Goal: Task Accomplishment & Management: Manage account settings

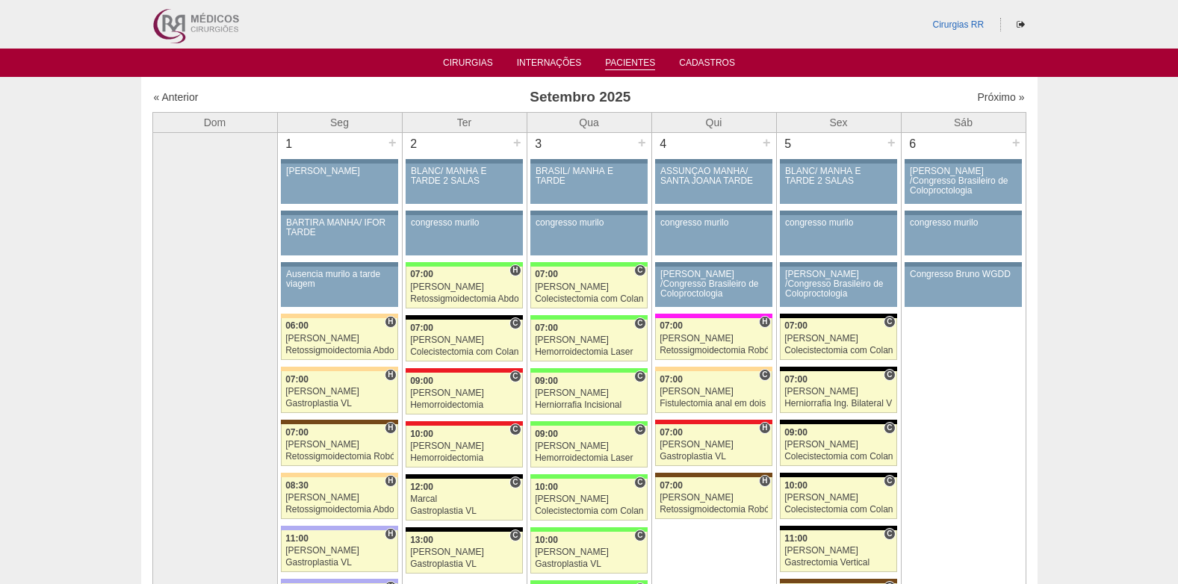
click at [630, 65] on link "Pacientes" at bounding box center [630, 63] width 50 height 13
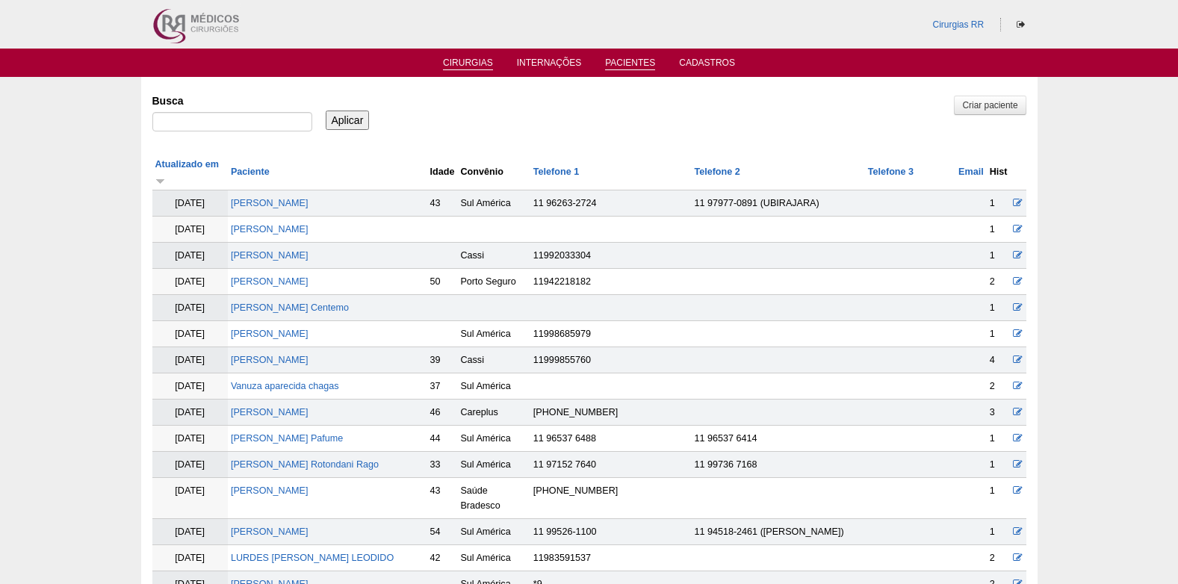
click at [467, 58] on link "Cirurgias" at bounding box center [468, 63] width 50 height 13
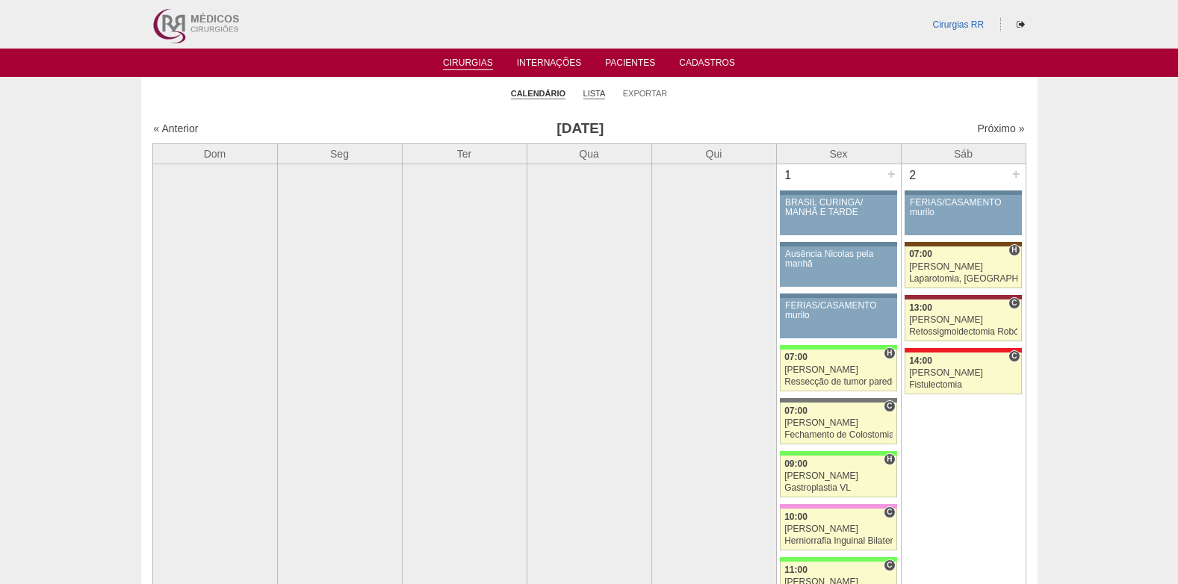
click at [597, 92] on link "Lista" at bounding box center [594, 93] width 22 height 11
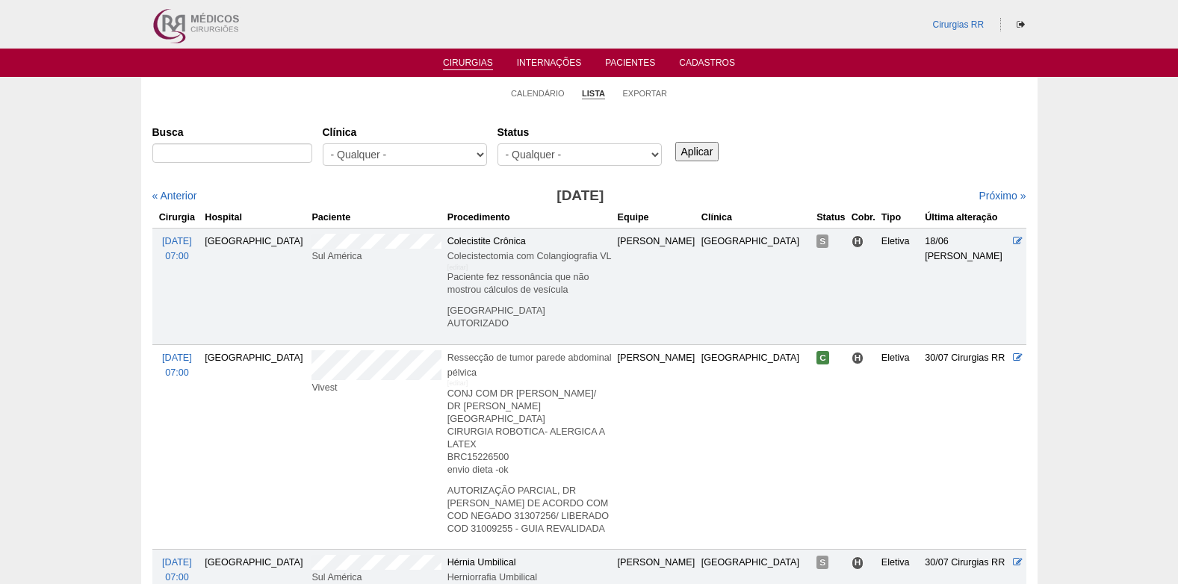
select select "resr"
click at [497, 143] on select "- Qualquer - Reservada Confirmada Suspensa Cancelada" at bounding box center [579, 154] width 164 height 22
click at [697, 153] on input "Aplicar" at bounding box center [697, 151] width 44 height 19
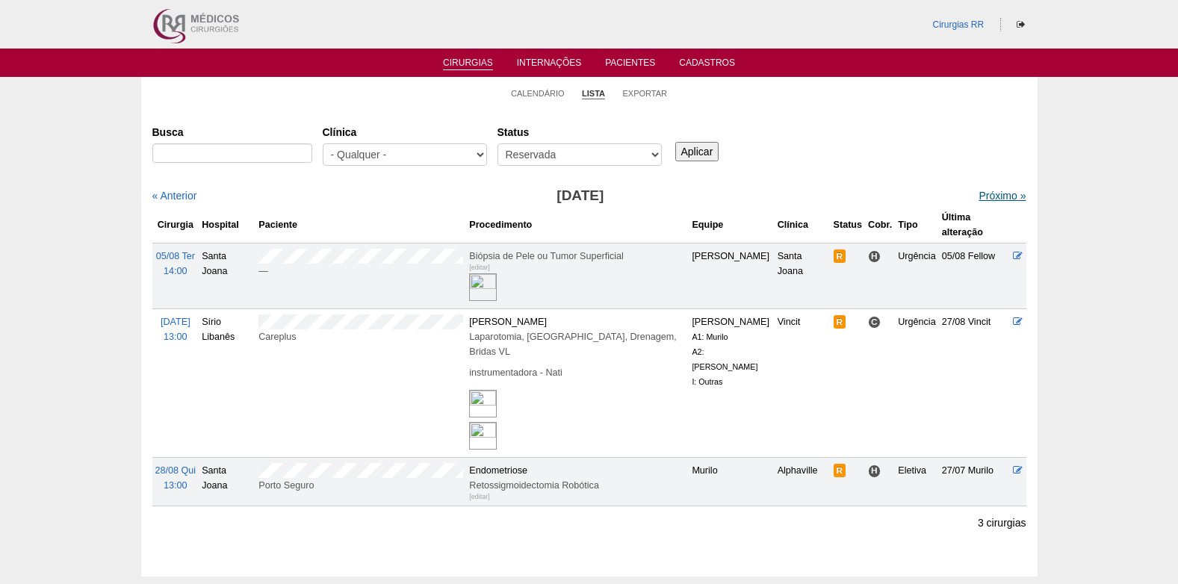
click at [997, 198] on link "Próximo »" at bounding box center [1001, 196] width 47 height 12
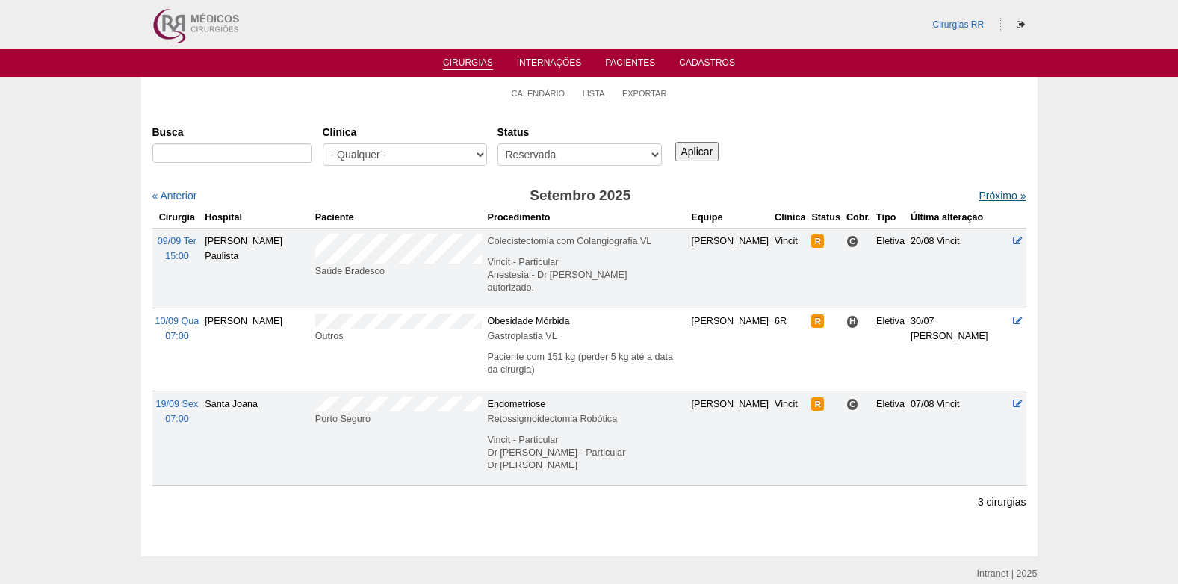
click at [991, 195] on link "Próximo »" at bounding box center [1001, 196] width 47 height 12
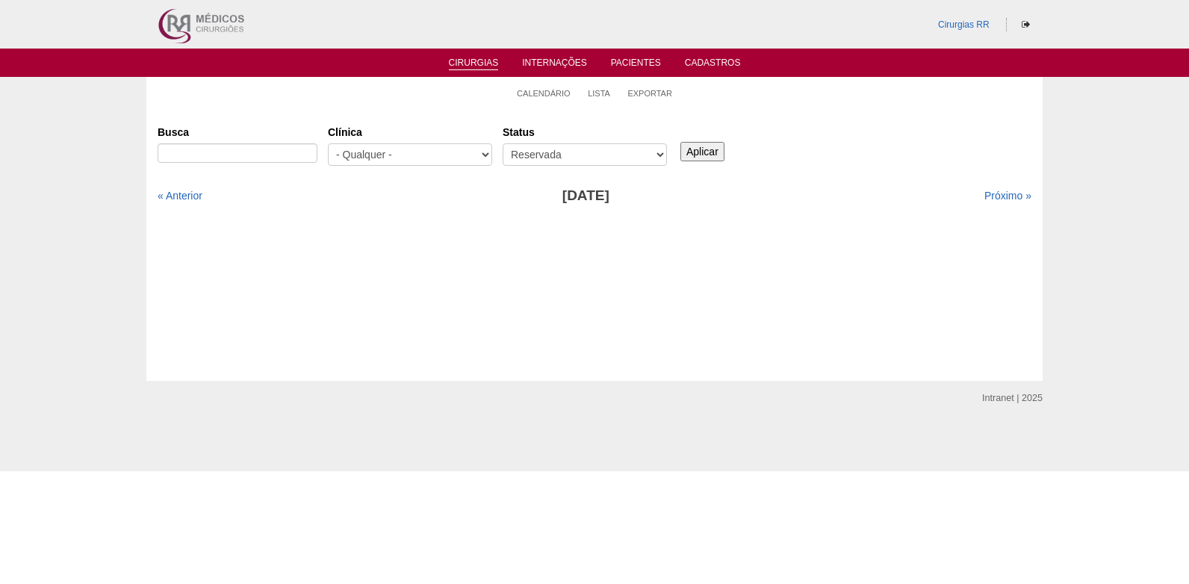
click at [484, 65] on link "Cirurgias" at bounding box center [474, 63] width 50 height 13
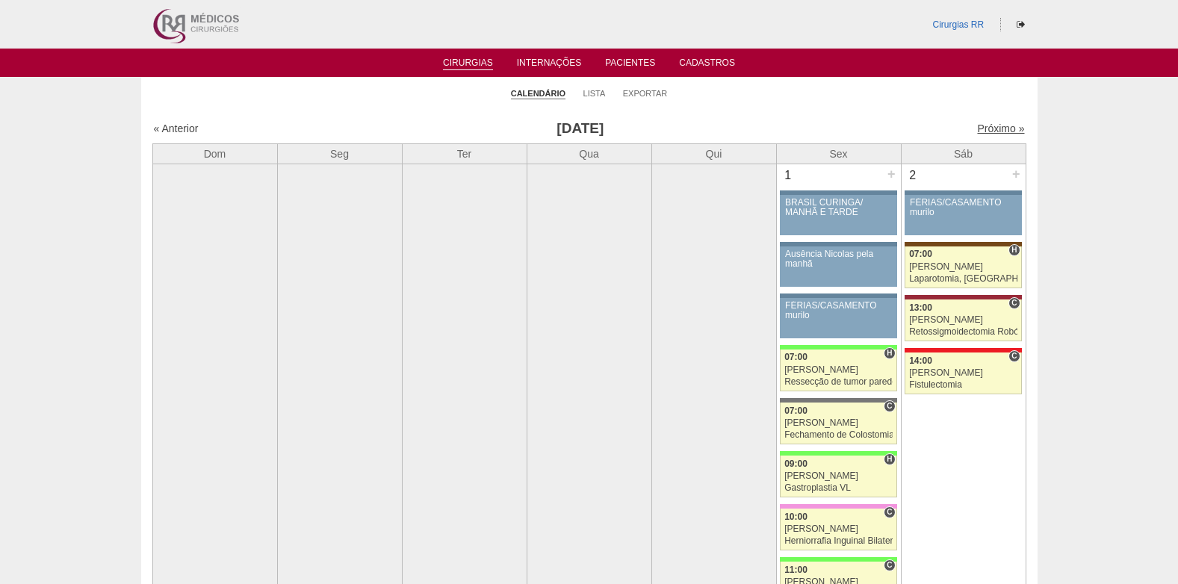
click at [989, 128] on link "Próximo »" at bounding box center [1000, 128] width 47 height 12
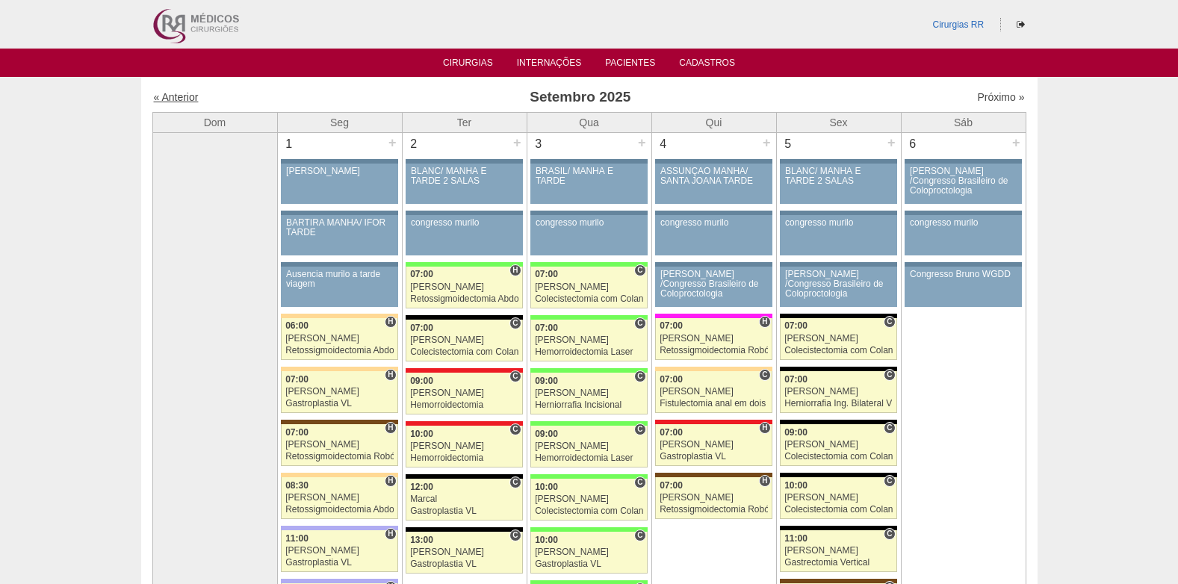
click at [178, 96] on link "« Anterior" at bounding box center [176, 97] width 45 height 12
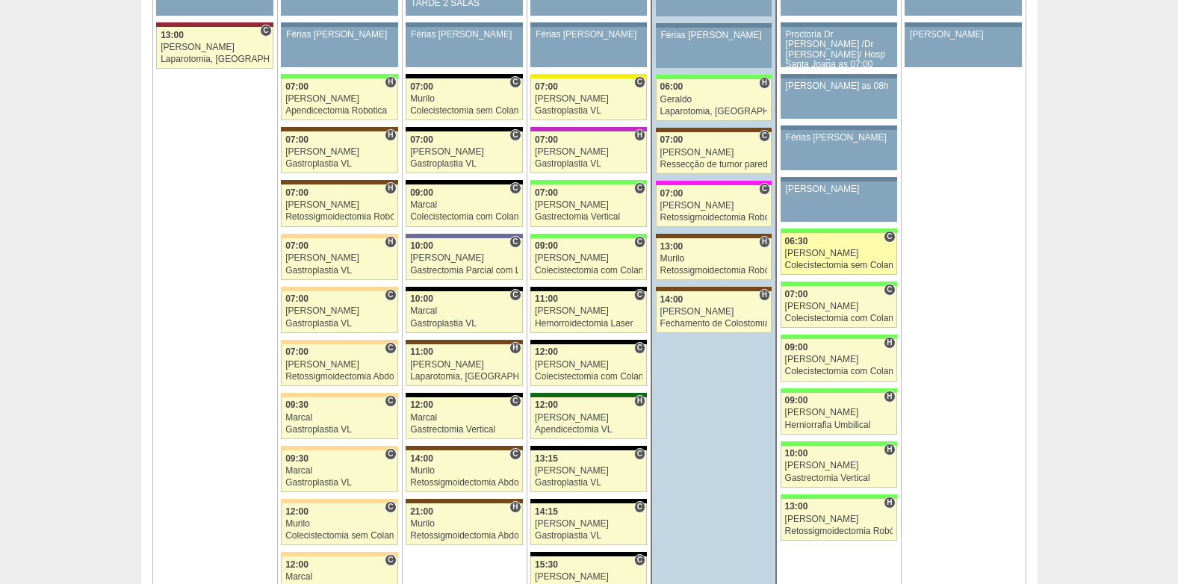
scroll to position [3360, 0]
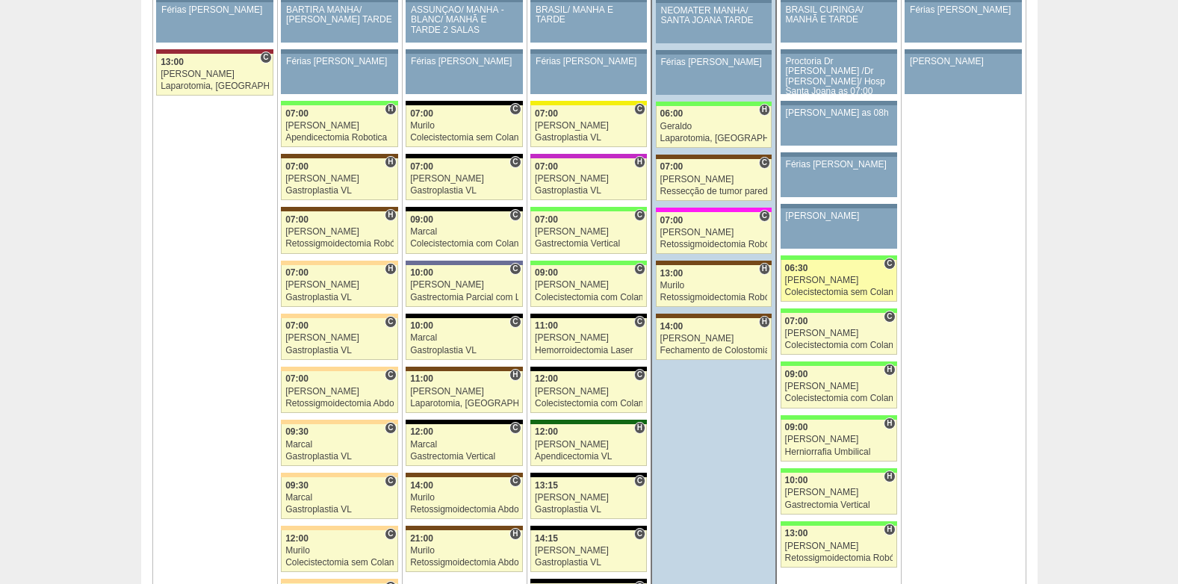
click at [817, 288] on div "Colecistectomia sem Colangiografia VL" at bounding box center [839, 292] width 108 height 10
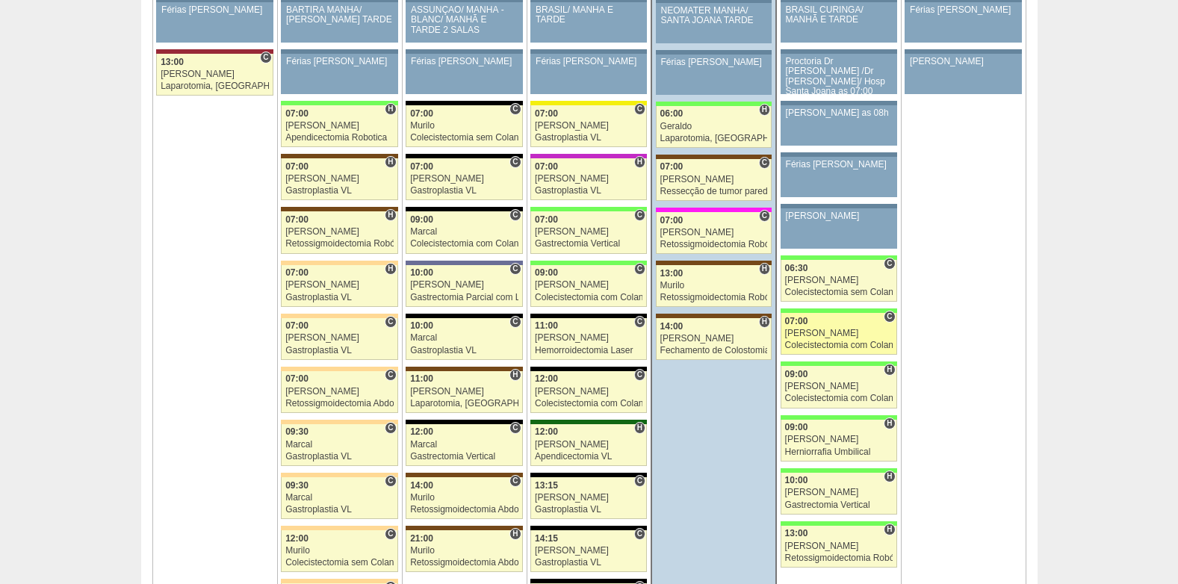
scroll to position [3360, 0]
click at [830, 331] on div "[PERSON_NAME]" at bounding box center [839, 334] width 108 height 10
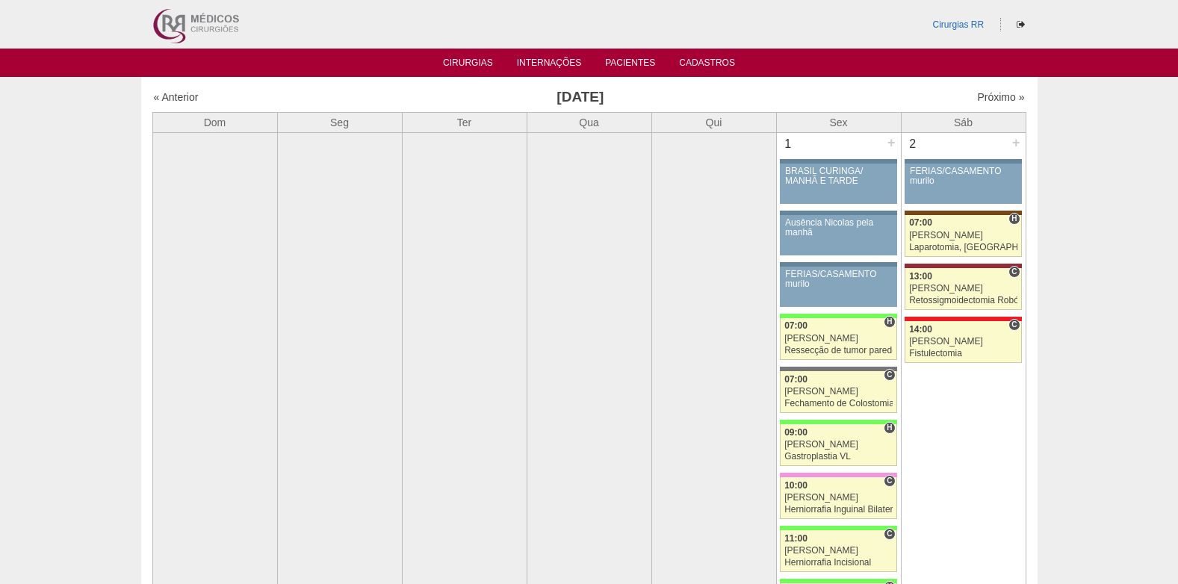
scroll to position [3360, 0]
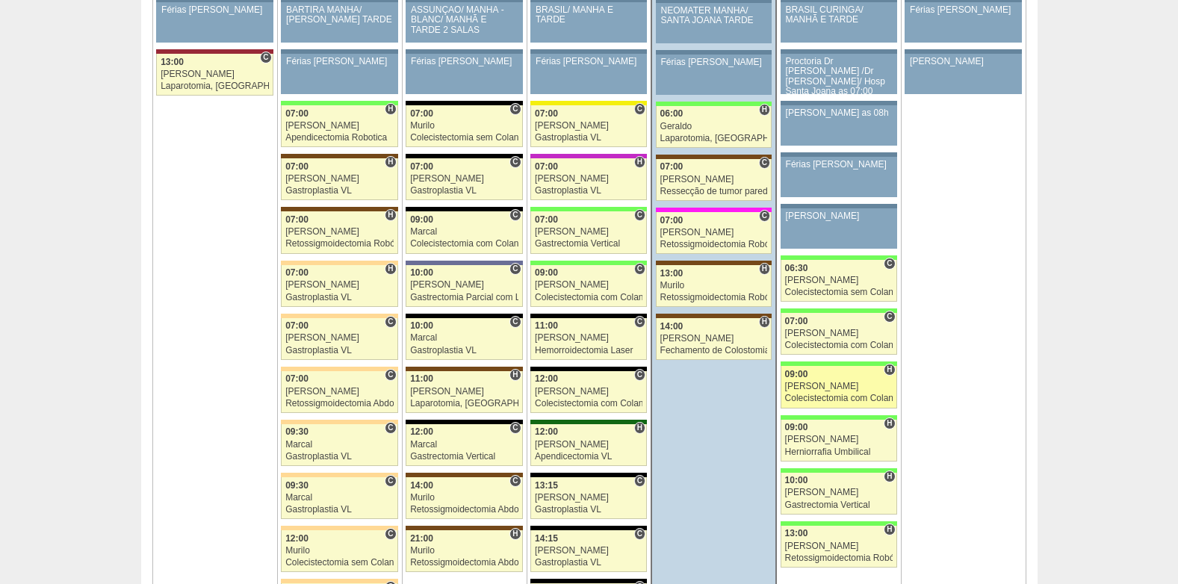
click at [821, 384] on div "[PERSON_NAME]" at bounding box center [839, 387] width 108 height 10
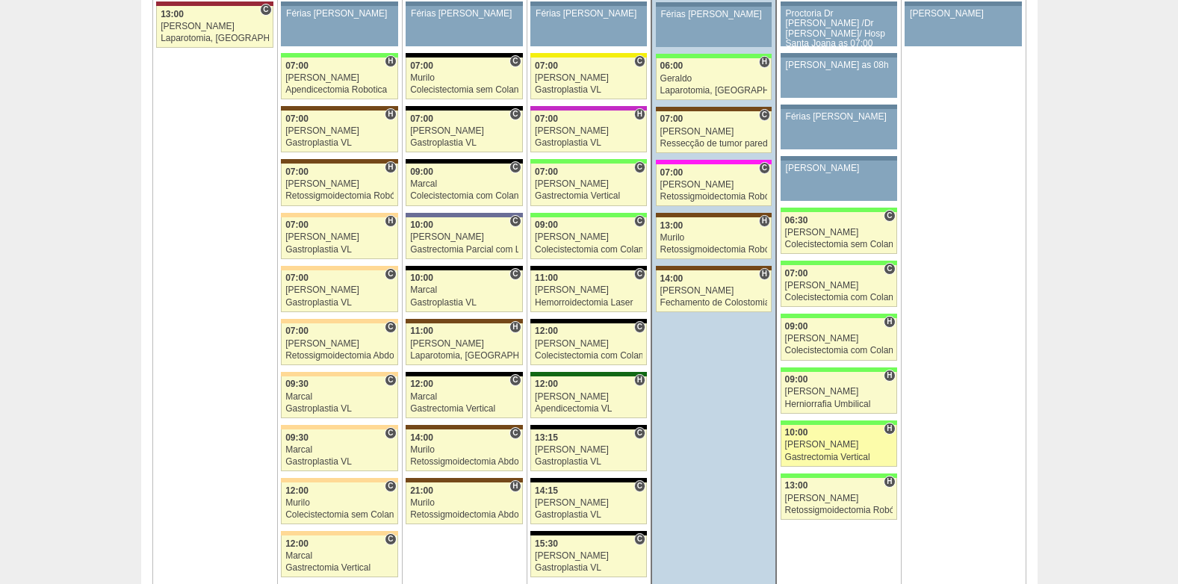
scroll to position [3435, 0]
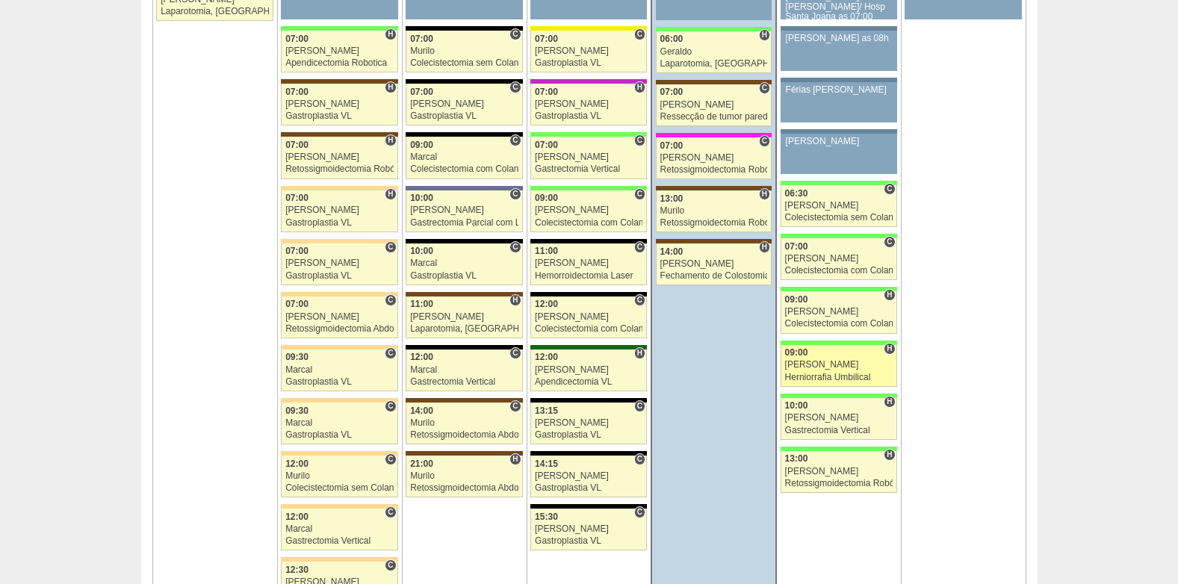
click at [835, 369] on div "Nathan" at bounding box center [839, 365] width 108 height 10
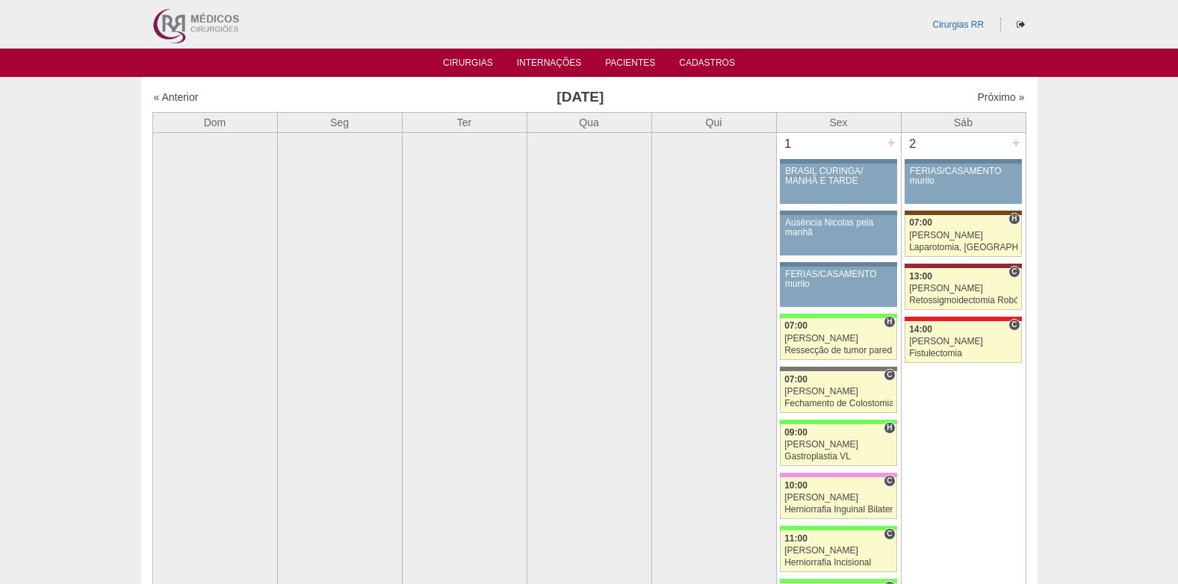
scroll to position [3435, 0]
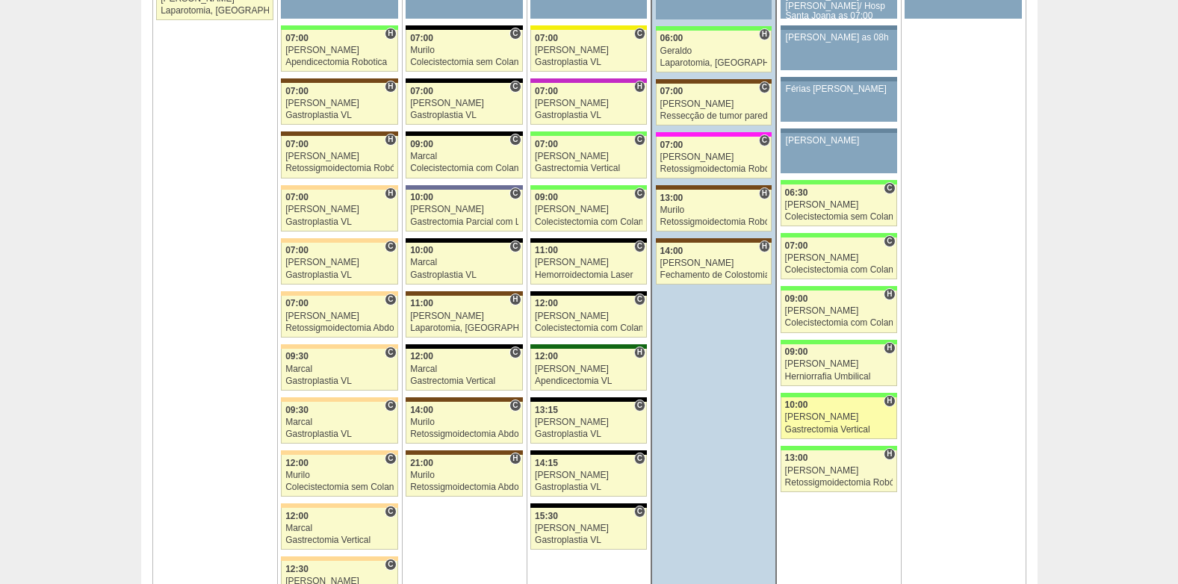
click at [817, 425] on div "Gastrectomia Vertical" at bounding box center [839, 430] width 108 height 10
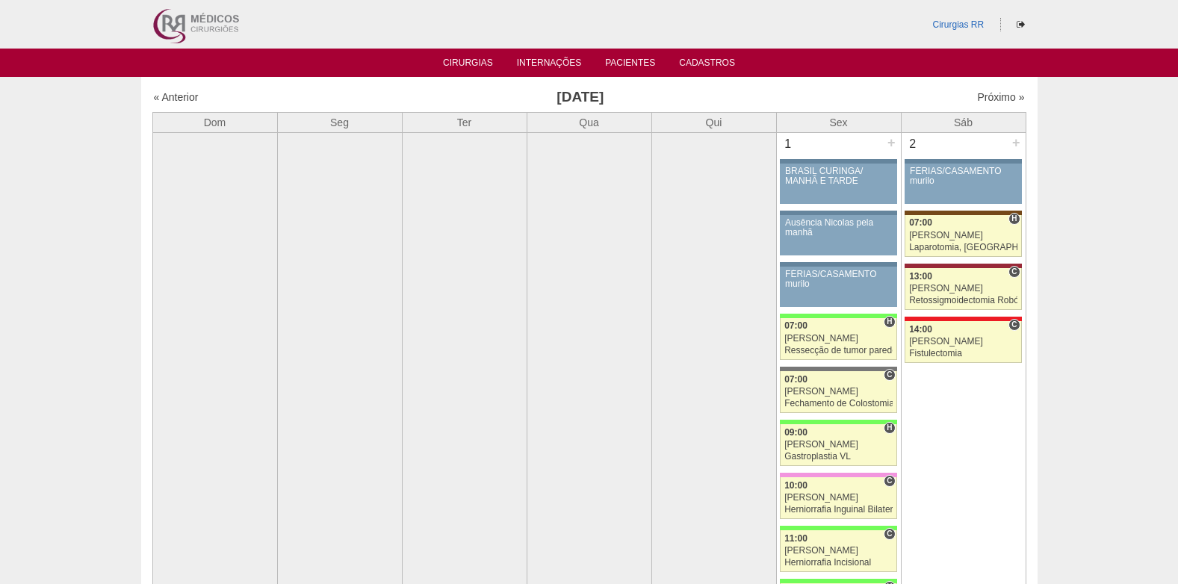
scroll to position [3436, 0]
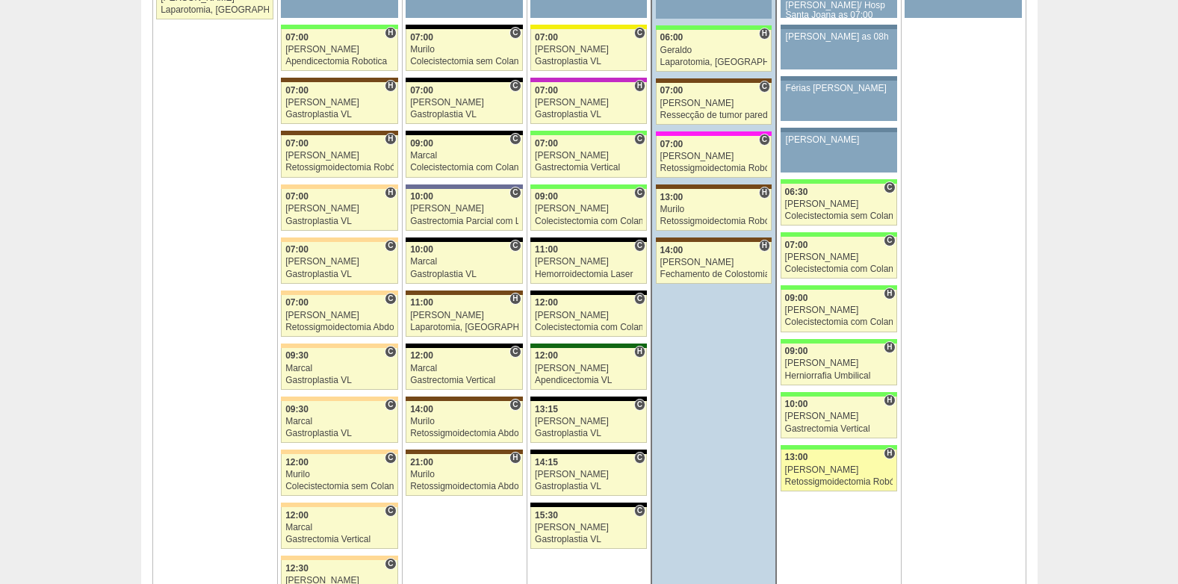
click at [822, 471] on div "[PERSON_NAME]" at bounding box center [839, 470] width 108 height 10
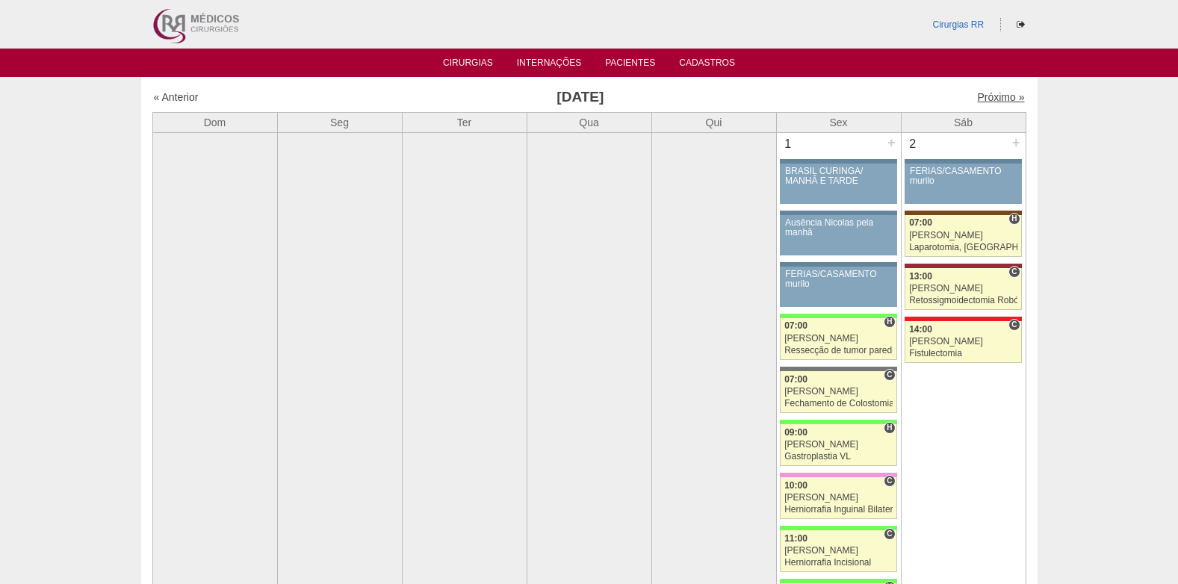
click at [977, 98] on link "Próximo »" at bounding box center [1000, 97] width 47 height 12
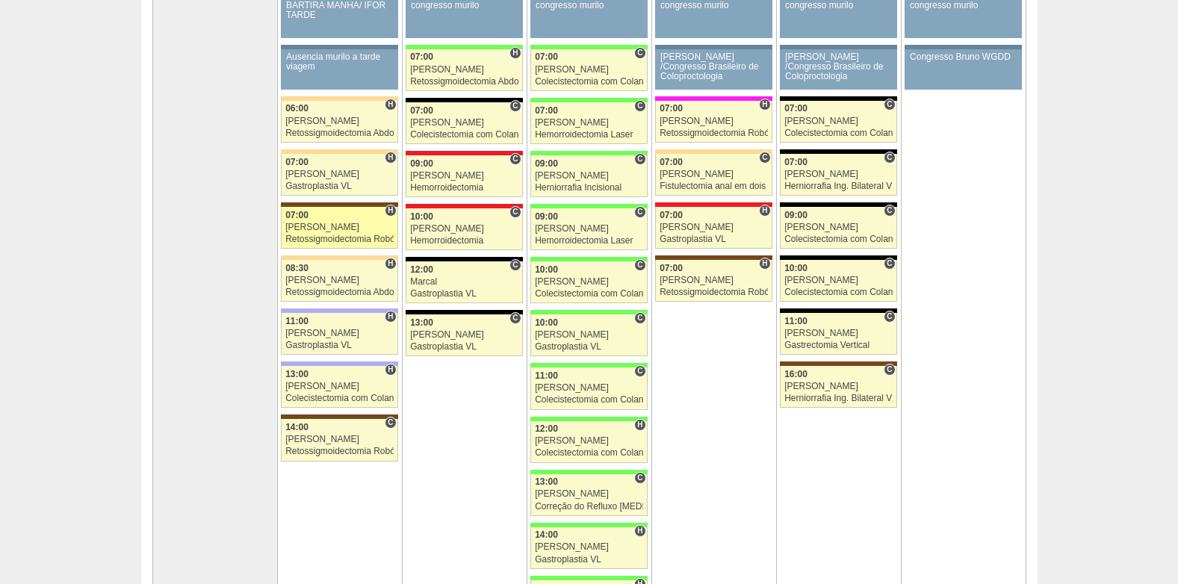
scroll to position [224, 0]
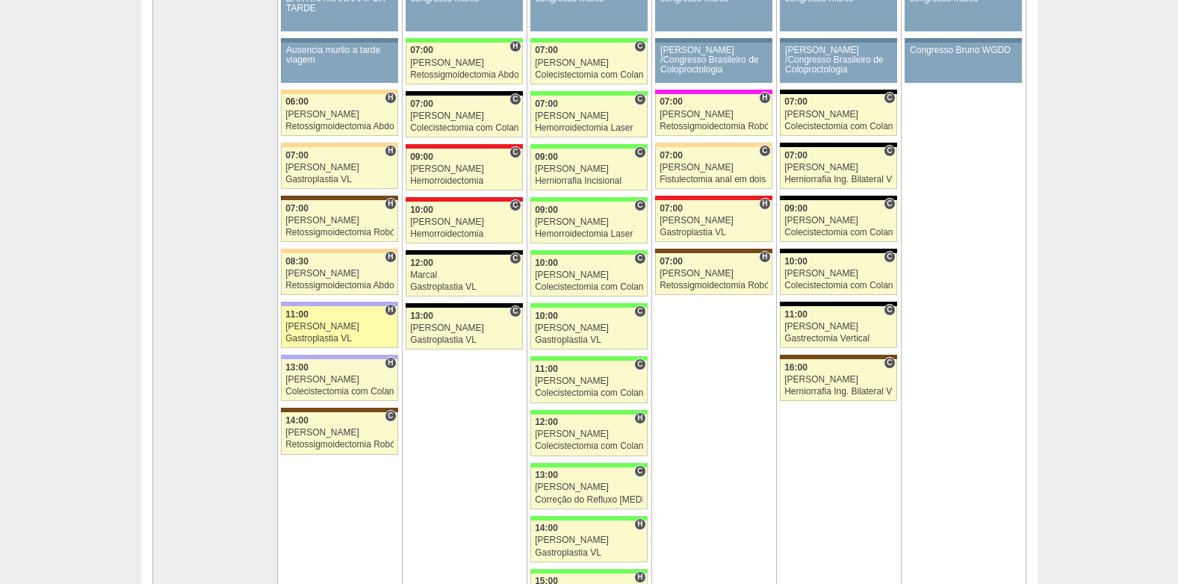
click at [317, 337] on div "Gastroplastia VL" at bounding box center [339, 339] width 108 height 10
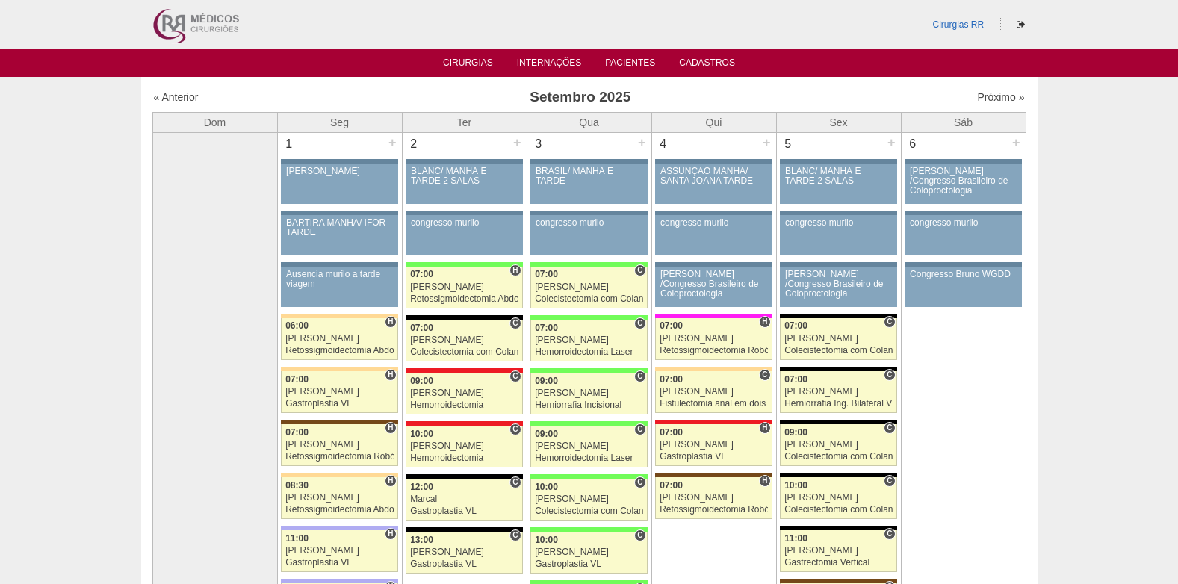
scroll to position [224, 0]
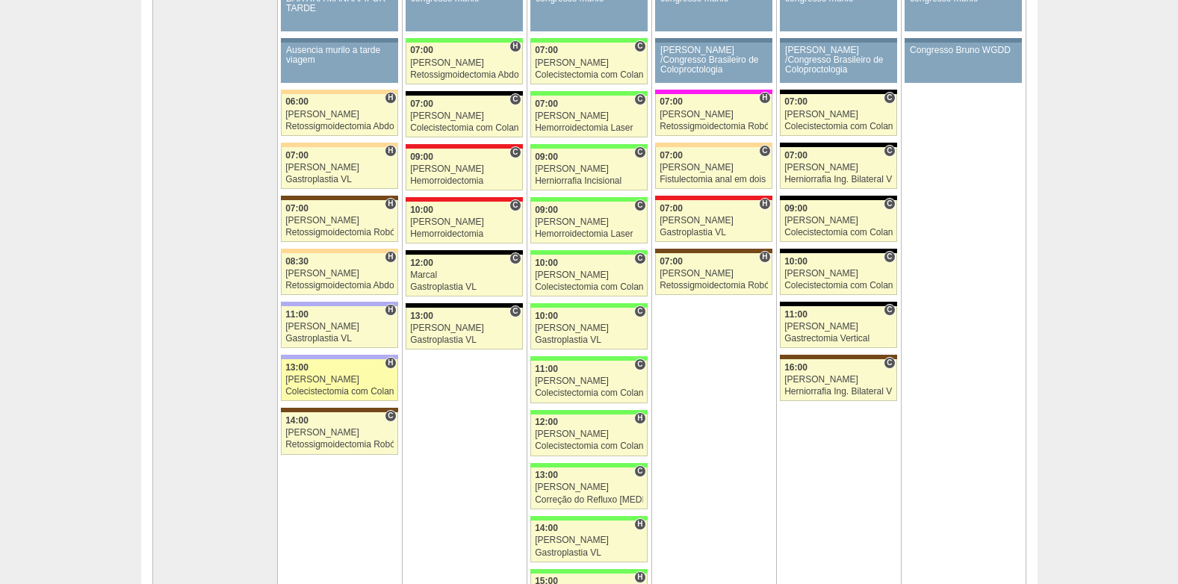
click at [308, 385] on div "[PERSON_NAME]" at bounding box center [339, 380] width 108 height 10
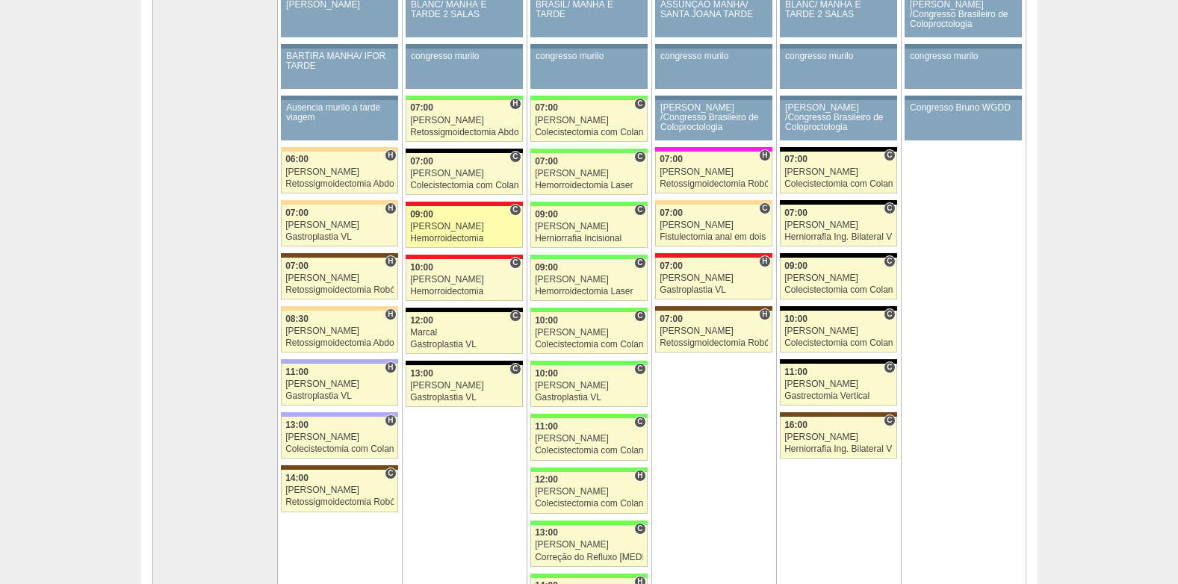
scroll to position [149, 0]
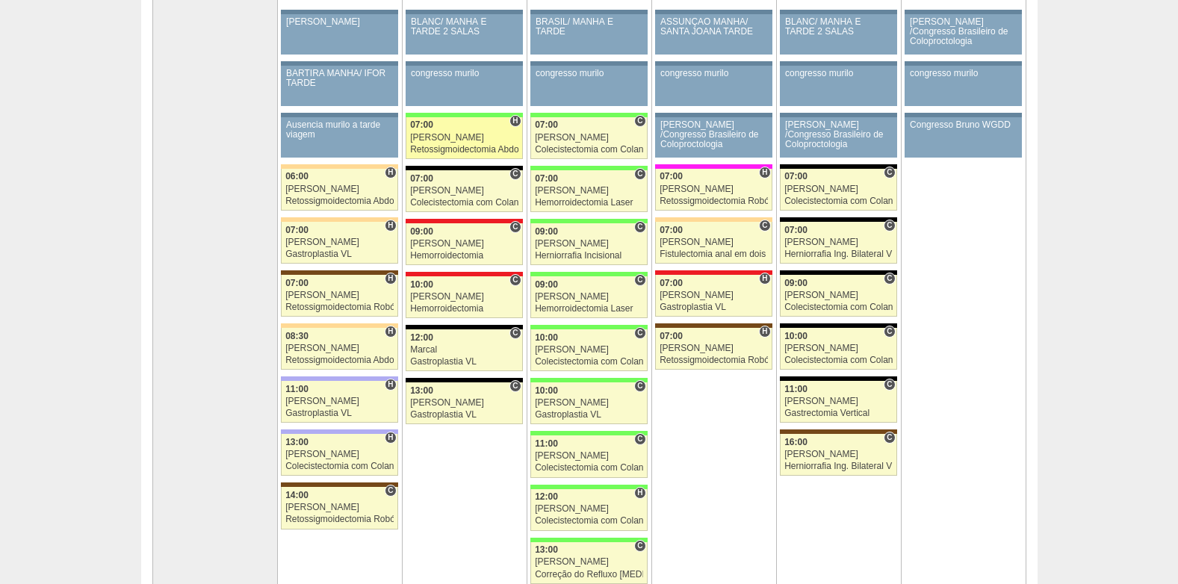
click at [470, 143] on link "87722 Cirurgias RR H 07:00 Bruno Retossigmoidectomia Abdominal VL Hospital Bras…" at bounding box center [463, 138] width 116 height 42
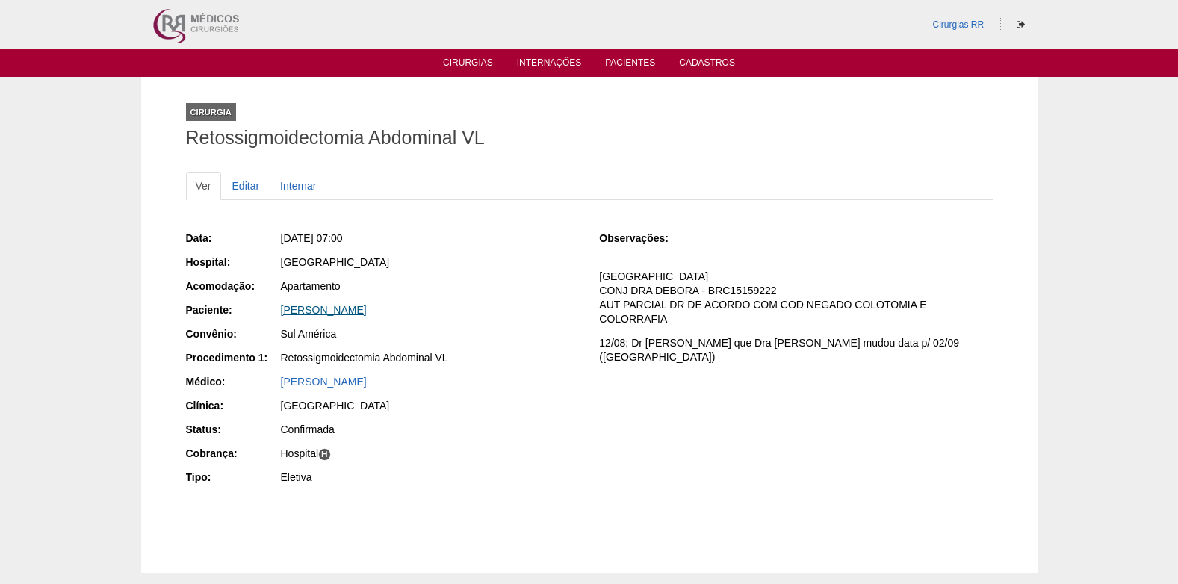
click at [335, 311] on link "[PERSON_NAME]" at bounding box center [324, 310] width 86 height 12
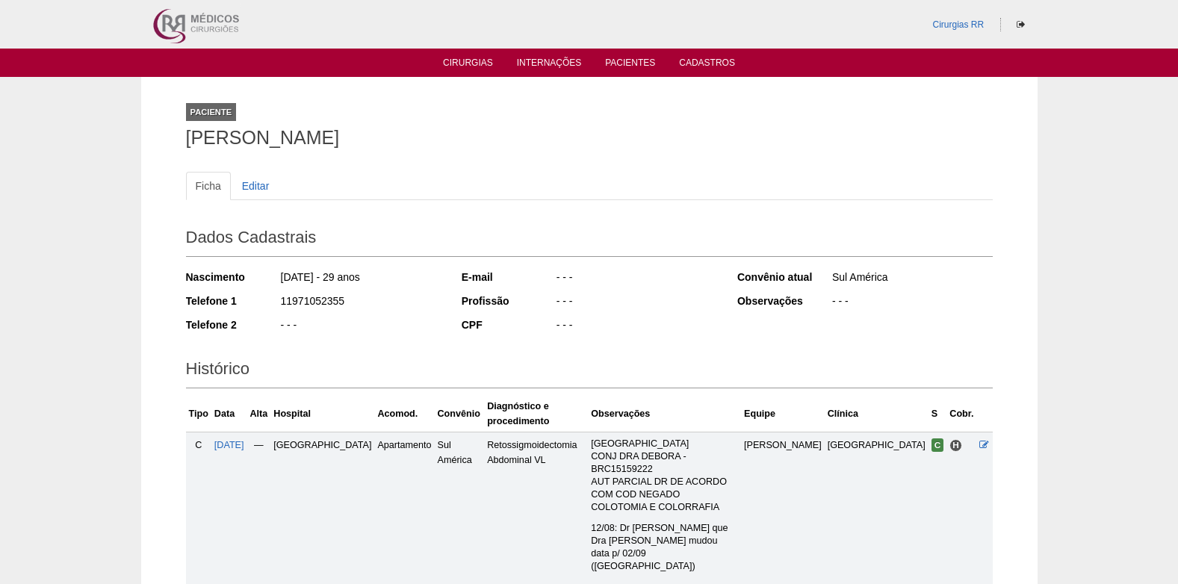
drag, startPoint x: 279, startPoint y: 302, endPoint x: 348, endPoint y: 304, distance: 68.7
click at [348, 304] on div "Telefone 1 11971052355" at bounding box center [313, 302] width 255 height 19
click at [476, 74] on ul "Cirurgias Internações Pacientes Cadastros" at bounding box center [589, 63] width 1178 height 28
click at [475, 57] on link "Cirurgias" at bounding box center [468, 63] width 50 height 13
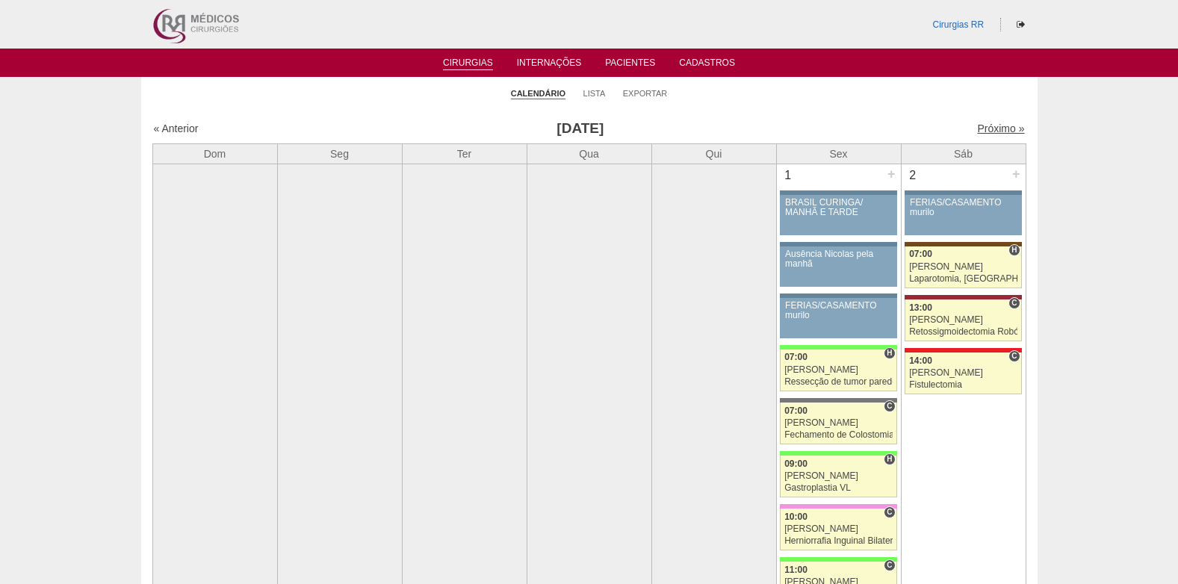
click at [996, 128] on link "Próximo »" at bounding box center [1000, 128] width 47 height 12
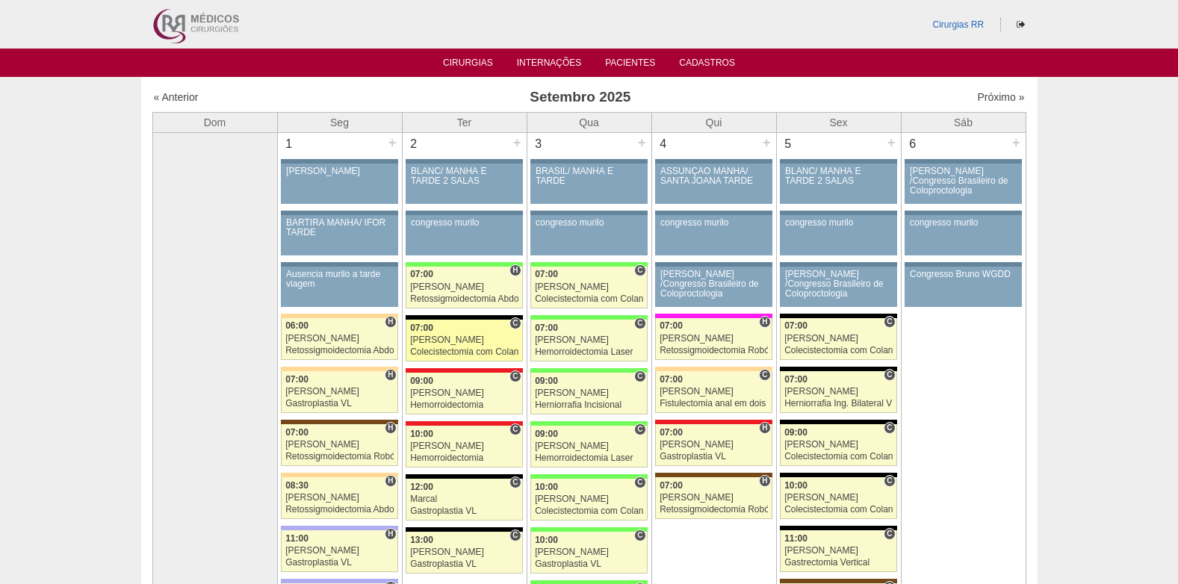
click at [448, 335] on div "Ricardo Fernandes" at bounding box center [464, 340] width 108 height 10
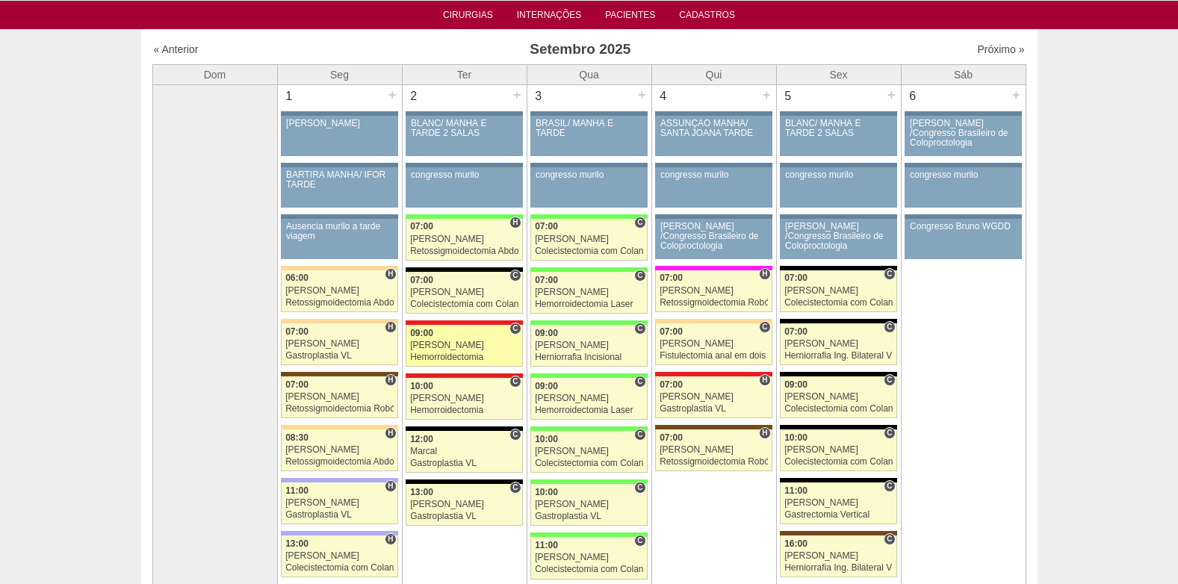
scroll to position [75, 0]
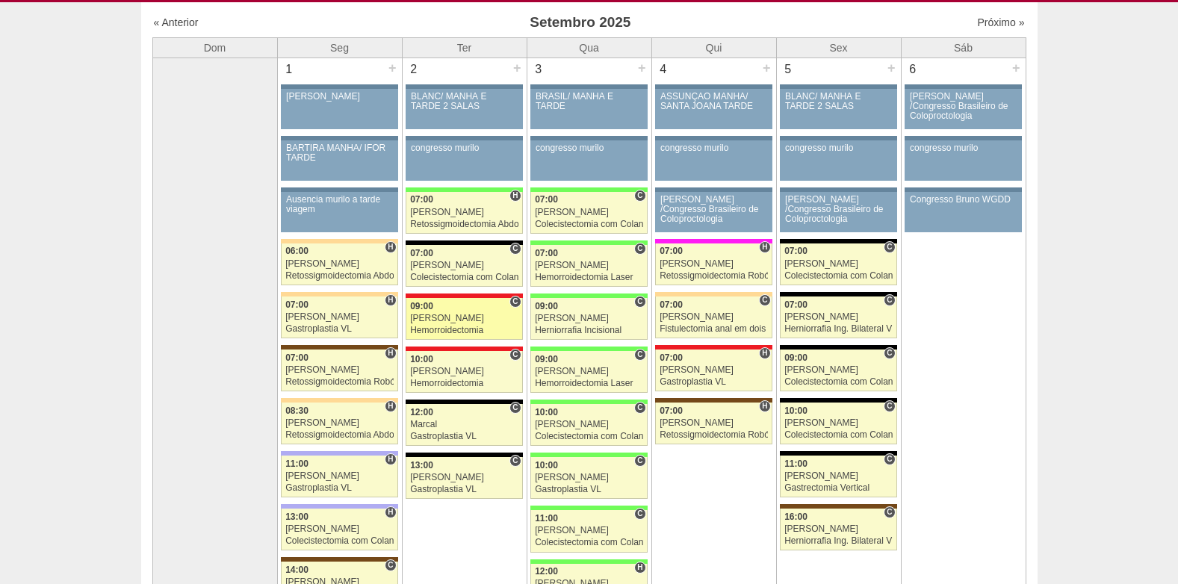
click at [434, 320] on div "[PERSON_NAME]" at bounding box center [464, 319] width 108 height 10
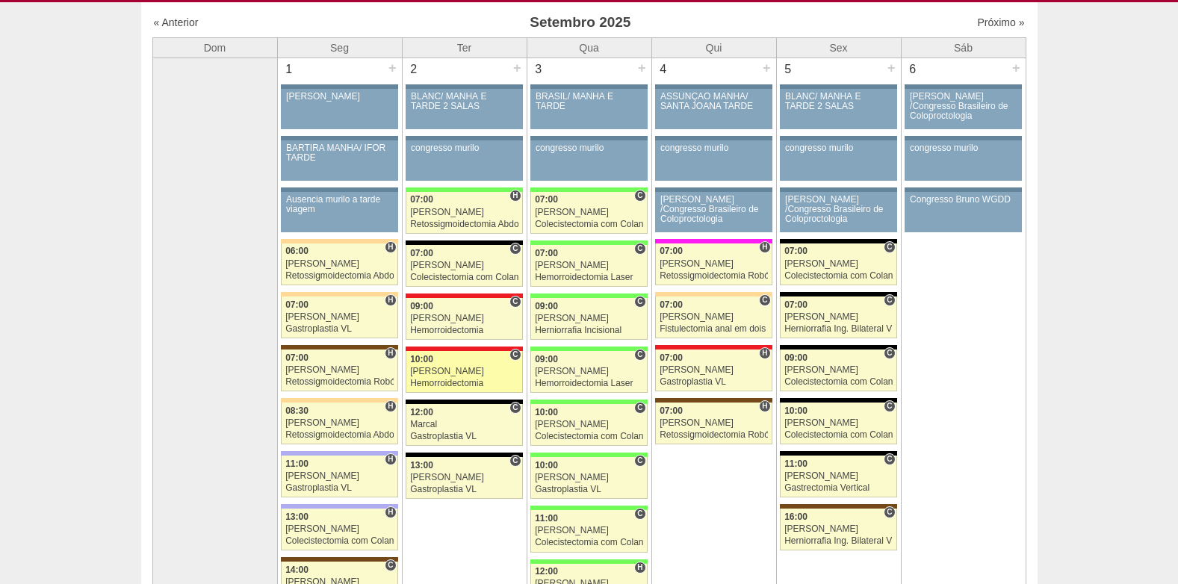
scroll to position [75, 0]
click at [424, 371] on div "Roberto Cury" at bounding box center [464, 372] width 108 height 10
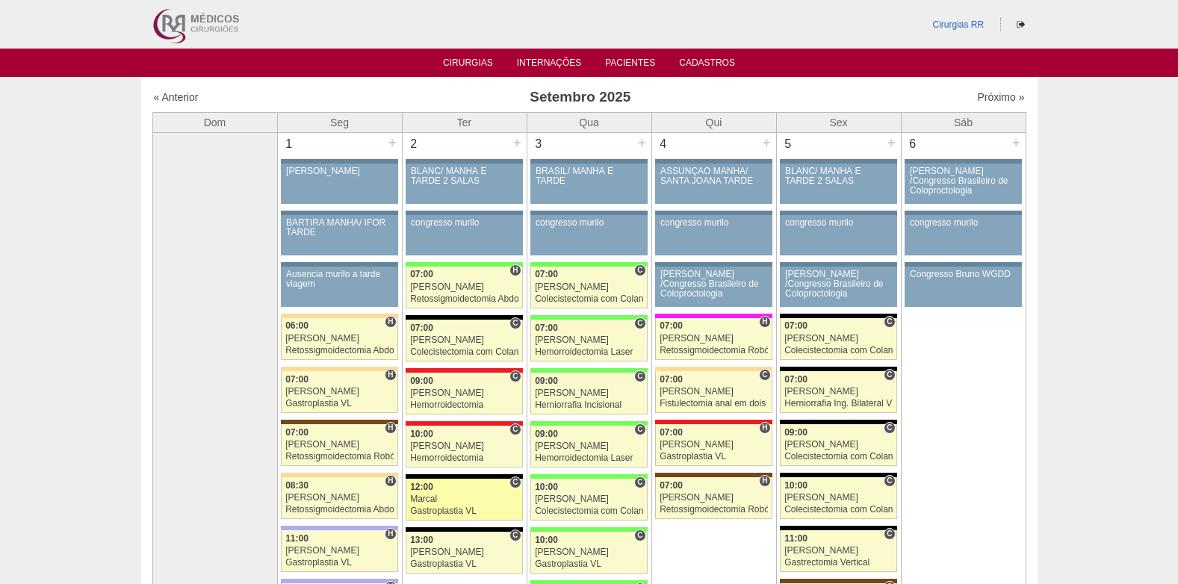
scroll to position [75, 0]
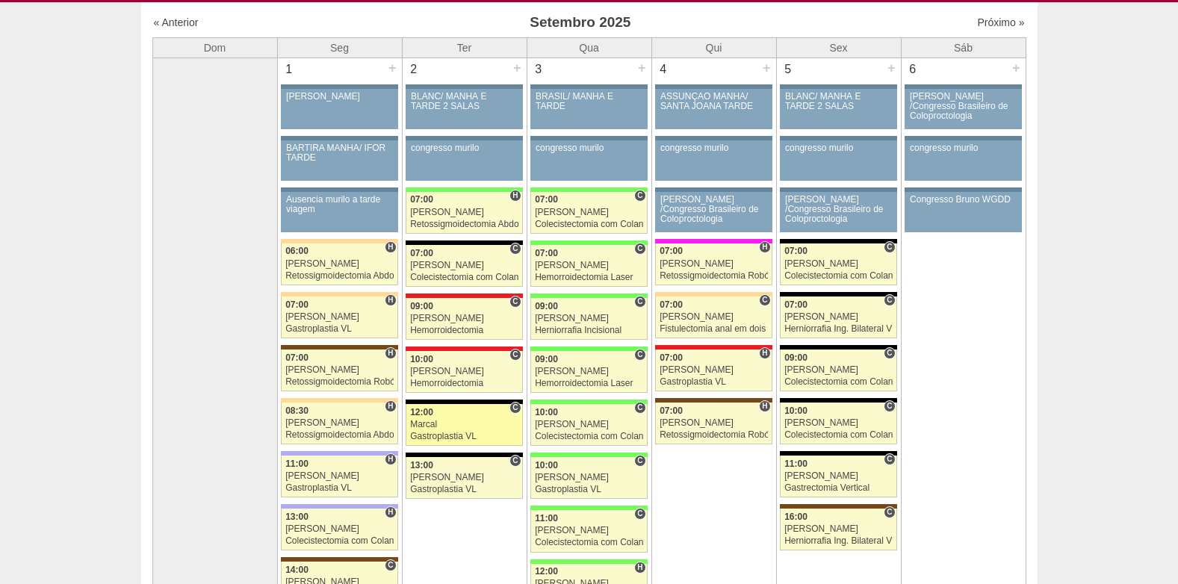
click at [455, 423] on div "Marcal" at bounding box center [464, 425] width 108 height 10
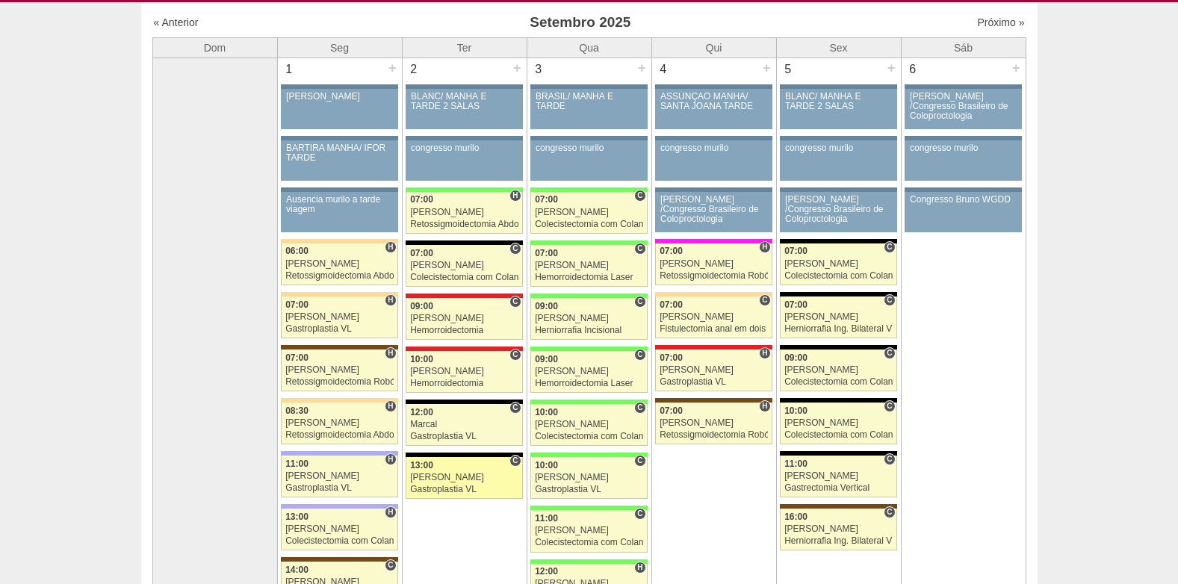
scroll to position [75, 0]
click at [473, 491] on div "Gastroplastia VL" at bounding box center [464, 490] width 108 height 10
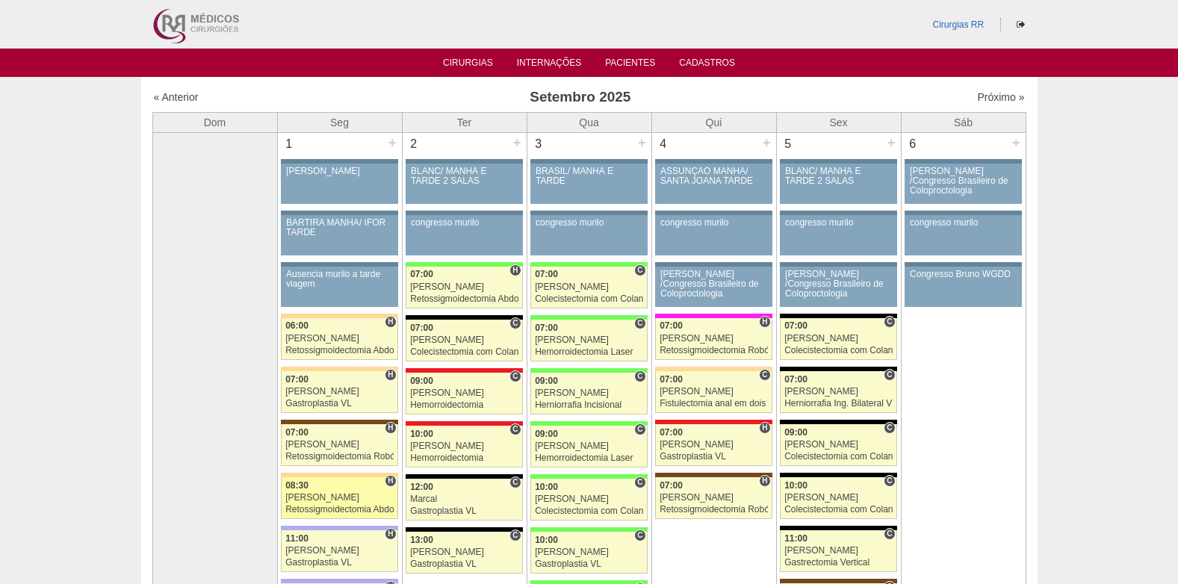
scroll to position [75, 0]
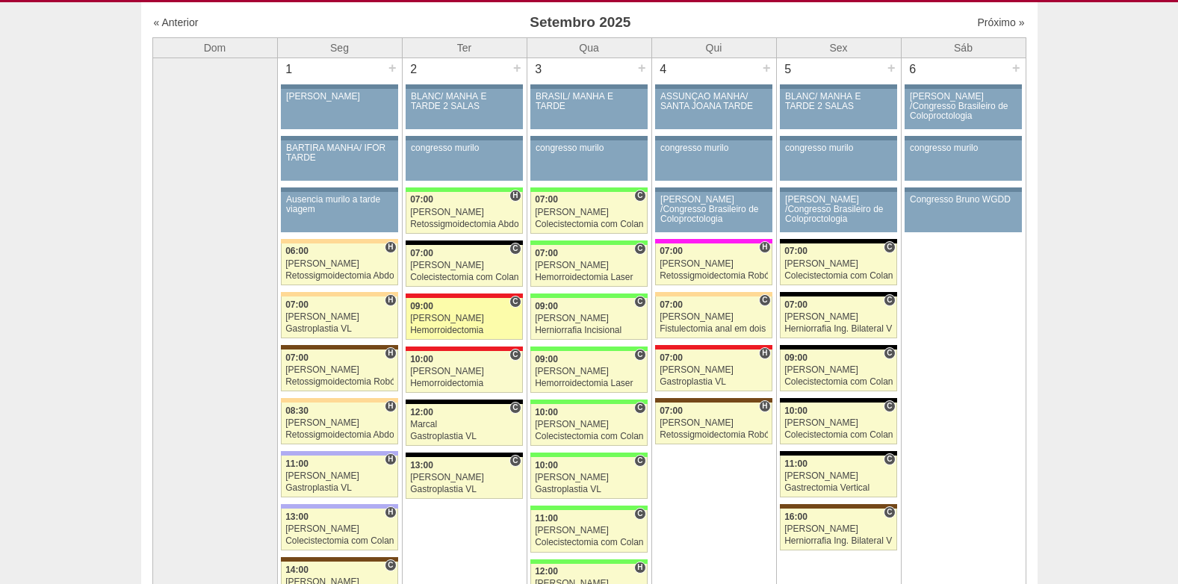
click at [437, 309] on div "09:00" at bounding box center [464, 307] width 108 height 10
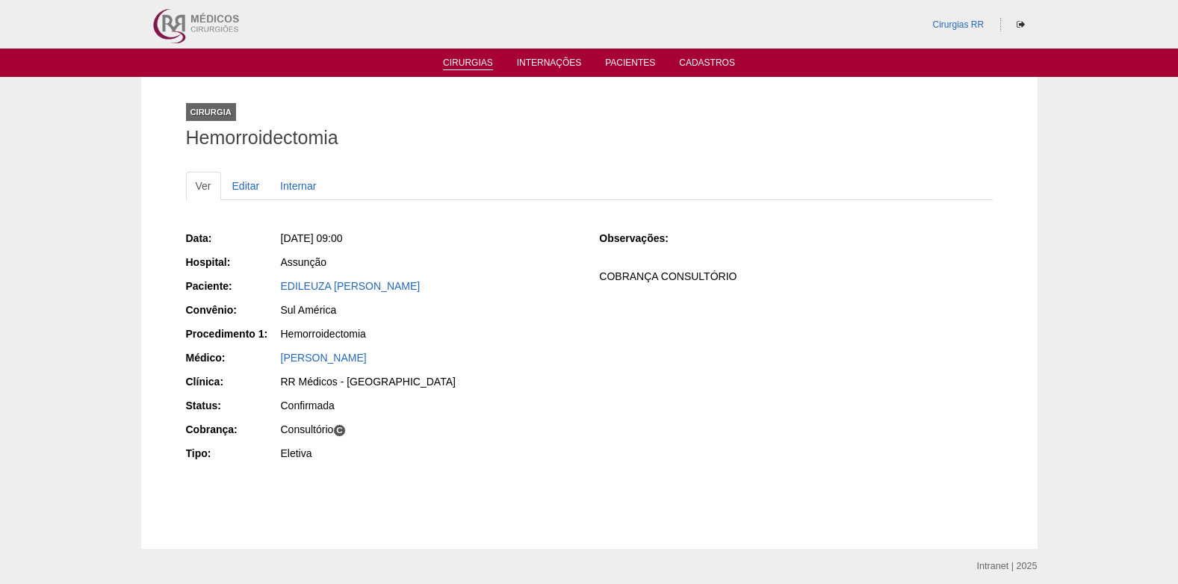
click at [464, 62] on link "Cirurgias" at bounding box center [468, 63] width 50 height 13
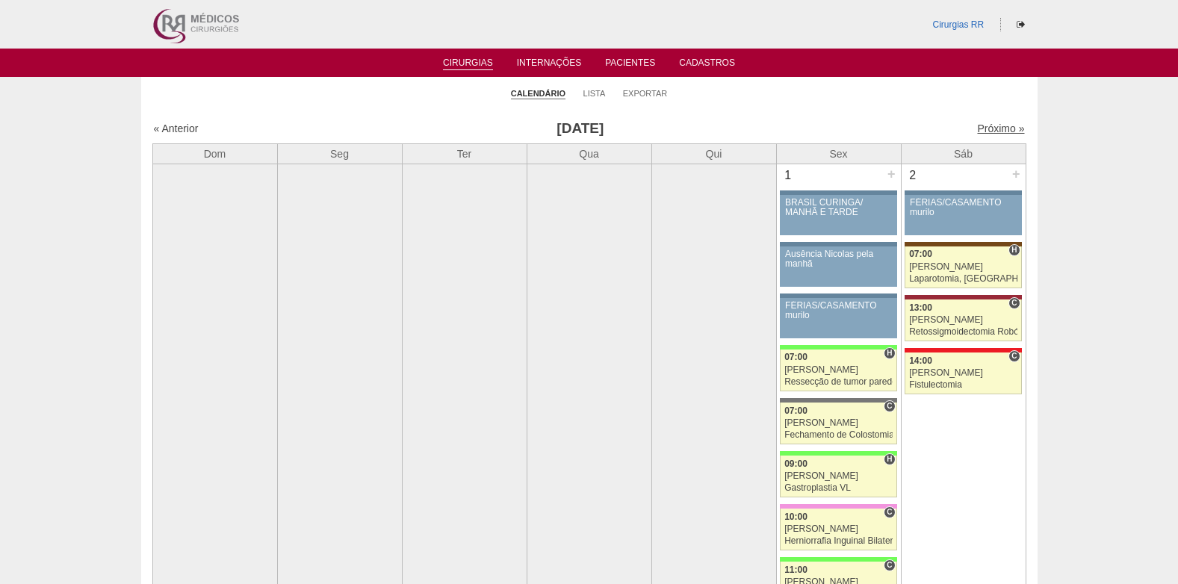
click at [980, 126] on link "Próximo »" at bounding box center [1000, 128] width 47 height 12
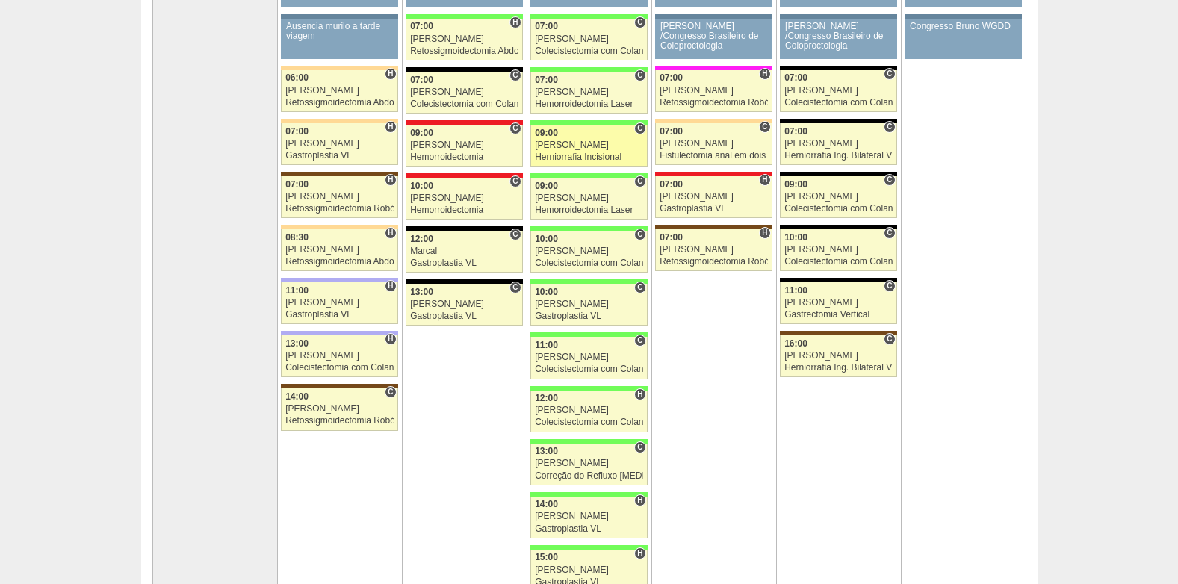
scroll to position [224, 0]
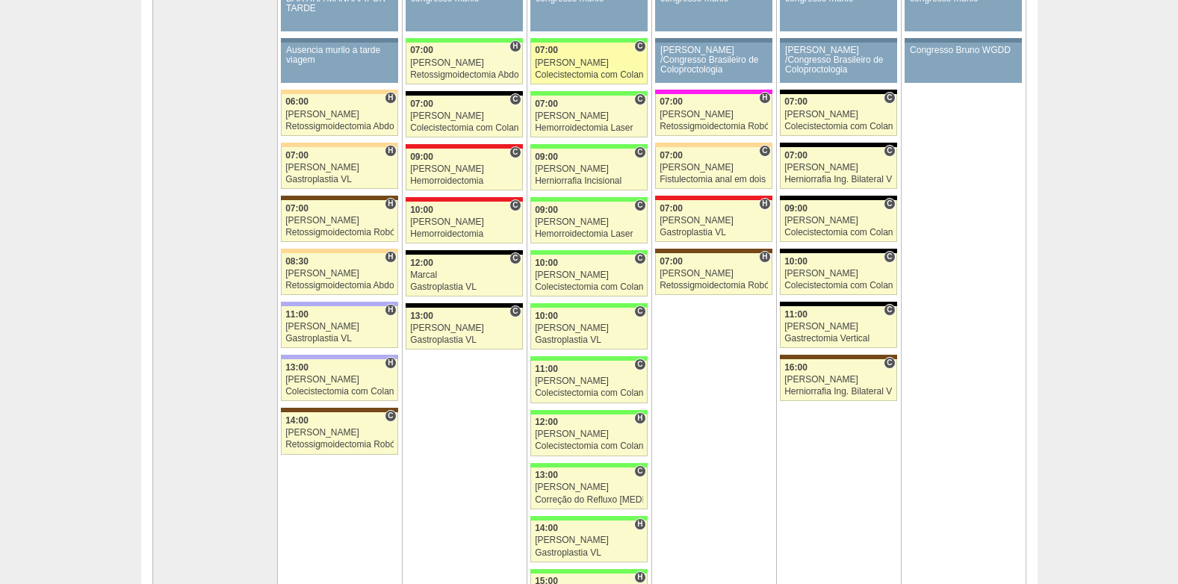
click at [591, 54] on div "07:00" at bounding box center [589, 51] width 108 height 10
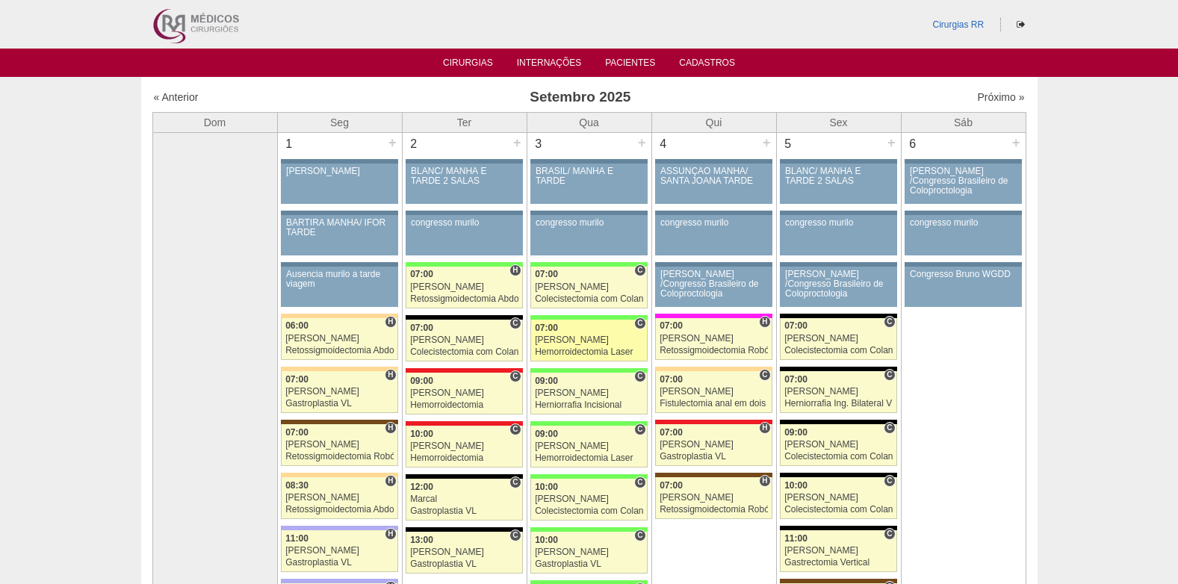
scroll to position [224, 0]
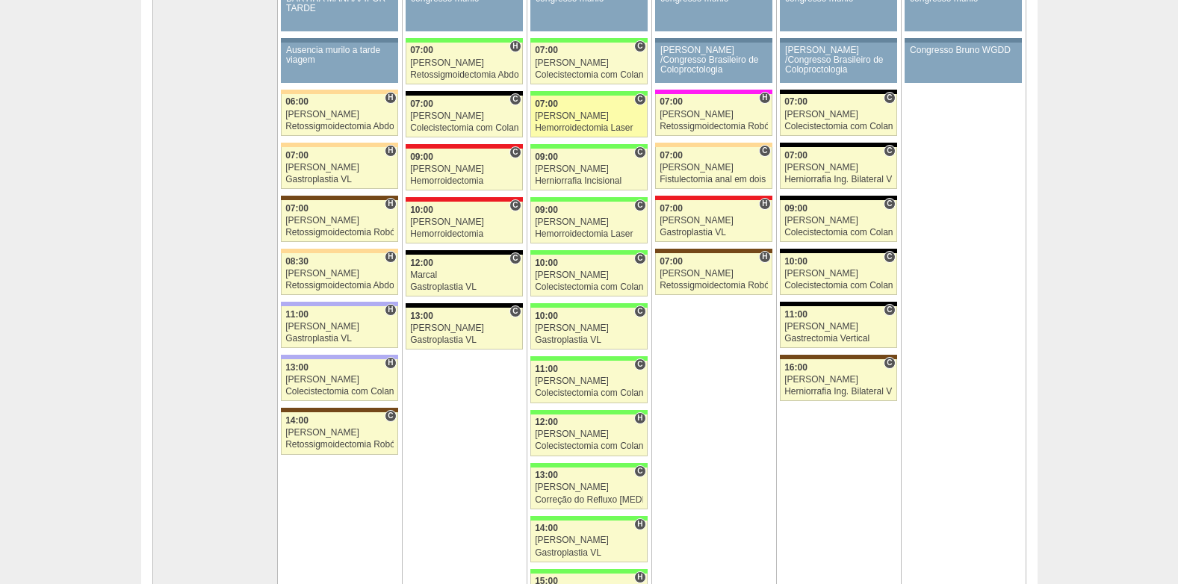
click at [605, 121] on link "88593 Paulo Regina C 07:00 Paulo Regina Hemorroidectomia Laser Hospital Brasil …" at bounding box center [588, 117] width 116 height 42
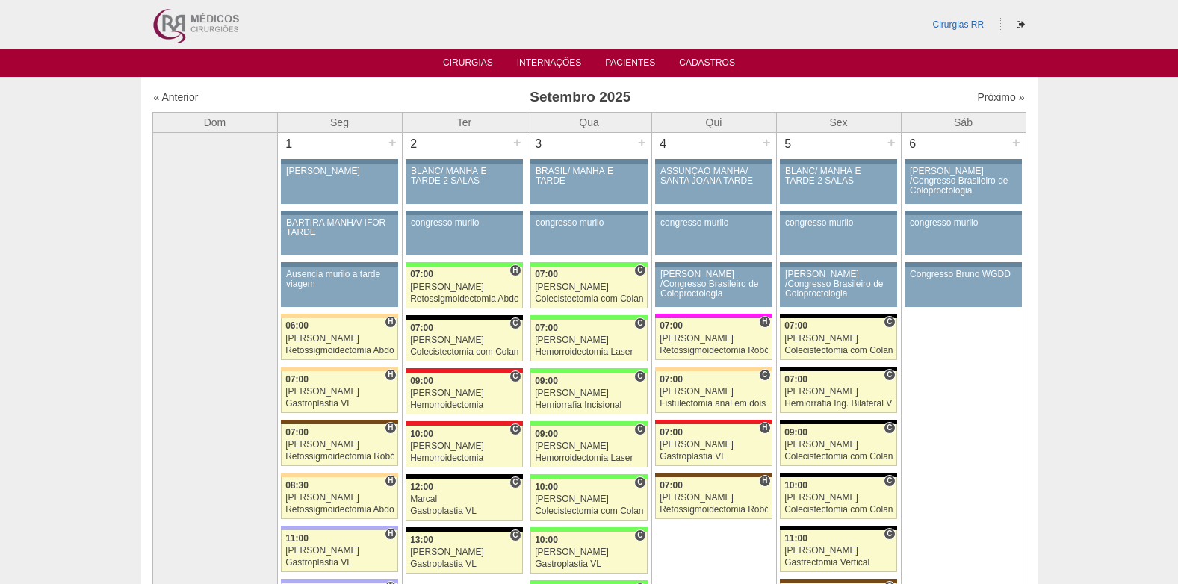
scroll to position [224, 0]
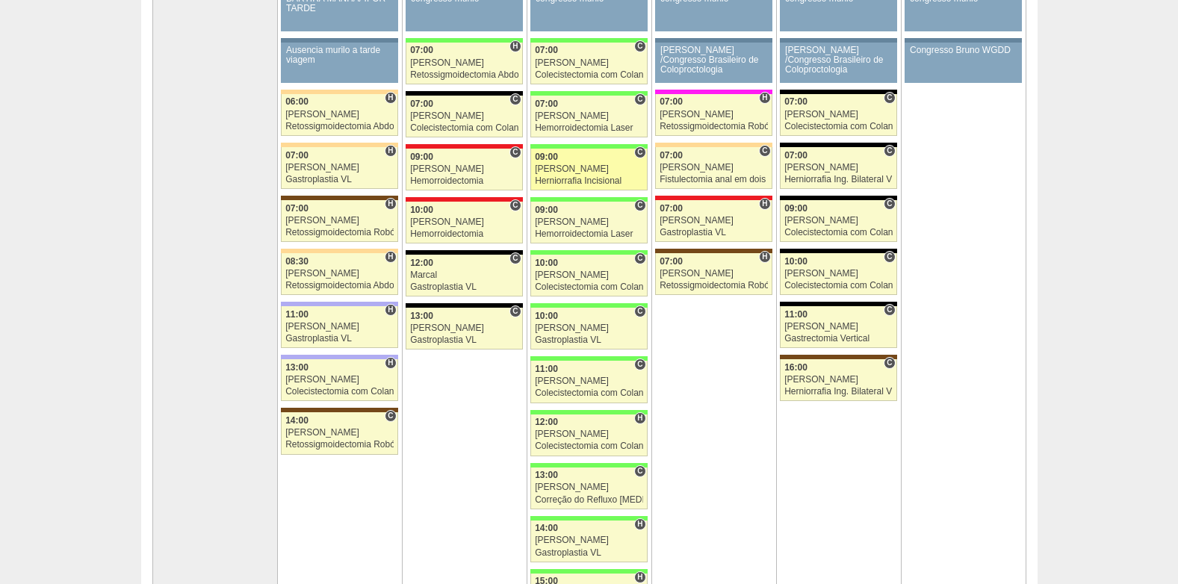
click at [543, 162] on link "87522 Ricardo Fernandes C 09:00 Ricardo Fernandes Herniorrafia Incisional Hospi…" at bounding box center [588, 170] width 116 height 42
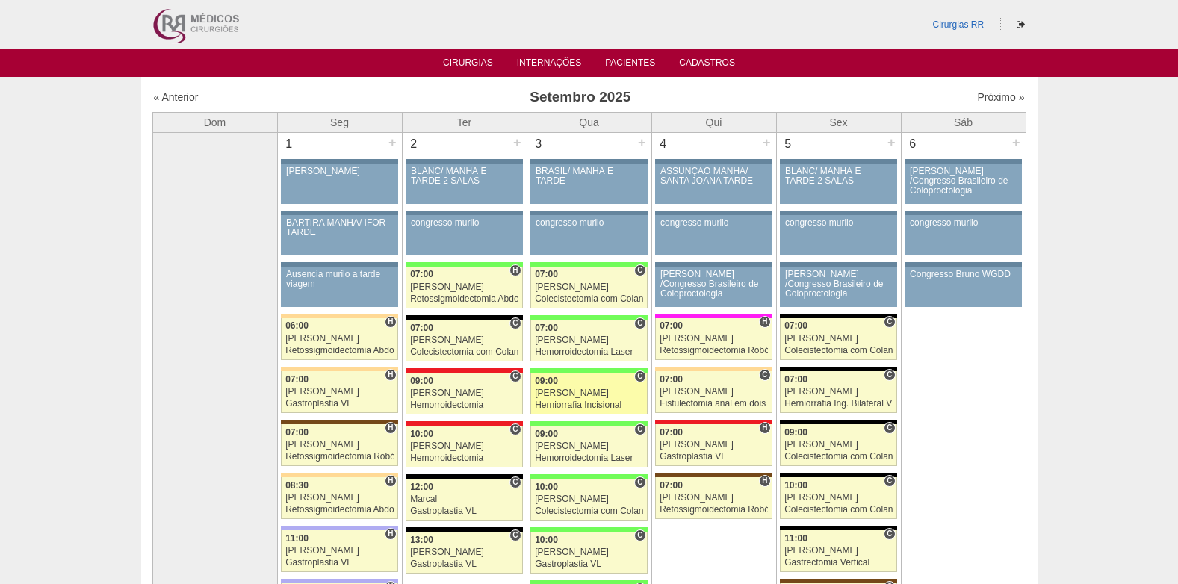
scroll to position [224, 0]
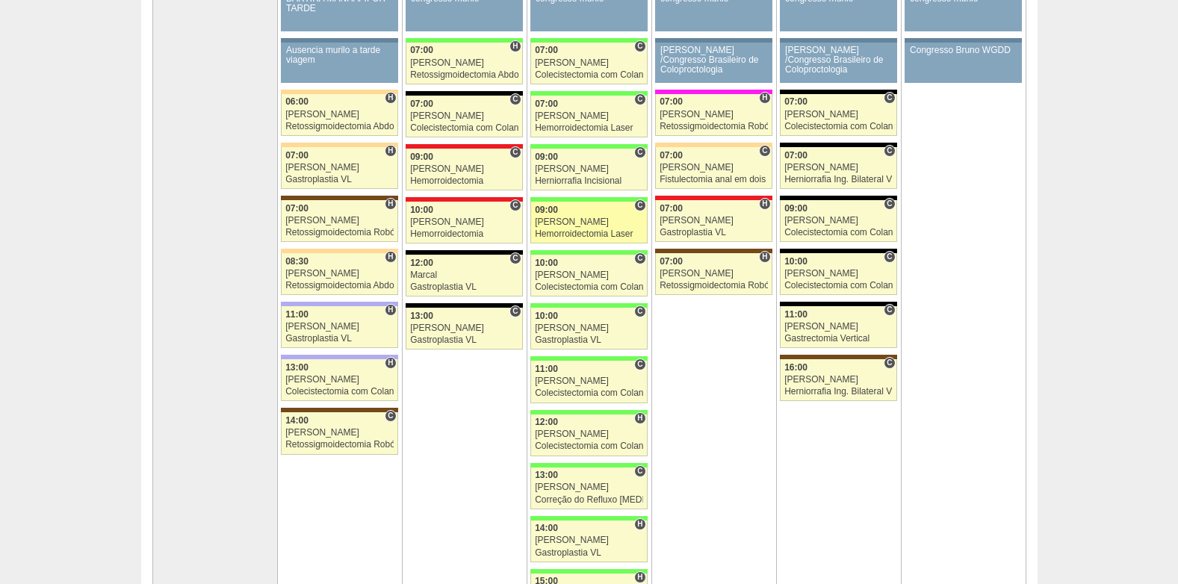
click at [592, 212] on div "09:00" at bounding box center [589, 210] width 108 height 10
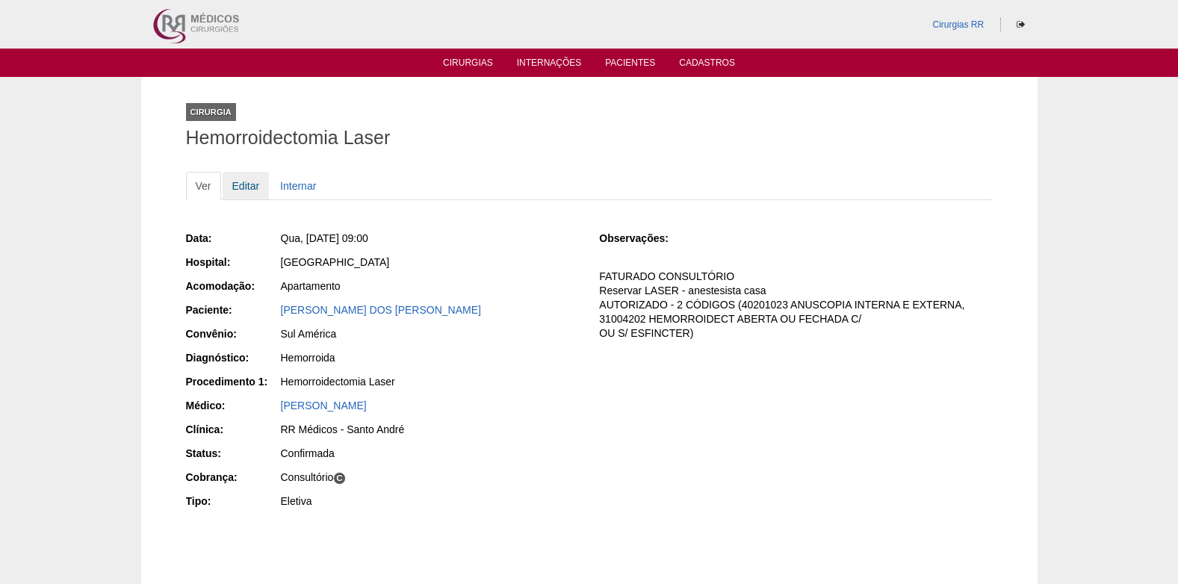
click at [237, 179] on link "Editar" at bounding box center [246, 186] width 47 height 28
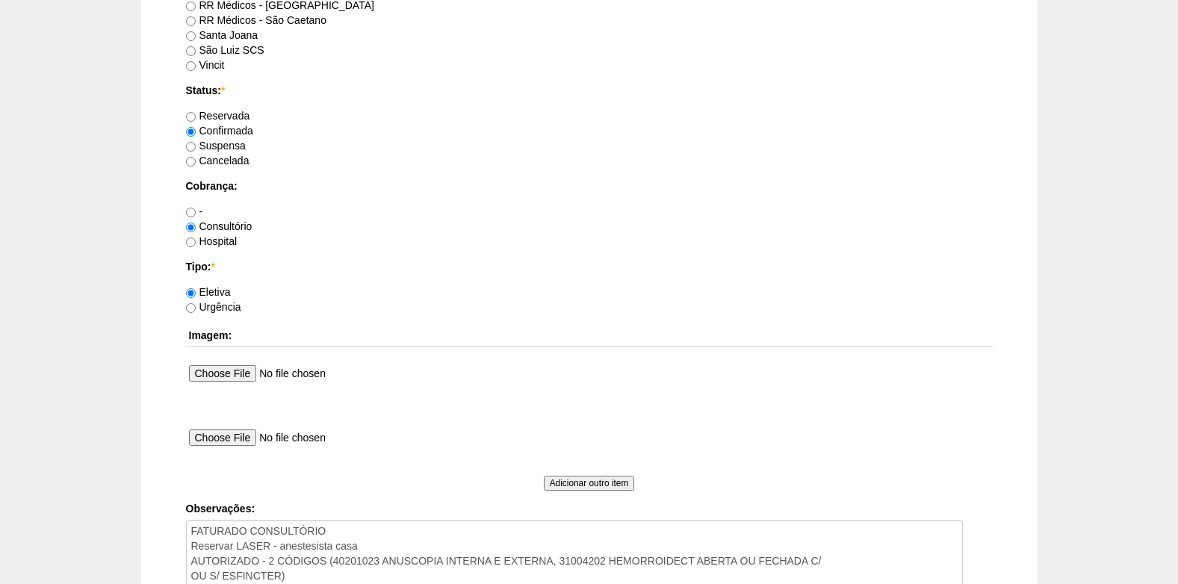
scroll to position [1269, 0]
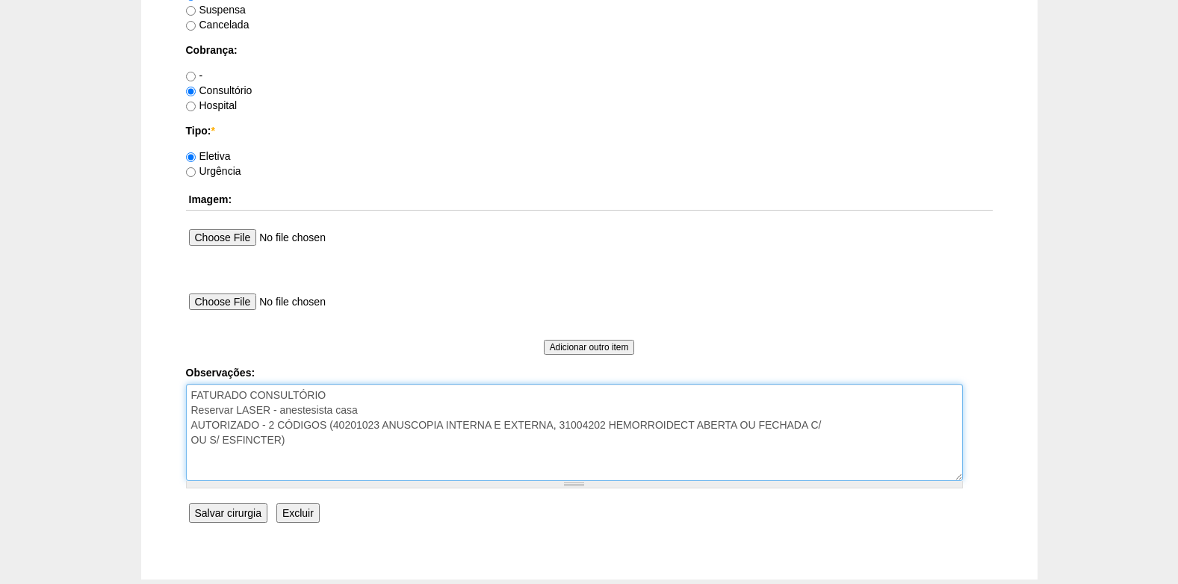
drag, startPoint x: 303, startPoint y: 441, endPoint x: 262, endPoint y: 432, distance: 42.2
click at [262, 432] on textarea "FATURADO CONSULTÓRIO Reservar LASER - anestesista casa AUTORIZADO - 2 CÓDIGOS (…" at bounding box center [574, 432] width 777 height 97
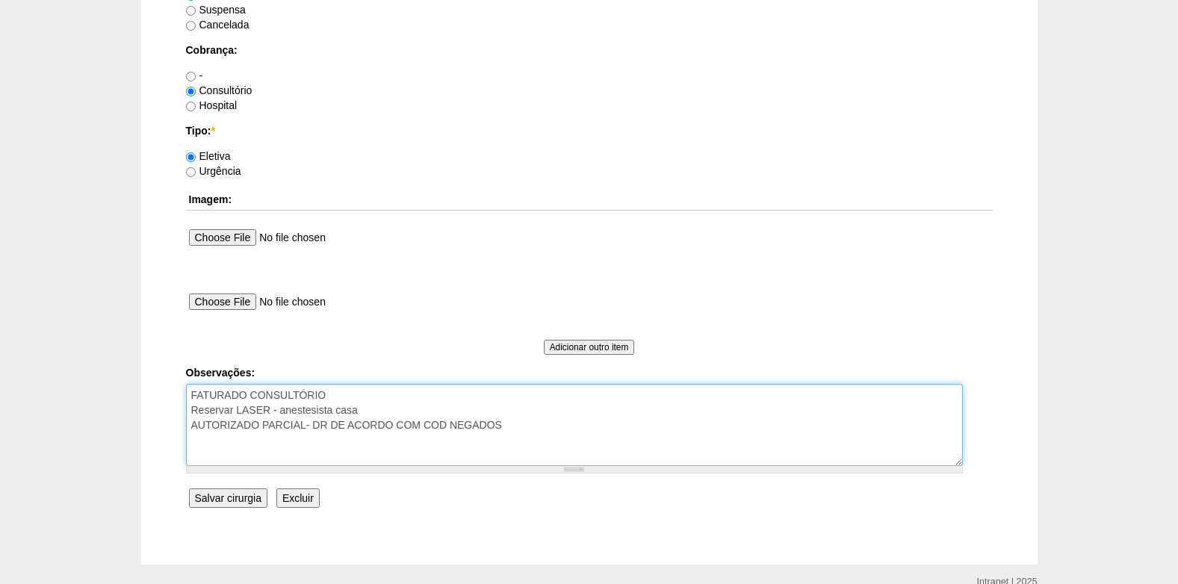
paste textarea "EXCISAO DE PLICOMA"
paste textarea "DILATACAO DIG OU INSTRUMENTAL DO ANUS E/OU DO RETO"
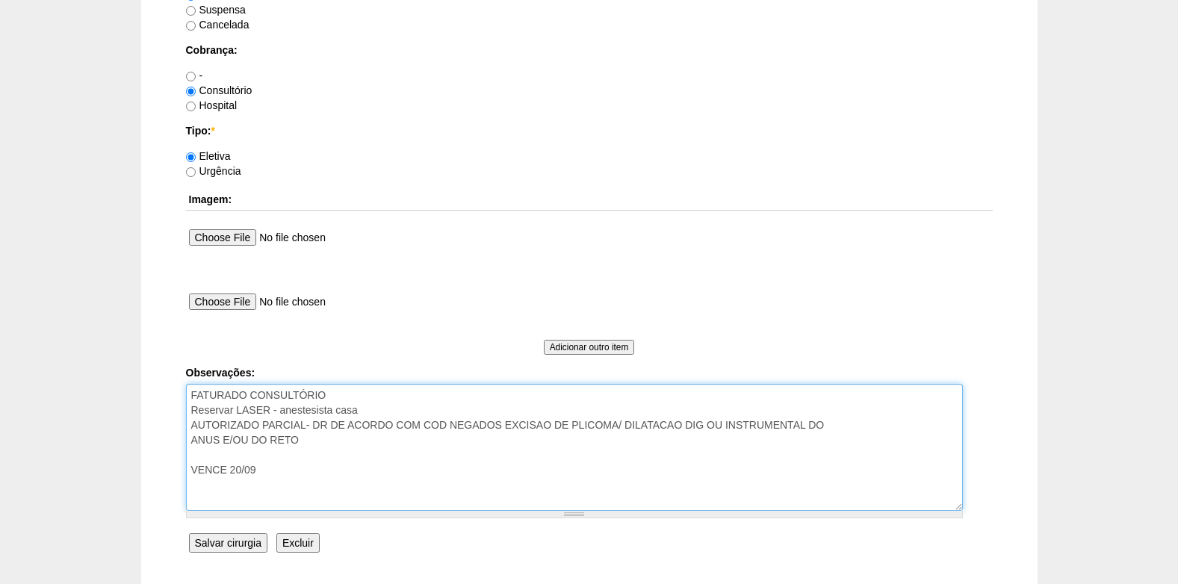
click at [276, 409] on textarea "FATURADO CONSULTÓRIO Reservar LASER - anestesista casa AUTORIZADO - 2 CÓDIGOS (…" at bounding box center [574, 447] width 777 height 127
type textarea "FATURADO CONSULTÓRIO Reservar LASER -AGENDADO--- anestesista casa AUTORIZADO PA…"
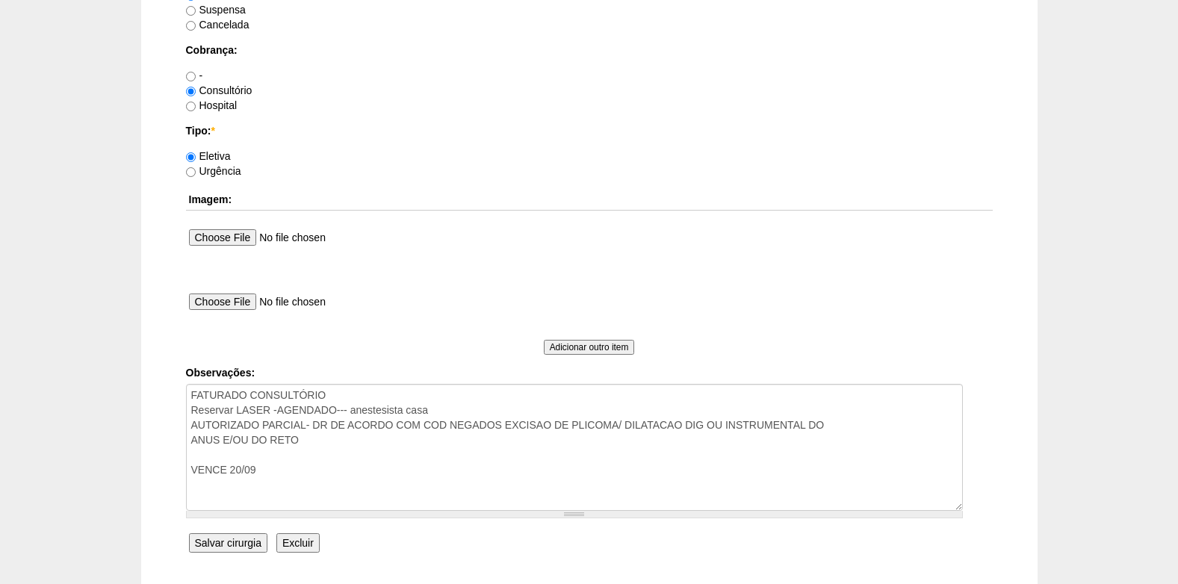
click at [228, 544] on input "Salvar cirurgia" at bounding box center [228, 542] width 78 height 19
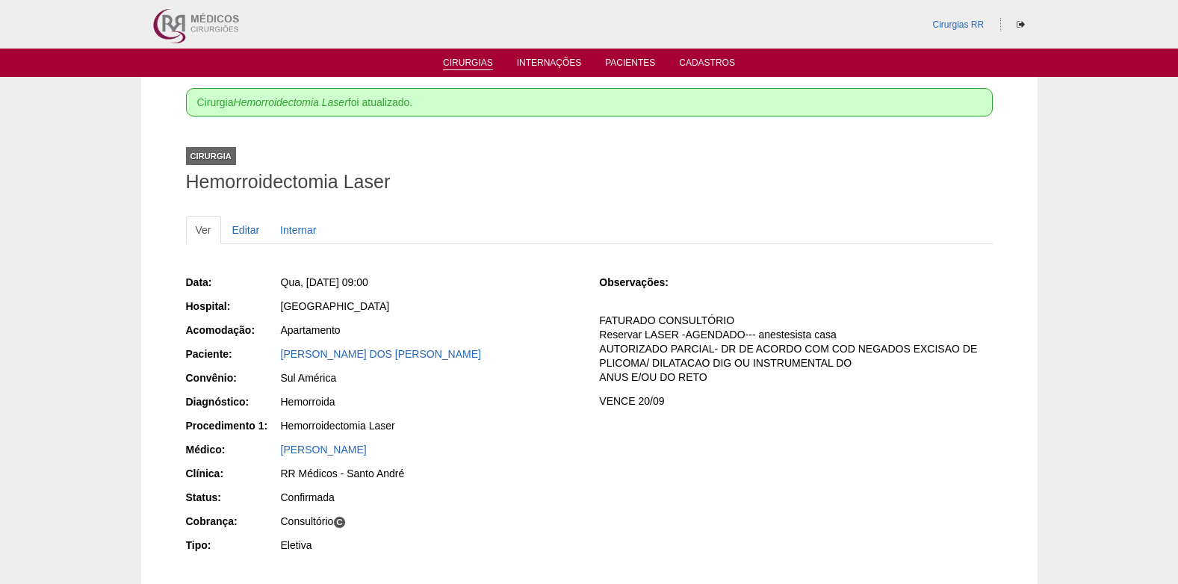
click at [468, 62] on link "Cirurgias" at bounding box center [468, 63] width 50 height 13
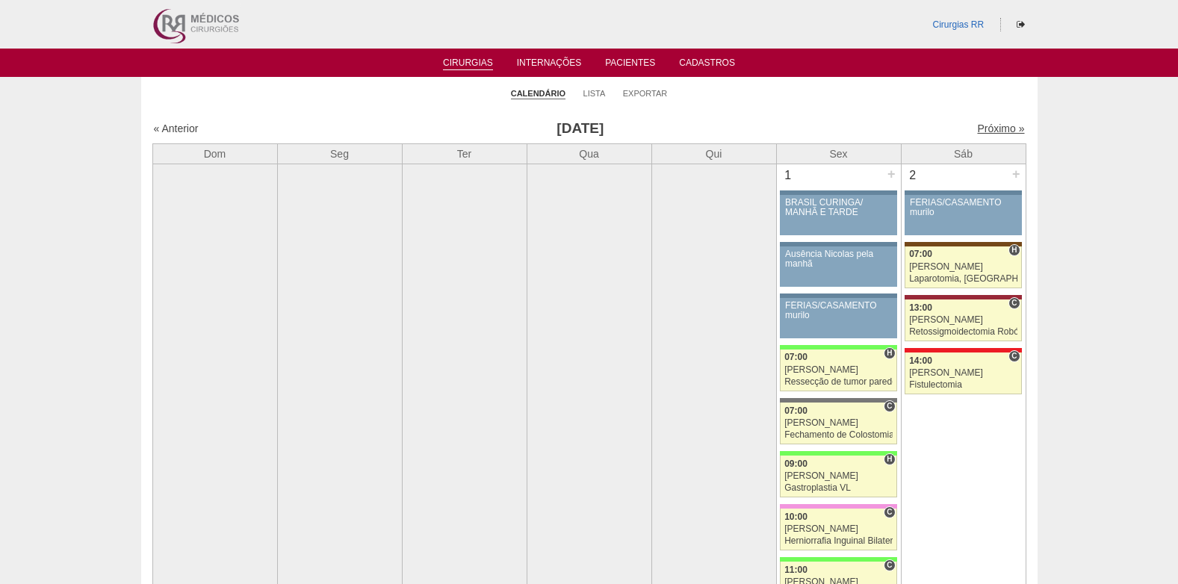
click at [989, 128] on link "Próximo »" at bounding box center [1000, 128] width 47 height 12
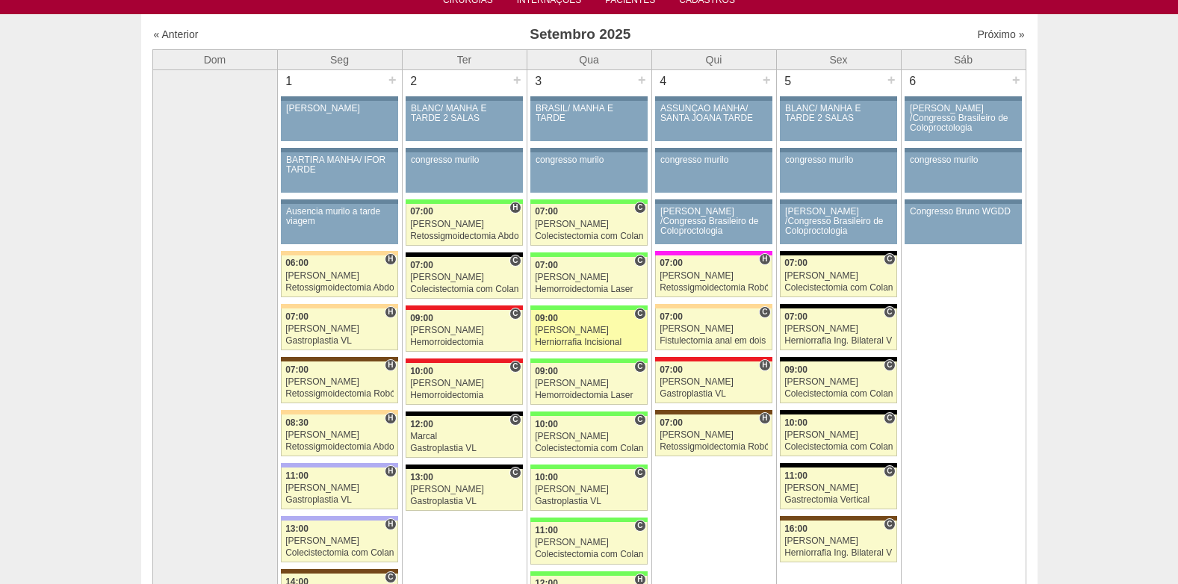
scroll to position [224, 0]
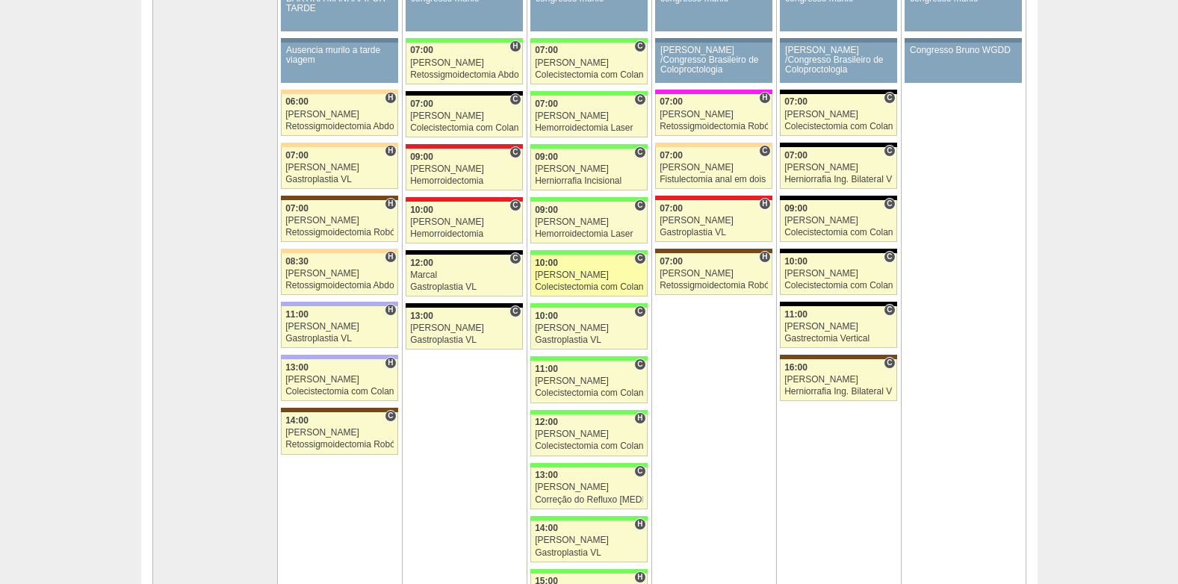
click at [576, 273] on div "[PERSON_NAME]" at bounding box center [589, 275] width 108 height 10
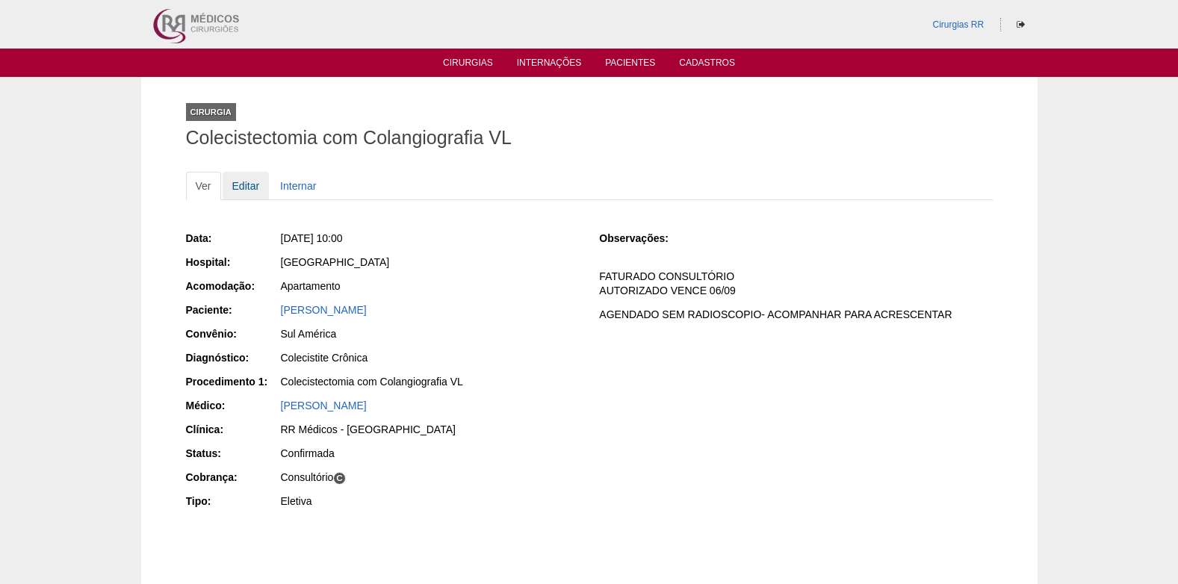
click at [229, 181] on link "Editar" at bounding box center [246, 186] width 47 height 28
click at [249, 186] on link "Editar" at bounding box center [246, 186] width 47 height 28
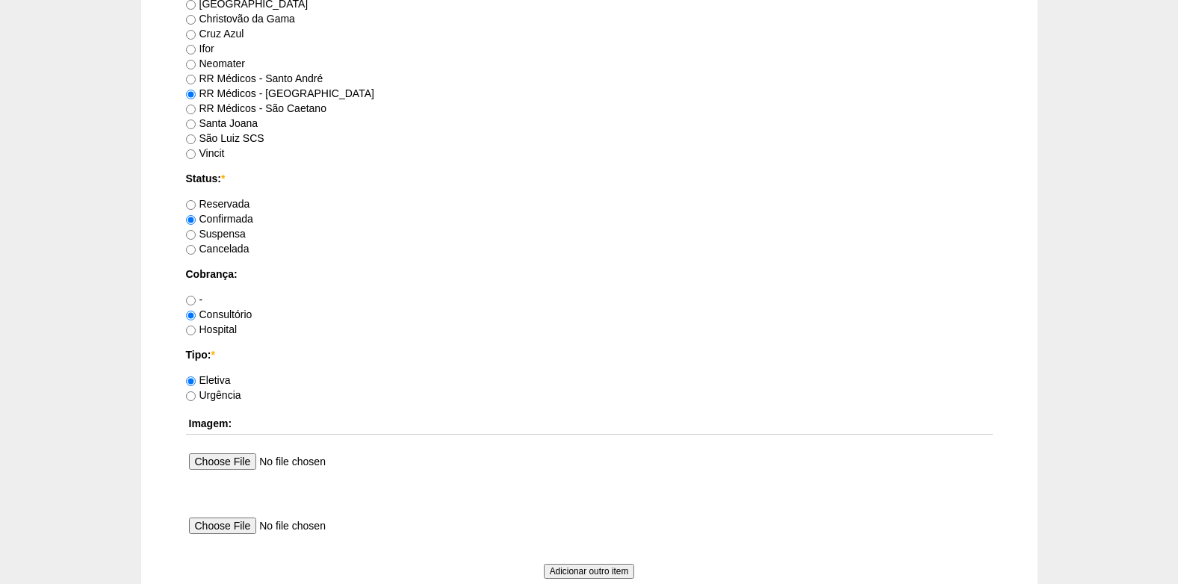
scroll to position [1340, 0]
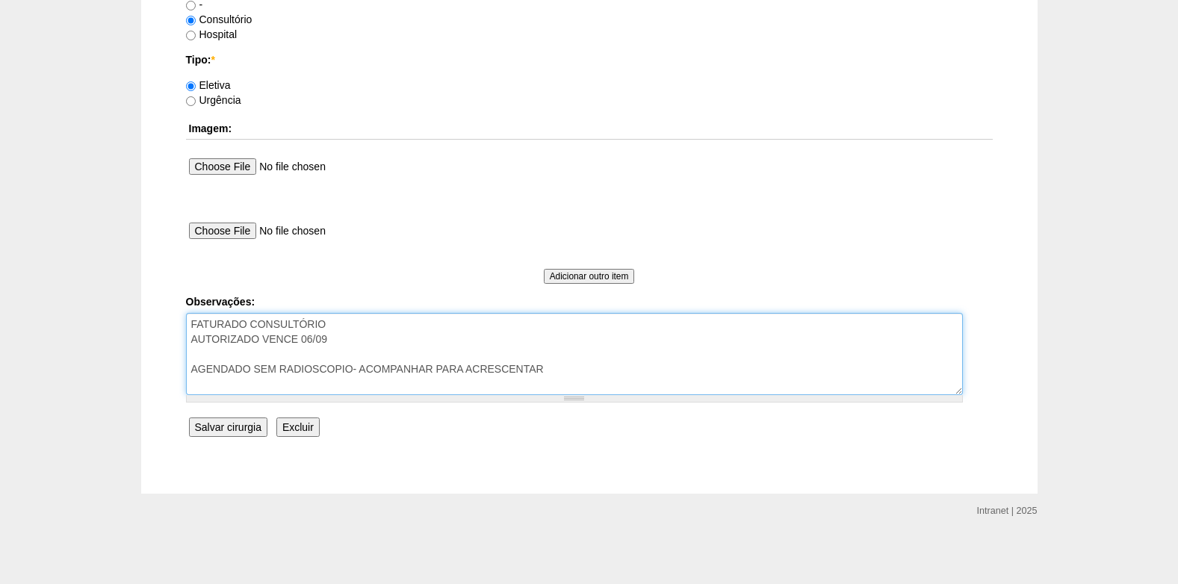
click at [566, 370] on textarea "FATURADO CONSULTÓRIO AUTORIZADO VENCE 06/09 AGENDADO SEM RADIOSCOPIO- ACOMPANHA…" at bounding box center [574, 354] width 777 height 82
type textarea "FATURADO CONSULTÓRIO AUTORIZADO VENCE 06/09 AGENDADO SEM RADIOSCOPIO- ACOMPANHA…"
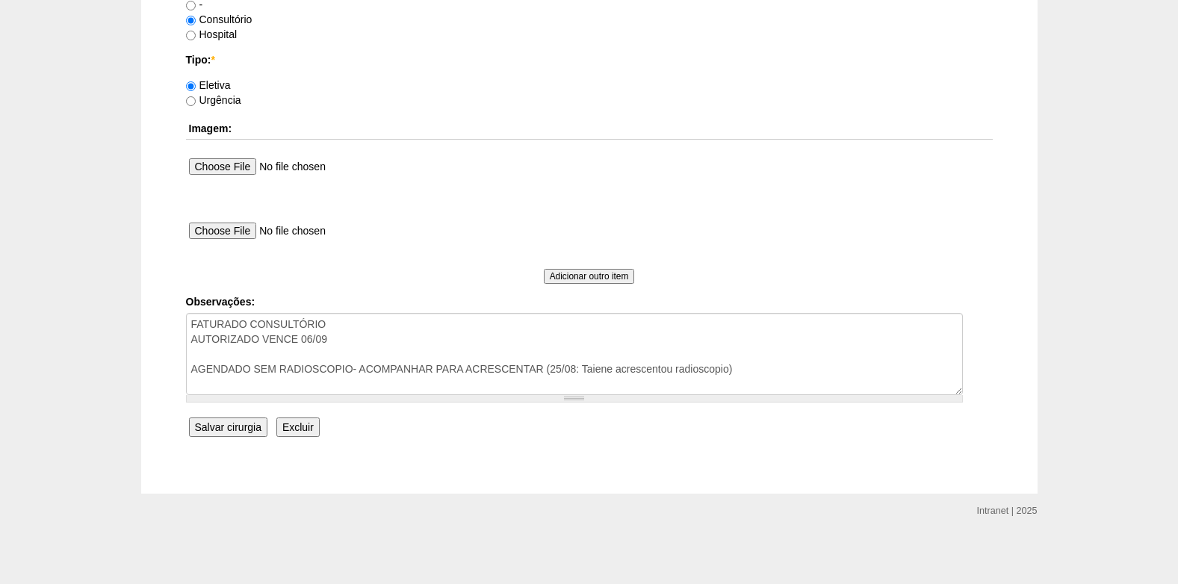
click at [225, 423] on input "Salvar cirurgia" at bounding box center [228, 426] width 78 height 19
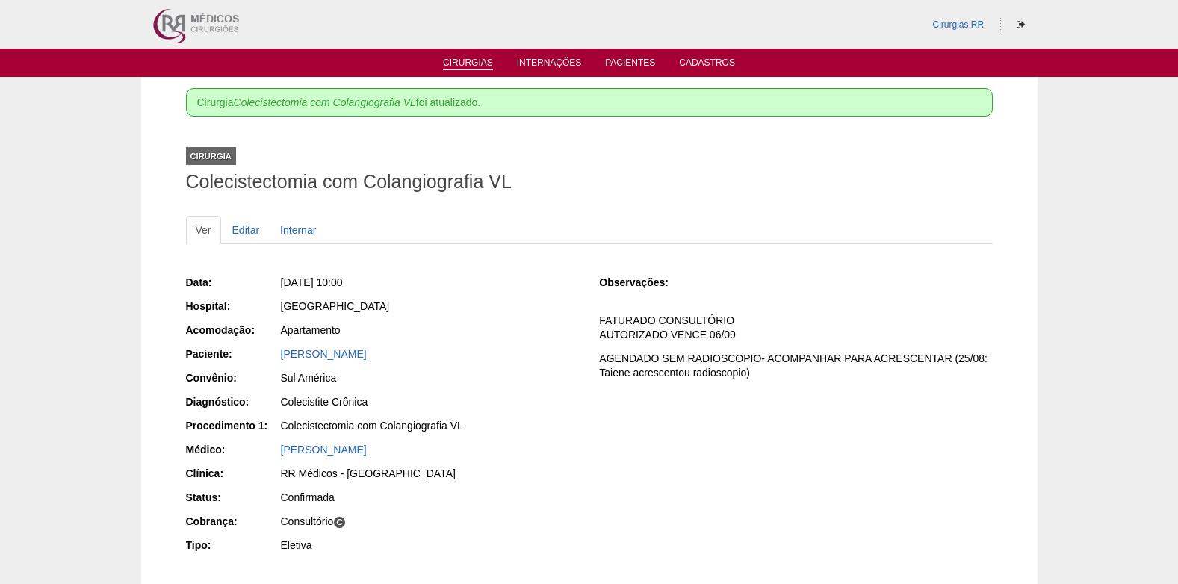
click at [458, 66] on link "Cirurgias" at bounding box center [468, 63] width 50 height 13
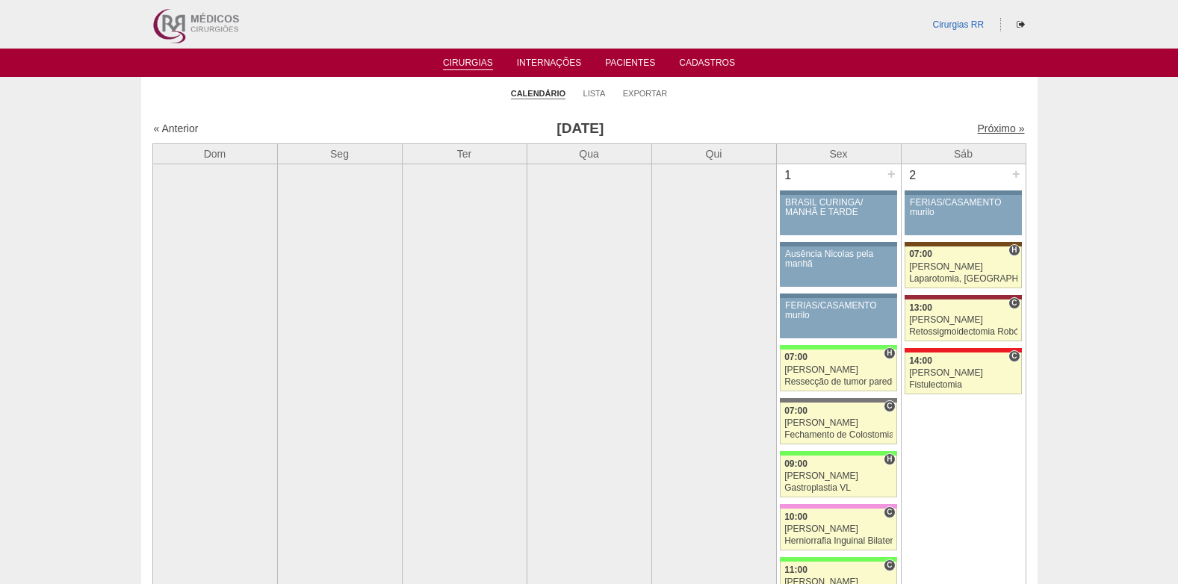
click at [978, 128] on link "Próximo »" at bounding box center [1000, 128] width 47 height 12
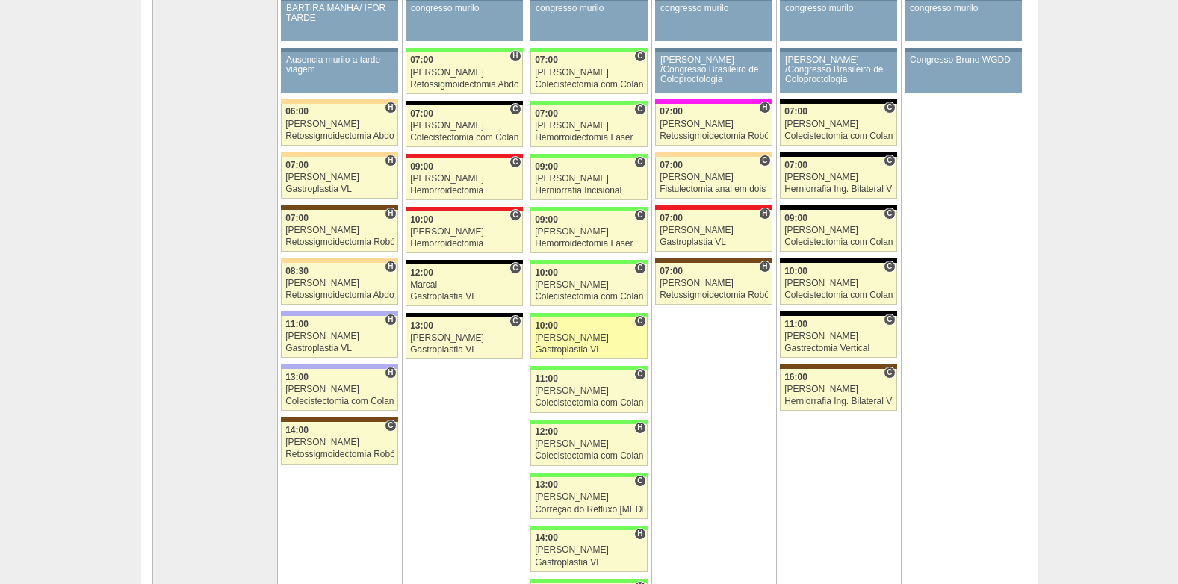
scroll to position [299, 0]
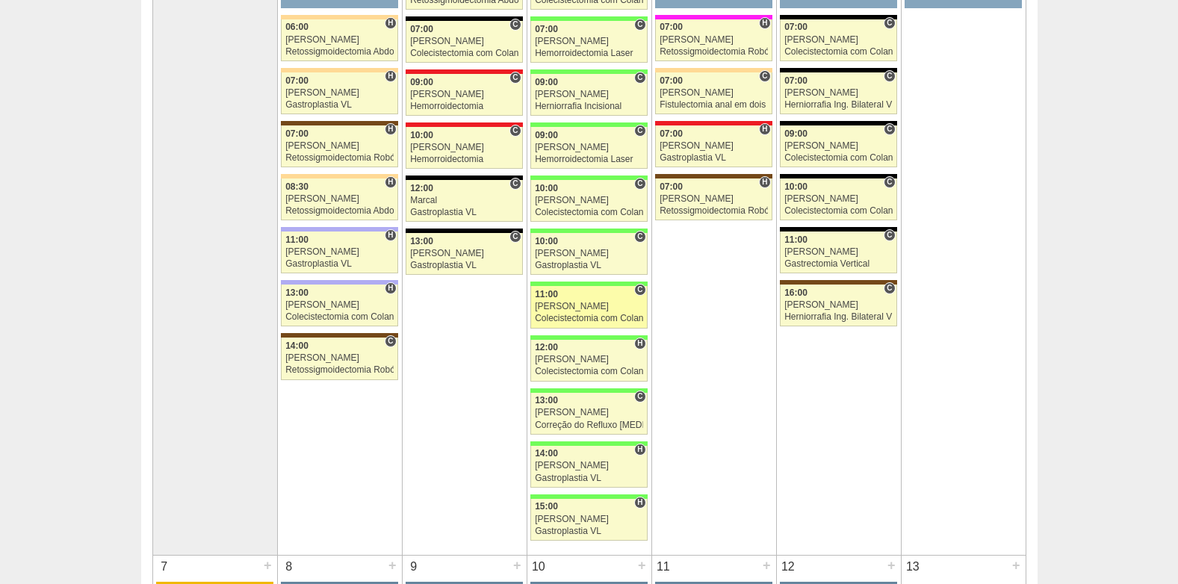
click at [606, 322] on div "Colecistectomia com Colangiografia VL" at bounding box center [589, 319] width 108 height 10
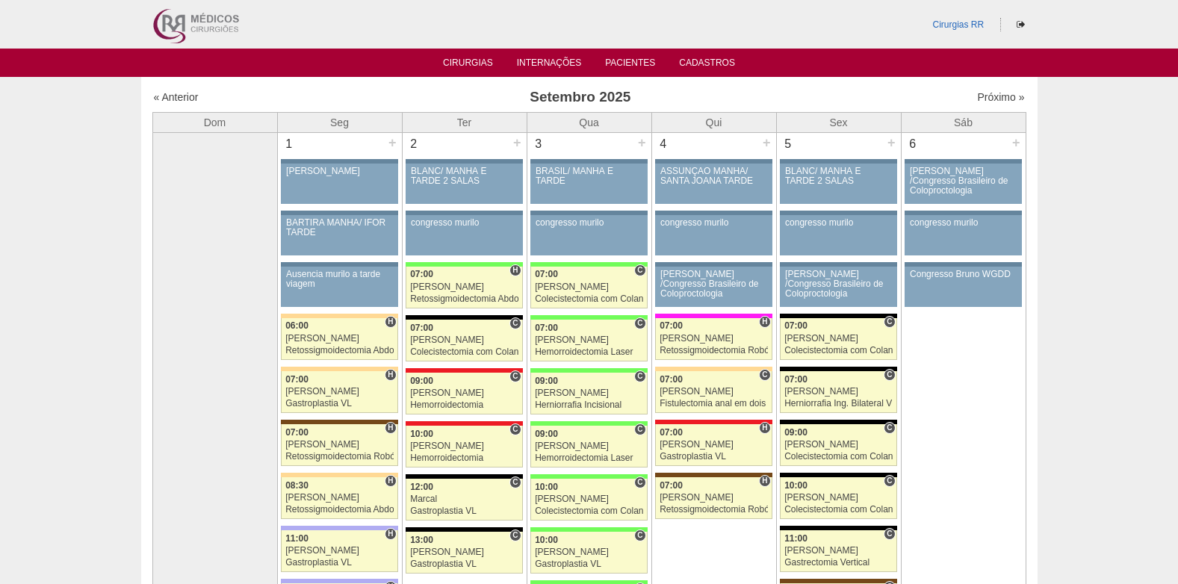
scroll to position [299, 0]
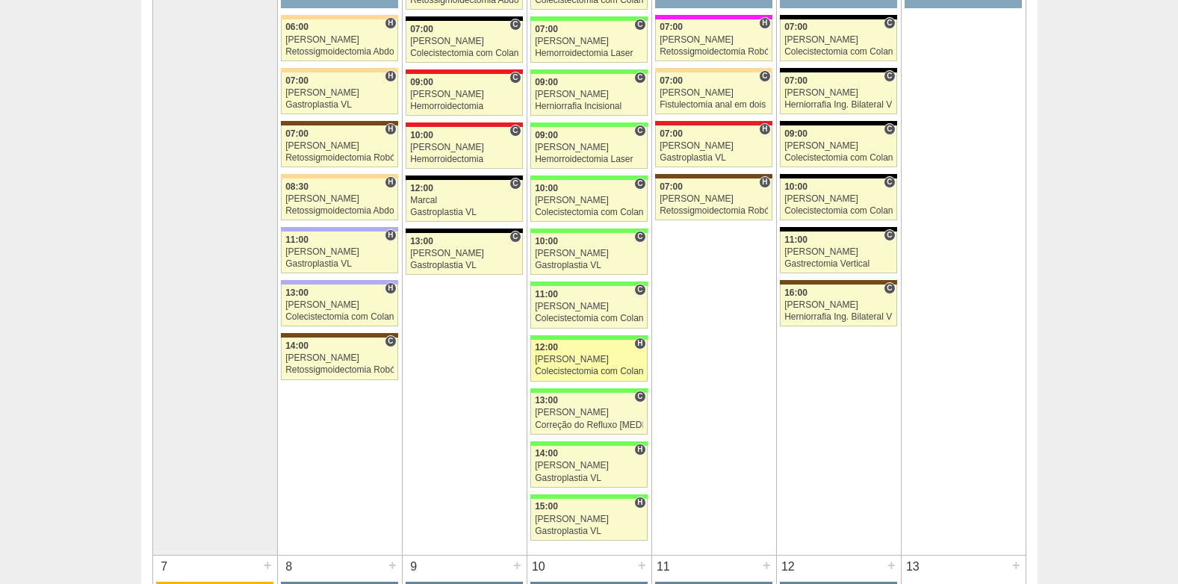
click at [595, 357] on div "Nathan" at bounding box center [589, 360] width 108 height 10
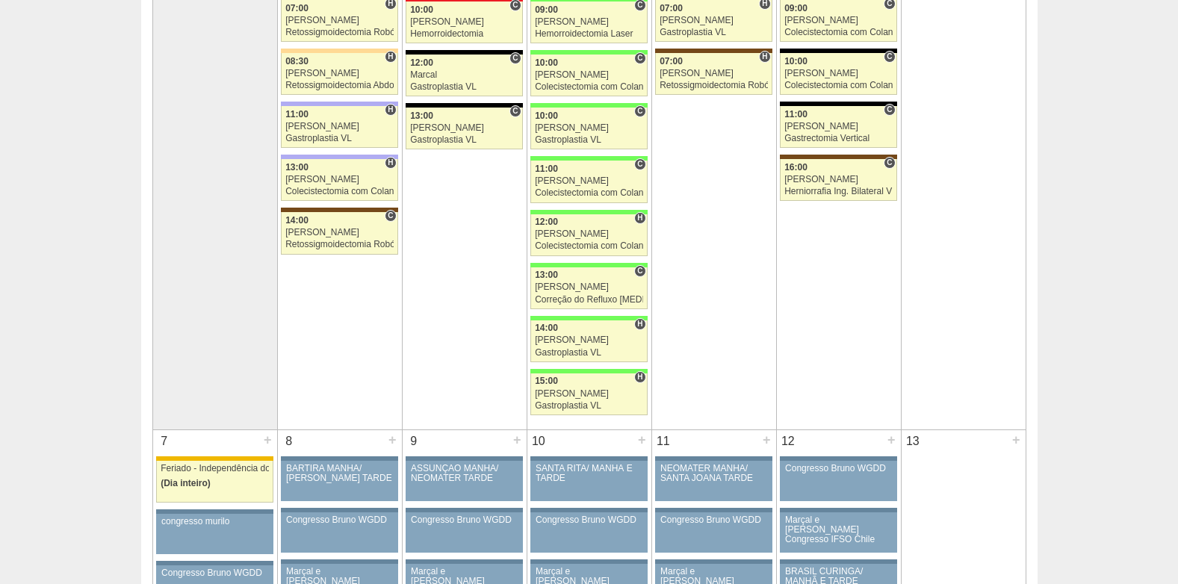
scroll to position [448, 0]
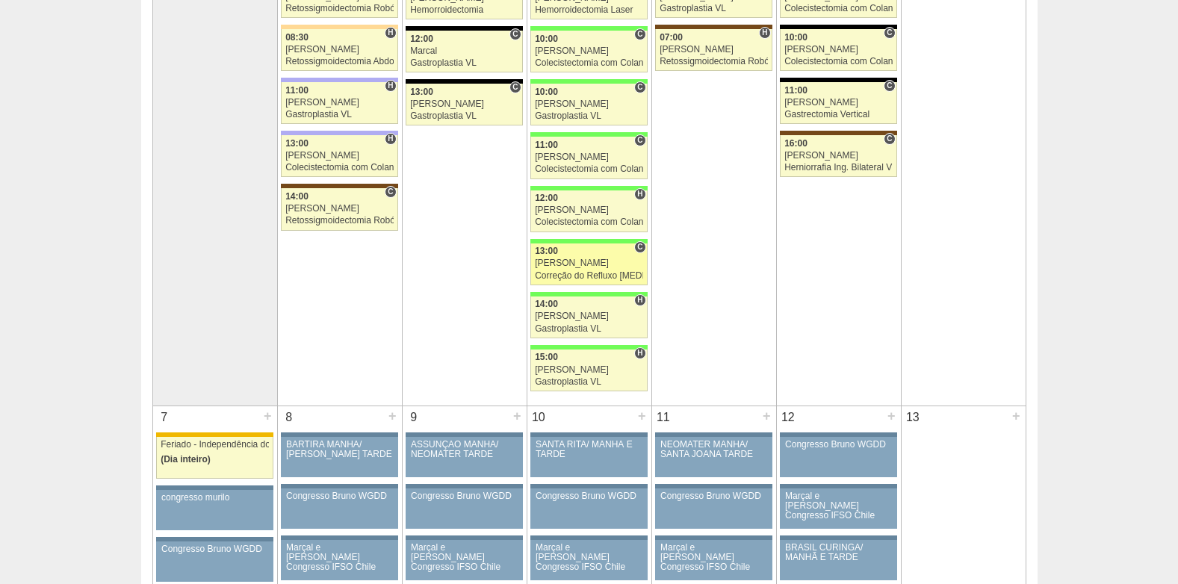
click at [568, 266] on div "Paulo Regina" at bounding box center [589, 263] width 108 height 10
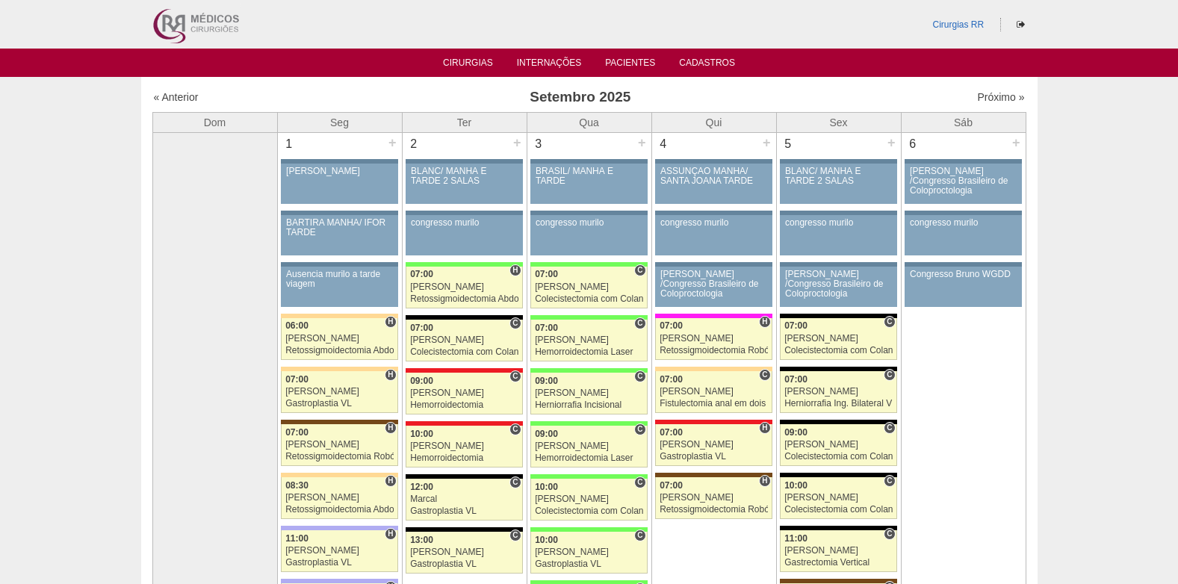
scroll to position [448, 0]
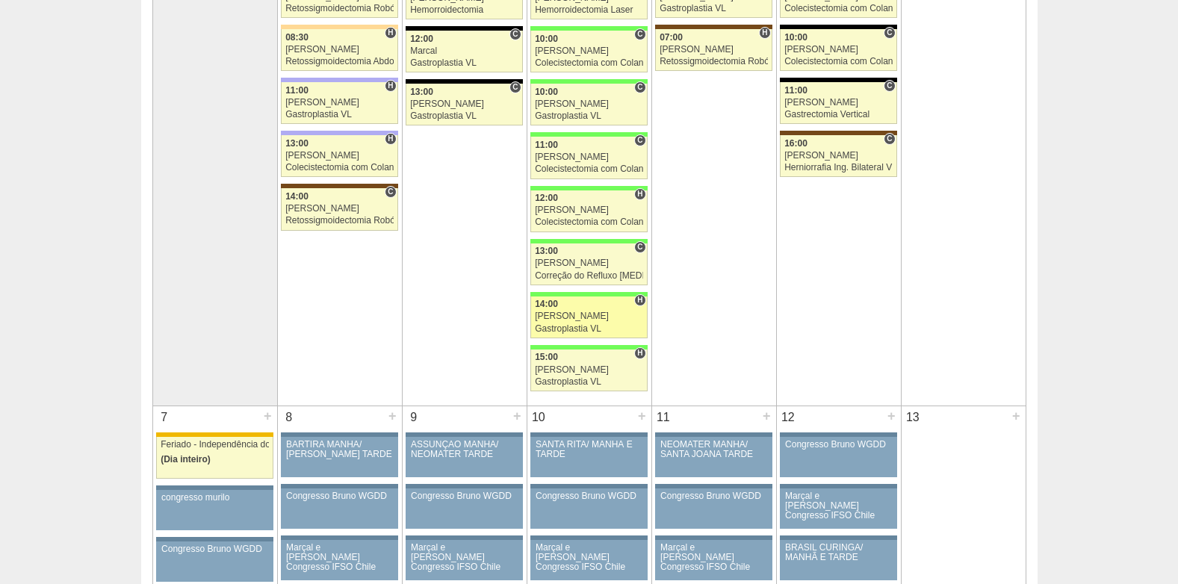
click at [571, 309] on div "14:00" at bounding box center [589, 304] width 108 height 10
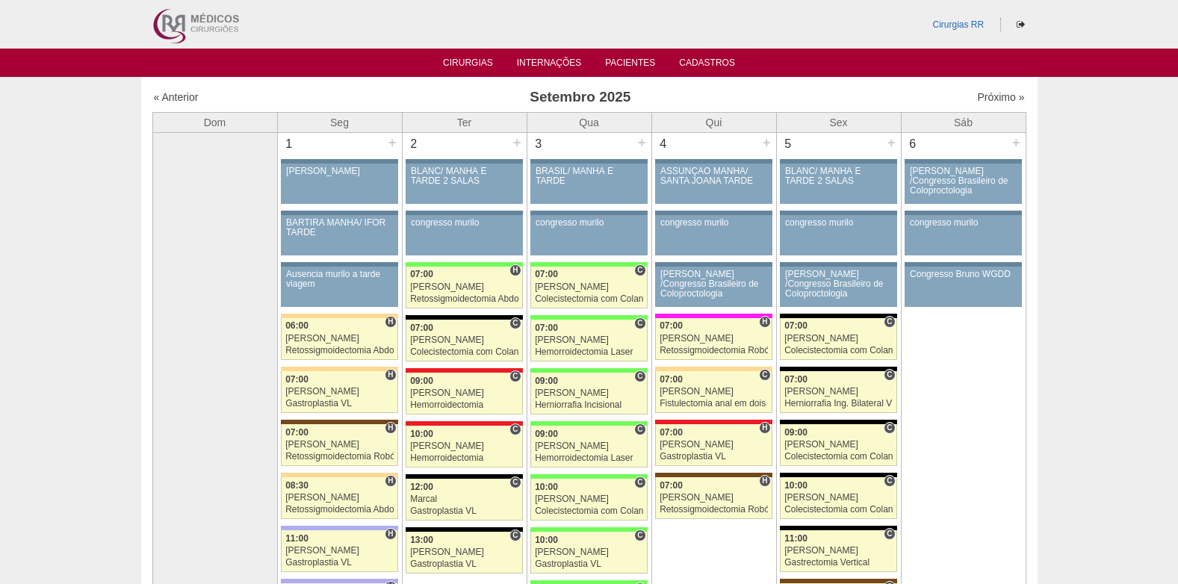
scroll to position [448, 0]
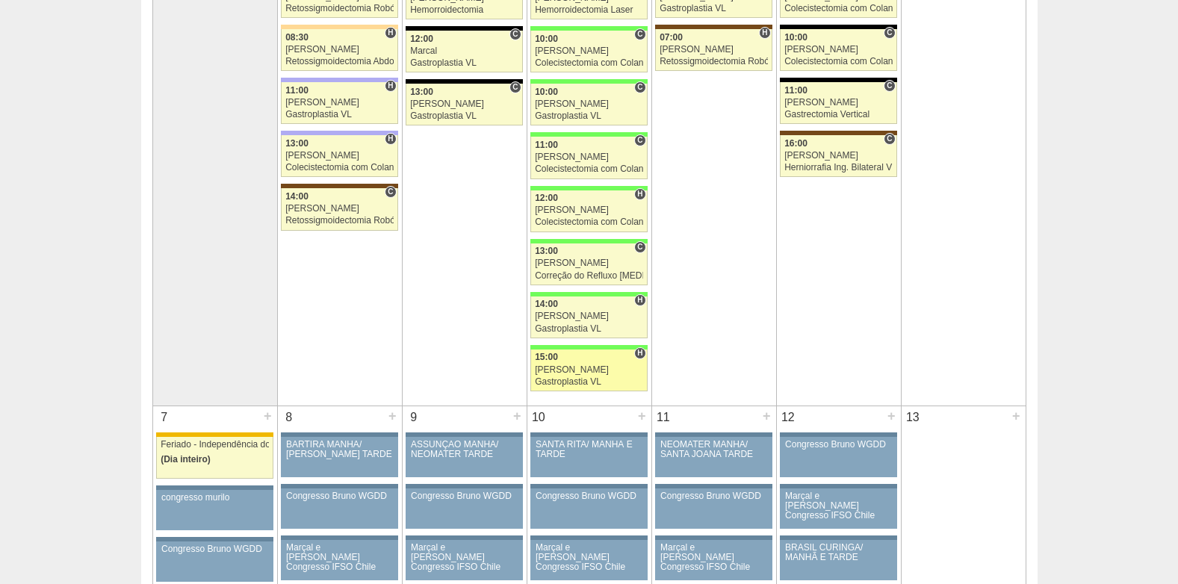
click at [607, 379] on div "Gastroplastia VL" at bounding box center [589, 382] width 108 height 10
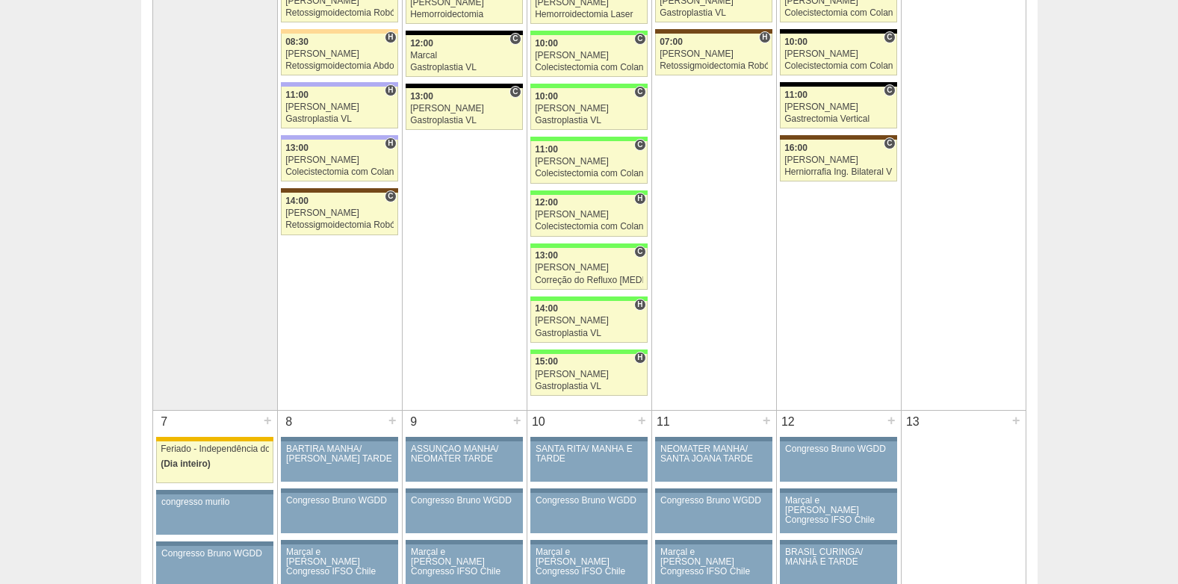
scroll to position [224, 0]
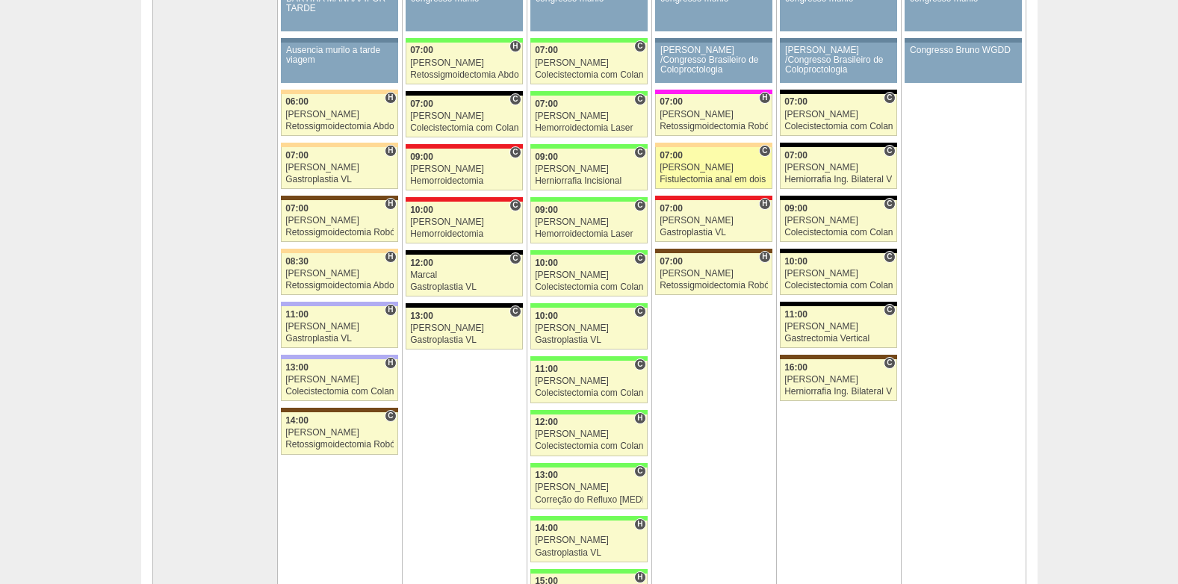
click at [709, 163] on div "[PERSON_NAME]" at bounding box center [713, 168] width 108 height 10
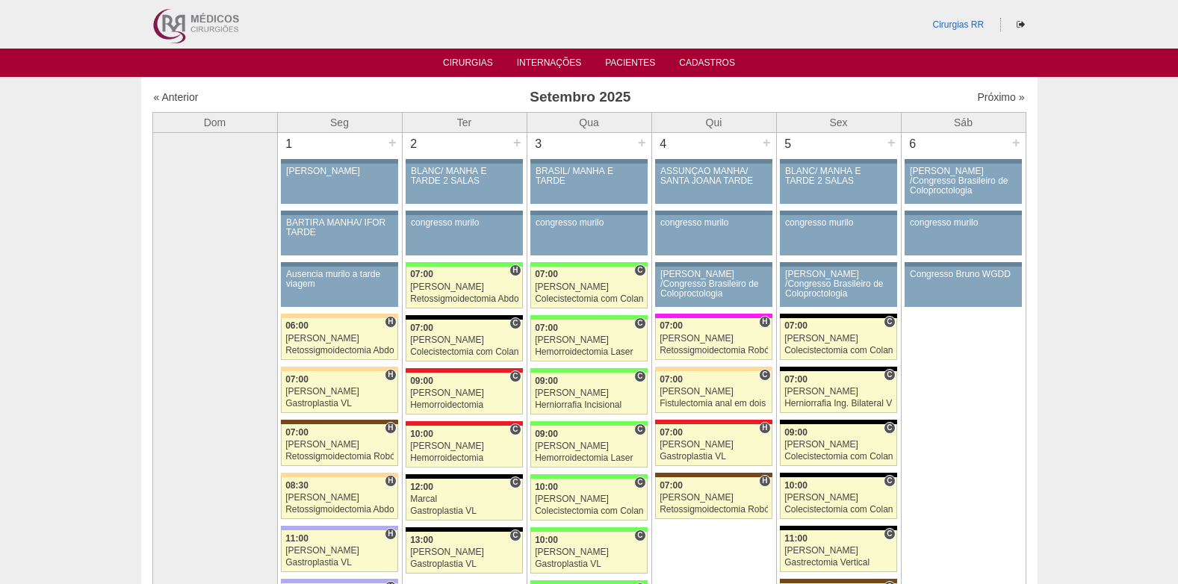
scroll to position [224, 0]
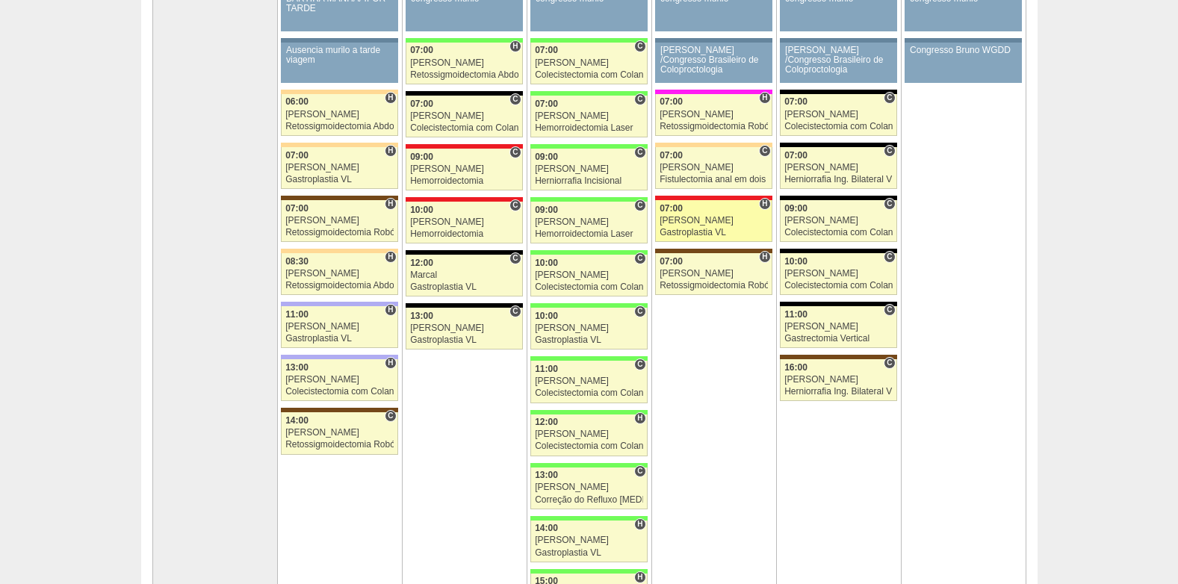
click at [709, 221] on div "Ricardo Fernandes" at bounding box center [713, 221] width 108 height 10
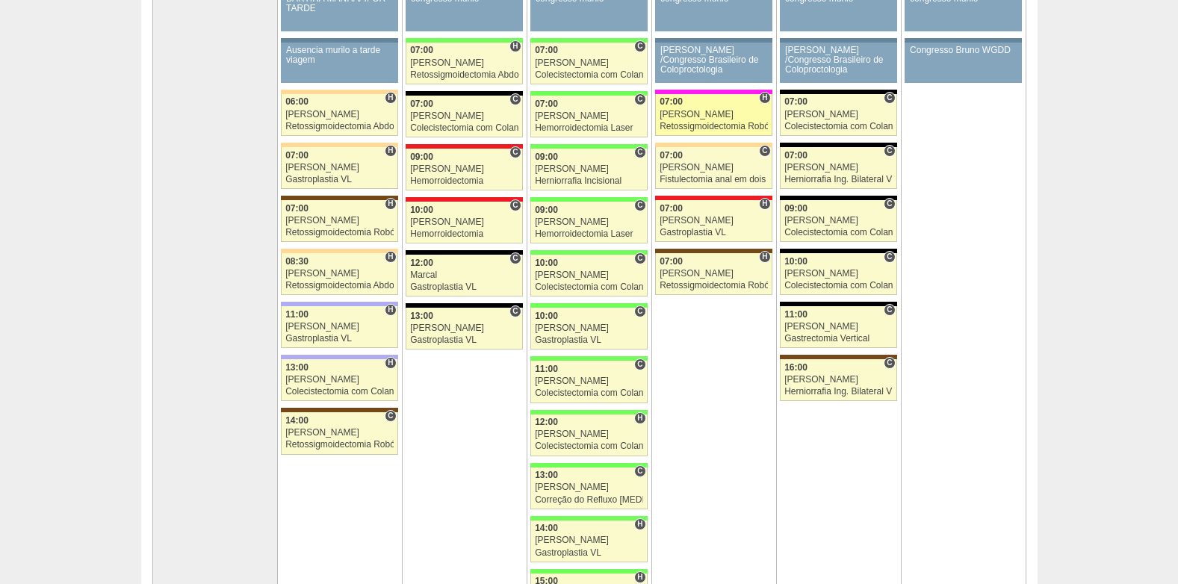
scroll to position [224, 0]
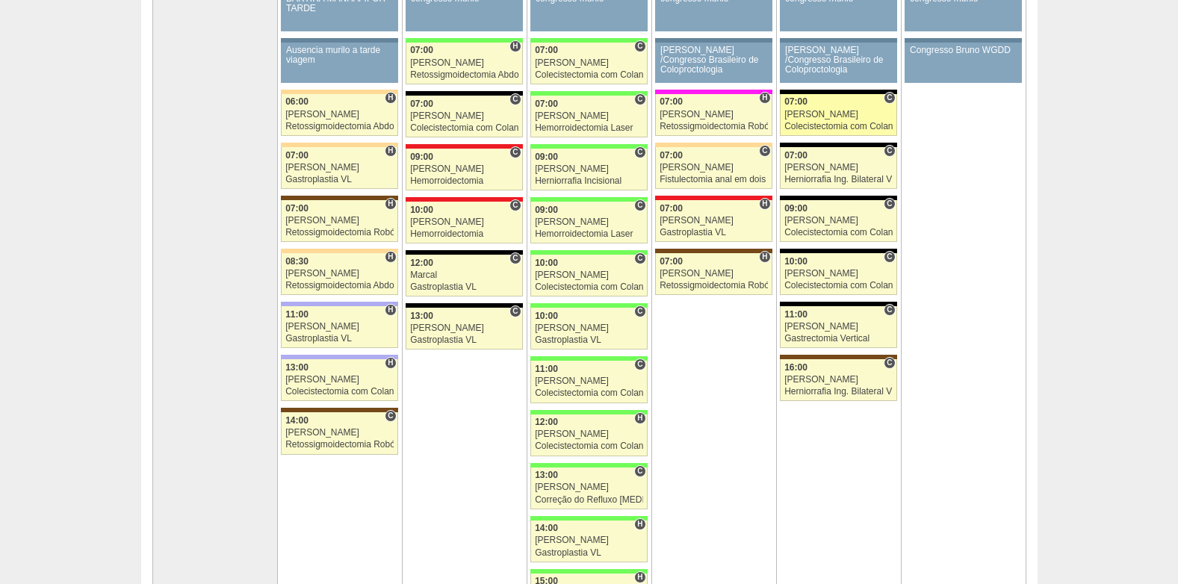
click at [844, 118] on div "[PERSON_NAME]" at bounding box center [838, 115] width 108 height 10
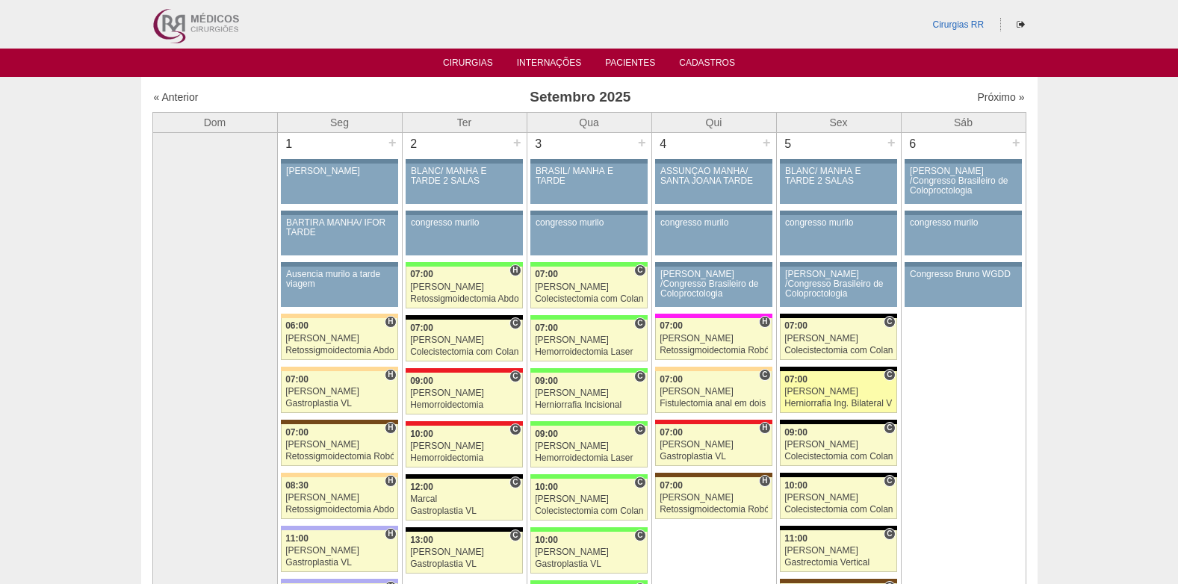
scroll to position [224, 0]
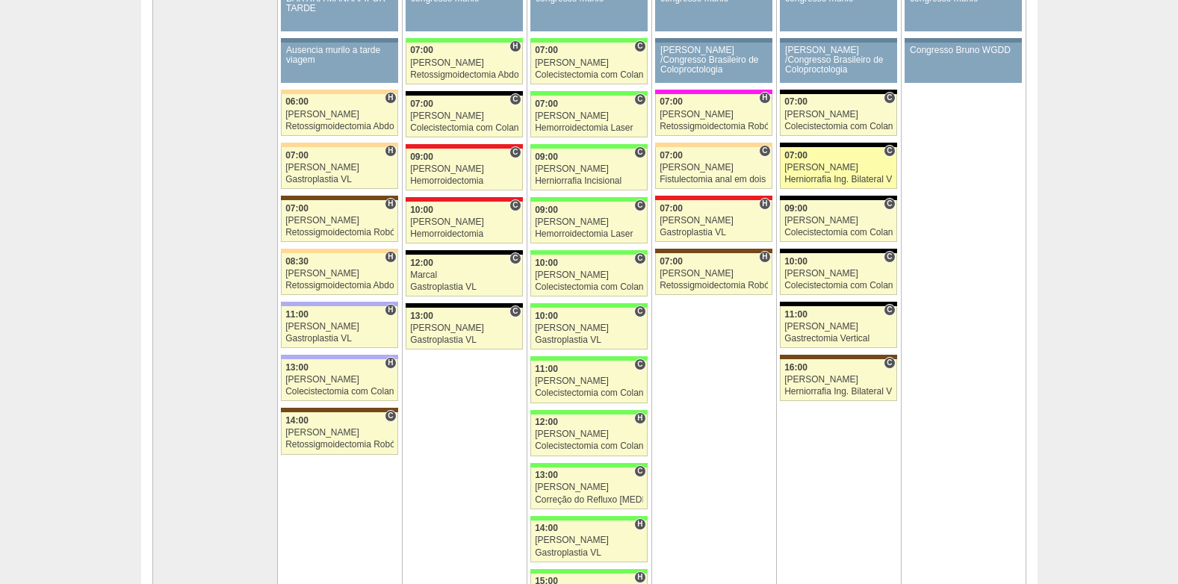
click at [839, 177] on div "Herniorrafia Ing. Bilateral VL" at bounding box center [838, 180] width 108 height 10
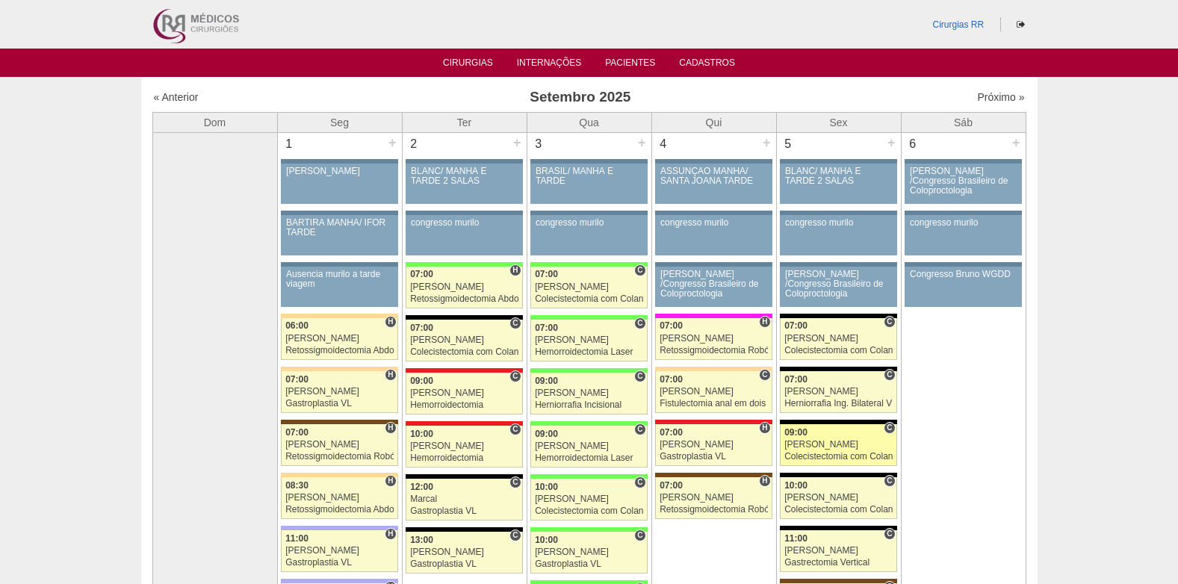
scroll to position [224, 0]
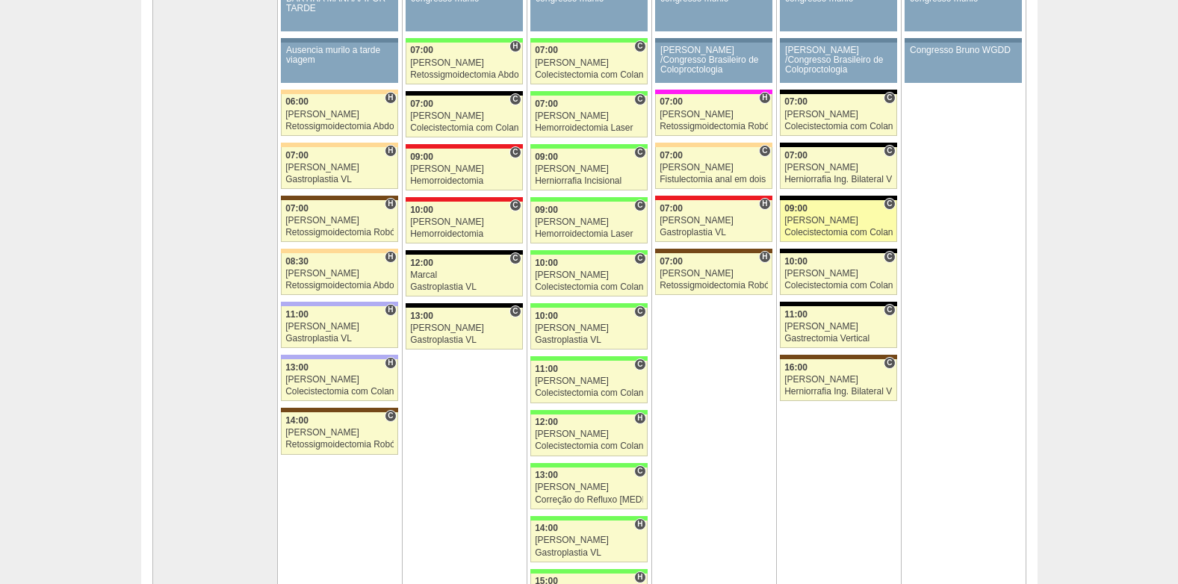
click at [839, 201] on link "88208 Nathan C 09:00 Nathan Colecistectomia com Colangiografia VL Hospital Blan…" at bounding box center [838, 221] width 116 height 42
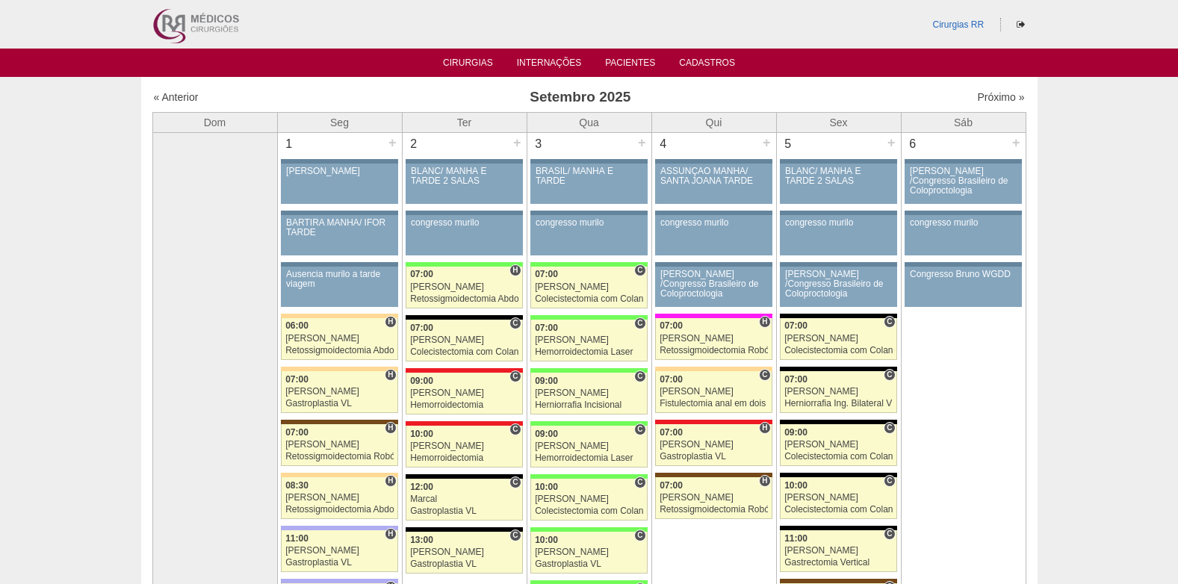
scroll to position [224, 0]
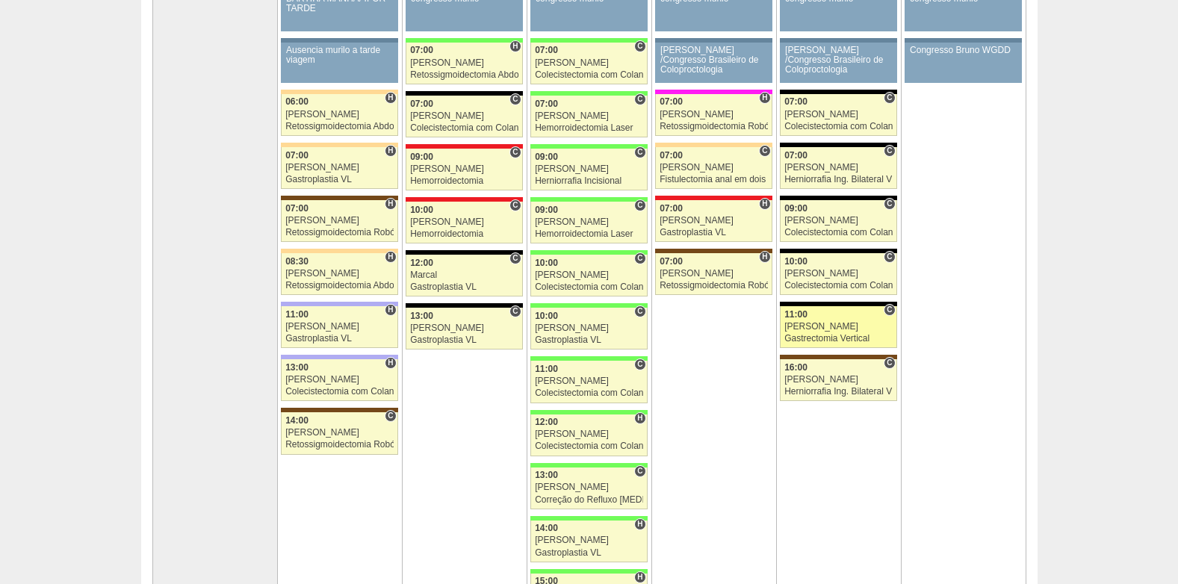
click at [848, 322] on div "Nathan" at bounding box center [838, 327] width 108 height 10
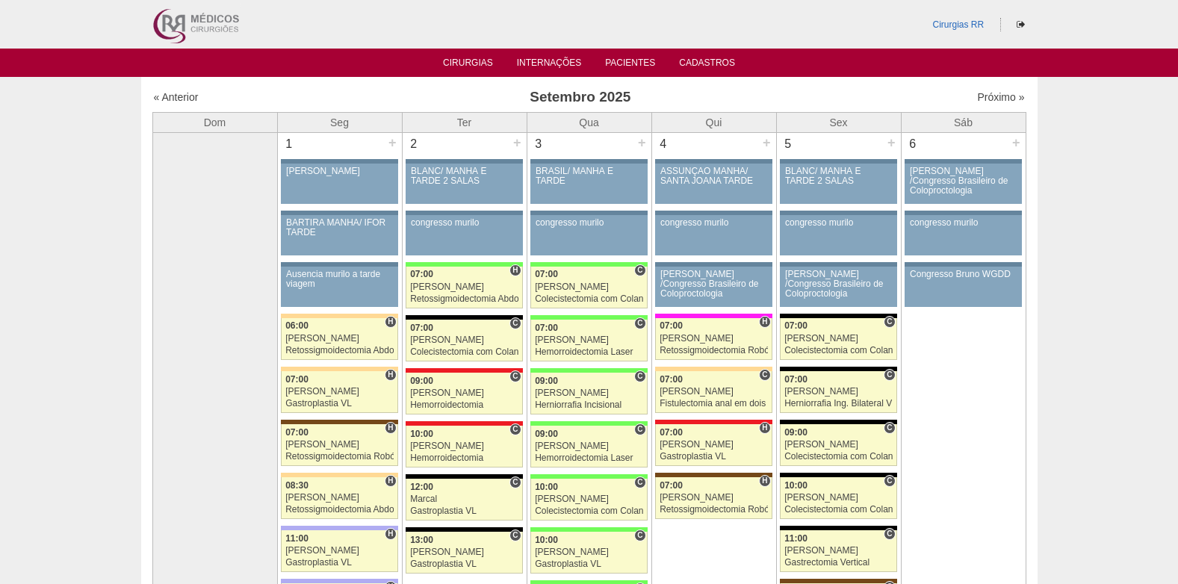
scroll to position [224, 0]
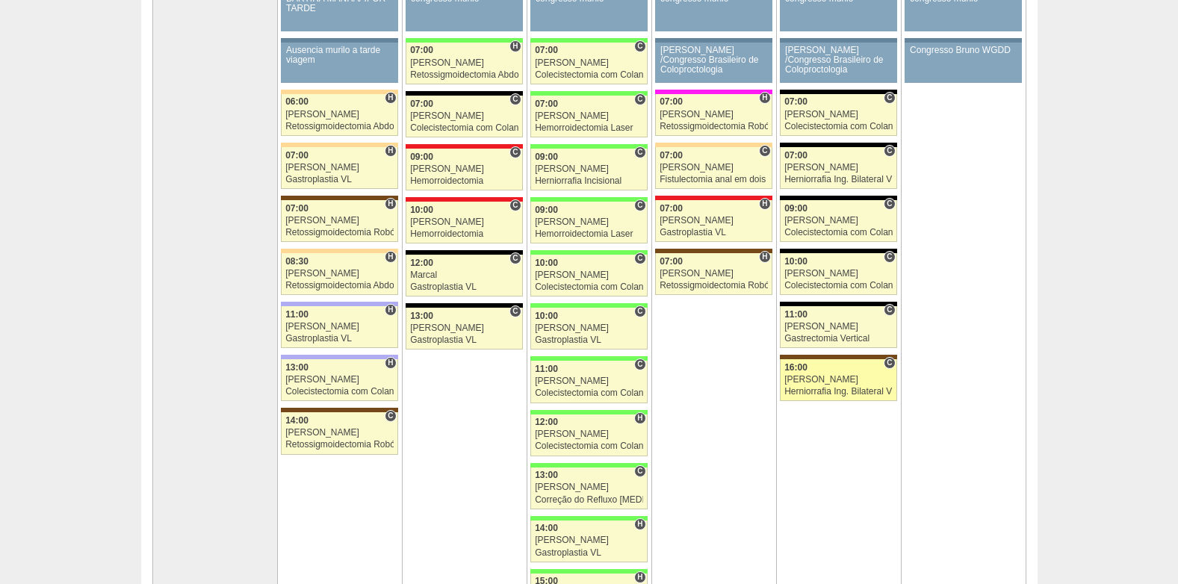
click at [811, 379] on div "[PERSON_NAME]" at bounding box center [838, 380] width 108 height 10
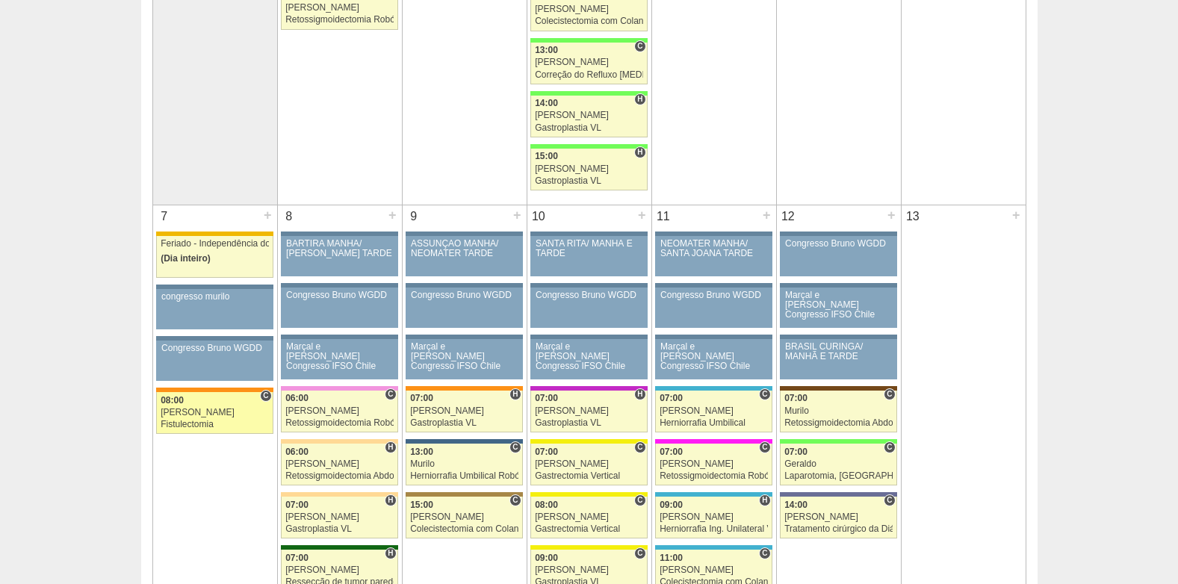
scroll to position [672, 0]
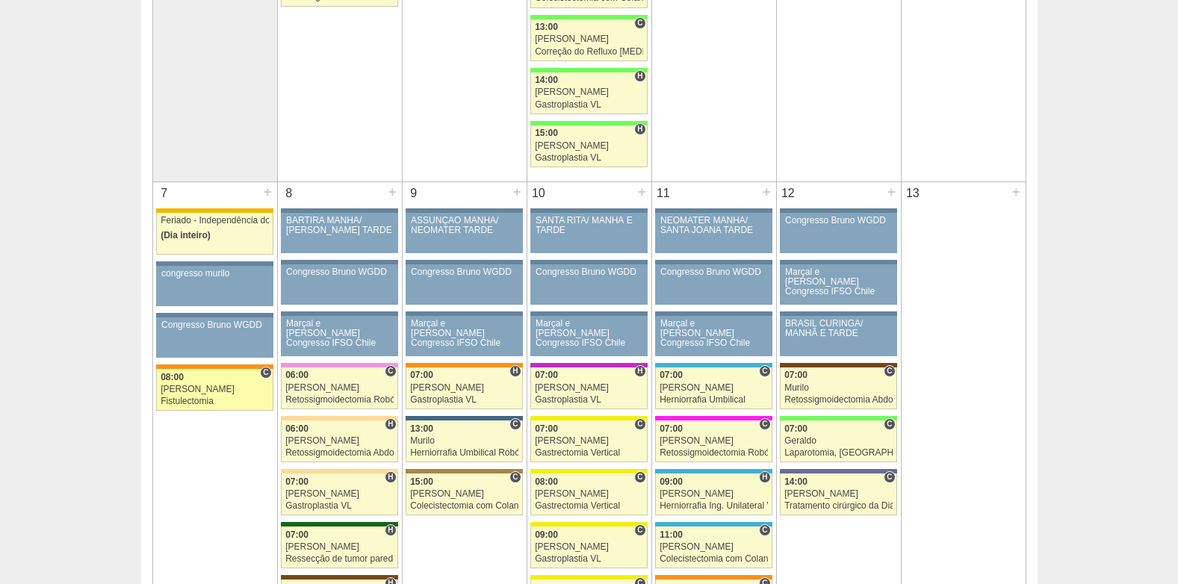
click at [217, 385] on div "Juliana" at bounding box center [215, 390] width 108 height 10
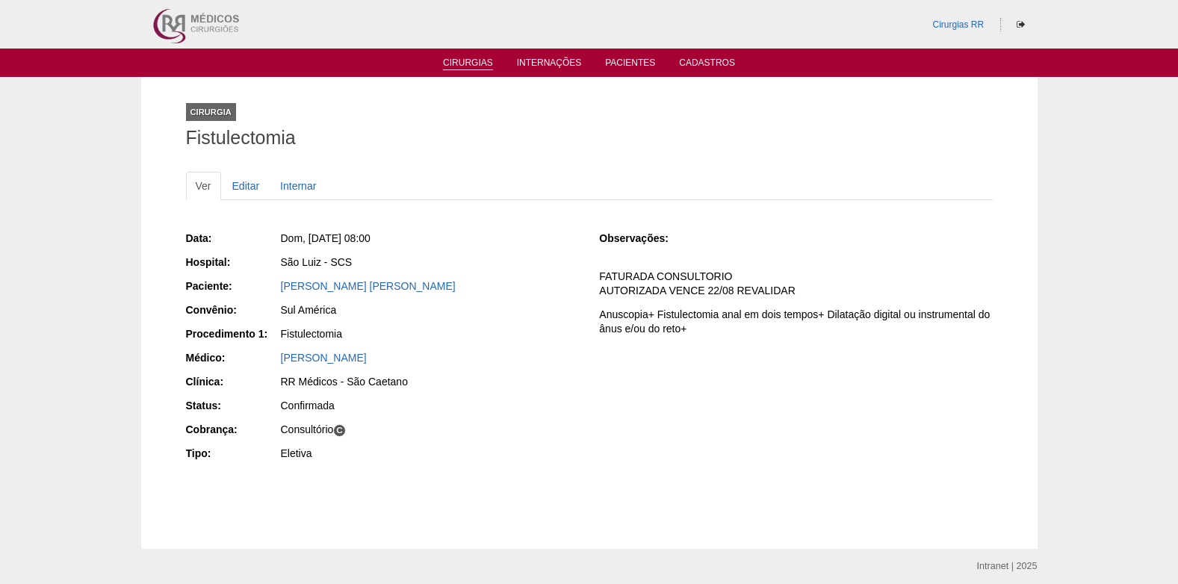
click at [471, 60] on link "Cirurgias" at bounding box center [468, 63] width 50 height 13
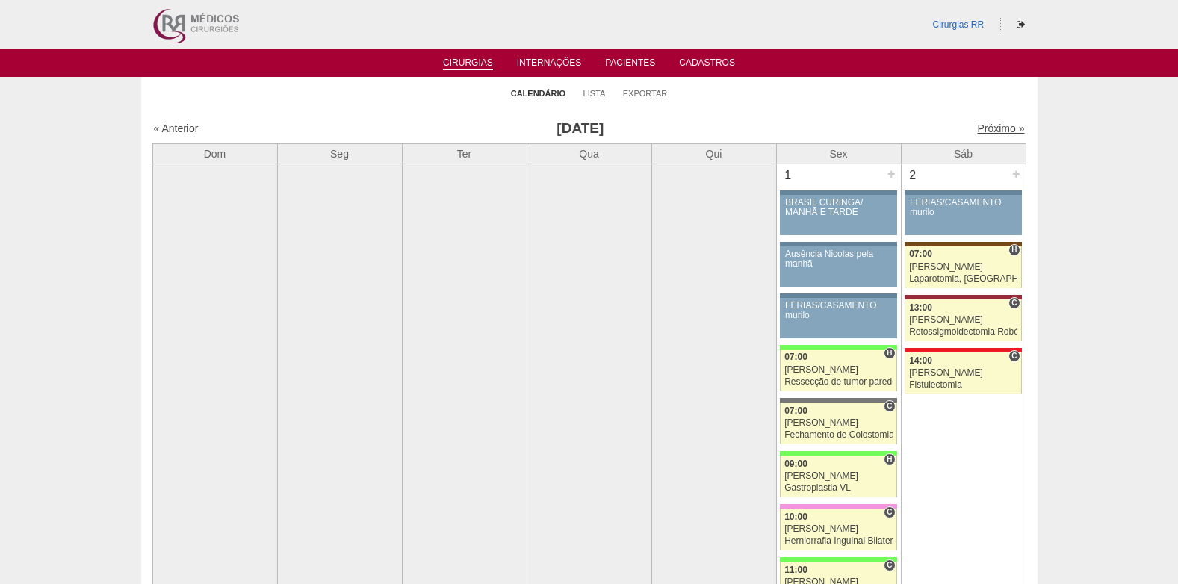
click at [980, 128] on link "Próximo »" at bounding box center [1000, 128] width 47 height 12
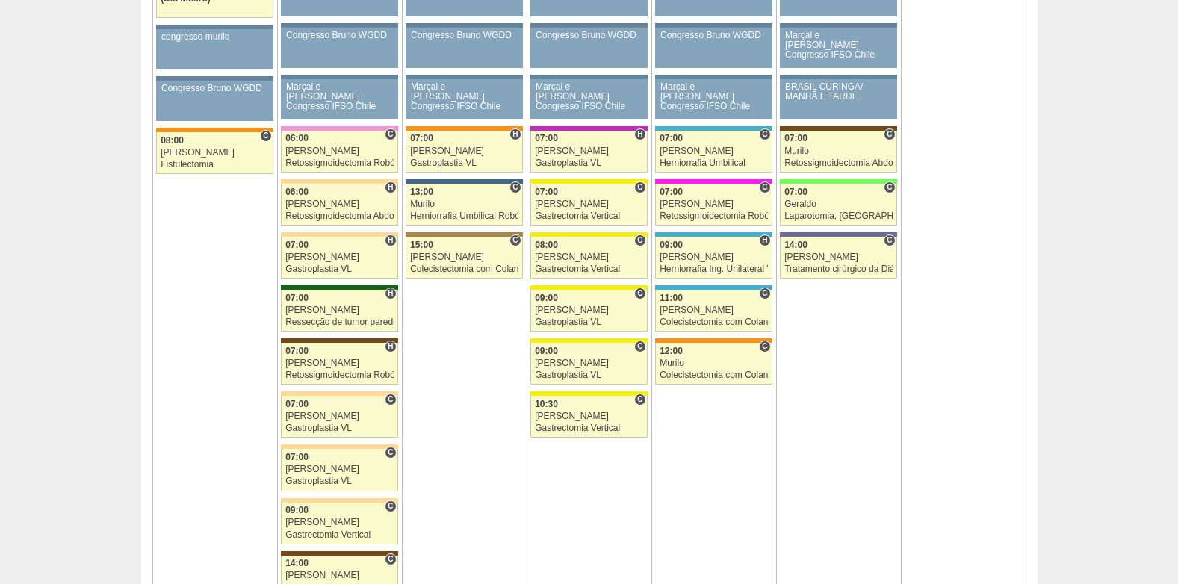
scroll to position [672, 0]
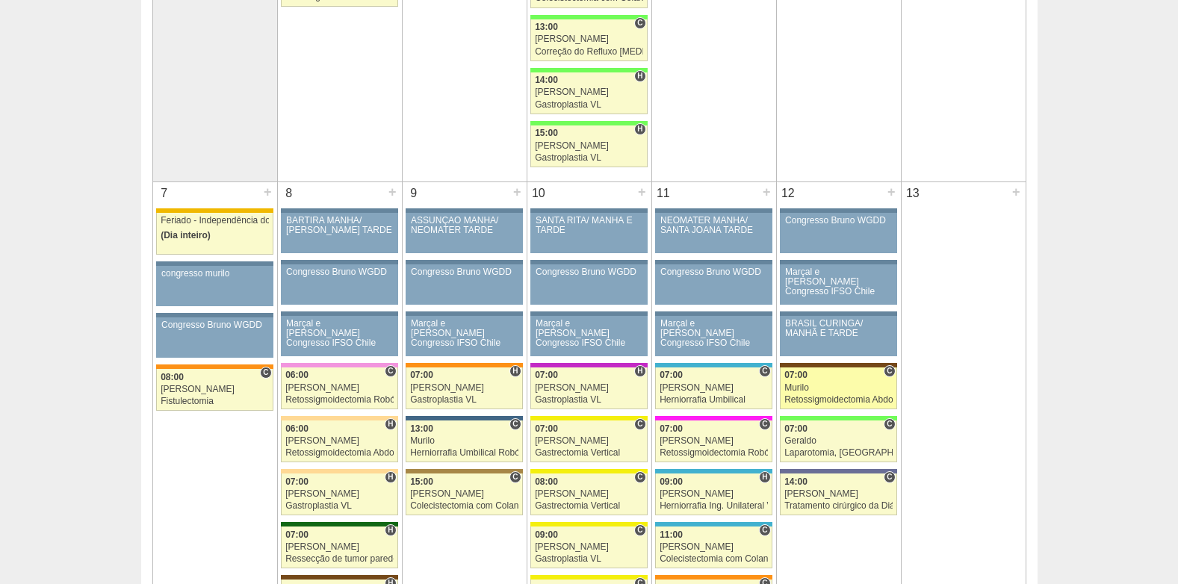
click at [818, 395] on div "Retossigmoidectomia Abdominal VL" at bounding box center [838, 400] width 108 height 10
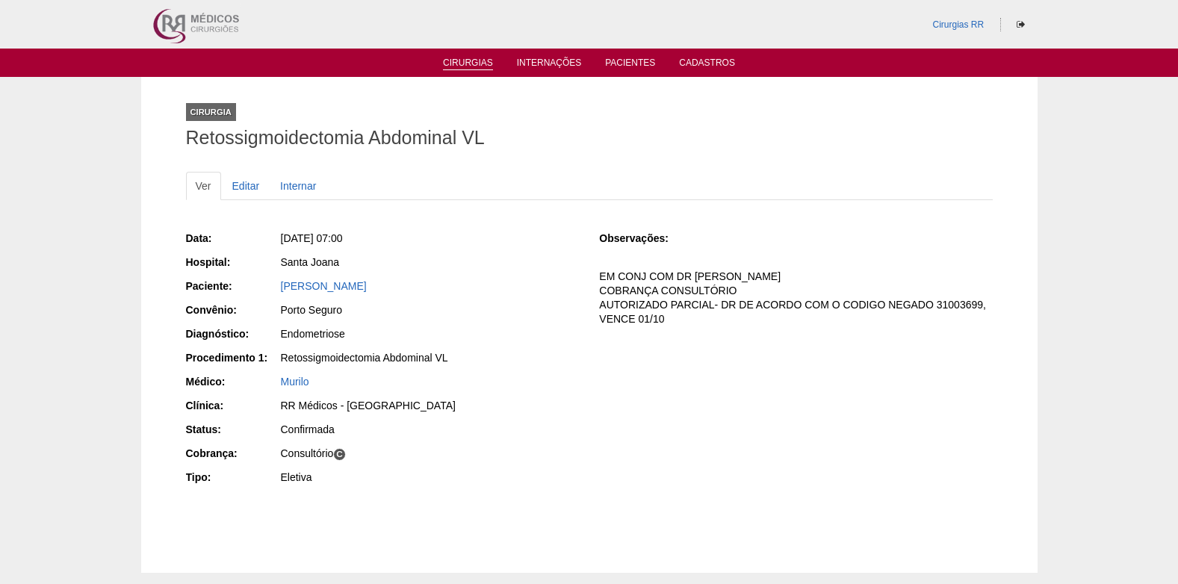
click at [488, 63] on link "Cirurgias" at bounding box center [468, 63] width 50 height 13
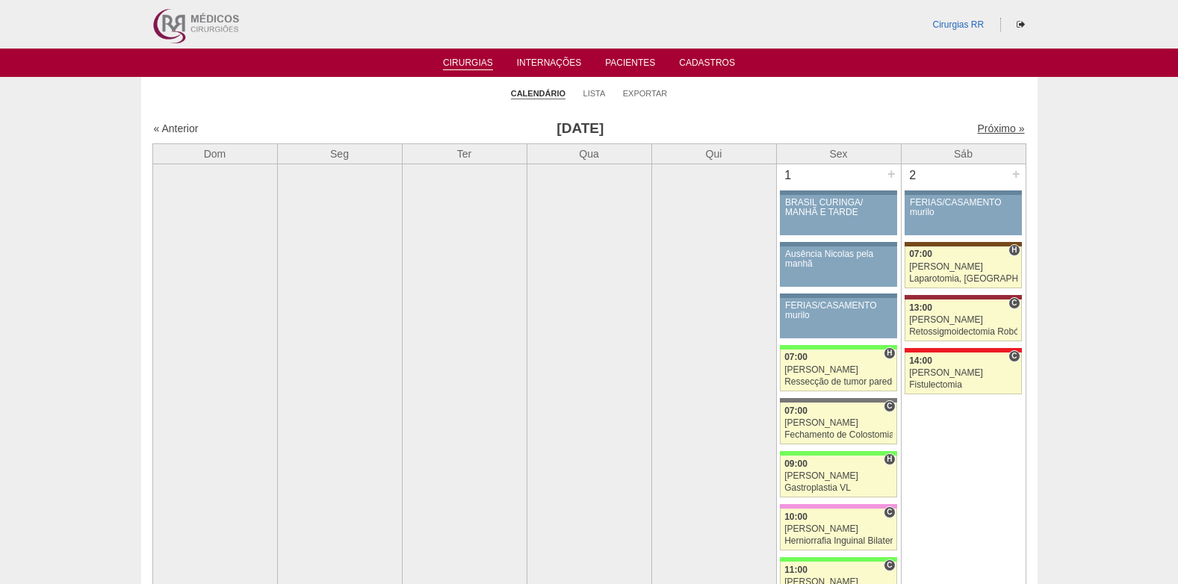
click at [989, 128] on link "Próximo »" at bounding box center [1000, 128] width 47 height 12
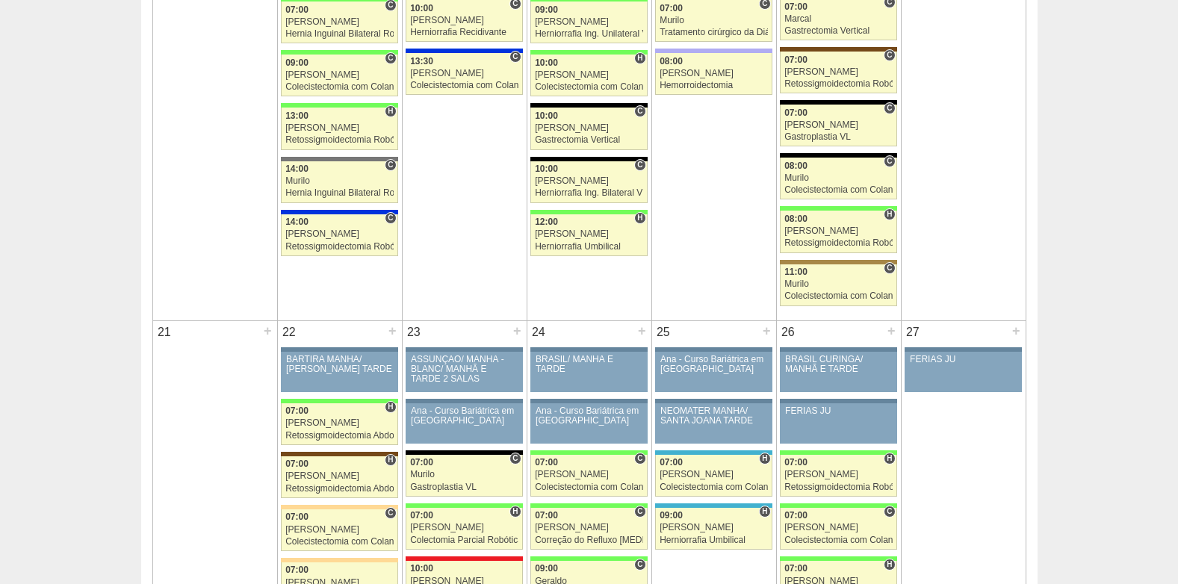
scroll to position [2091, 0]
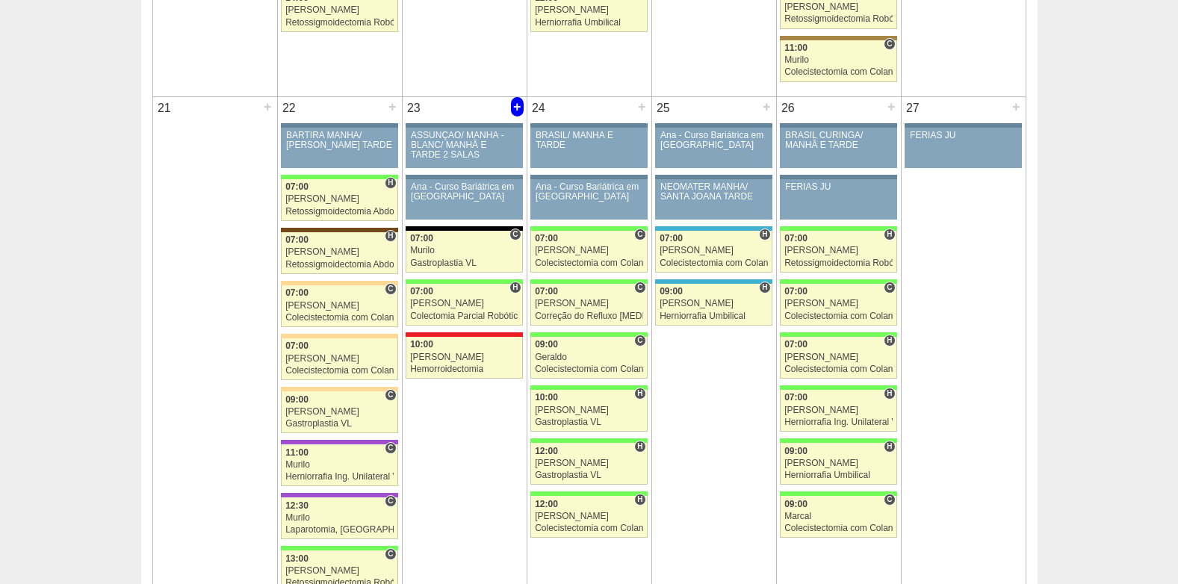
click at [517, 110] on div "+" at bounding box center [517, 106] width 13 height 19
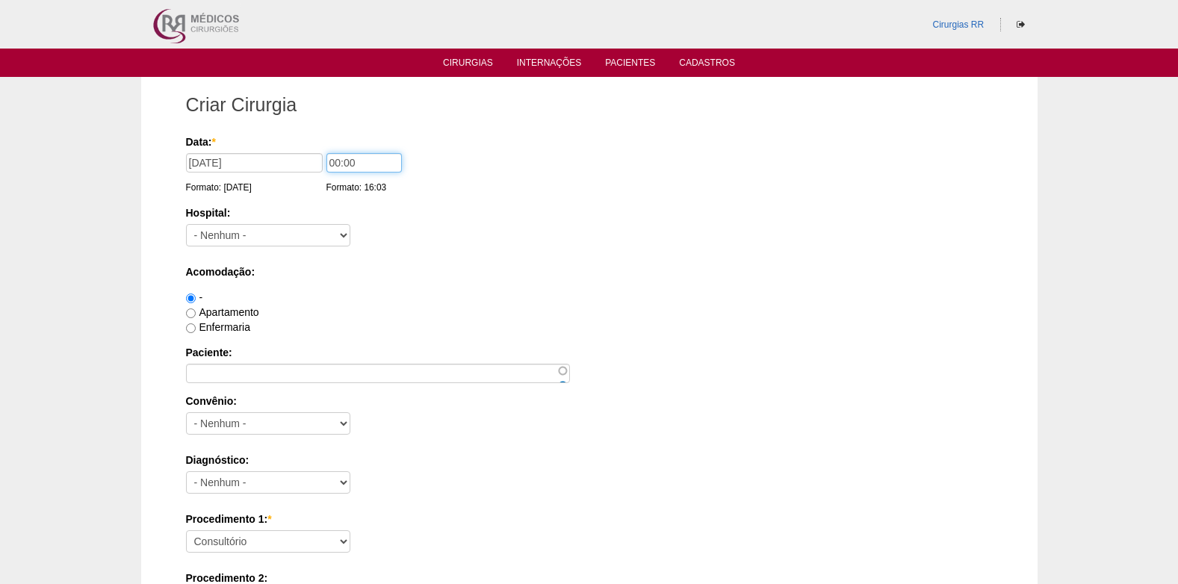
click at [379, 163] on input "00:00" at bounding box center [363, 162] width 75 height 19
type input "0"
type input "15:00"
click at [519, 149] on div "Data: * [DATE] Formato: [DATE] 15:00 Formato: 16:03" at bounding box center [586, 164] width 801 height 60
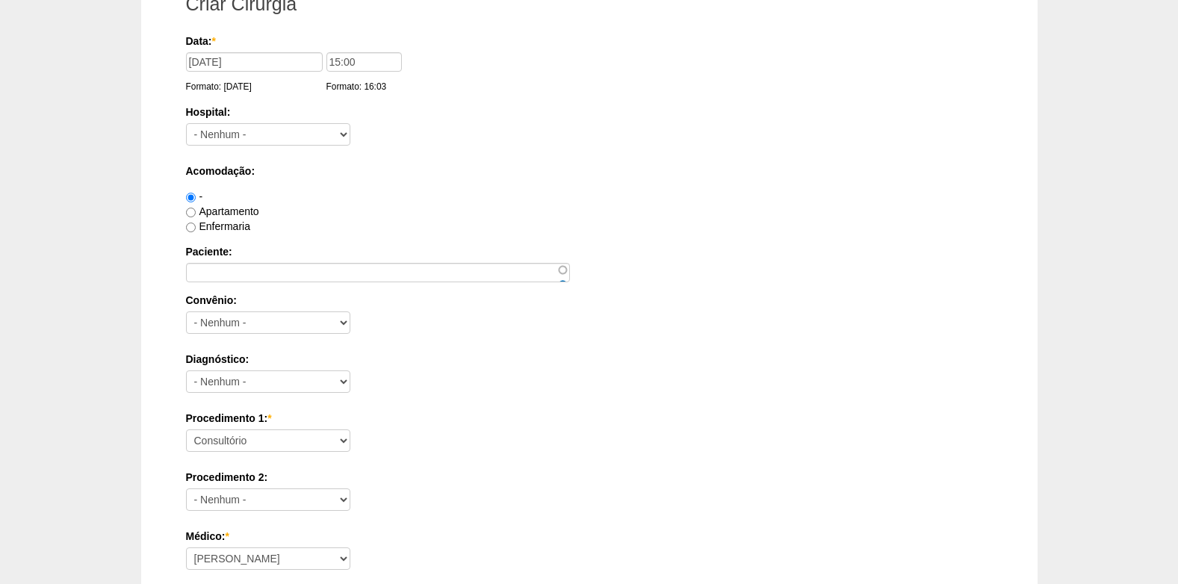
scroll to position [75, 0]
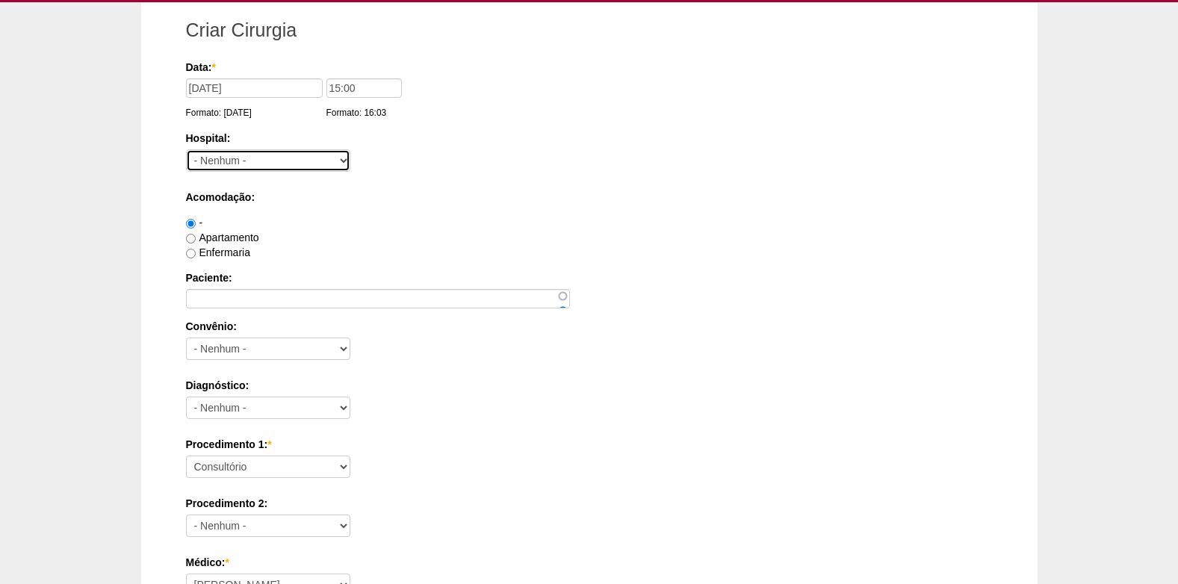
click at [298, 161] on select "- [GEOGRAPHIC_DATA] - [DATE] [PERSON_NAME] Alvorada América Assunção Bartira Be…" at bounding box center [268, 160] width 164 height 22
select select "58"
click at [186, 149] on select "- Nenhum - 9 de Julho Albert Einstein Alvorada América Assunção Bartira Benefic…" at bounding box center [268, 160] width 164 height 22
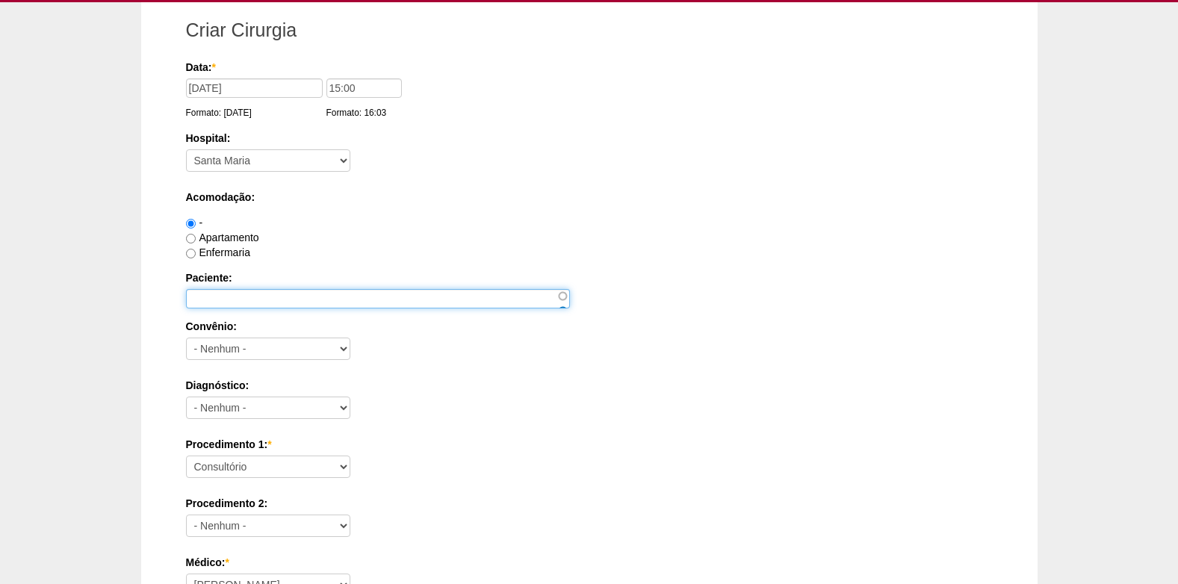
click at [281, 299] on input "Paciente:" at bounding box center [378, 298] width 384 height 19
paste input "DALETE [DEMOGRAPHIC_DATA][PERSON_NAME] DE GODOI"
type input "DALETE [DEMOGRAPHIC_DATA][PERSON_NAME] DE GODOI"
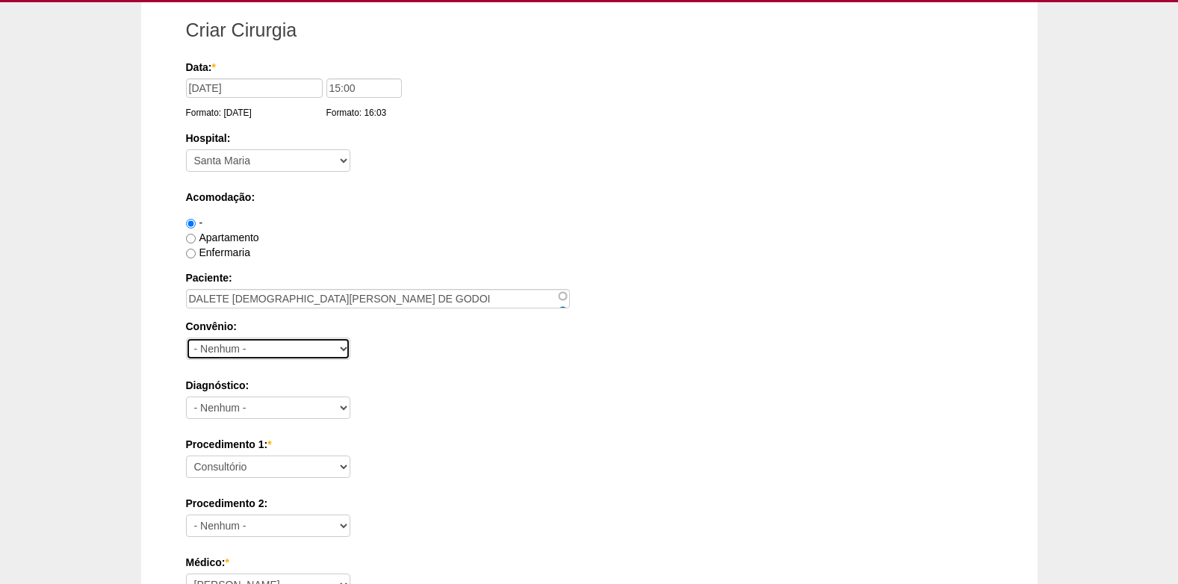
click at [276, 346] on select "- Nenhum - Abet Afresp Allianz Amil Blue Life Caasp Cabesp Caixa de Pensões Car…" at bounding box center [268, 348] width 164 height 22
select select "8907"
click at [276, 346] on select "- Nenhum - Abet Afresp Allianz Amil Blue Life Caasp Cabesp Caixa de Pensões Car…" at bounding box center [268, 348] width 164 height 22
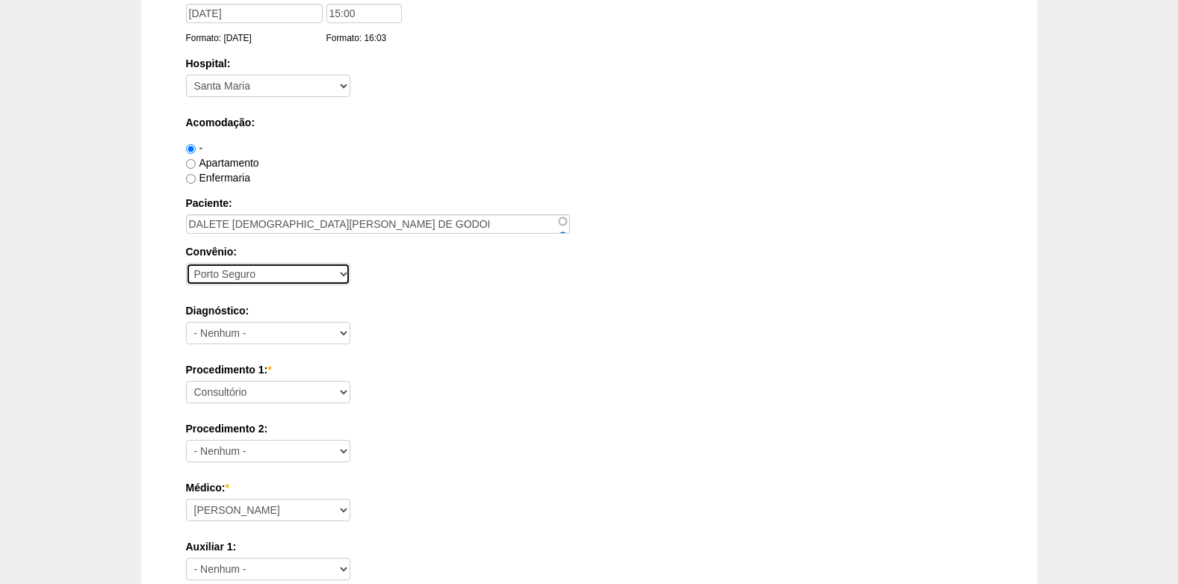
scroll to position [224, 0]
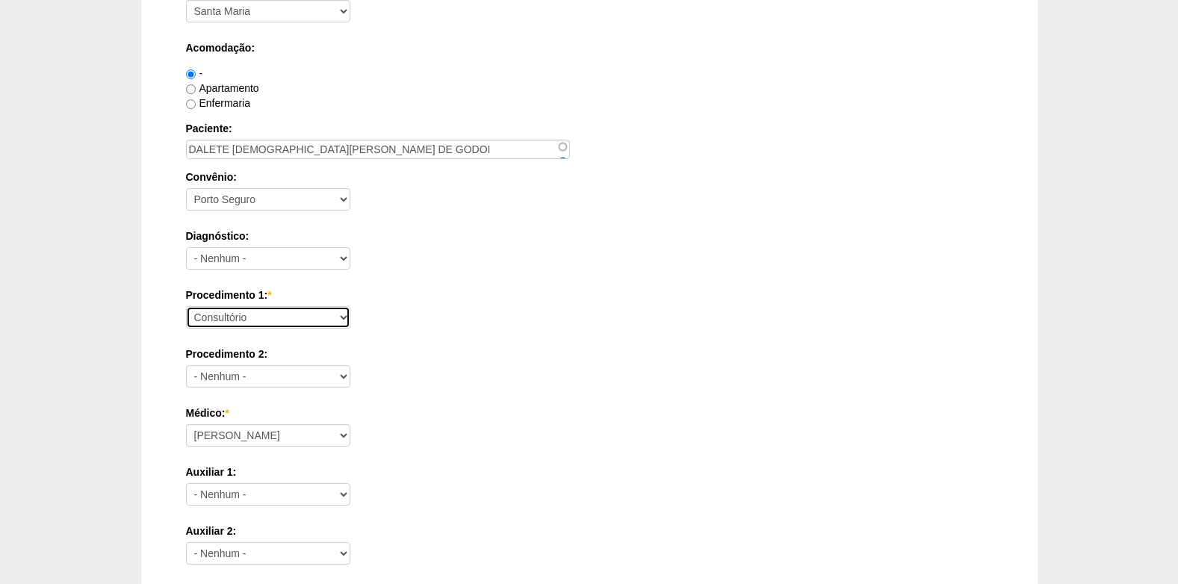
click at [301, 310] on select "Consultório Abscesso Hepático - Drenagem Abscesso perianal Amputação Abdômino P…" at bounding box center [268, 317] width 164 height 22
select select "3740"
click at [186, 306] on select "Consultório Abscesso Hepático - Drenagem Abscesso perianal Amputação Abdômino P…" at bounding box center [268, 317] width 164 height 22
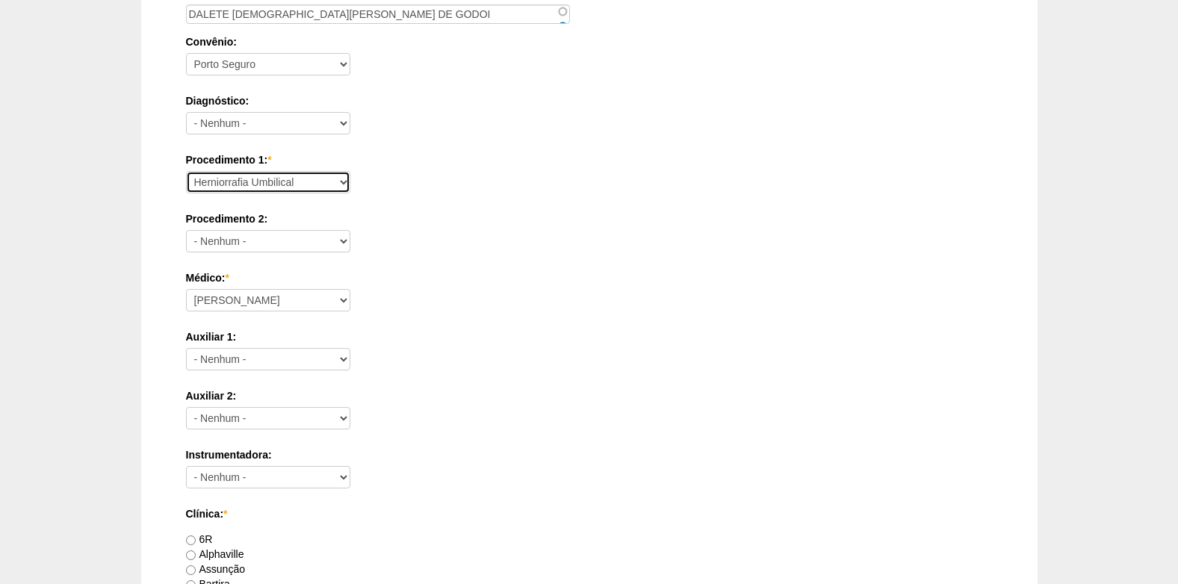
scroll to position [373, 0]
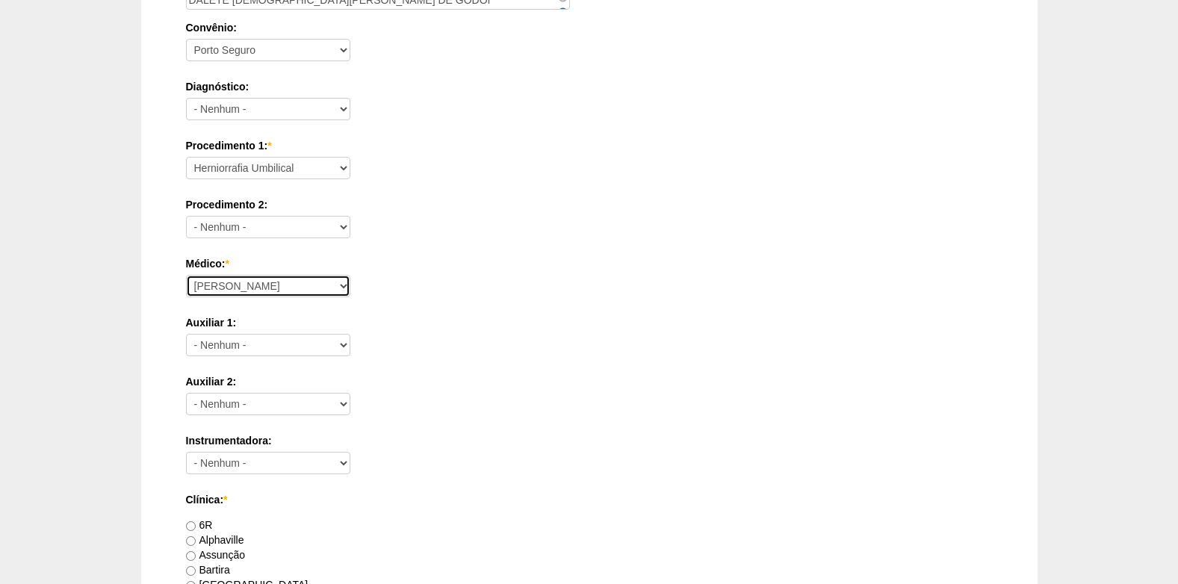
click at [293, 281] on select "Ana Paula Bruno Felipe Rossi Geraldo Igor Benevides Isabella Juliana Luiz Guilh…" at bounding box center [268, 286] width 164 height 22
select select "45"
click at [186, 275] on select "Ana Paula Bruno Felipe Rossi Geraldo Igor Benevides Isabella Juliana Luiz Guilh…" at bounding box center [268, 286] width 164 height 22
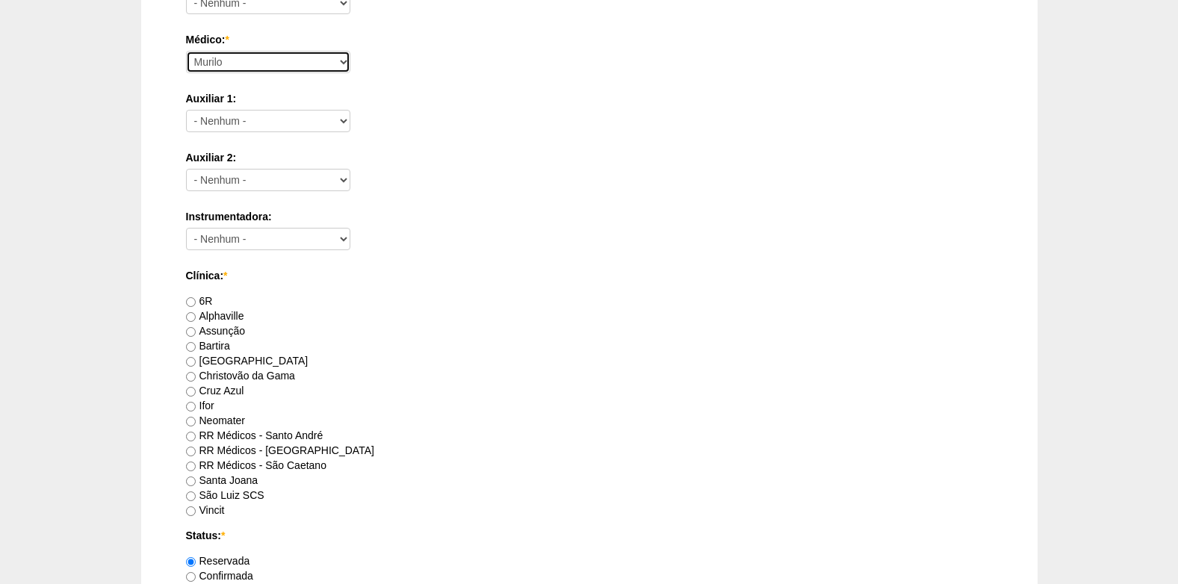
scroll to position [672, 0]
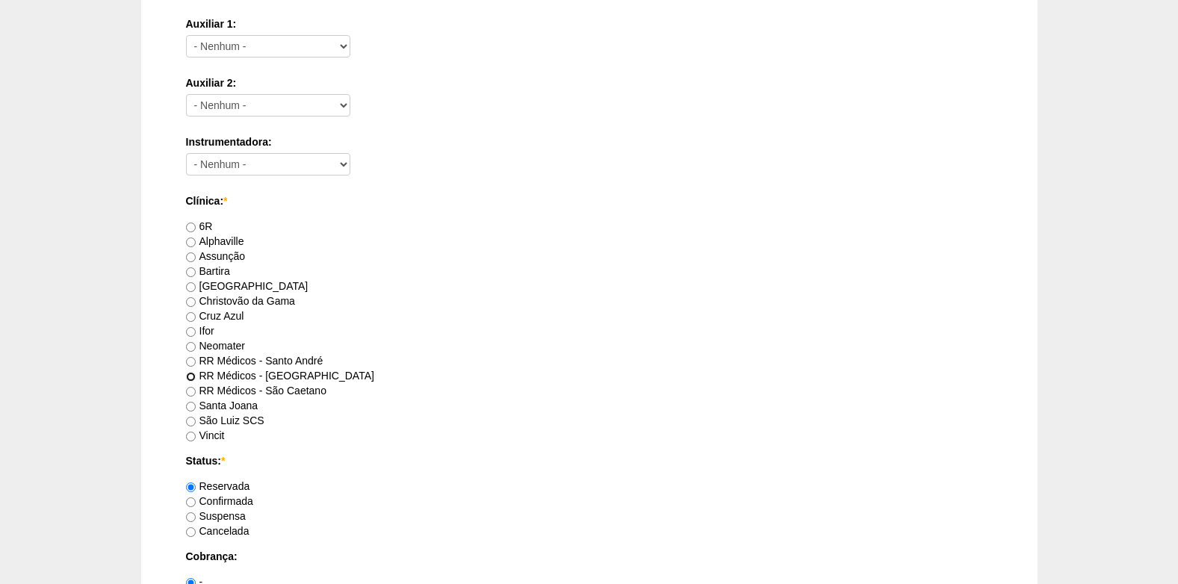
click at [192, 374] on input "RR Médicos - [GEOGRAPHIC_DATA]" at bounding box center [191, 377] width 10 height 10
radio input "true"
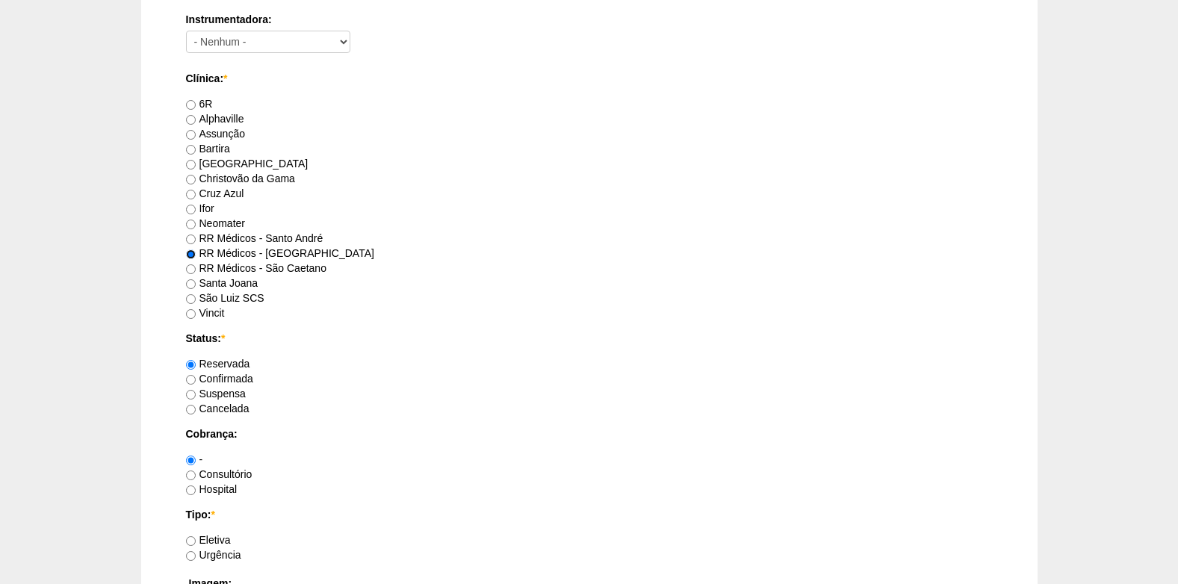
scroll to position [821, 0]
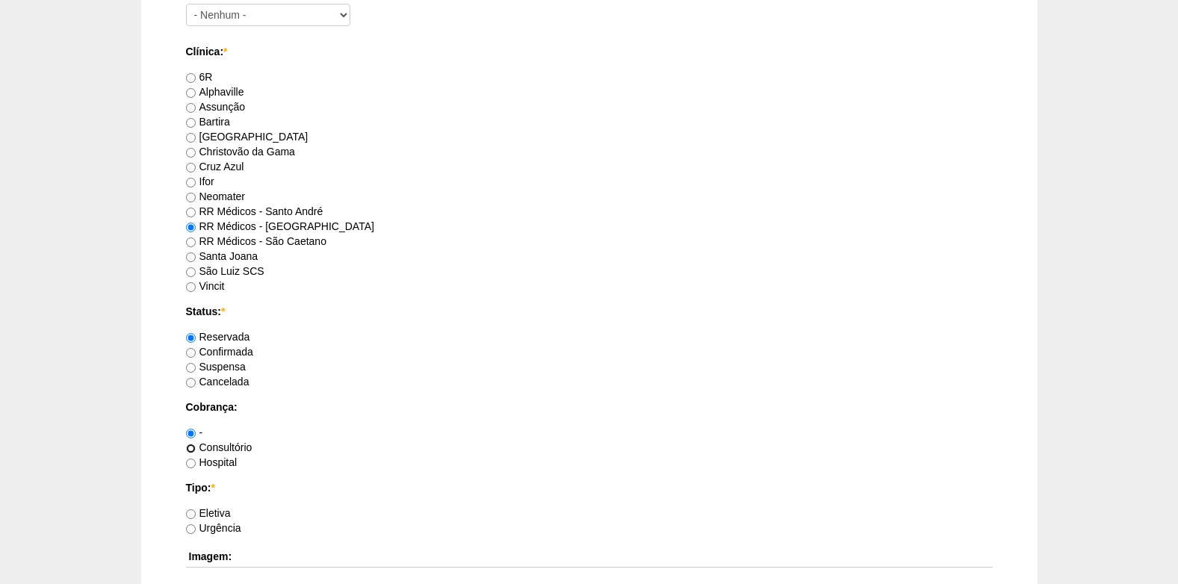
click at [194, 452] on input "Consultório" at bounding box center [191, 449] width 10 height 10
radio input "true"
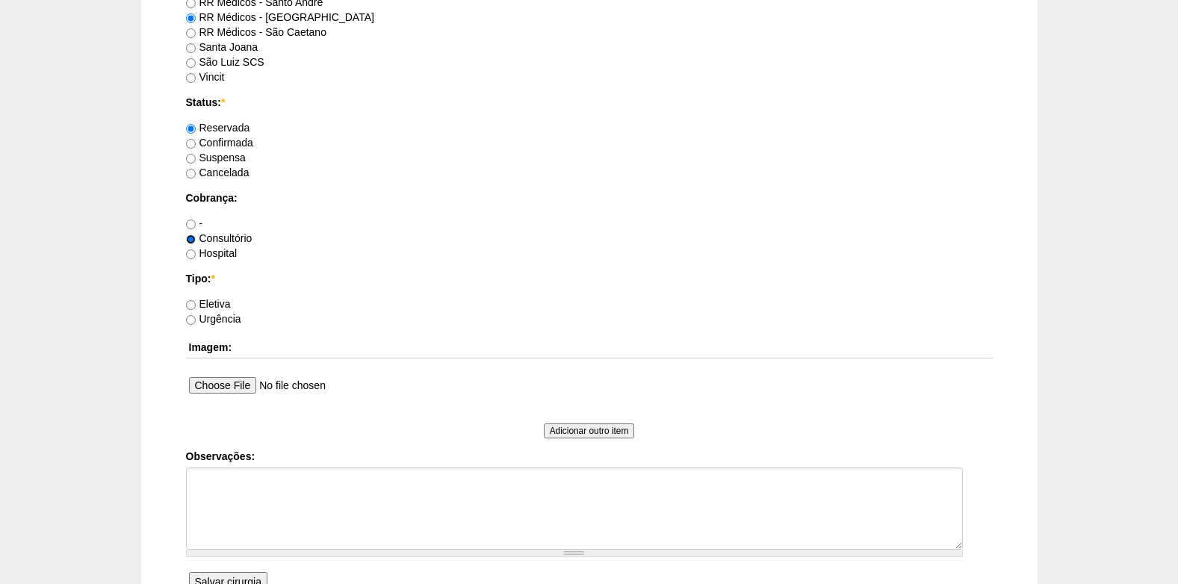
scroll to position [1045, 0]
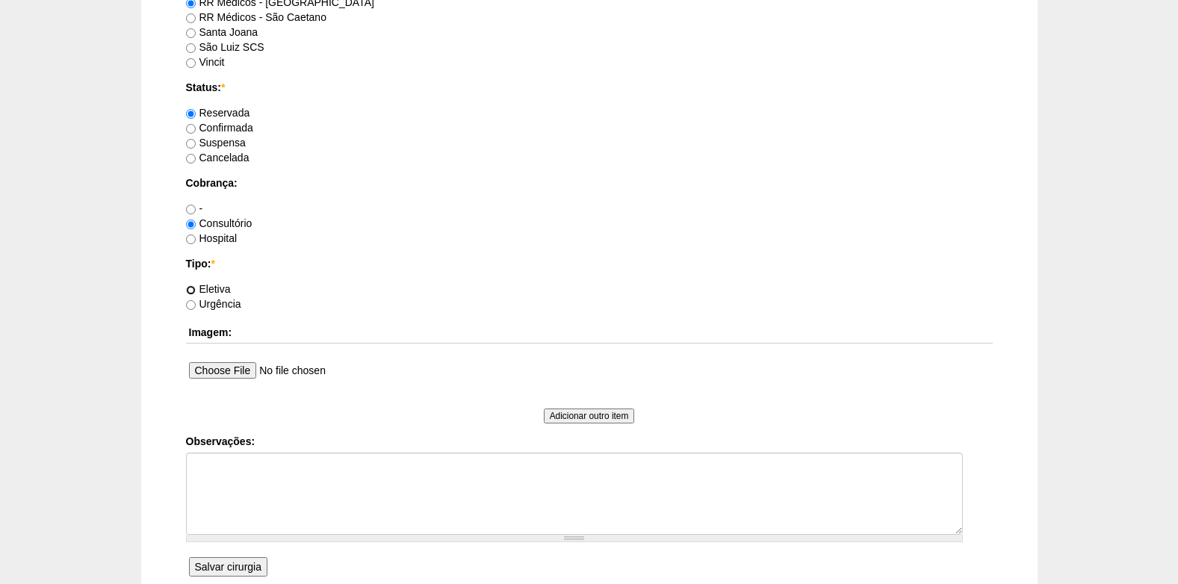
click at [192, 290] on input "Eletiva" at bounding box center [191, 290] width 10 height 10
radio input "true"
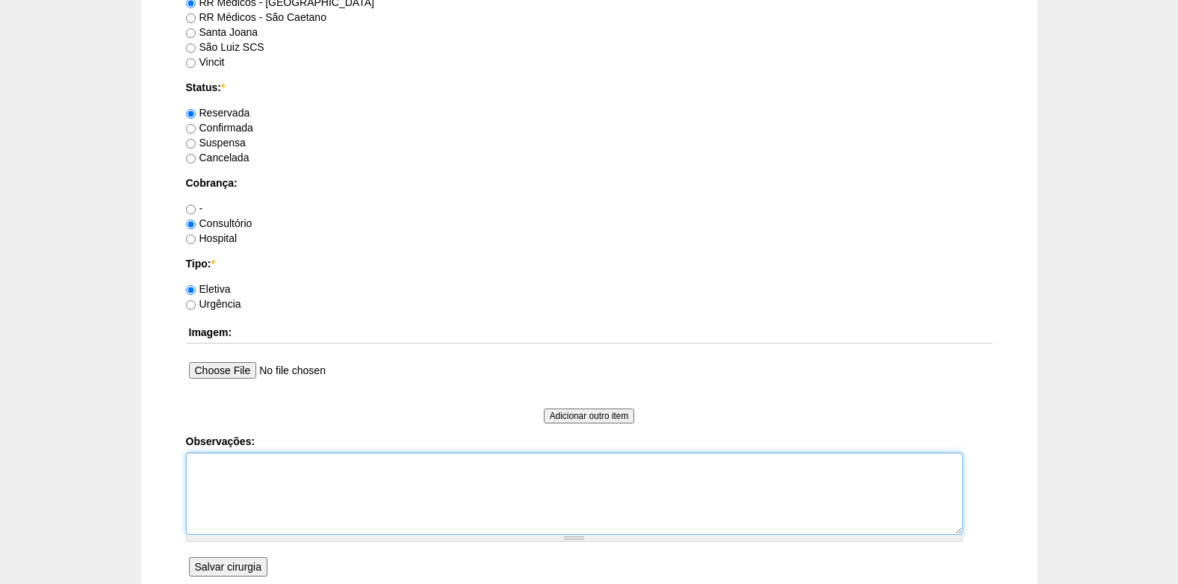
click at [278, 485] on textarea "Observações:" at bounding box center [574, 493] width 777 height 82
type textarea "c"
type textarea "COBRANÇA CONSULTORIO AUTORIZADO VENCE 19/09 REVALIDAR"
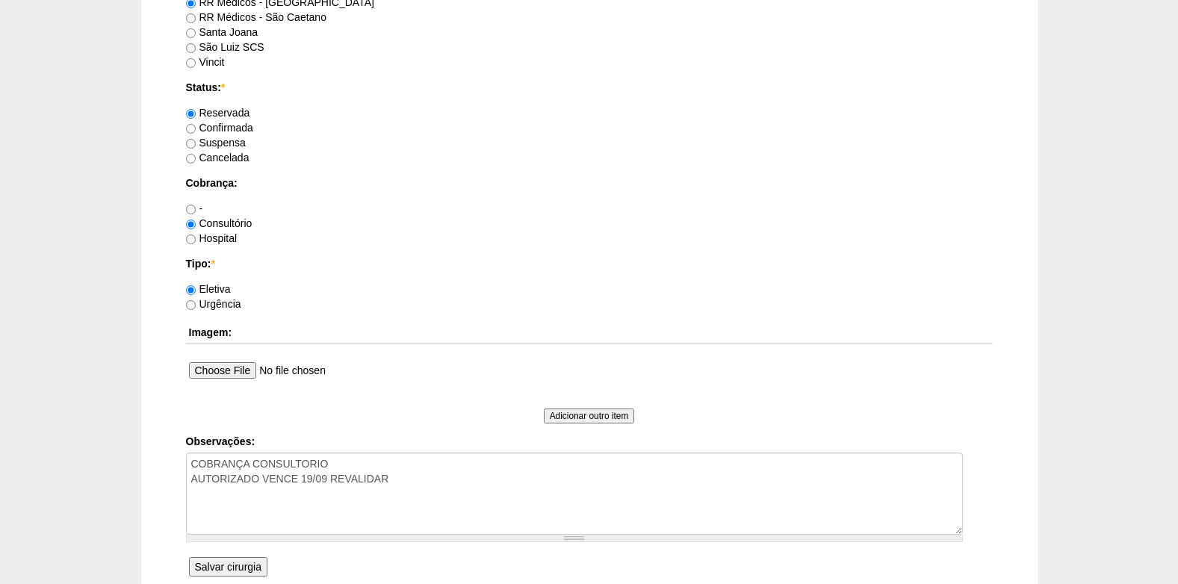
click at [223, 561] on input "Salvar cirurgia" at bounding box center [228, 566] width 78 height 19
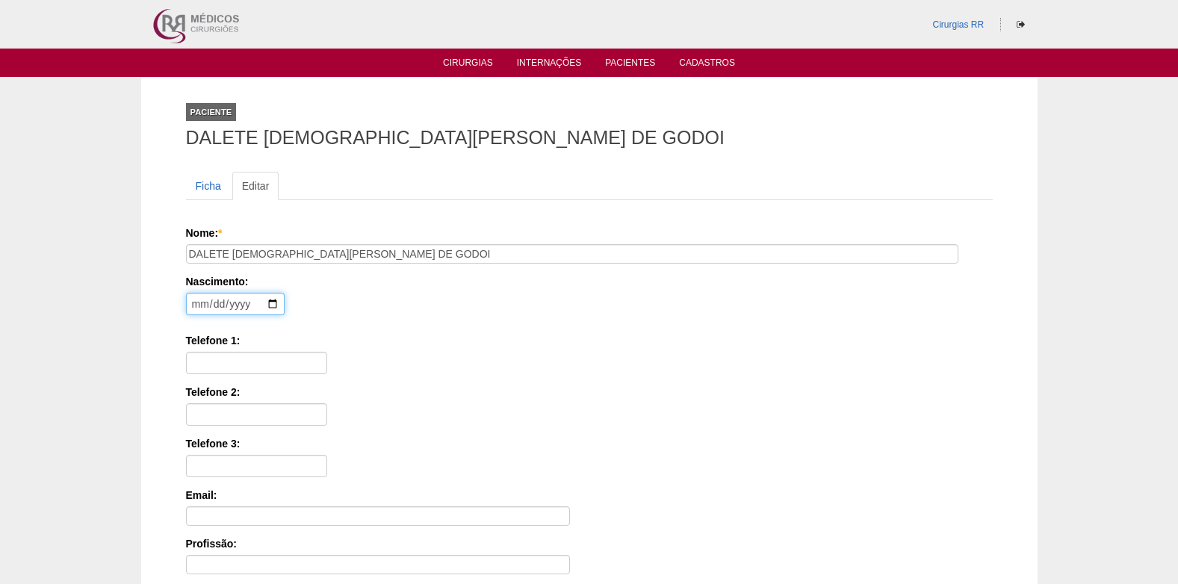
click at [197, 300] on input "date" at bounding box center [235, 304] width 99 height 22
type input "1982-05-18"
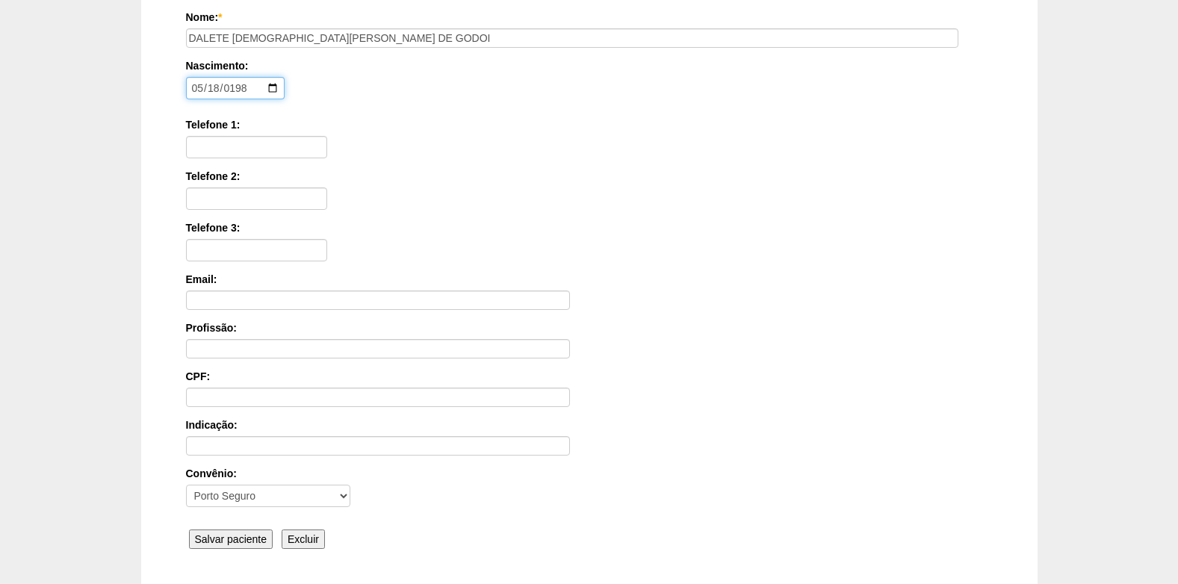
scroll to position [224, 0]
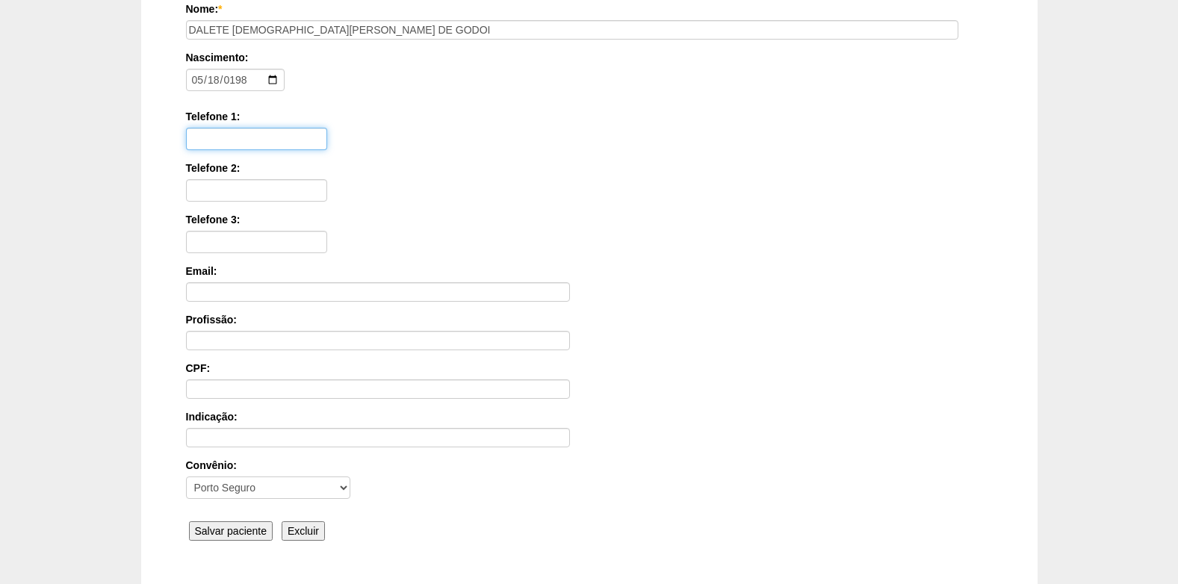
click at [276, 142] on input "Telefone 1:" at bounding box center [256, 139] width 141 height 22
paste input "(11) 94756-6655"
type input "(11) 94756-6655"
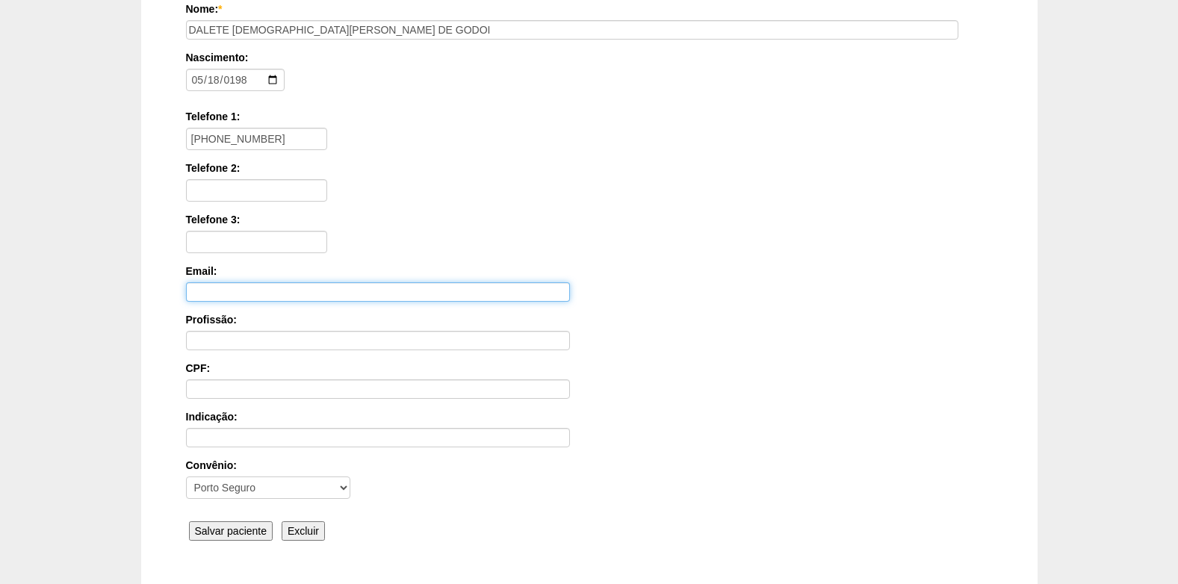
click at [218, 298] on input "Email:" at bounding box center [378, 291] width 384 height 19
paste input "dccruz4@hotmail.com"
type input "dccruz4@hotmail.com"
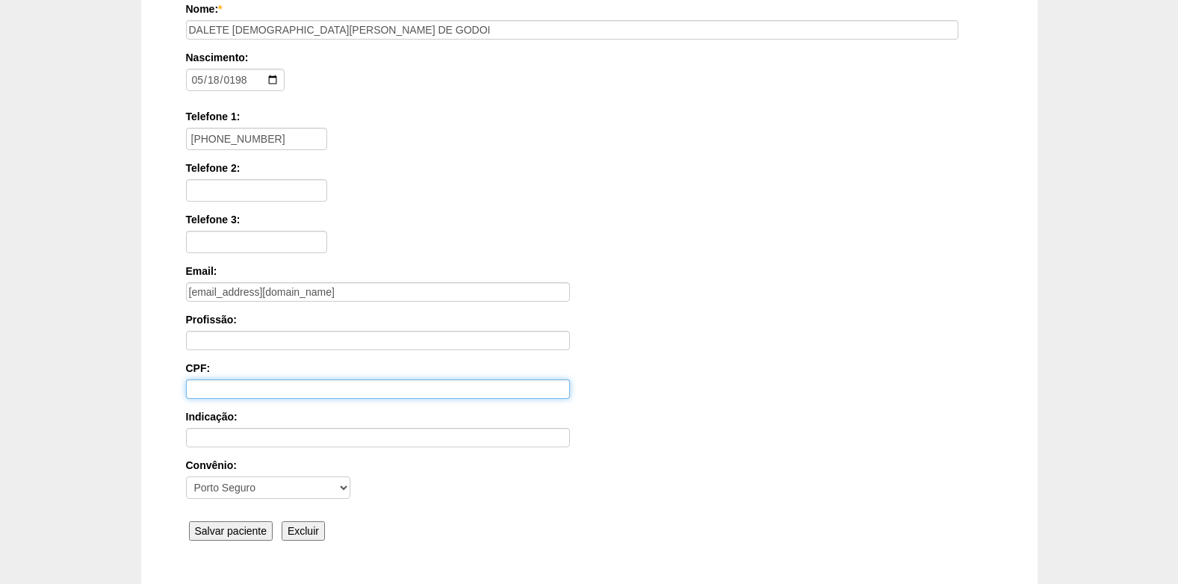
click at [222, 385] on input "CPF:" at bounding box center [378, 388] width 384 height 19
paste input "303.970.478-86"
type input "303.970.478-86"
click at [222, 533] on input "Salvar paciente" at bounding box center [231, 530] width 84 height 19
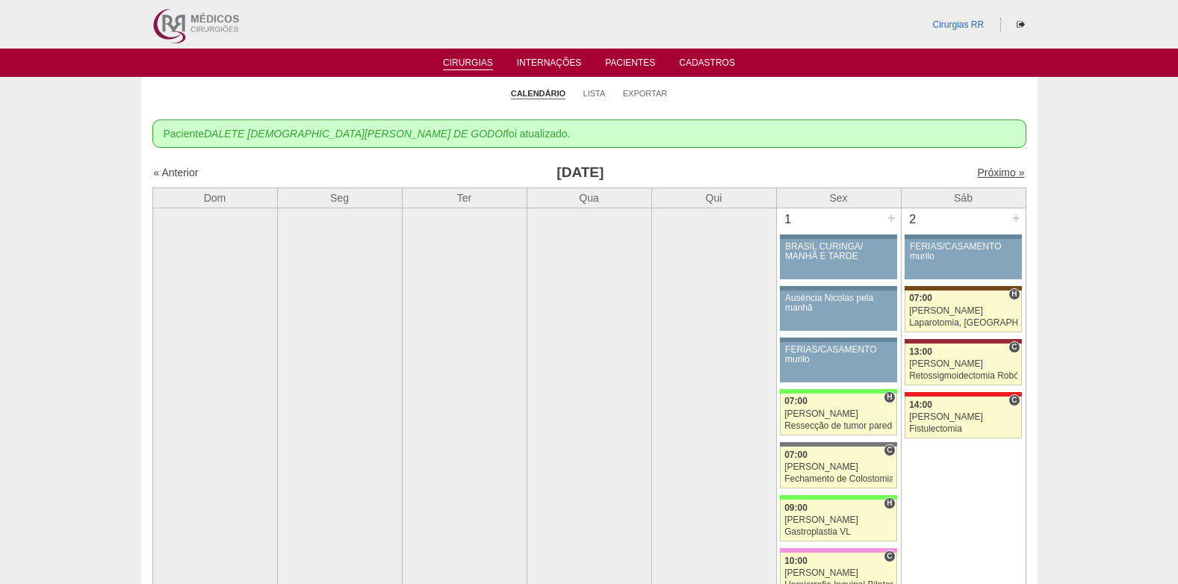
click at [994, 174] on link "Próximo »" at bounding box center [1000, 173] width 47 height 12
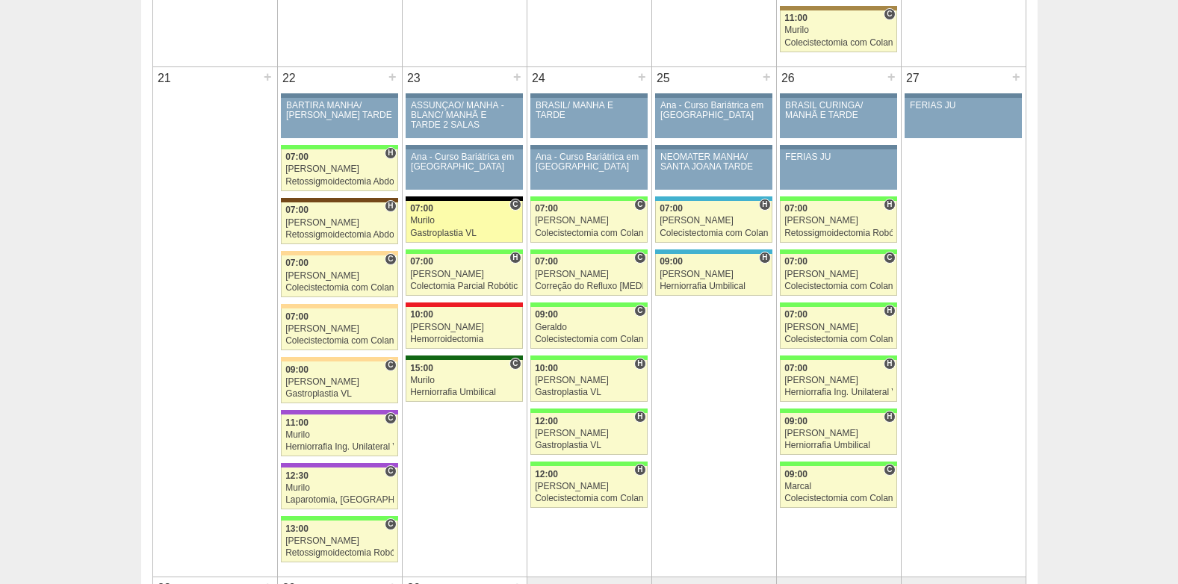
scroll to position [2165, 0]
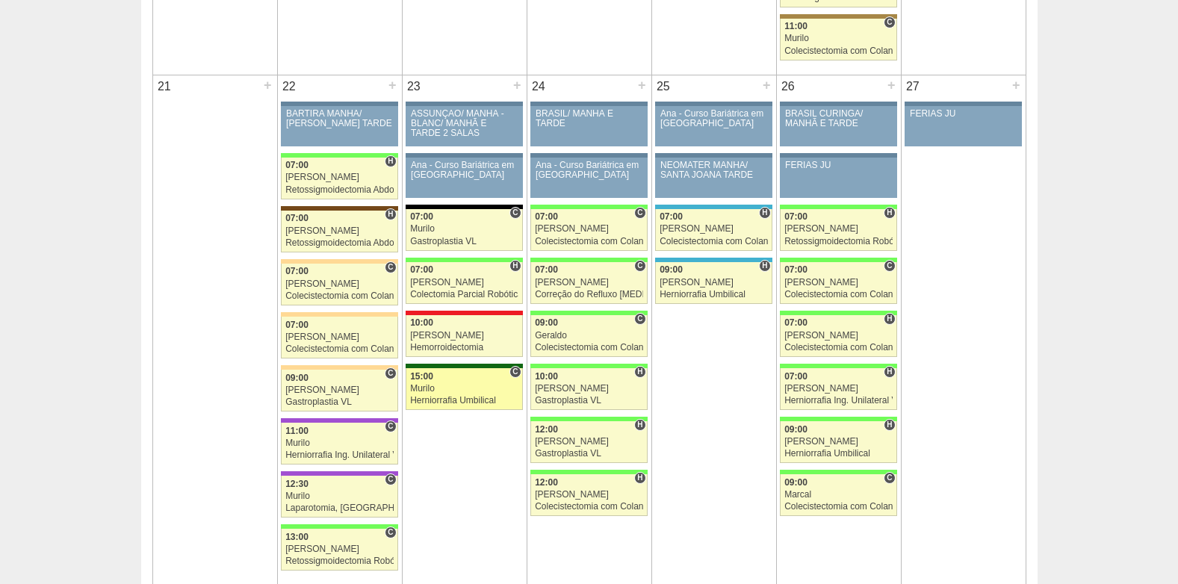
click at [440, 393] on link "88643 Cirurgias RR C 15:00 Murilo Herniorrafia Umbilical Hospital Santa Maria R…" at bounding box center [463, 389] width 116 height 42
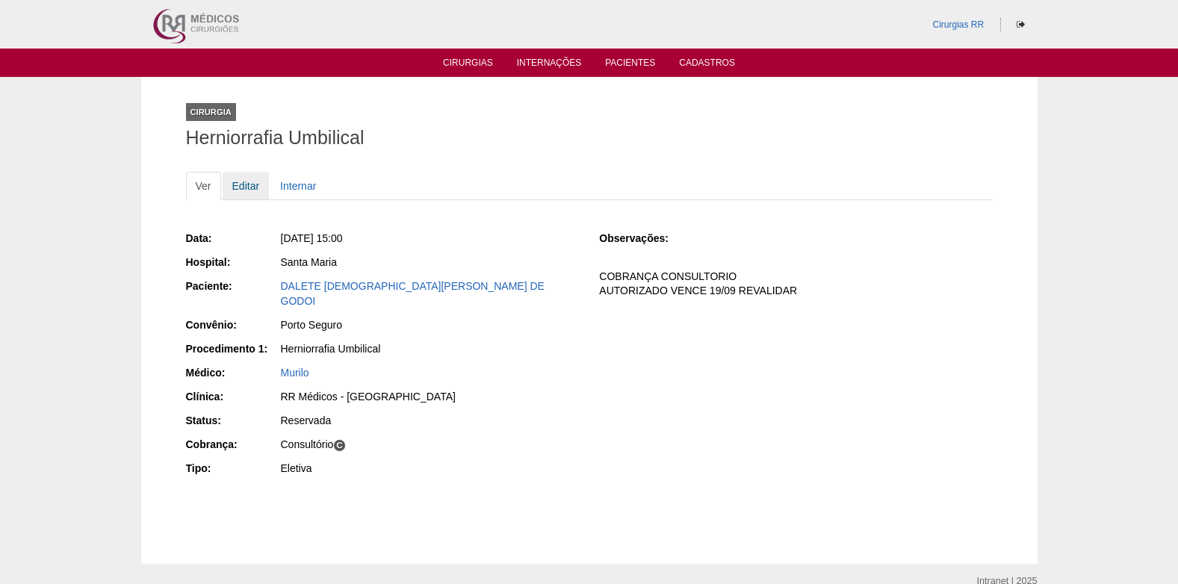
click at [242, 187] on link "Editar" at bounding box center [246, 186] width 47 height 28
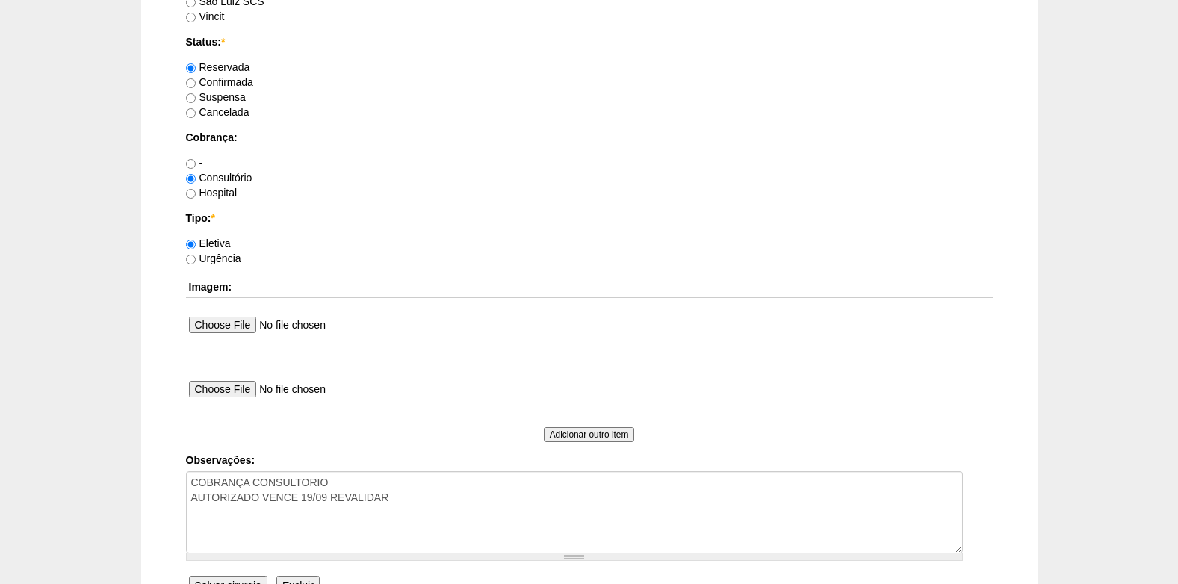
scroll to position [1195, 0]
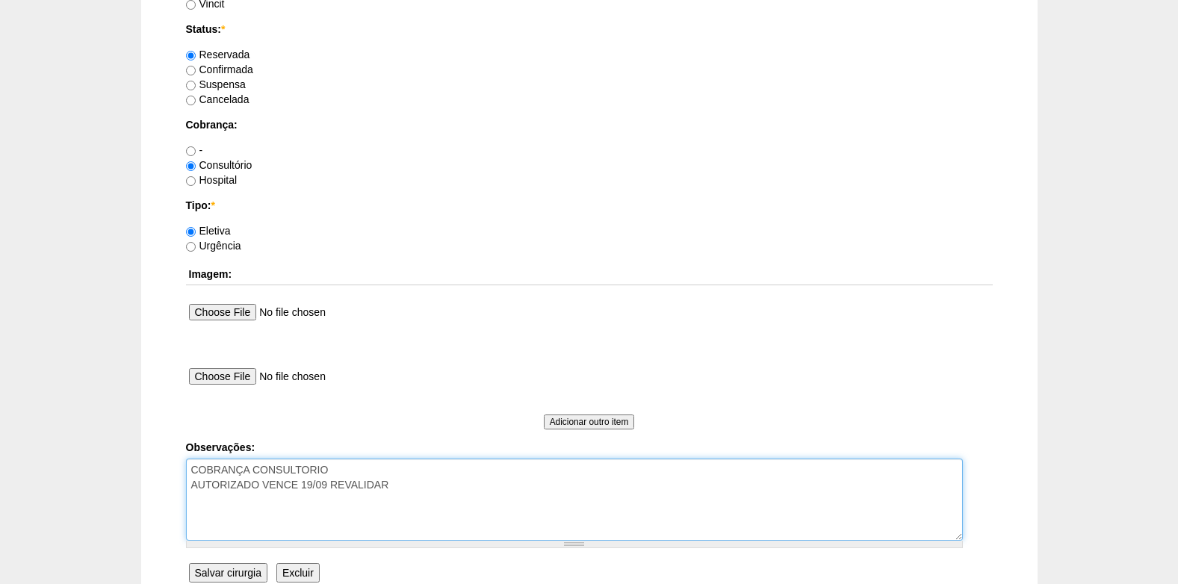
click at [192, 473] on textarea "COBRANÇA CONSULTORIO AUTORIZADO VENCE 19/09 REVALIDAR" at bounding box center [574, 499] width 777 height 82
click at [311, 473] on textarea "COBRANÇA CONSULTORIO AUTORIZADO VENCE 19/09 REVALIDAR" at bounding box center [574, 499] width 777 height 82
type textarea "EM CONJ COM DR [PERSON_NAME] COBRANÇA CONSULTORIO AUTORIZADO VENCE 19/09 REVALI…"
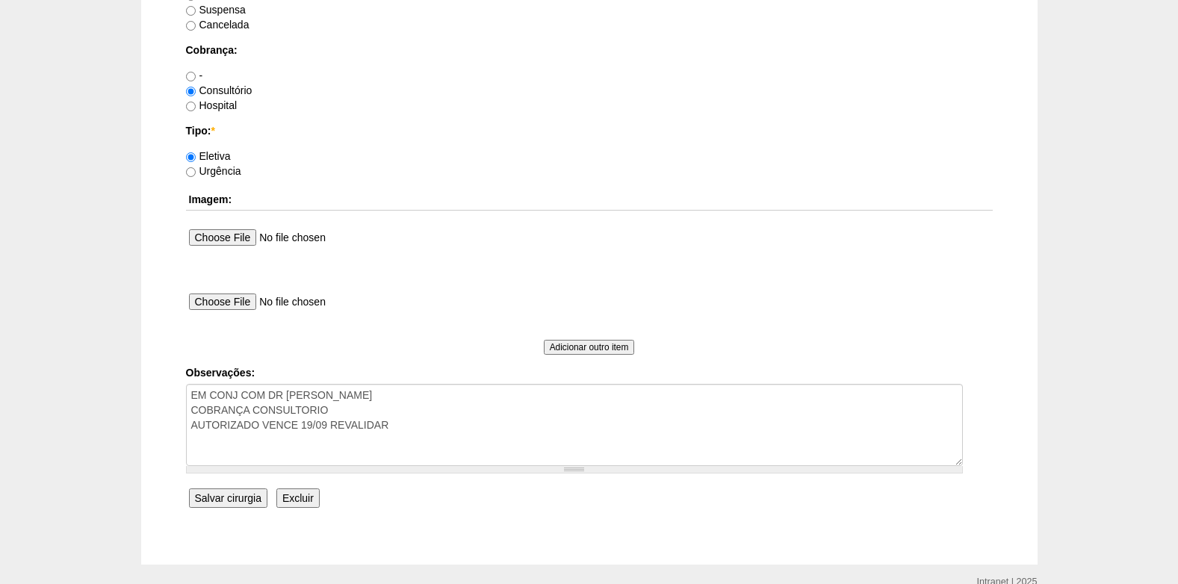
click at [237, 502] on input "Salvar cirurgia" at bounding box center [228, 497] width 78 height 19
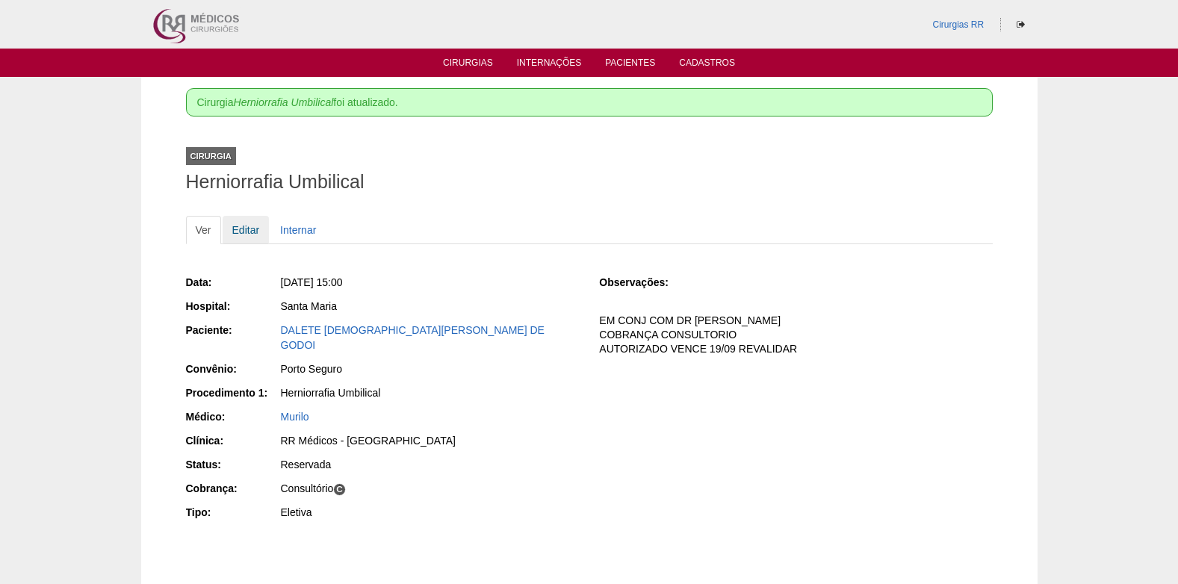
click at [240, 234] on link "Editar" at bounding box center [246, 230] width 47 height 28
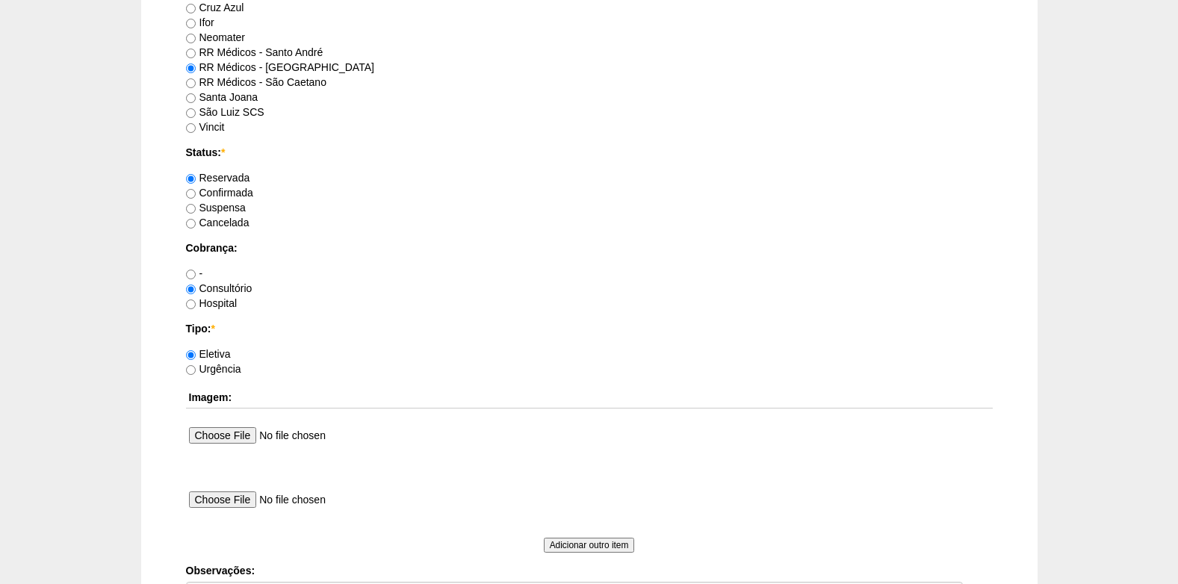
scroll to position [1045, 0]
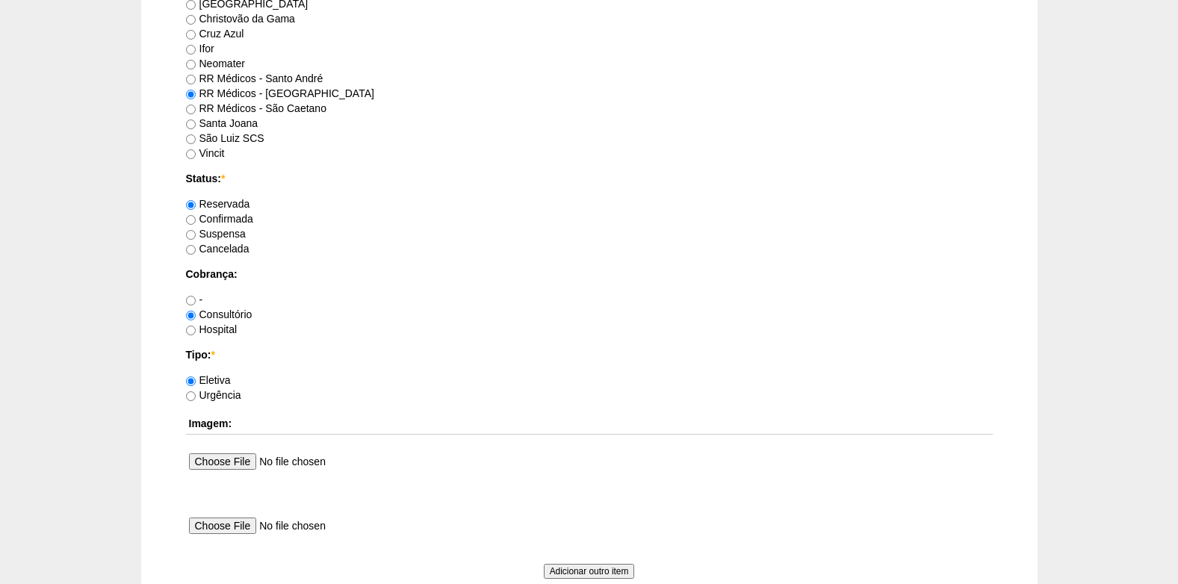
click at [197, 221] on label "Confirmada" at bounding box center [219, 219] width 67 height 12
click at [196, 221] on input "Confirmada" at bounding box center [191, 220] width 10 height 10
radio input "true"
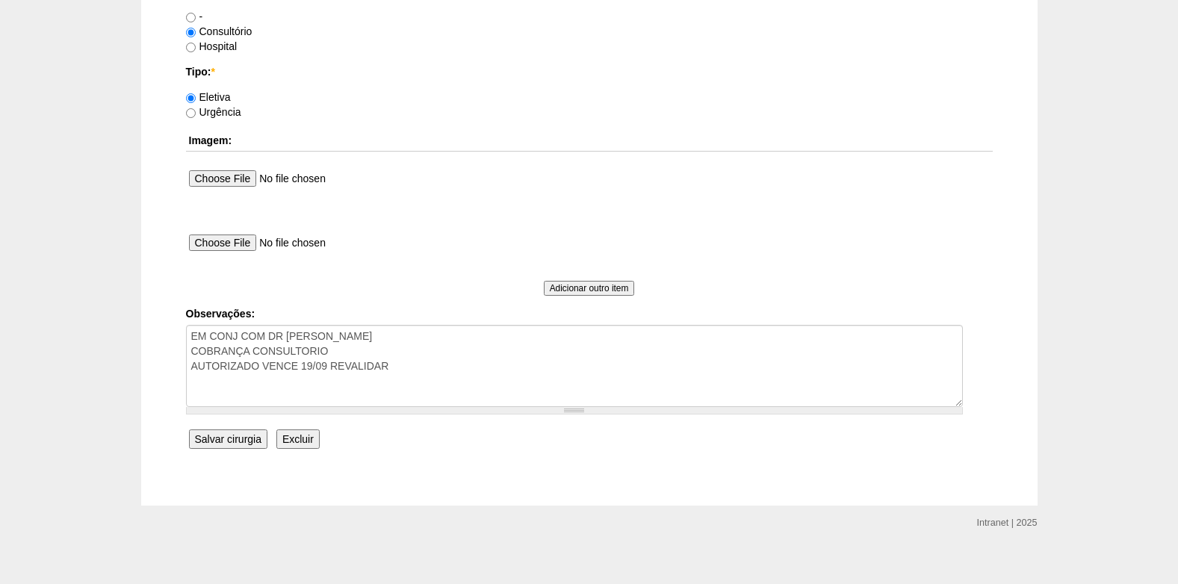
scroll to position [1340, 0]
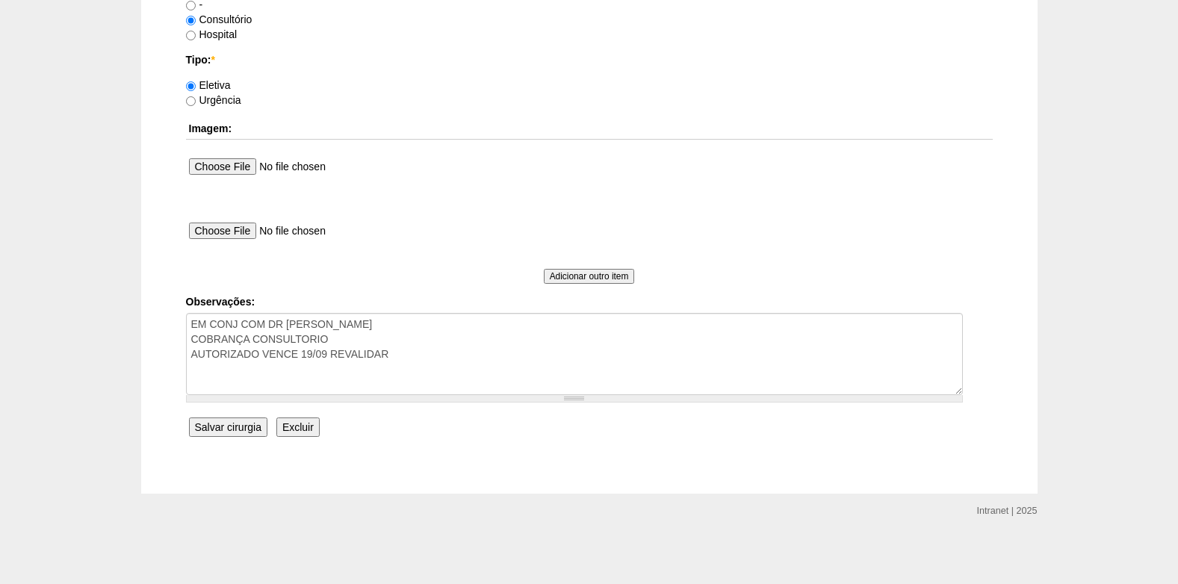
click at [222, 425] on input "Salvar cirurgia" at bounding box center [228, 426] width 78 height 19
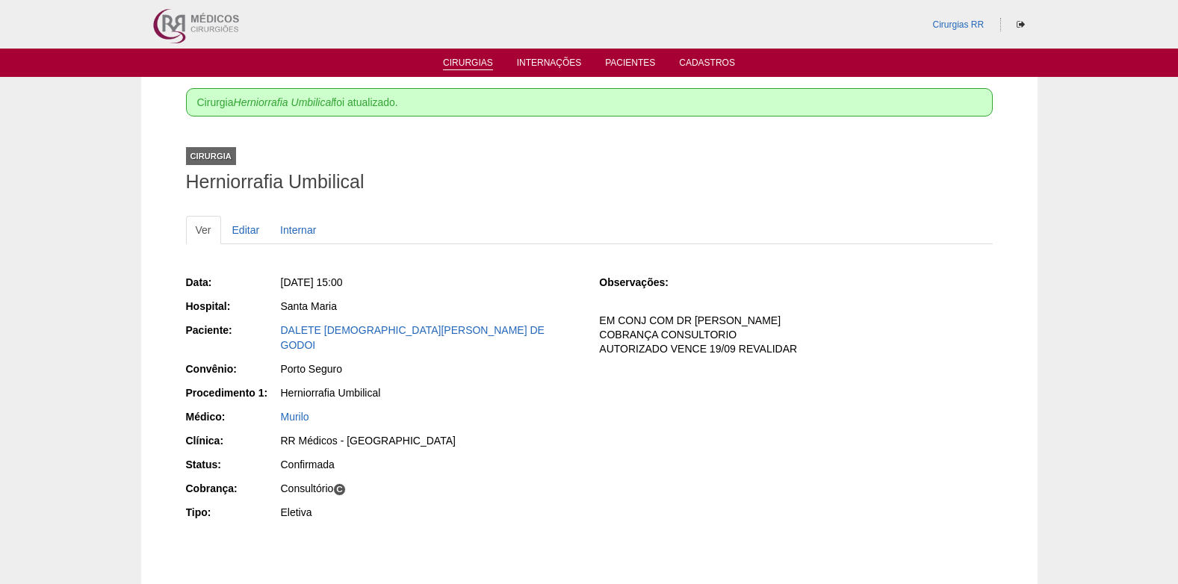
click at [477, 67] on link "Cirurgias" at bounding box center [468, 63] width 50 height 13
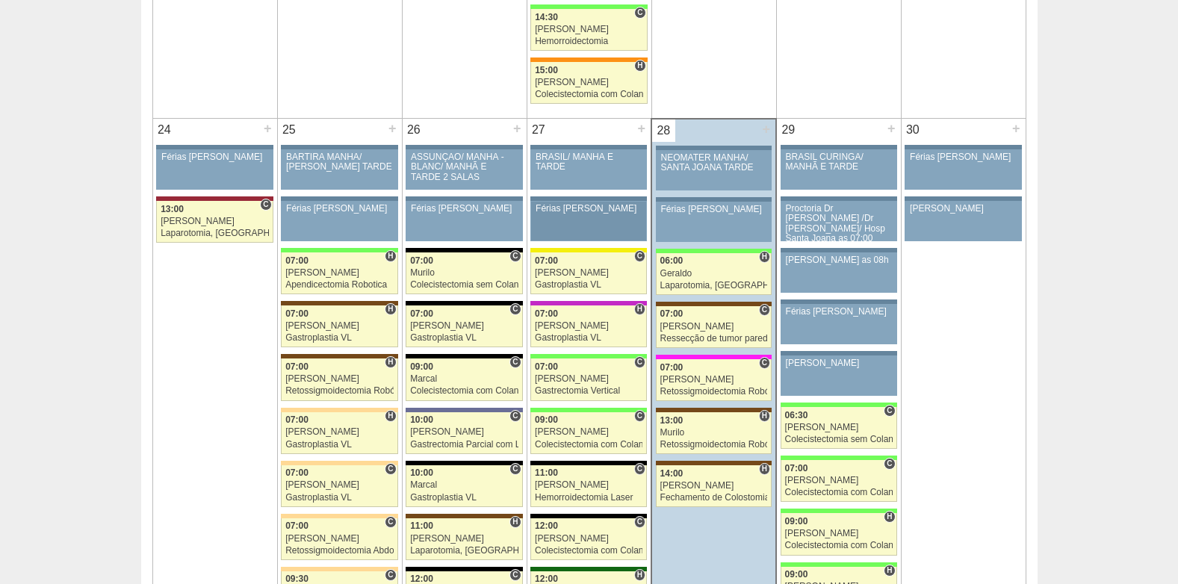
scroll to position [3211, 0]
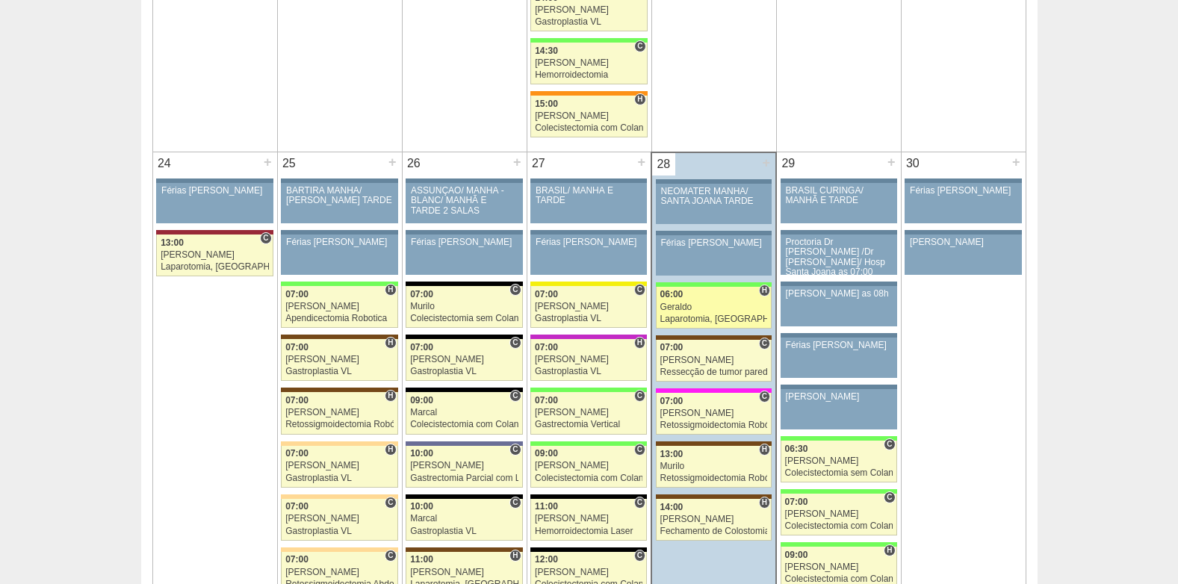
click at [724, 317] on div "Laparotomia, [GEOGRAPHIC_DATA], Drenagem, Bridas VL" at bounding box center [714, 319] width 108 height 10
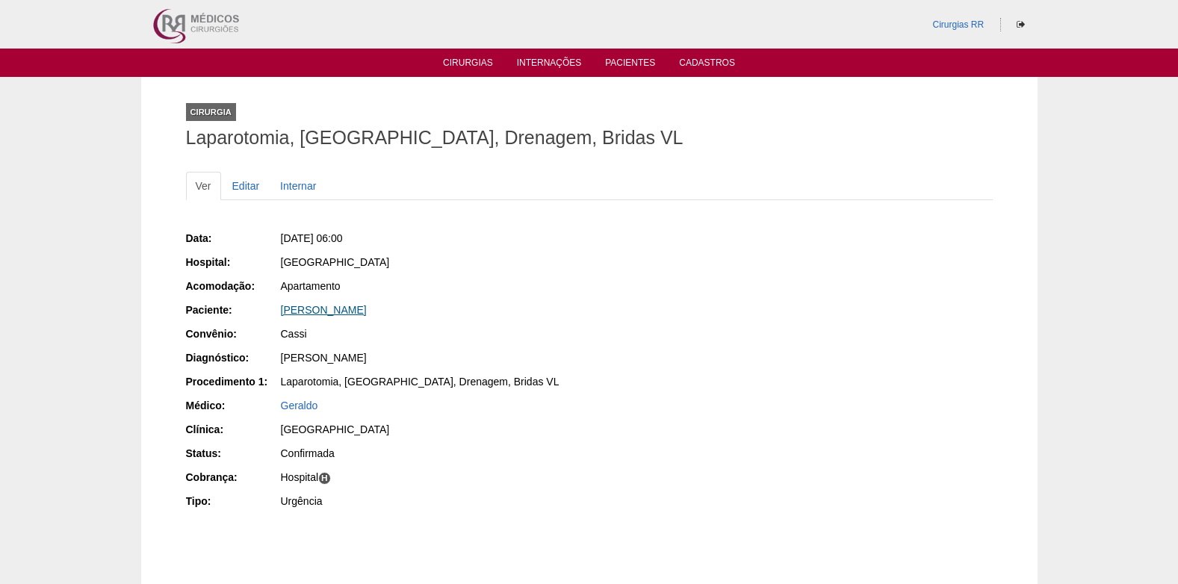
click at [329, 305] on link "[PERSON_NAME]" at bounding box center [324, 310] width 86 height 12
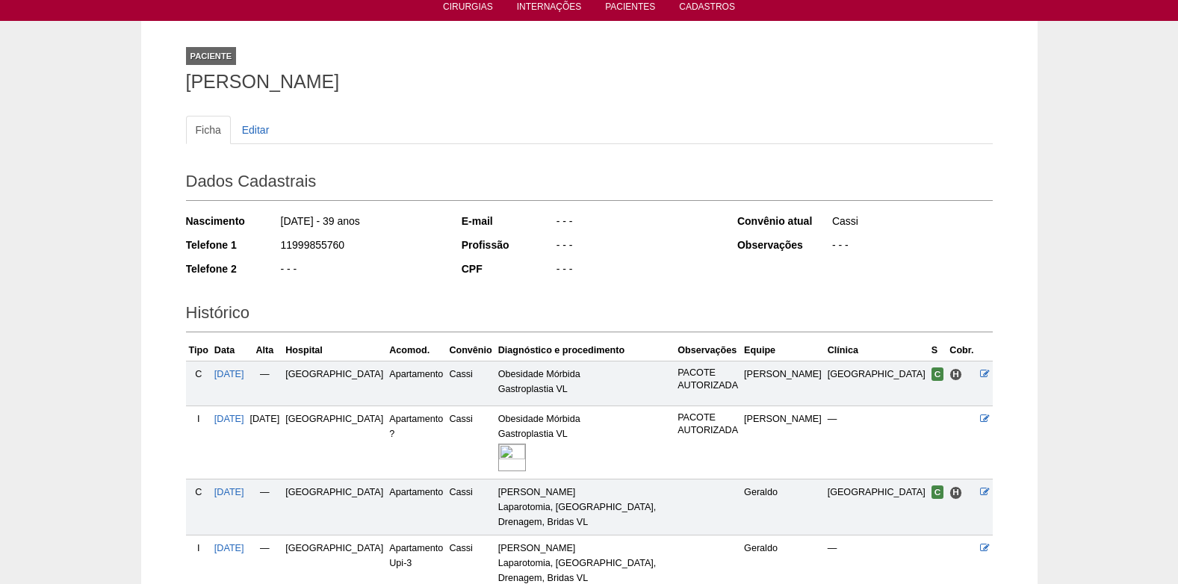
scroll to position [225, 0]
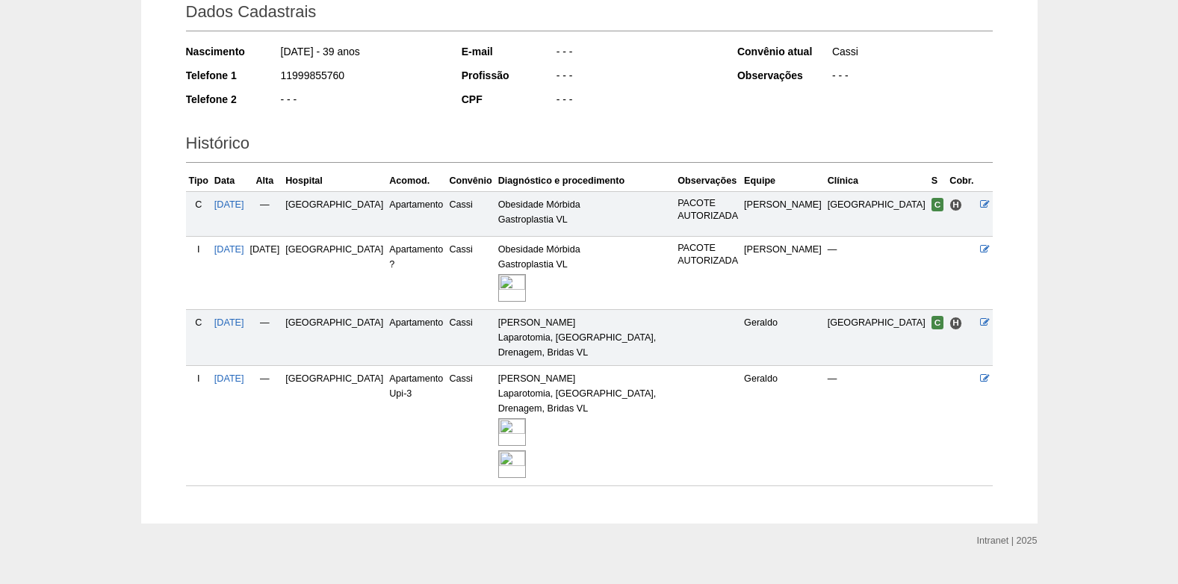
click at [519, 418] on img at bounding box center [512, 432] width 28 height 28
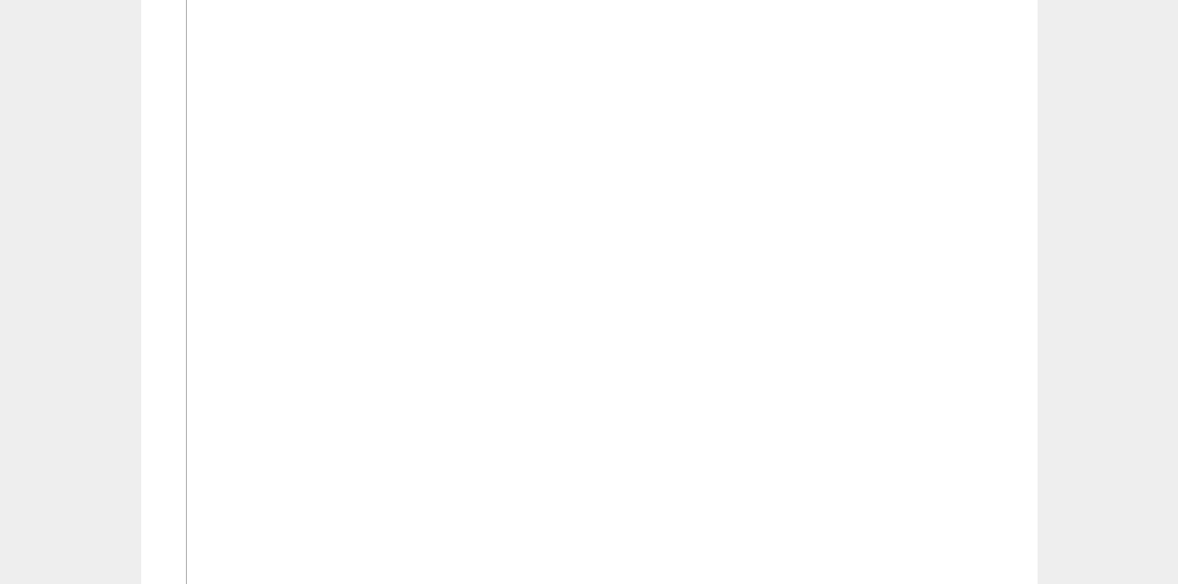
scroll to position [896, 0]
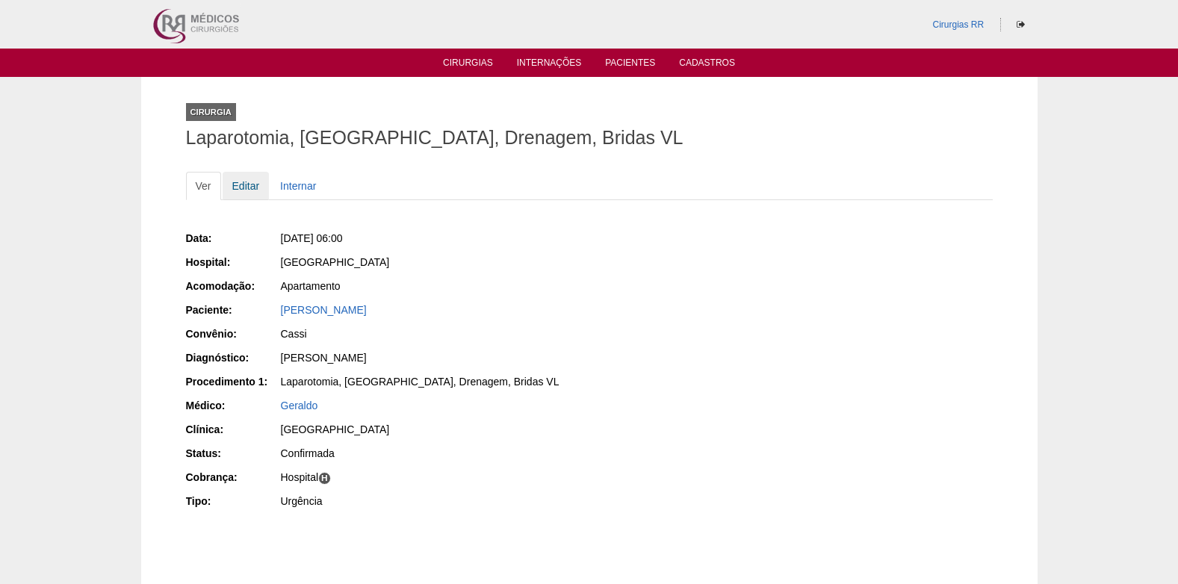
click at [251, 185] on link "Editar" at bounding box center [246, 186] width 47 height 28
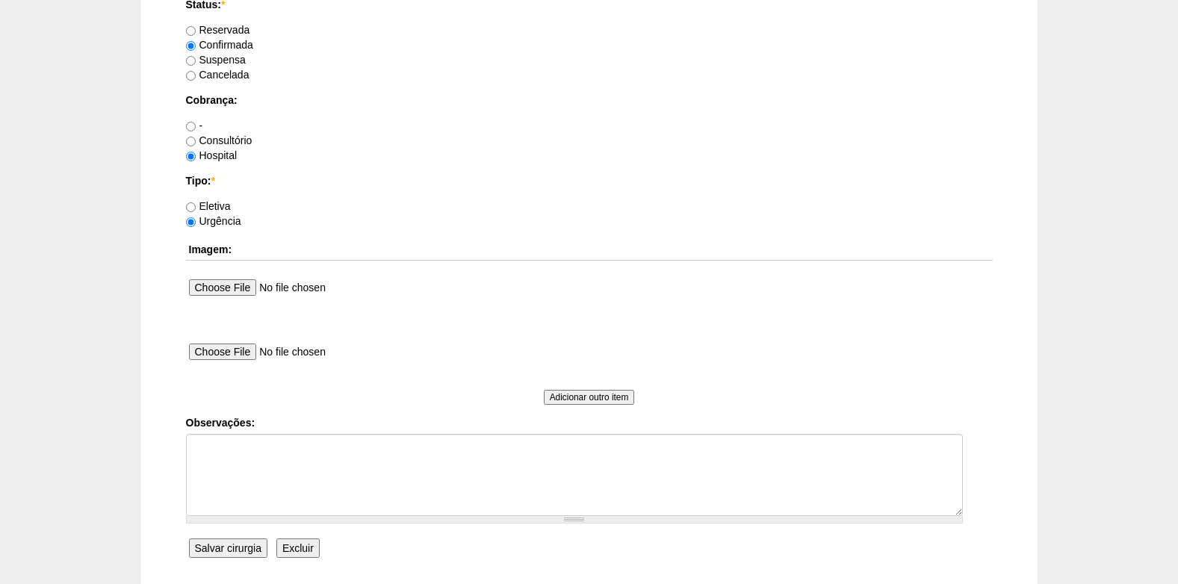
scroll to position [1269, 0]
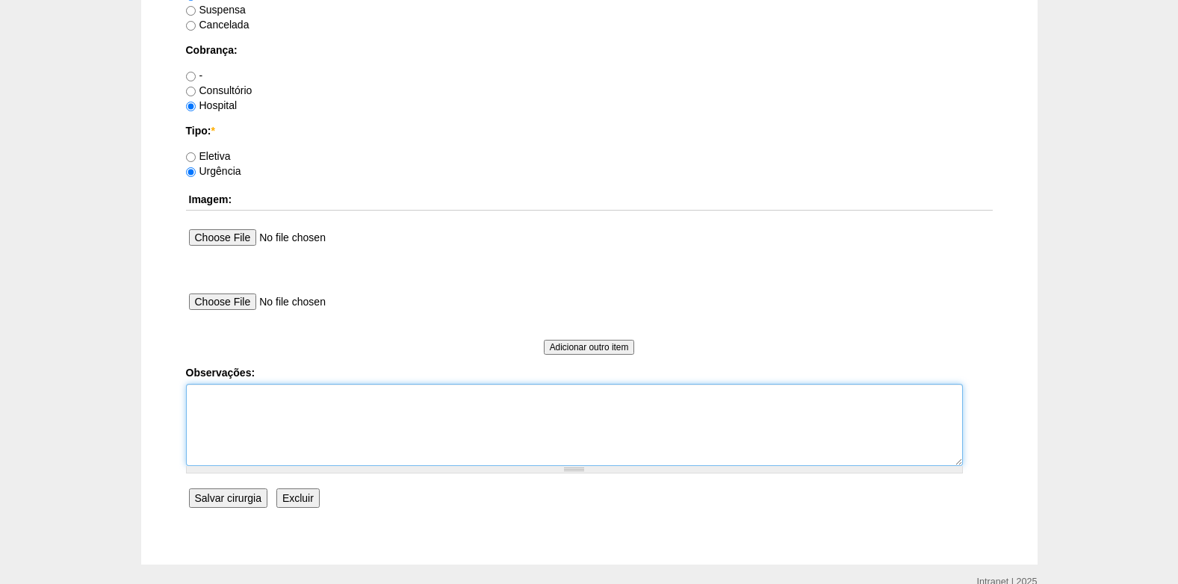
click at [246, 420] on textarea "Observações:" at bounding box center [574, 425] width 777 height 82
type textarea "c"
type textarea "[GEOGRAPHIC_DATA]"
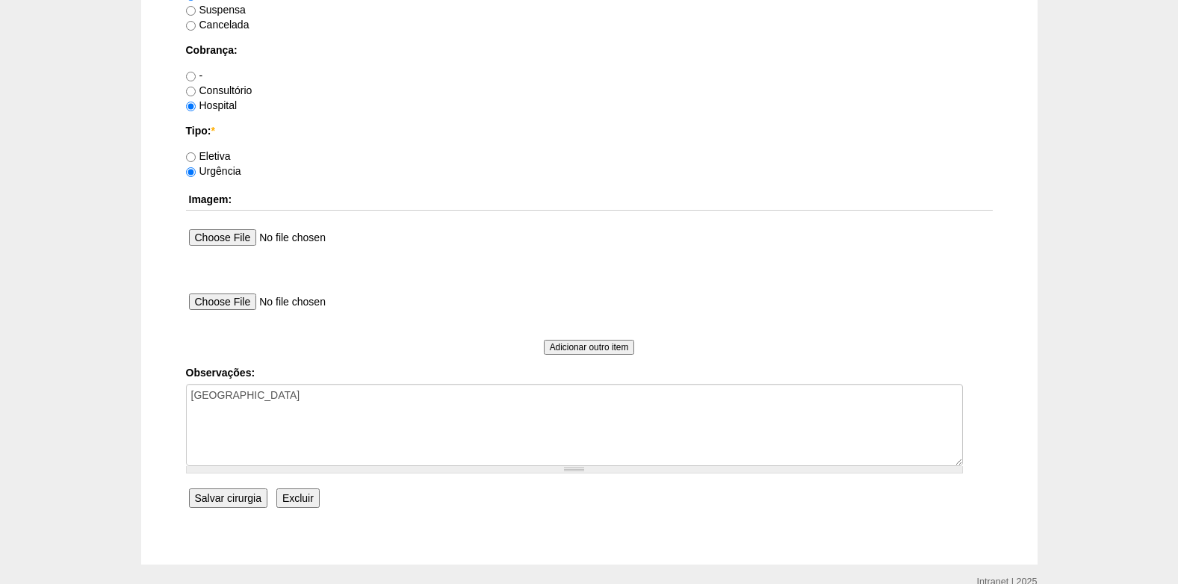
click at [208, 496] on input "Salvar cirurgia" at bounding box center [228, 497] width 78 height 19
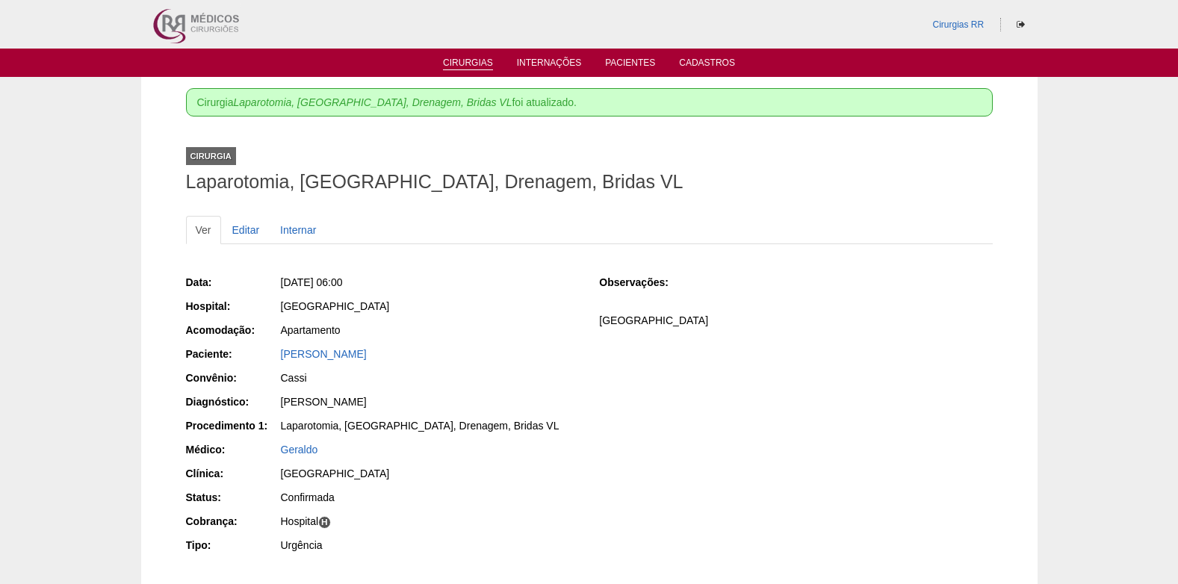
click at [455, 60] on link "Cirurgias" at bounding box center [468, 63] width 50 height 13
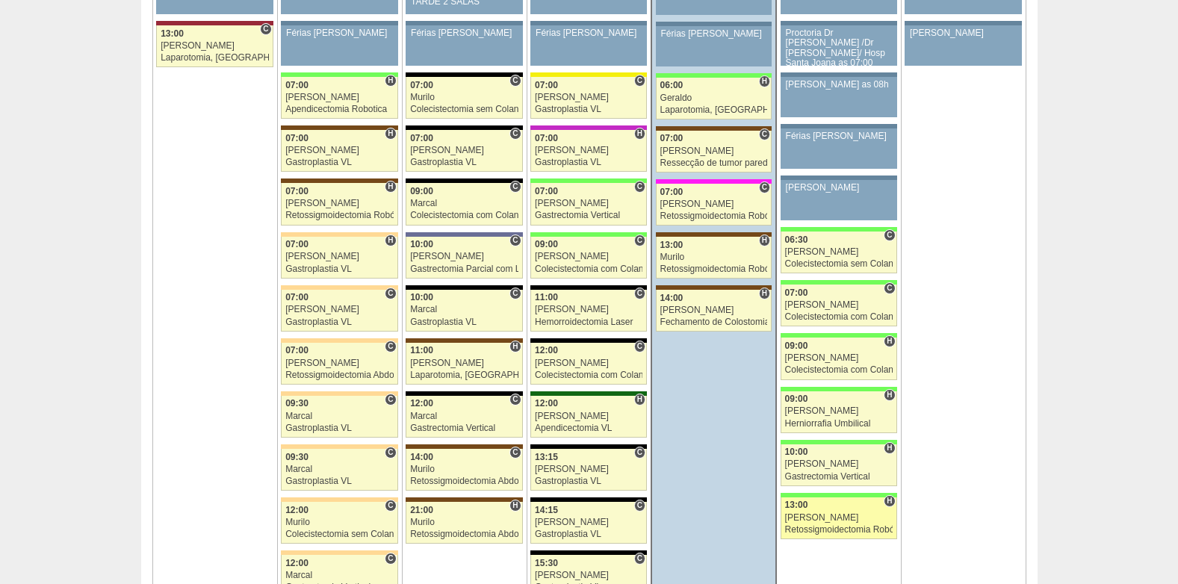
scroll to position [3509, 0]
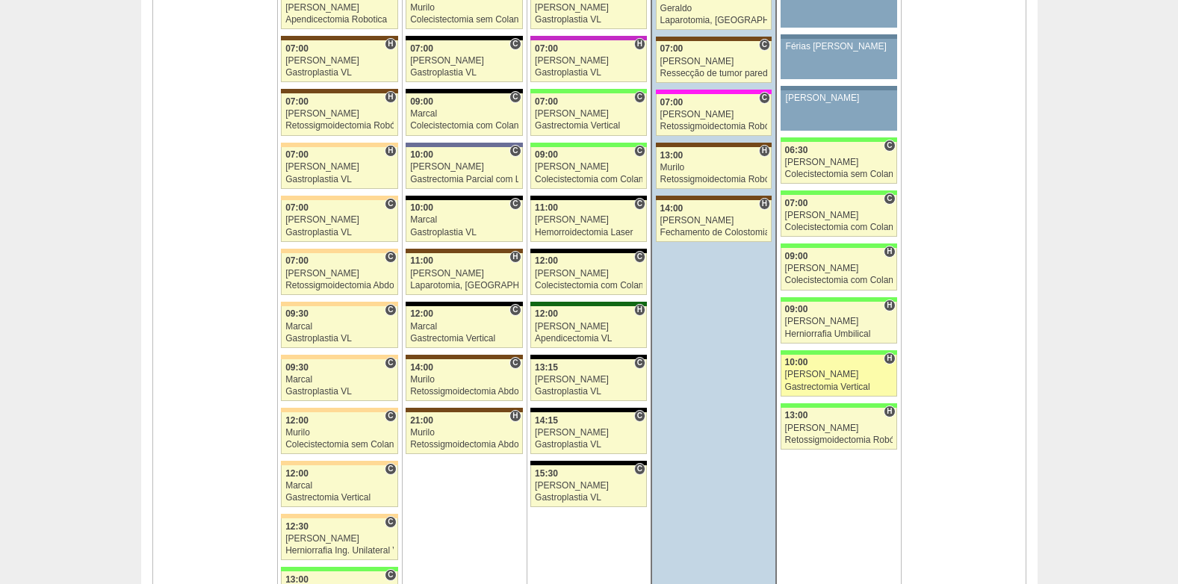
click at [830, 361] on div "10:00" at bounding box center [839, 363] width 108 height 10
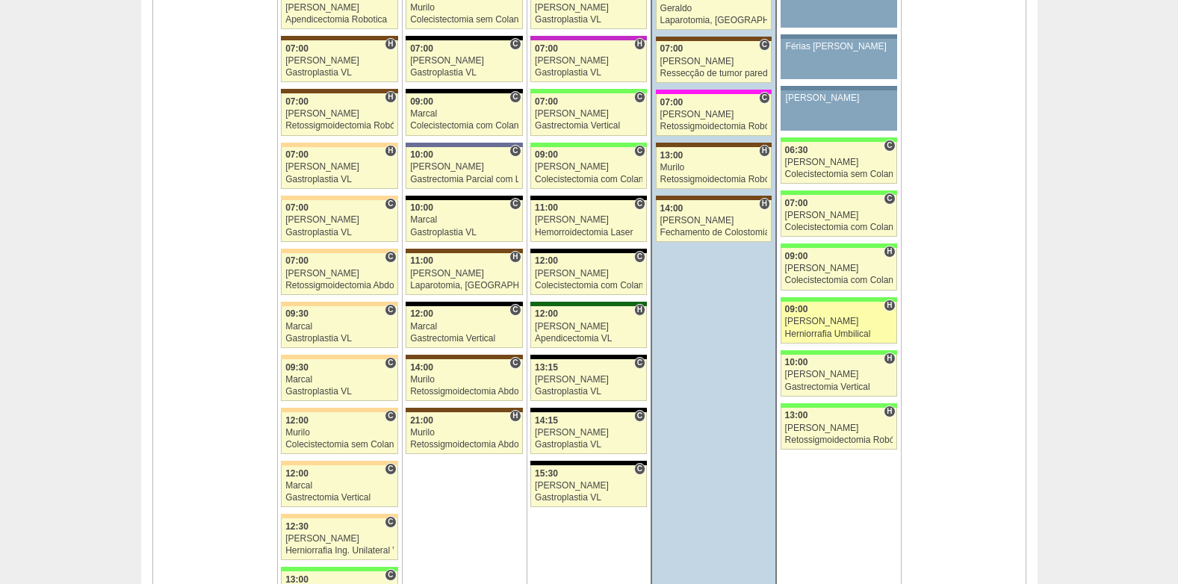
scroll to position [3509, 0]
click at [826, 323] on div "[PERSON_NAME]" at bounding box center [839, 322] width 108 height 10
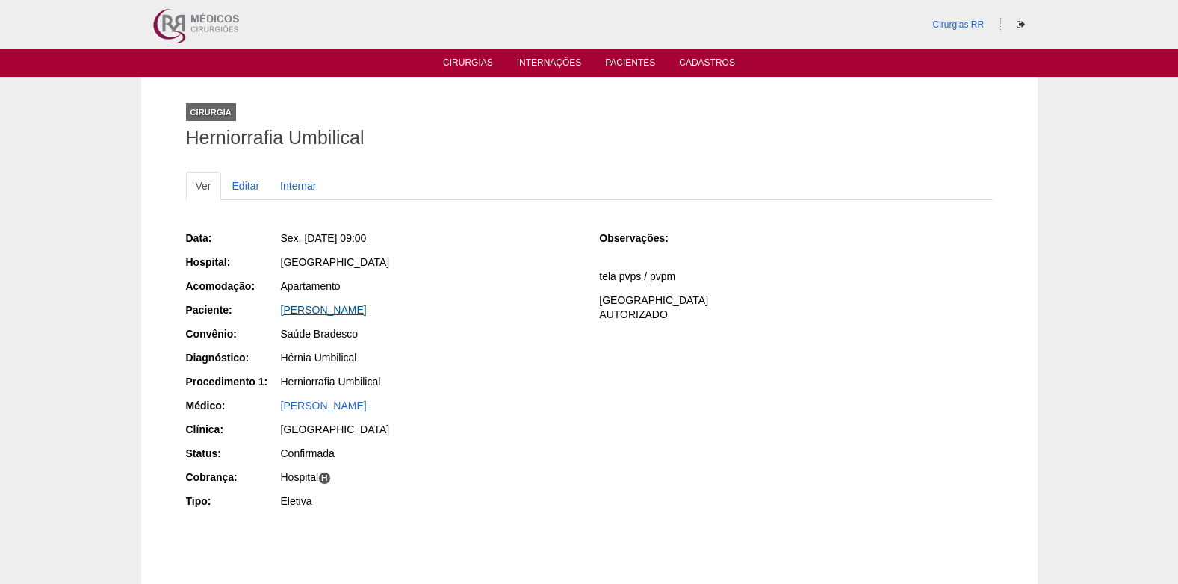
click at [352, 308] on link "Marcelo Franchi Escobosa" at bounding box center [324, 310] width 86 height 12
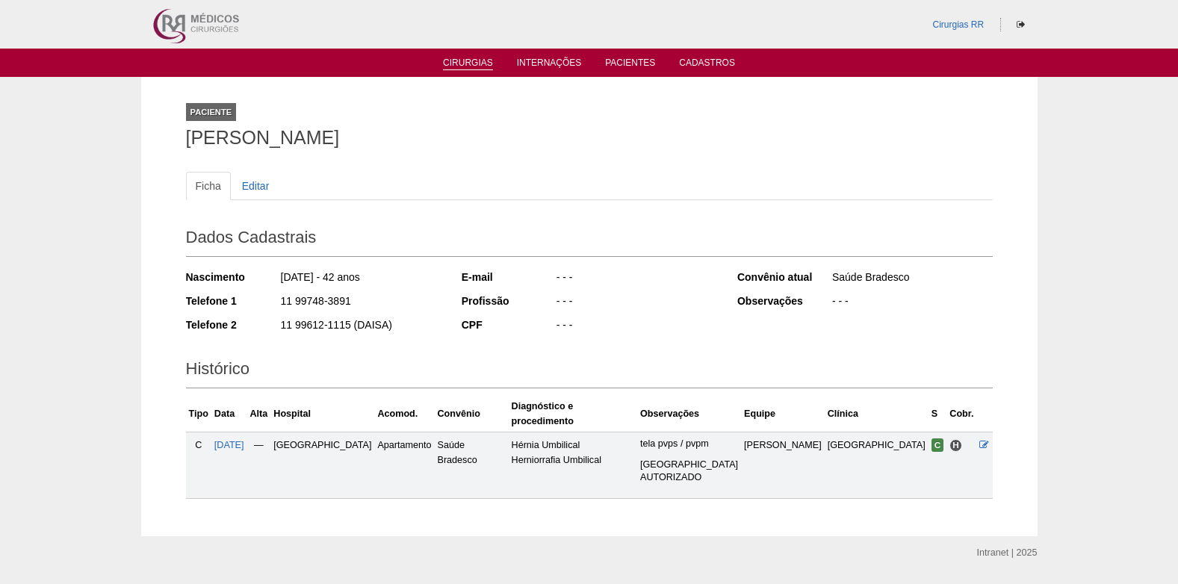
click at [476, 60] on link "Cirurgias" at bounding box center [468, 63] width 50 height 13
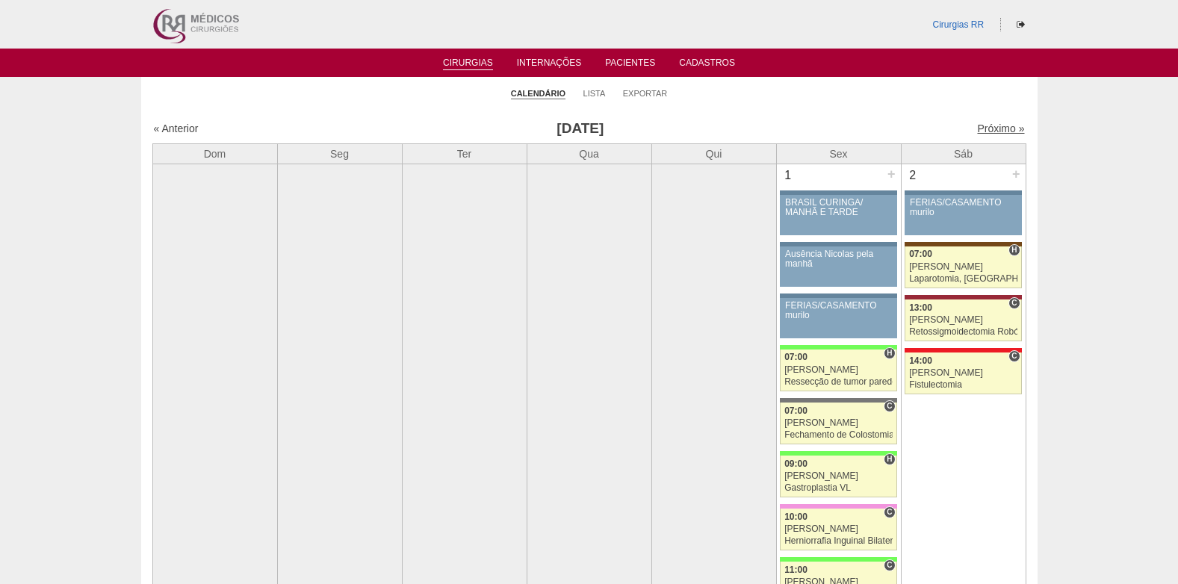
click at [977, 129] on link "Próximo »" at bounding box center [1000, 128] width 47 height 12
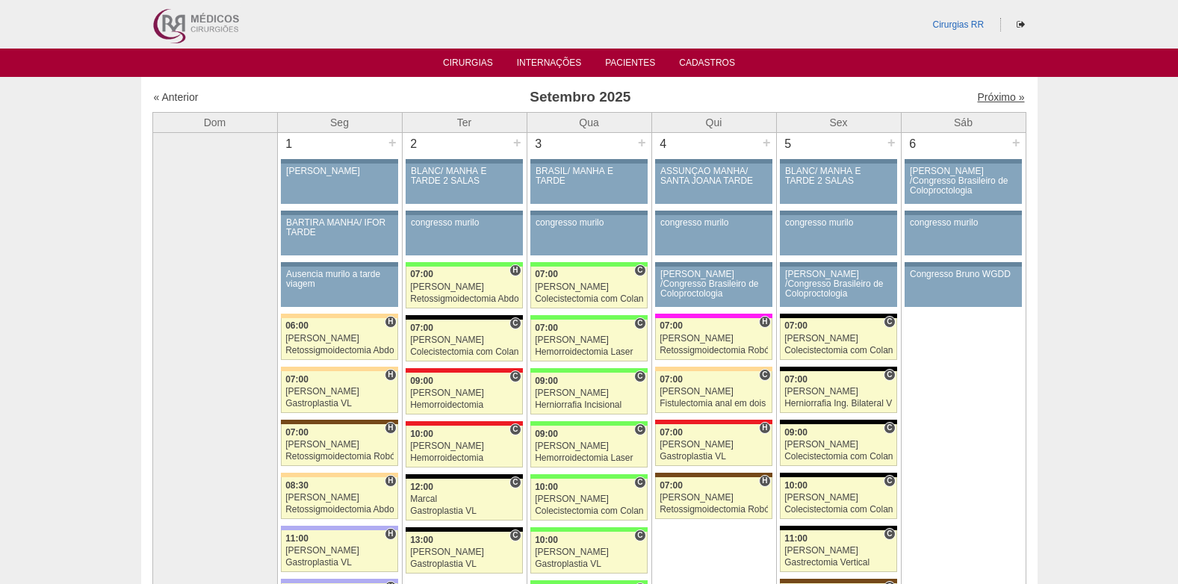
click at [977, 97] on link "Próximo »" at bounding box center [1000, 97] width 47 height 12
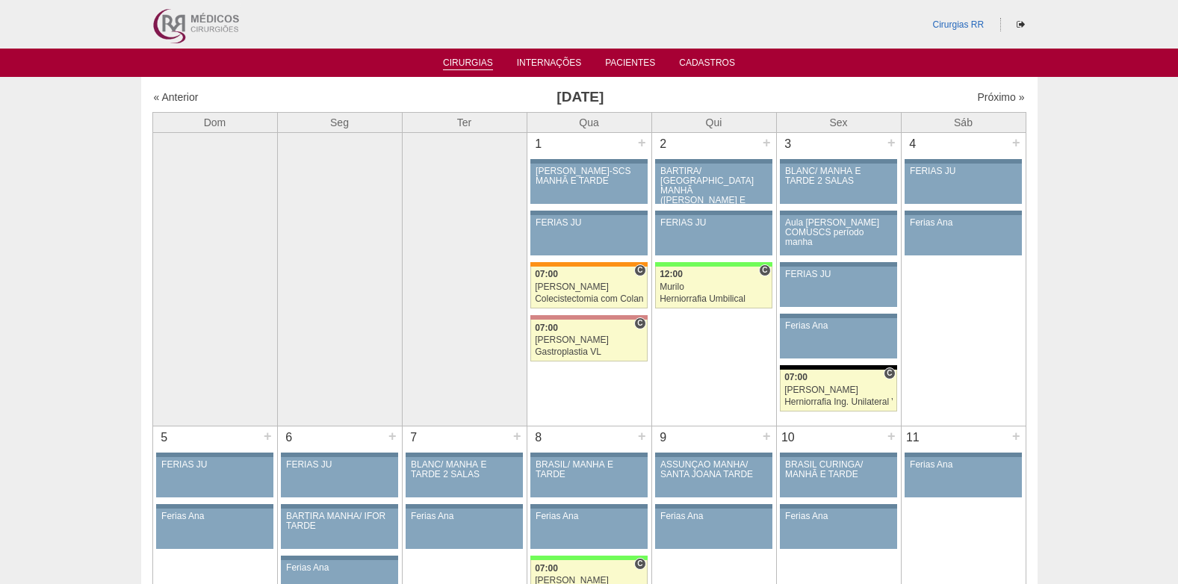
click at [439, 64] on li "Cirurgias" at bounding box center [467, 62] width 71 height 12
click at [477, 66] on link "Cirurgias" at bounding box center [468, 63] width 50 height 13
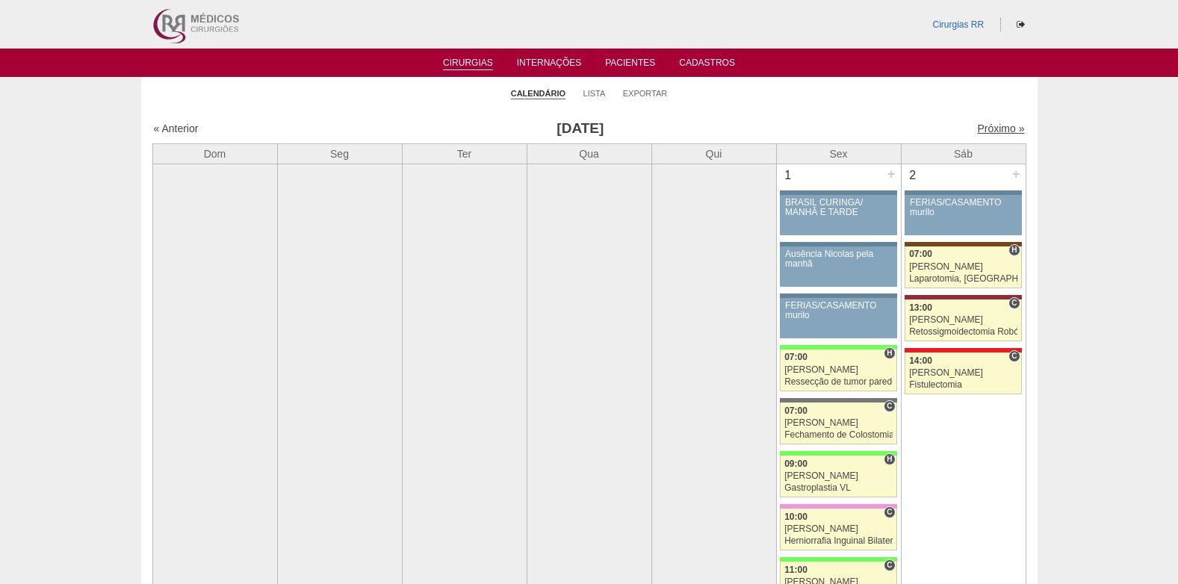
click at [989, 131] on link "Próximo »" at bounding box center [1000, 128] width 47 height 12
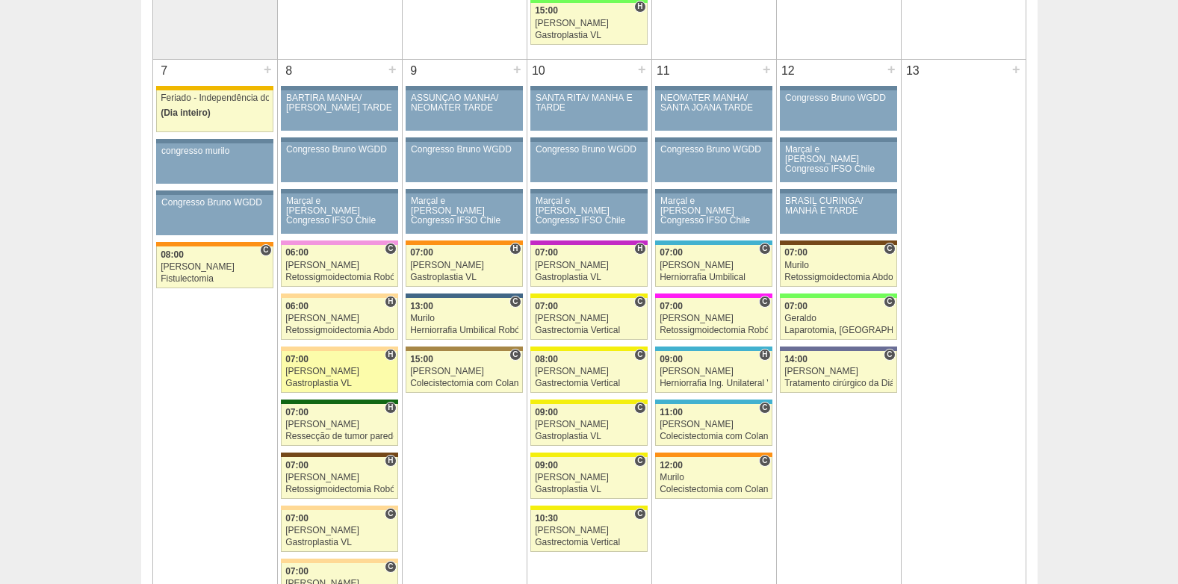
scroll to position [821, 0]
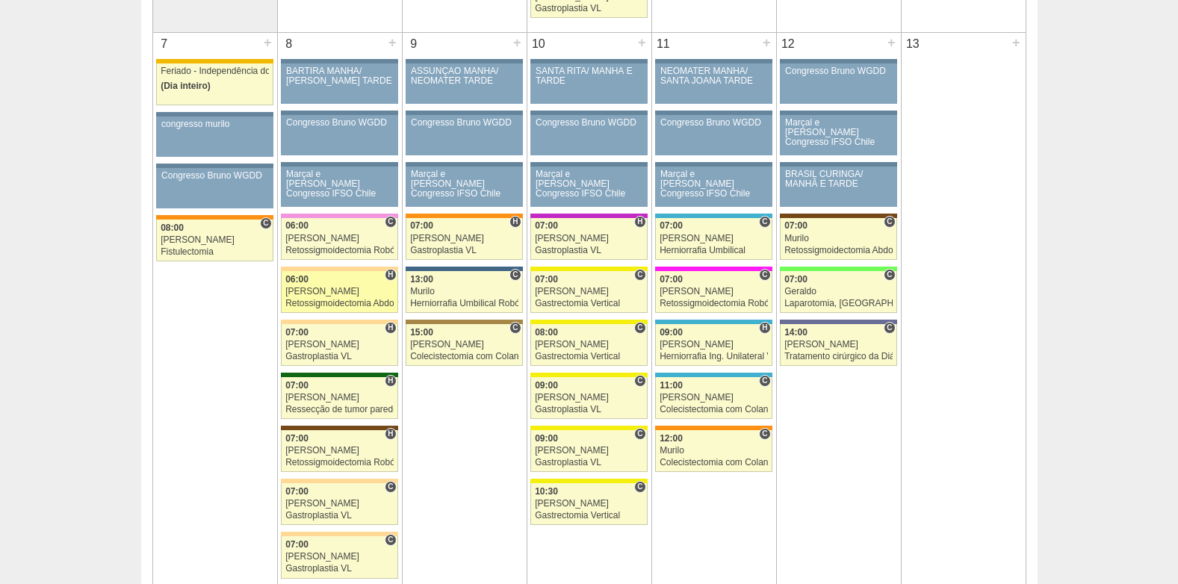
click at [329, 296] on link "88534 Felipe Rossi H 06:00 Felipe Rossi Retossigmoidectomia Abdominal VL Hospit…" at bounding box center [339, 292] width 116 height 42
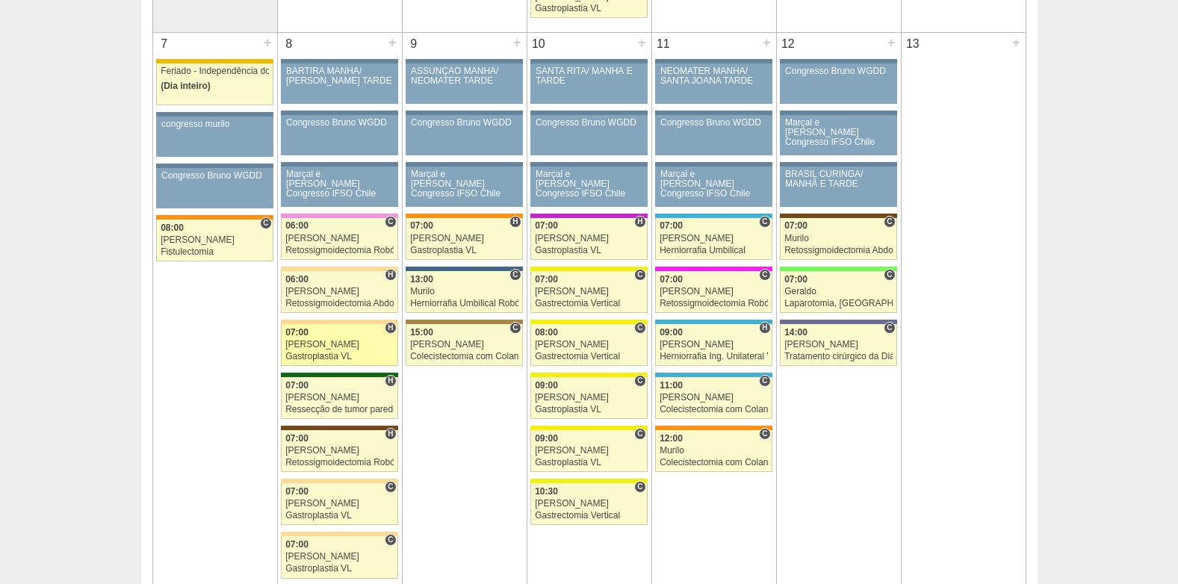
scroll to position [821, 0]
click at [321, 349] on div "[PERSON_NAME]" at bounding box center [339, 345] width 108 height 10
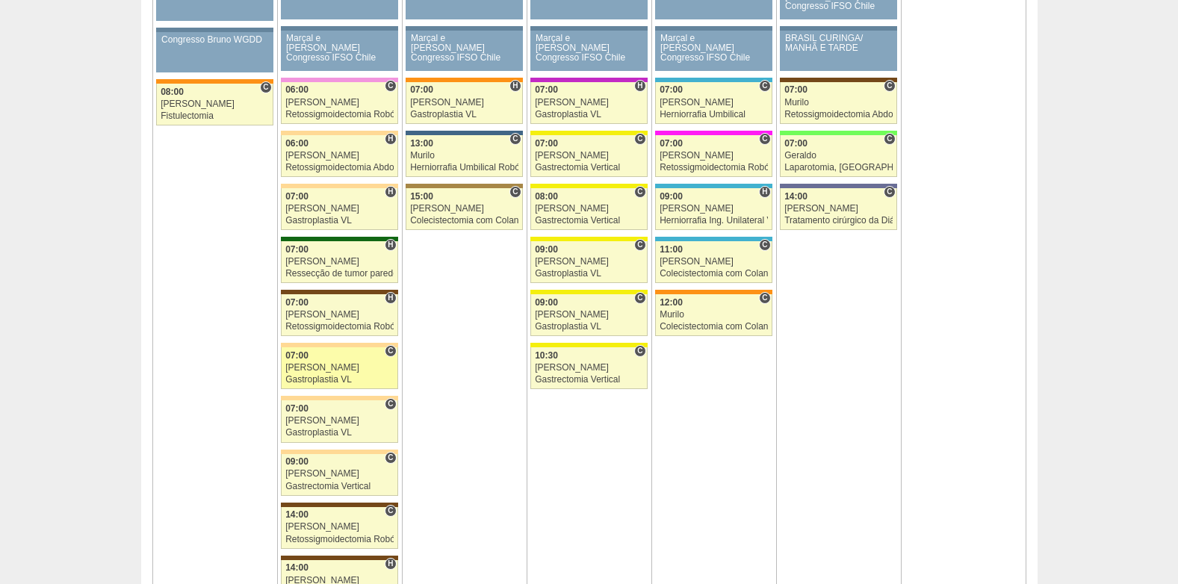
scroll to position [971, 0]
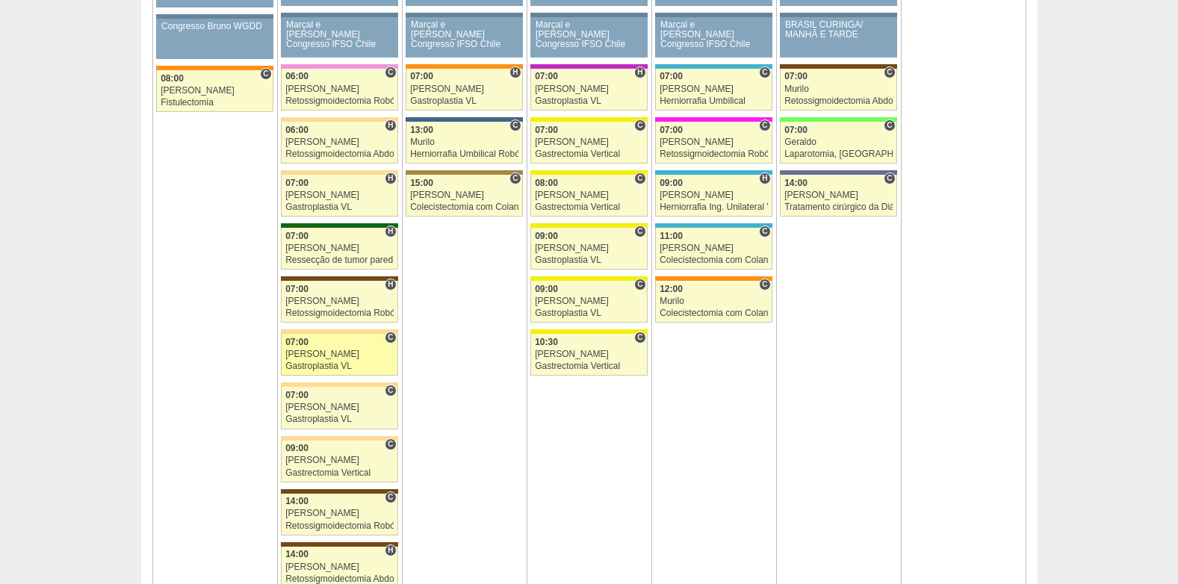
click at [320, 350] on div "[PERSON_NAME]" at bounding box center [339, 354] width 108 height 10
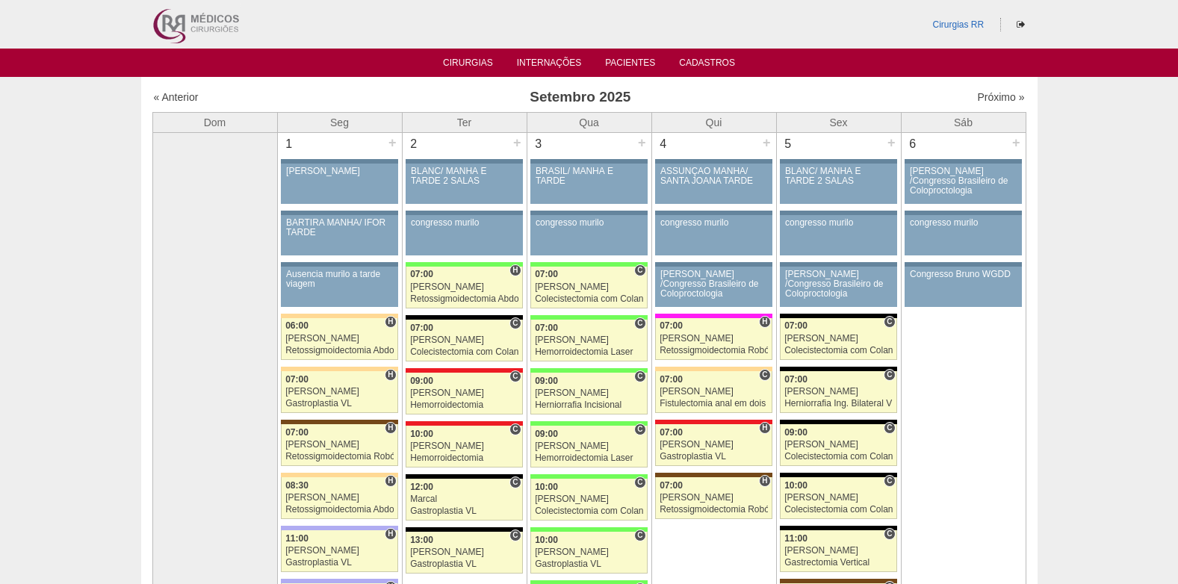
scroll to position [971, 0]
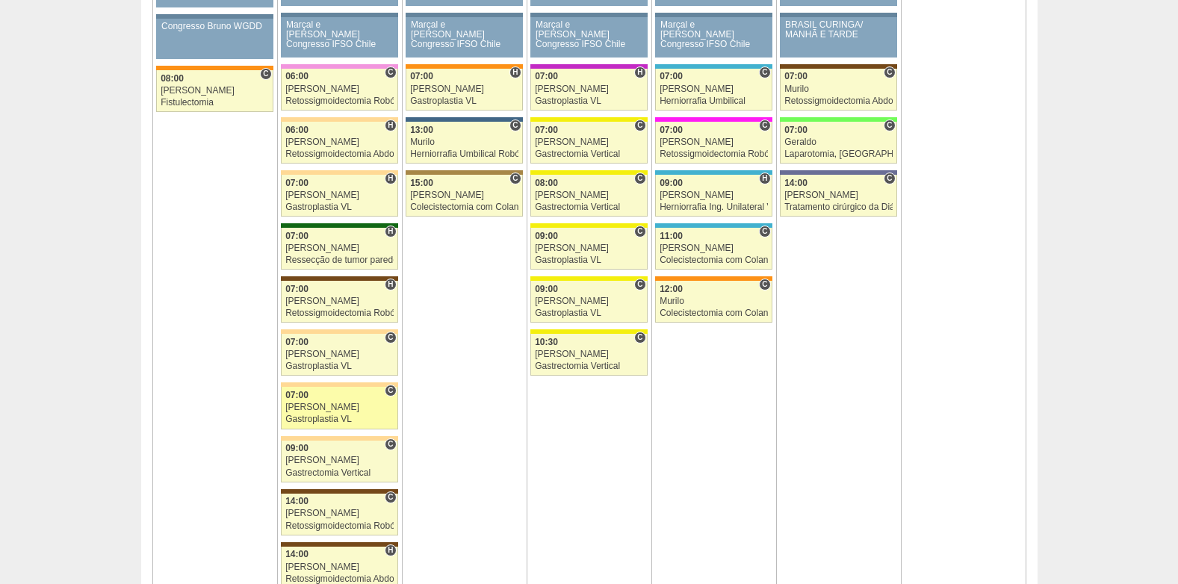
click at [320, 403] on div "Paulo Regina" at bounding box center [339, 407] width 108 height 10
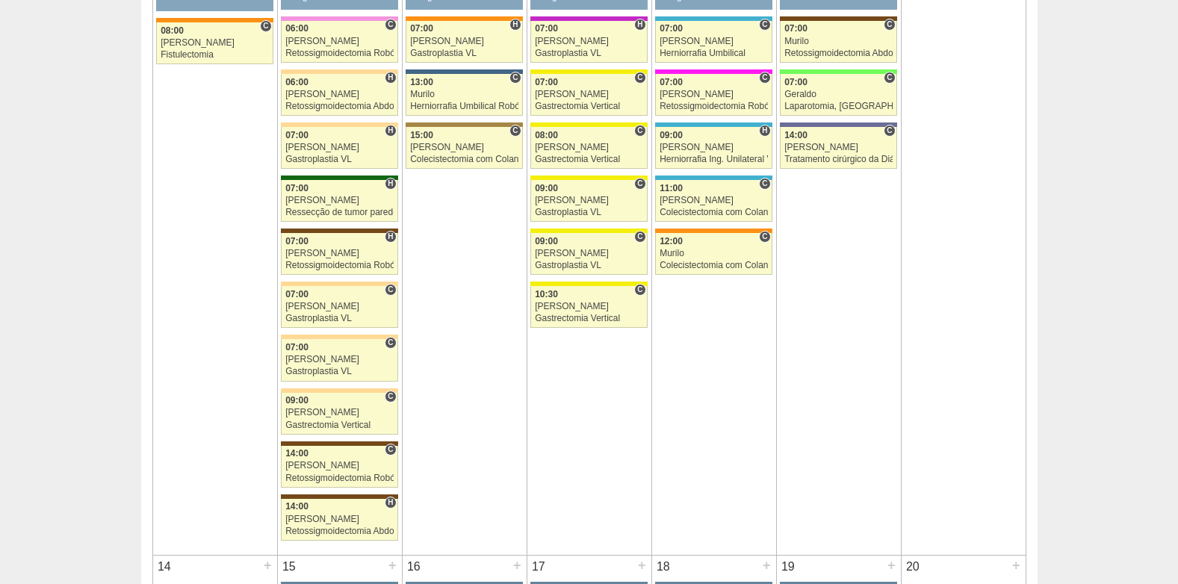
scroll to position [1045, 0]
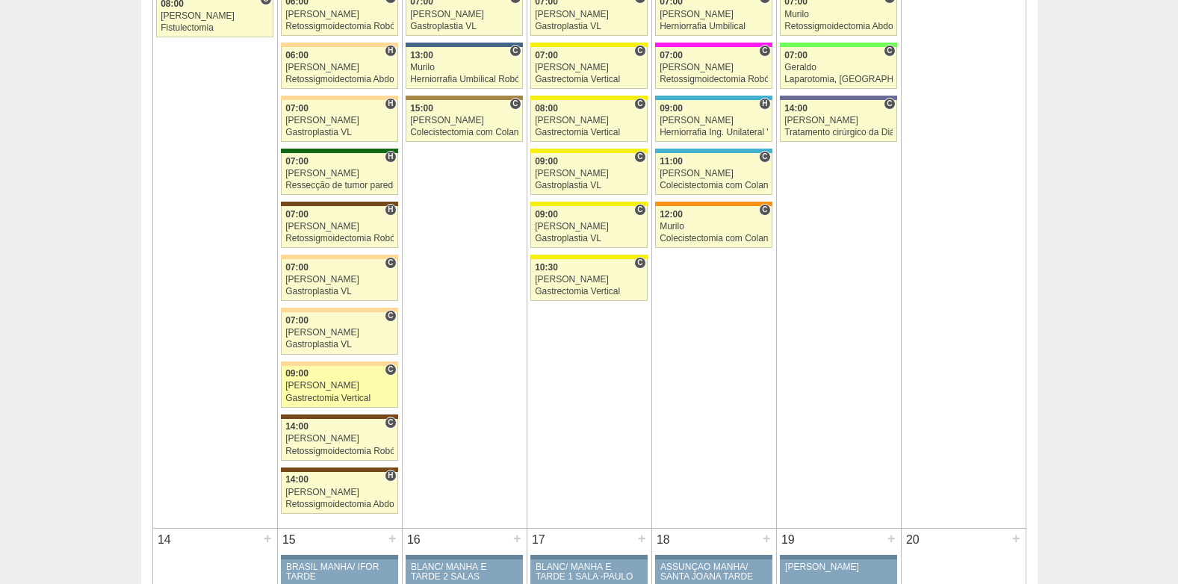
click at [314, 379] on link "88638 Nathan C 09:00 Nathan Gastrectomia Vertical Hospital Bartira RR Médicos -…" at bounding box center [339, 387] width 116 height 42
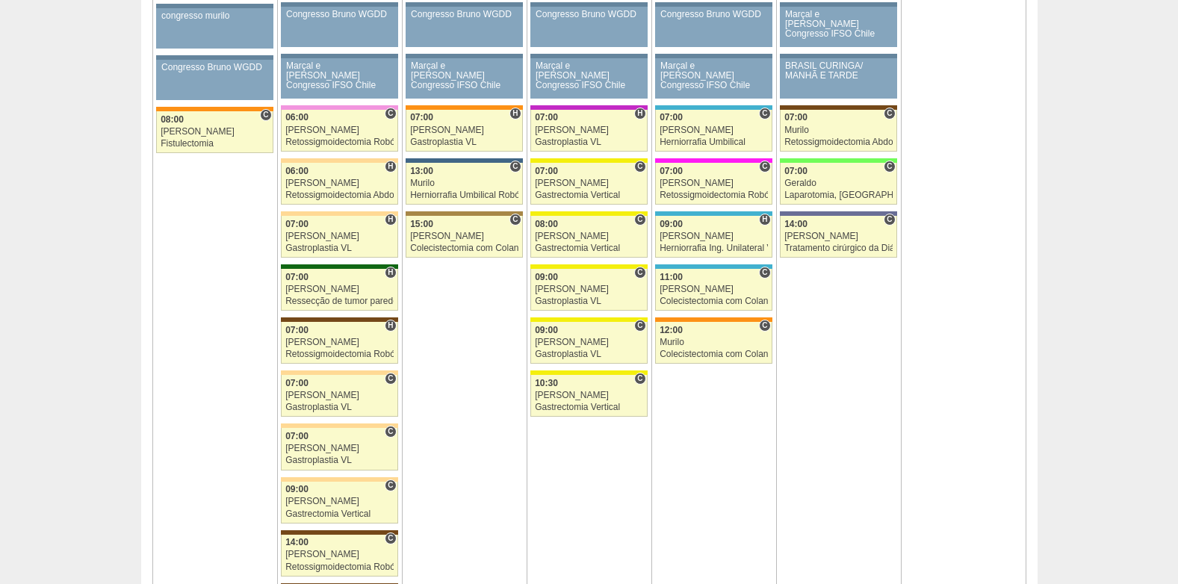
scroll to position [896, 0]
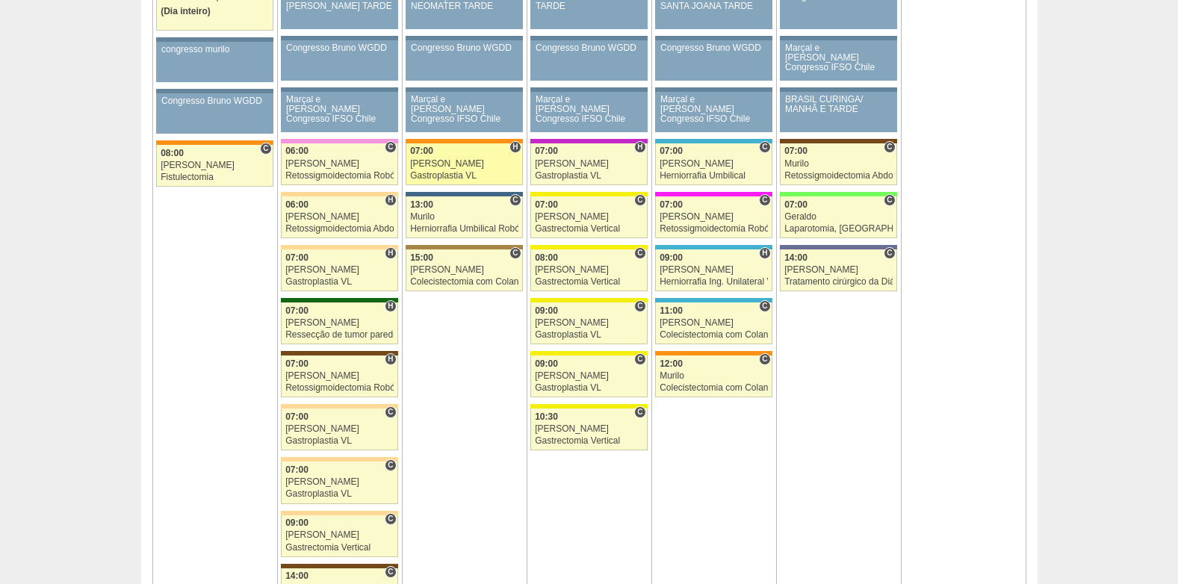
click at [448, 172] on div "Gastroplastia VL" at bounding box center [464, 176] width 108 height 10
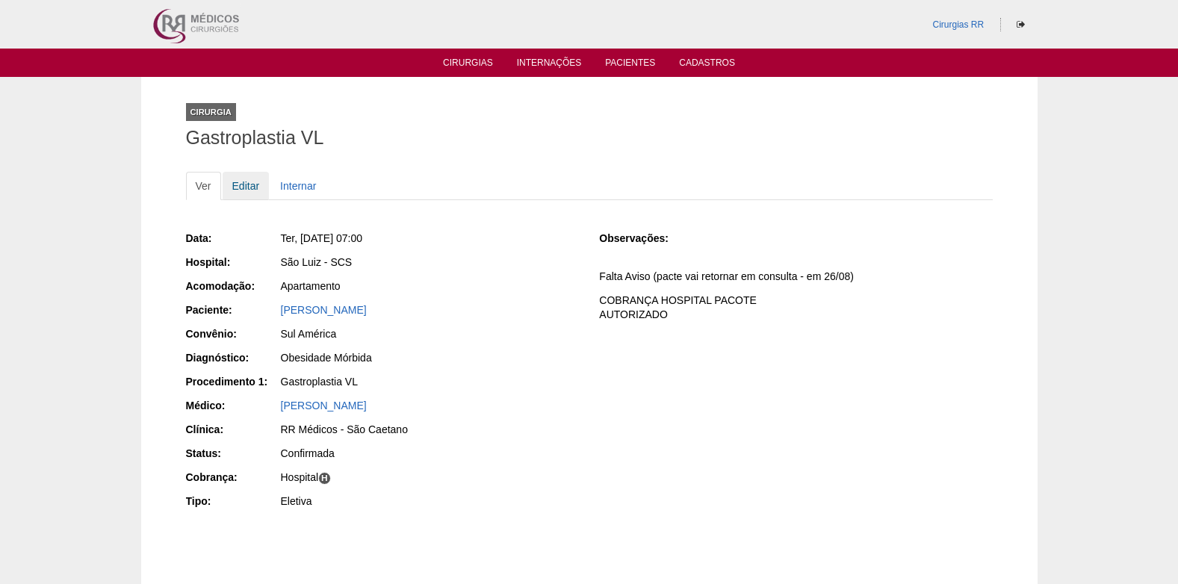
click at [243, 185] on link "Editar" at bounding box center [246, 186] width 47 height 28
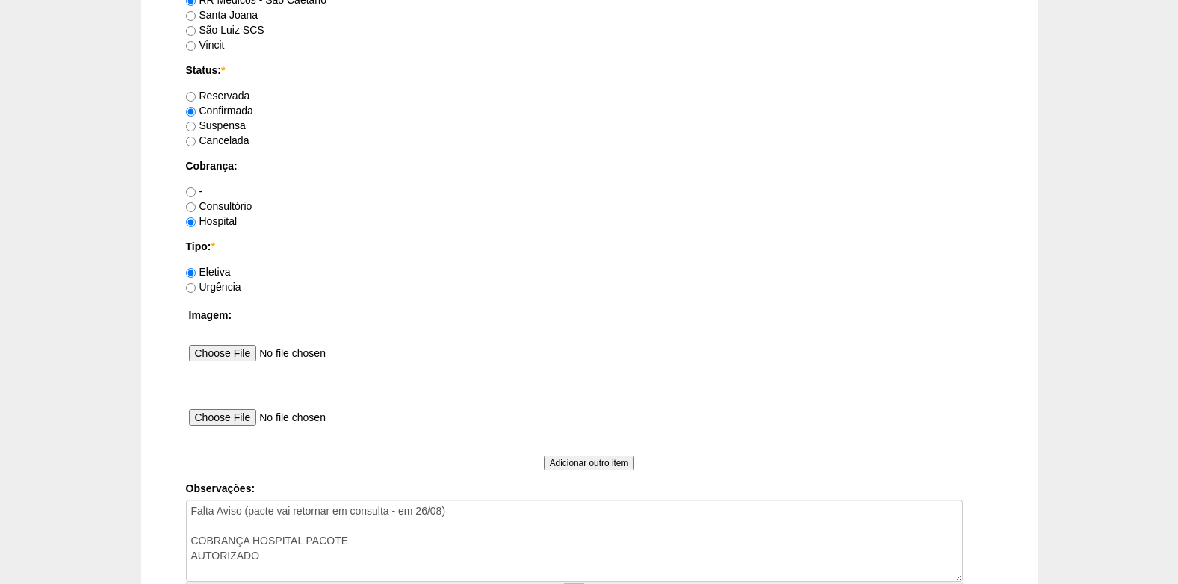
scroll to position [1340, 0]
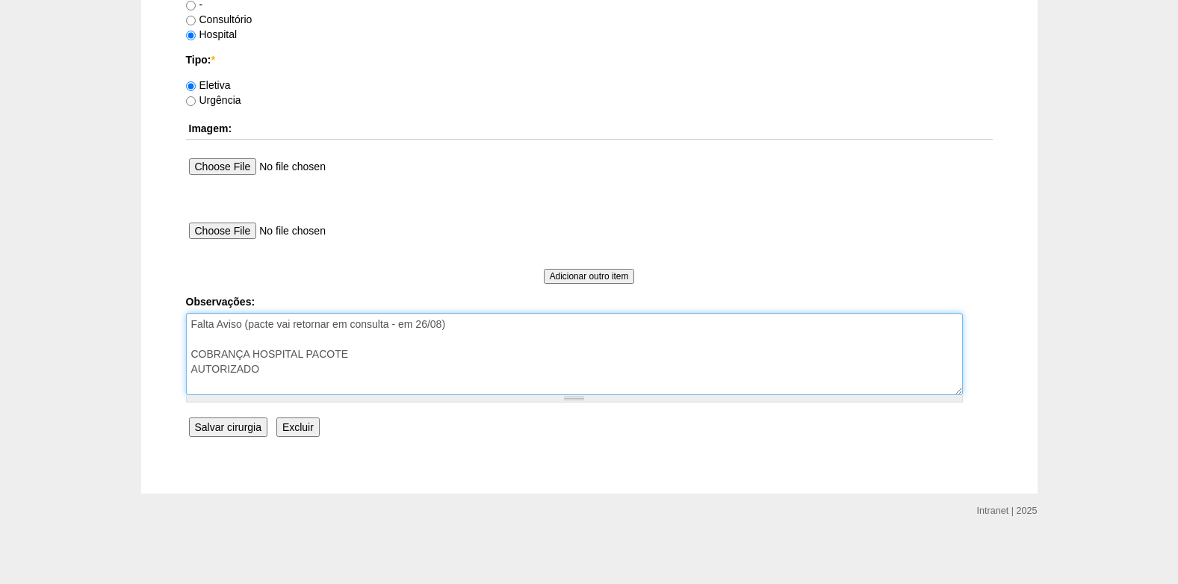
drag, startPoint x: 464, startPoint y: 329, endPoint x: 391, endPoint y: 323, distance: 73.4
click at [391, 323] on textarea "Falta Aviso (pacte vai retornar em consulta - em 26/08) COBRANÇA HOSPITAL PACOT…" at bounding box center [574, 354] width 777 height 82
type textarea "Falta Aviso (pacte vai retornar em consulta ) COBRANÇA HOSPITAL PACOTE AUTORIZA…"
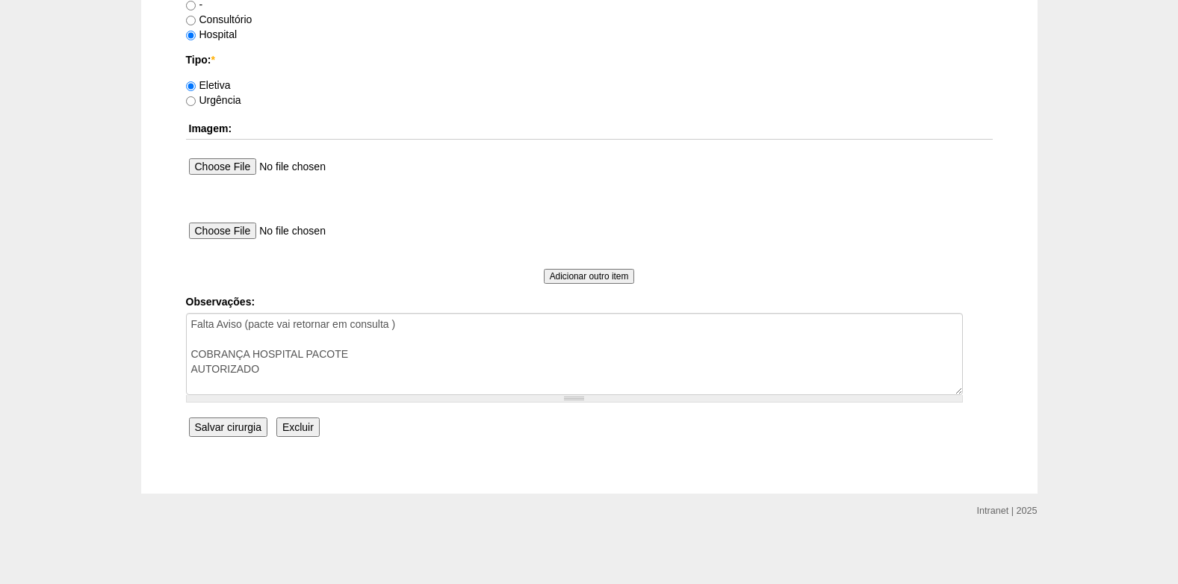
click at [221, 427] on input "Salvar cirurgia" at bounding box center [228, 426] width 78 height 19
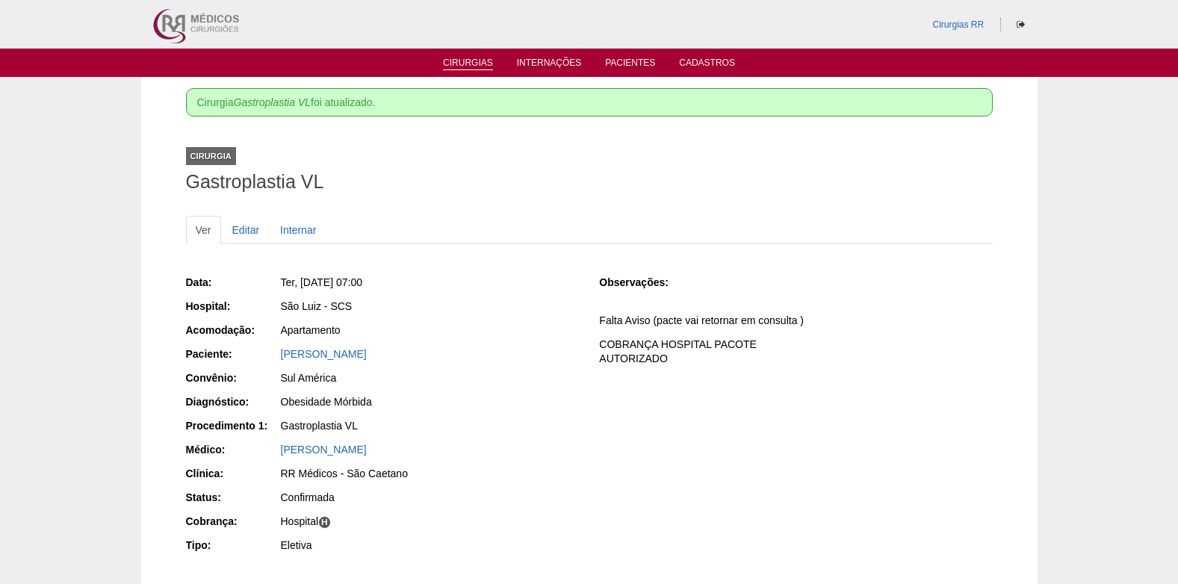
click at [469, 66] on link "Cirurgias" at bounding box center [468, 63] width 50 height 13
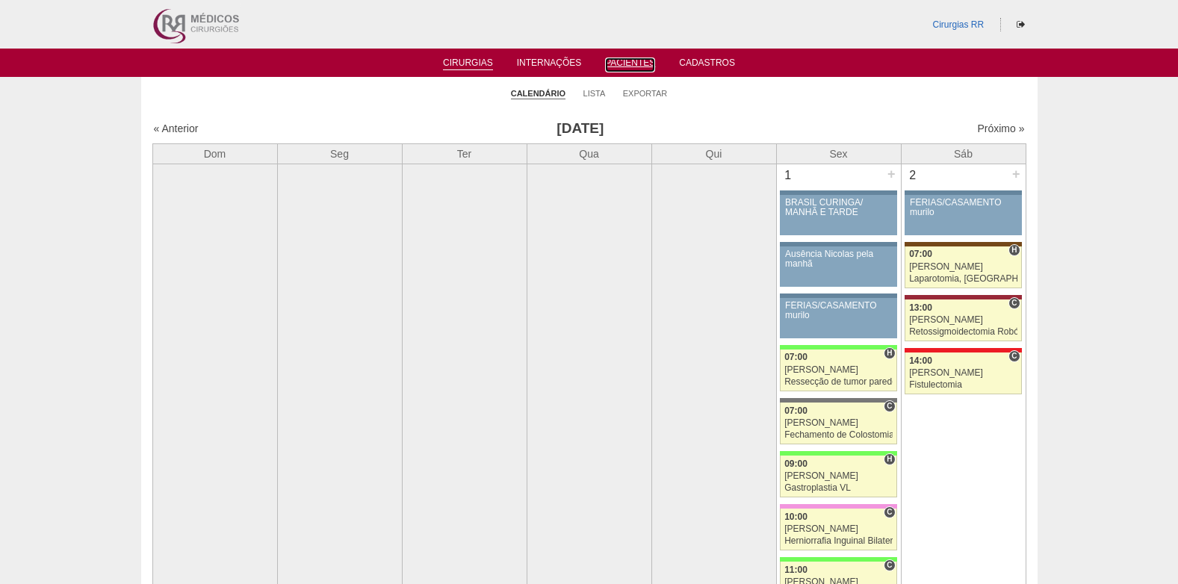
click at [612, 66] on link "Pacientes" at bounding box center [630, 64] width 50 height 15
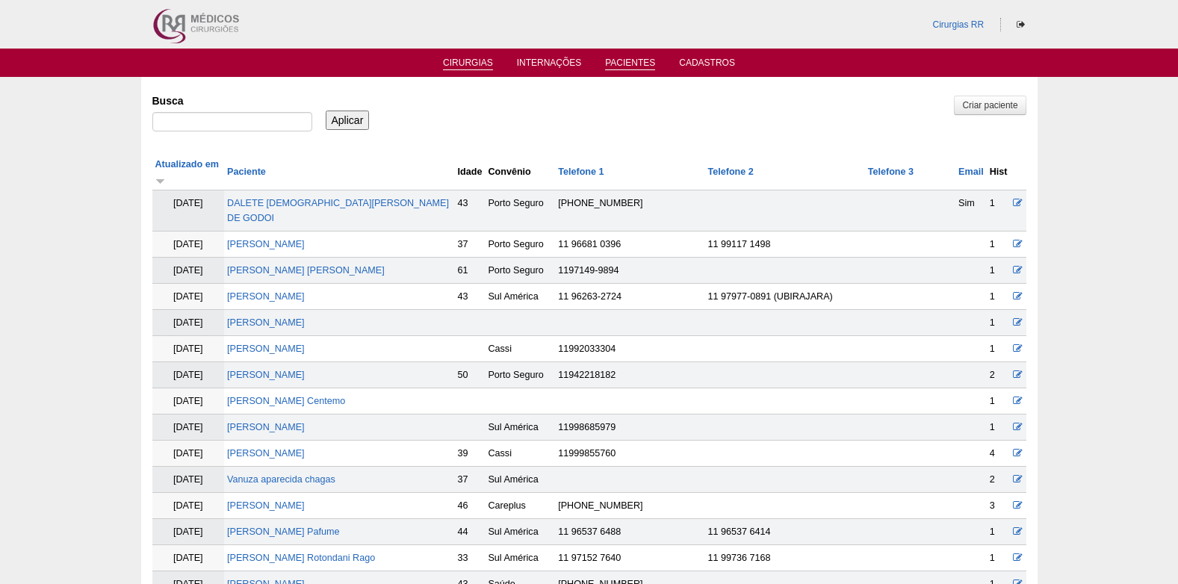
click at [460, 59] on link "Cirurgias" at bounding box center [468, 63] width 50 height 13
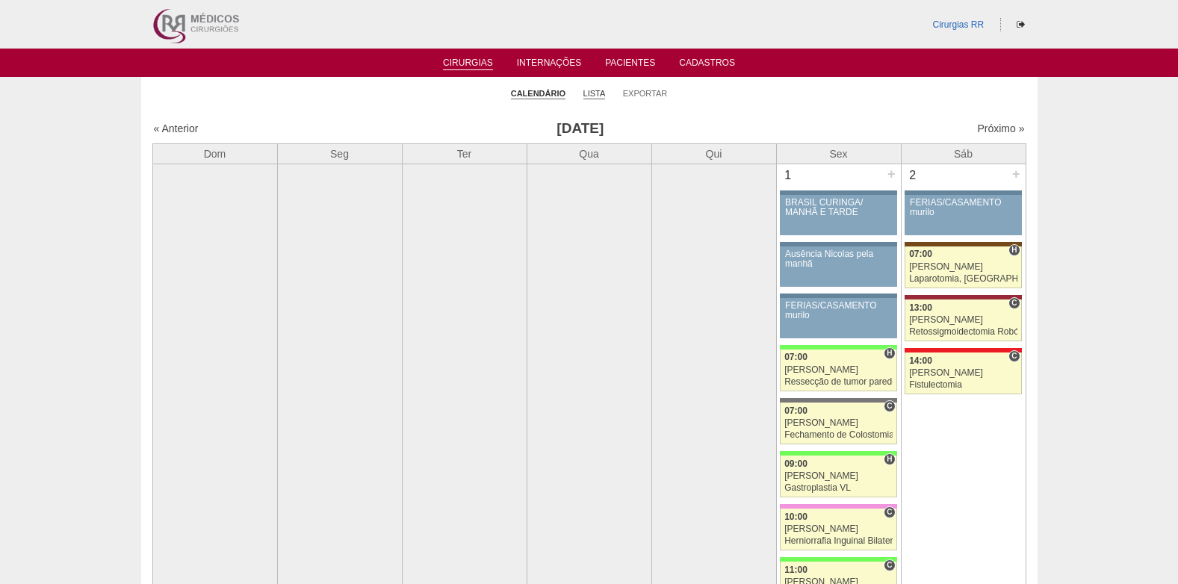
click at [595, 91] on link "Lista" at bounding box center [594, 93] width 22 height 11
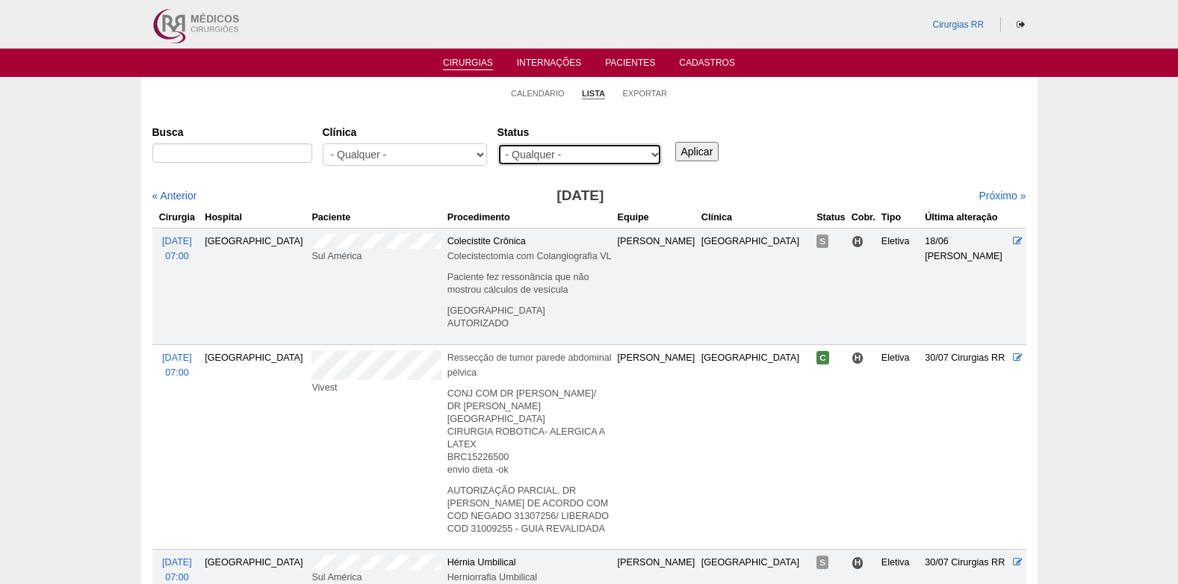
drag, startPoint x: 600, startPoint y: 147, endPoint x: 590, endPoint y: 168, distance: 23.4
click at [600, 147] on select "- Qualquer - Reservada Confirmada Suspensa Cancelada" at bounding box center [579, 154] width 164 height 22
select select "resr"
click at [497, 143] on select "- Qualquer - Reservada Confirmada Suspensa Cancelada" at bounding box center [579, 154] width 164 height 22
click at [690, 151] on input "Aplicar" at bounding box center [697, 151] width 44 height 19
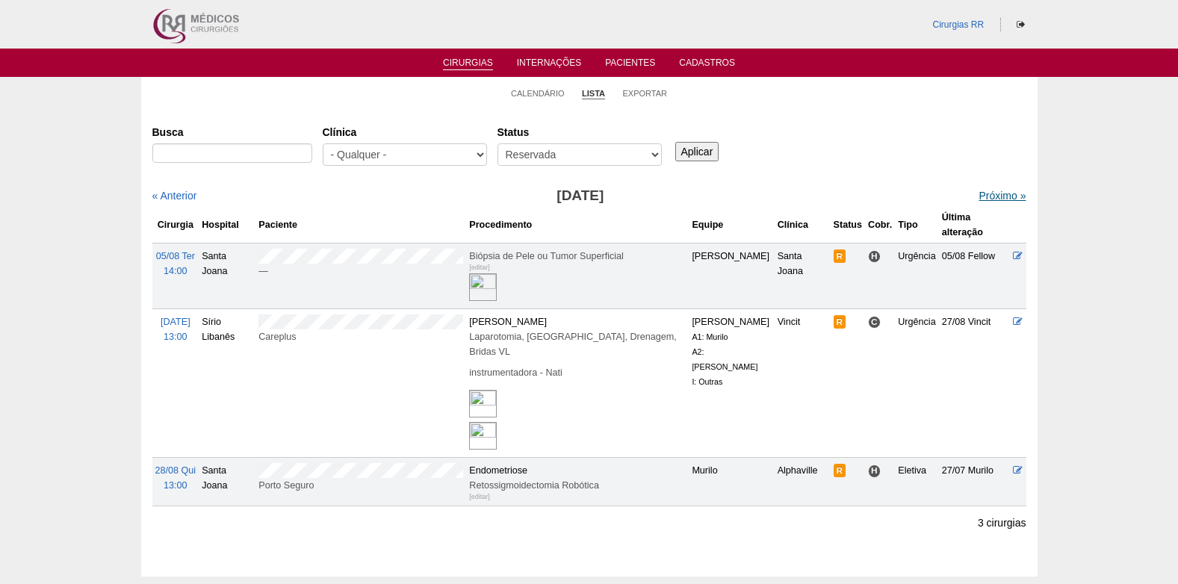
click at [986, 193] on link "Próximo »" at bounding box center [1001, 196] width 47 height 12
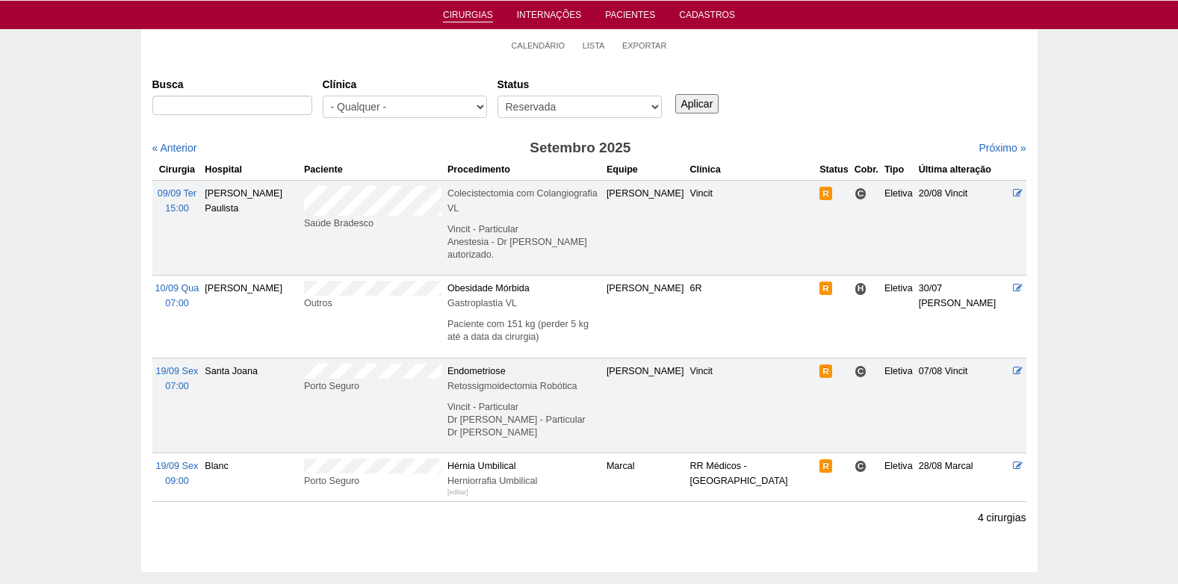
scroll to position [75, 0]
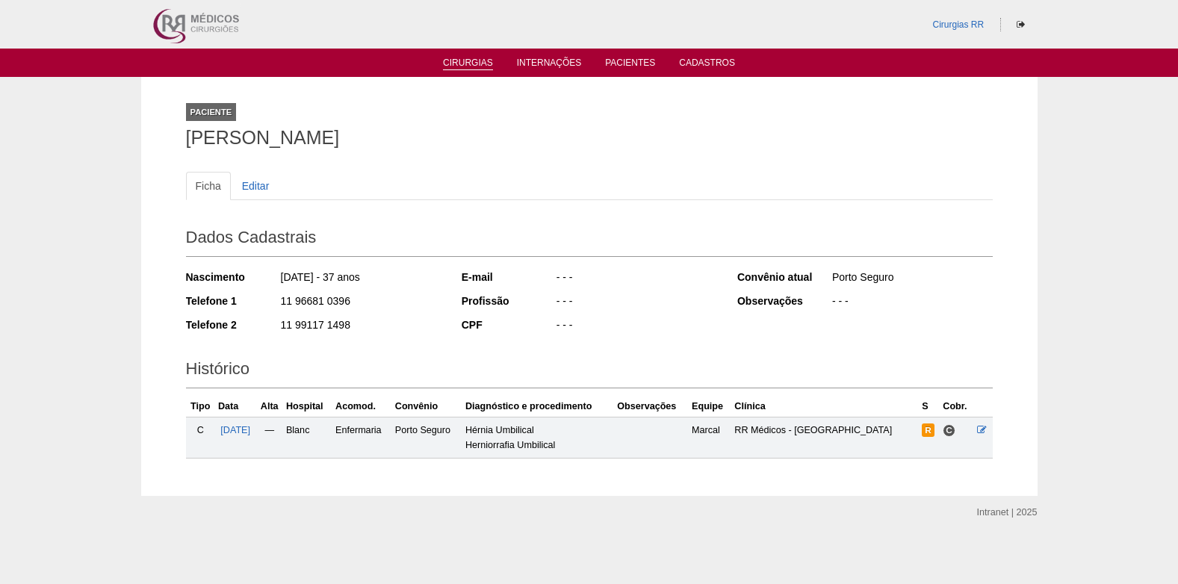
click at [467, 60] on link "Cirurgias" at bounding box center [468, 63] width 50 height 13
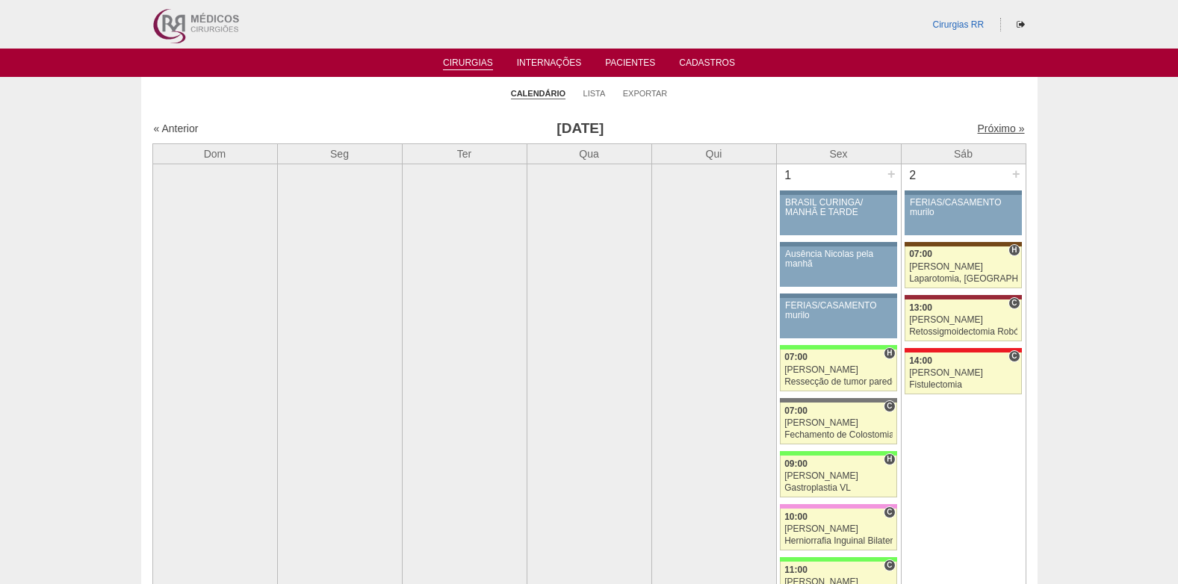
click at [989, 122] on link "Próximo »" at bounding box center [1000, 128] width 47 height 12
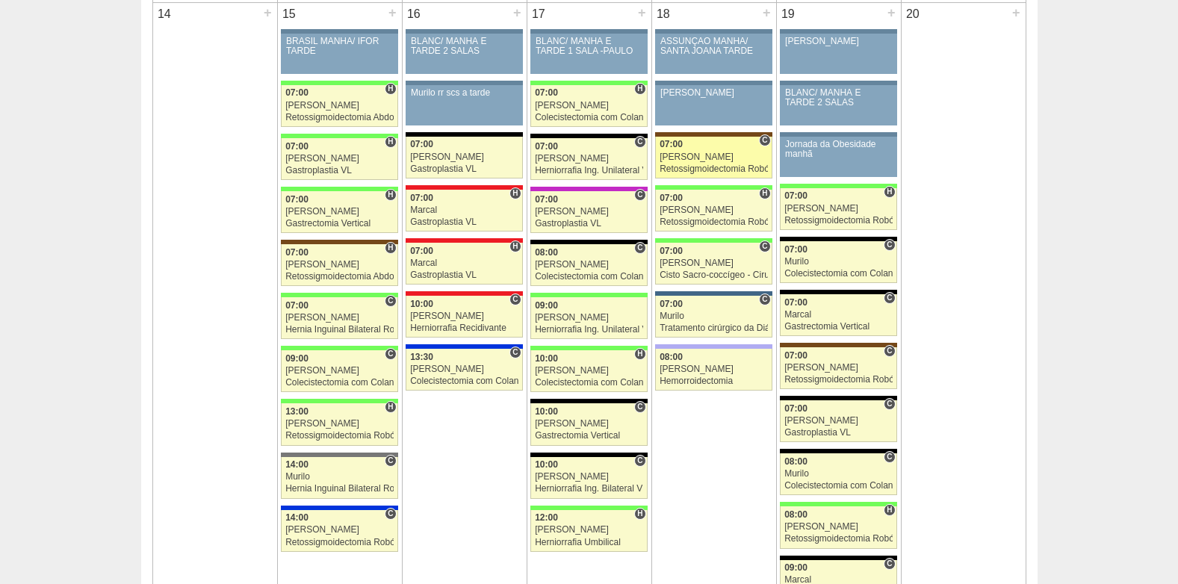
scroll to position [1568, 0]
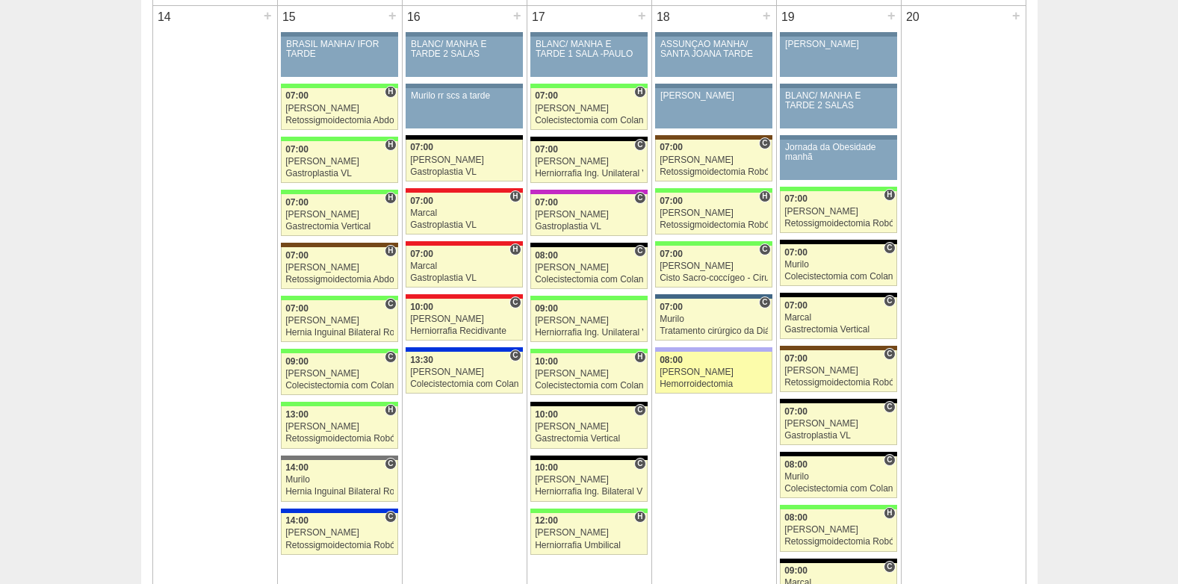
click at [750, 370] on div "[PERSON_NAME]" at bounding box center [713, 372] width 108 height 10
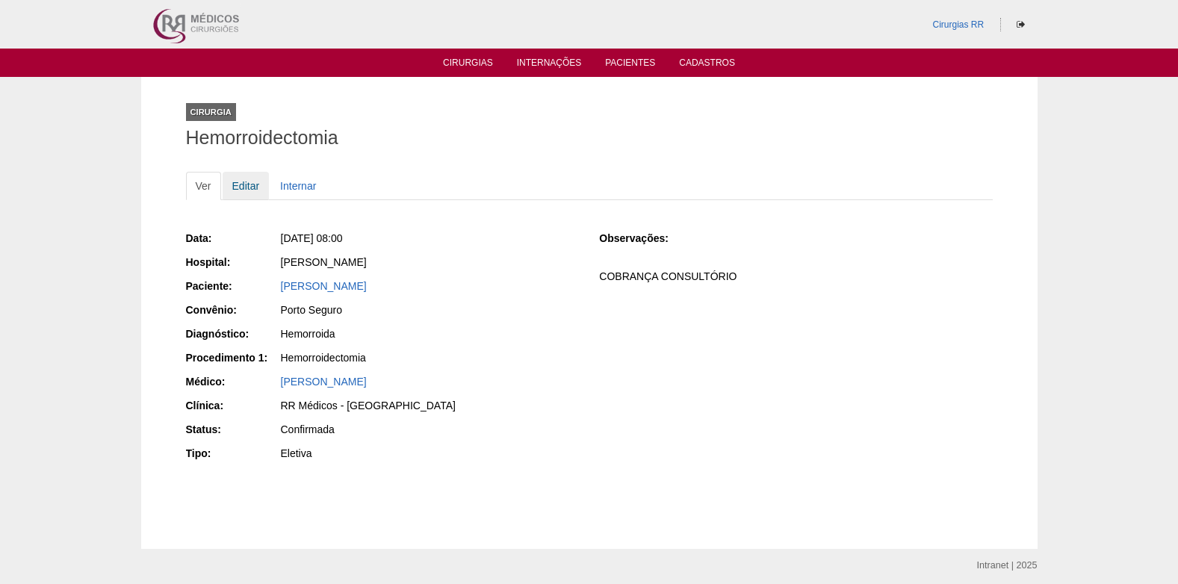
click at [236, 189] on link "Editar" at bounding box center [246, 186] width 47 height 28
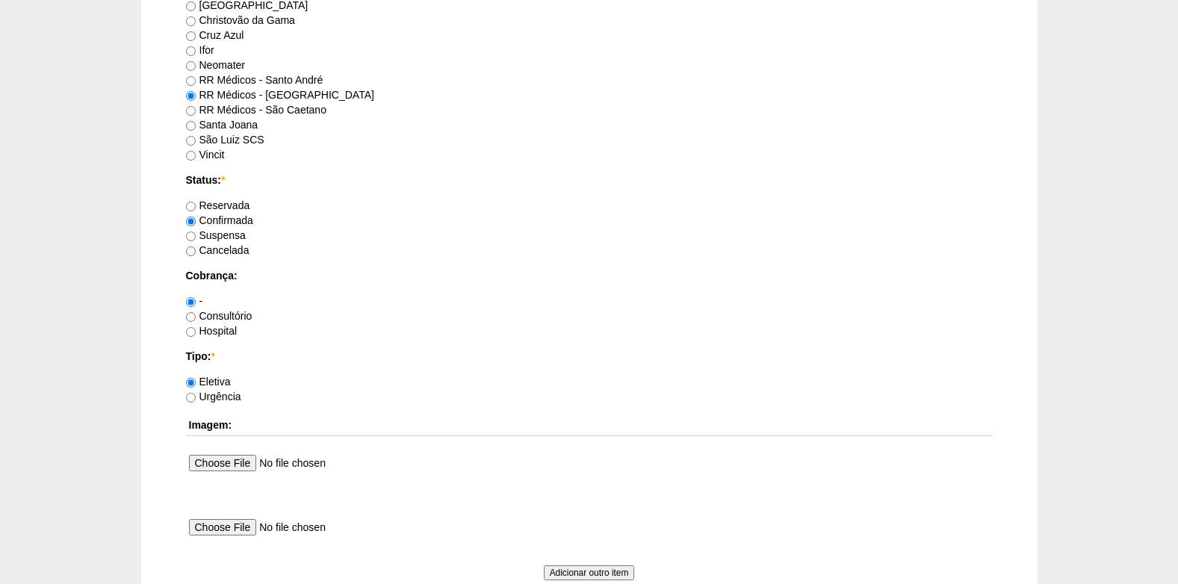
scroll to position [1045, 0]
click at [197, 316] on label "Consultório" at bounding box center [219, 314] width 66 height 12
click at [196, 316] on input "Consultório" at bounding box center [191, 316] width 10 height 10
radio input "true"
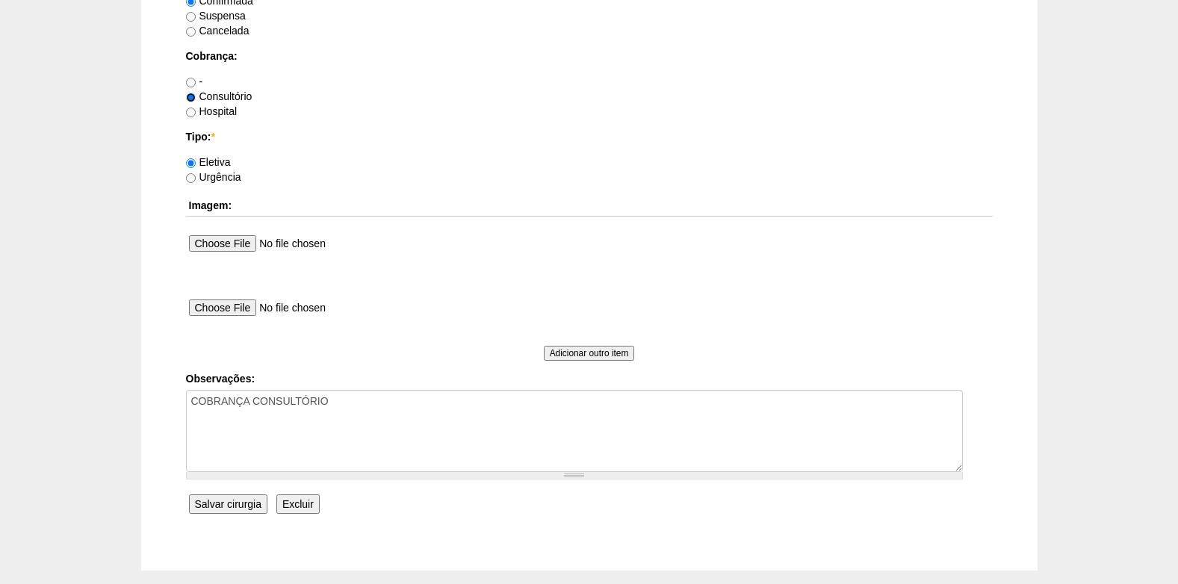
scroll to position [1269, 0]
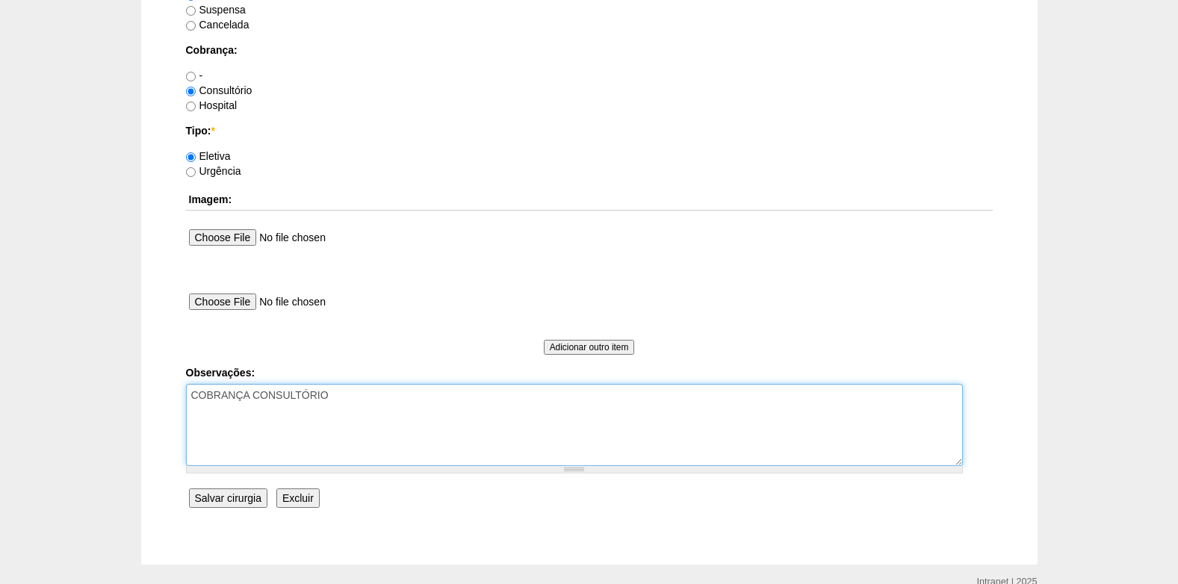
drag, startPoint x: 348, startPoint y: 404, endPoint x: 378, endPoint y: 387, distance: 34.5
click at [350, 403] on textarea "COBRANÇA CONSULTÓRIO" at bounding box center [574, 425] width 777 height 82
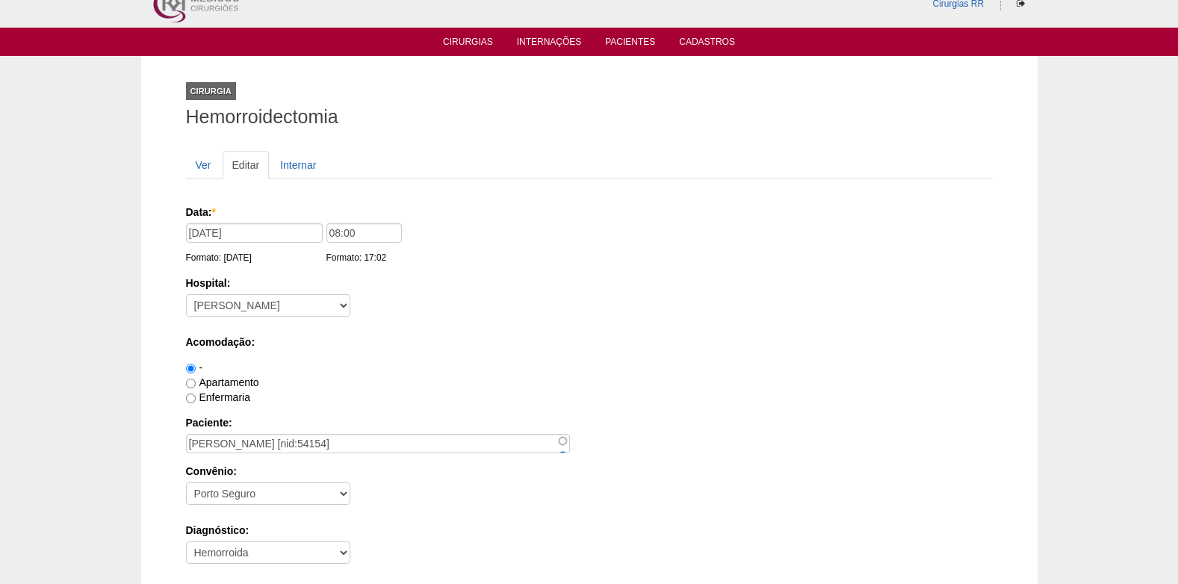
scroll to position [0, 0]
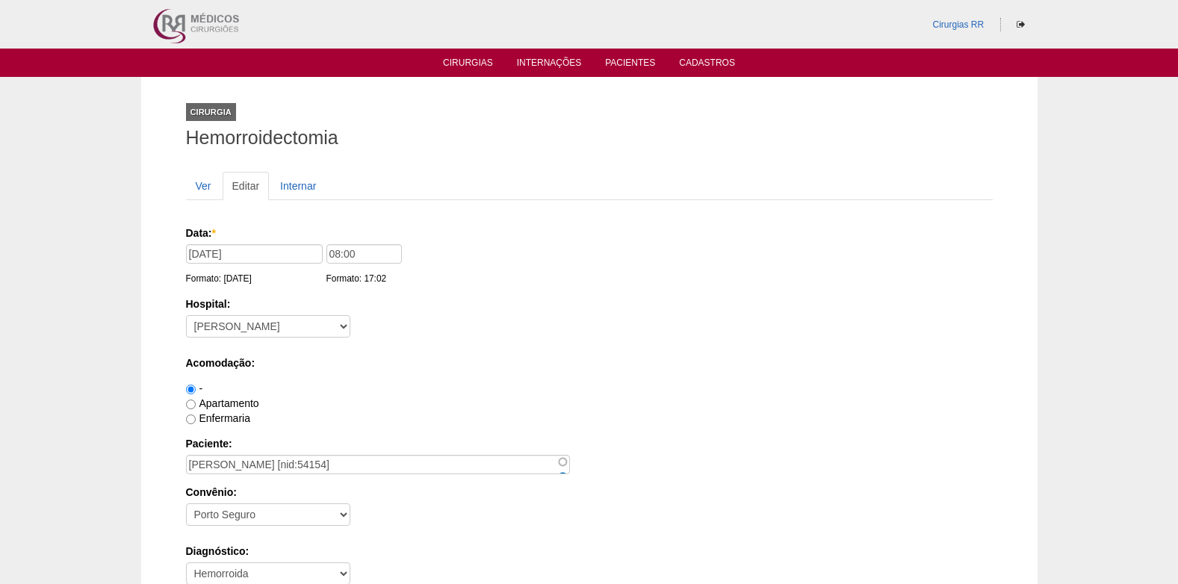
type textarea "COBRANÇA CONSULTÓRIO LASER AGENDADO (28/08 PRI AVISA)"
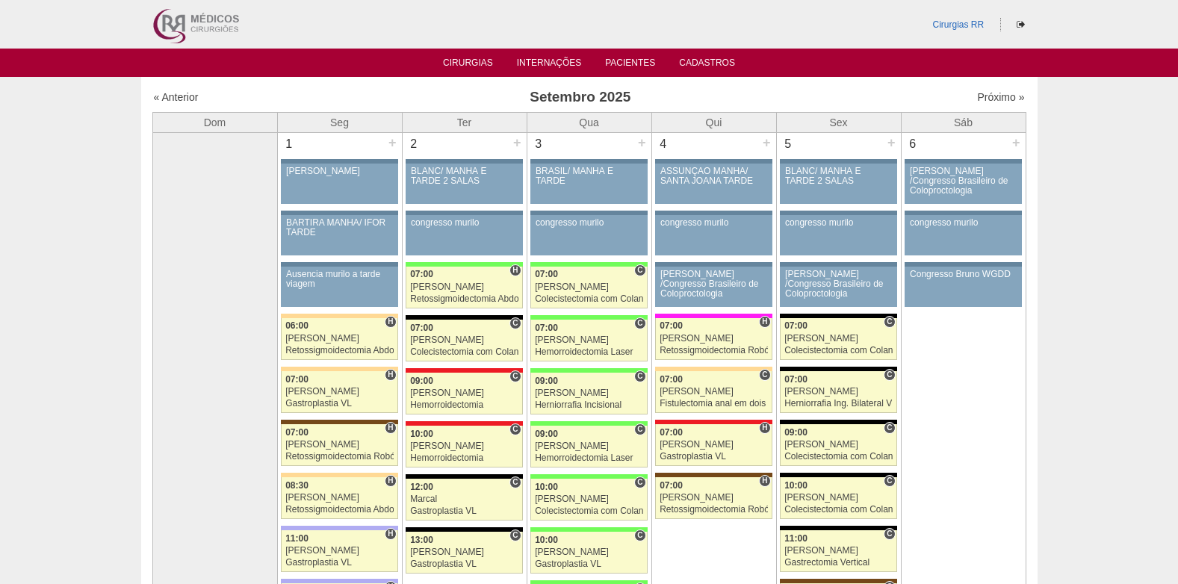
scroll to position [1568, 0]
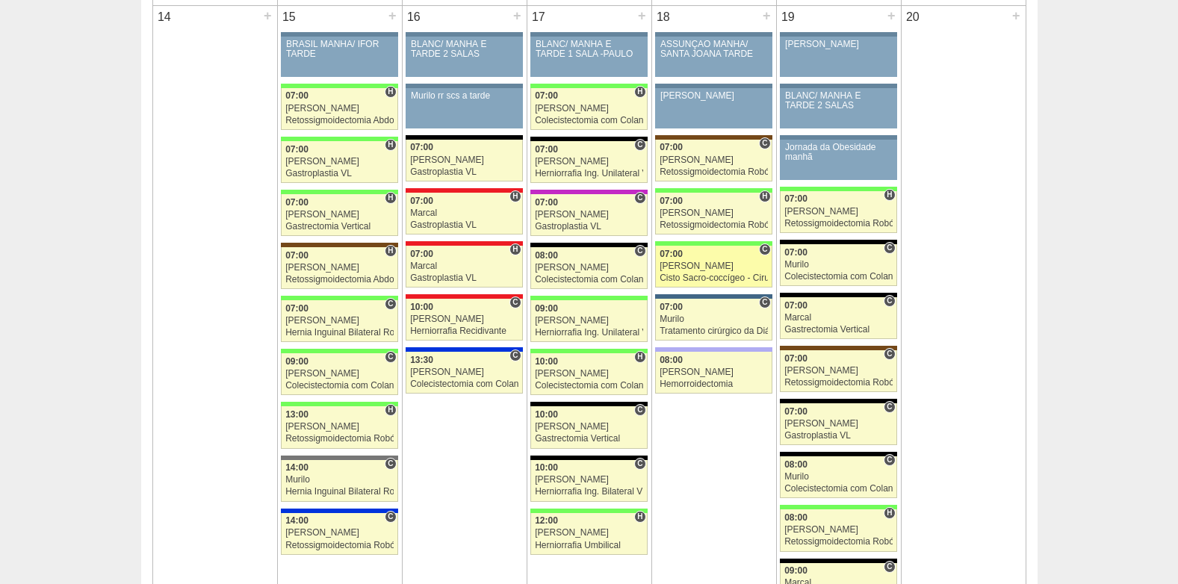
click at [688, 264] on div "[PERSON_NAME]" at bounding box center [713, 266] width 108 height 10
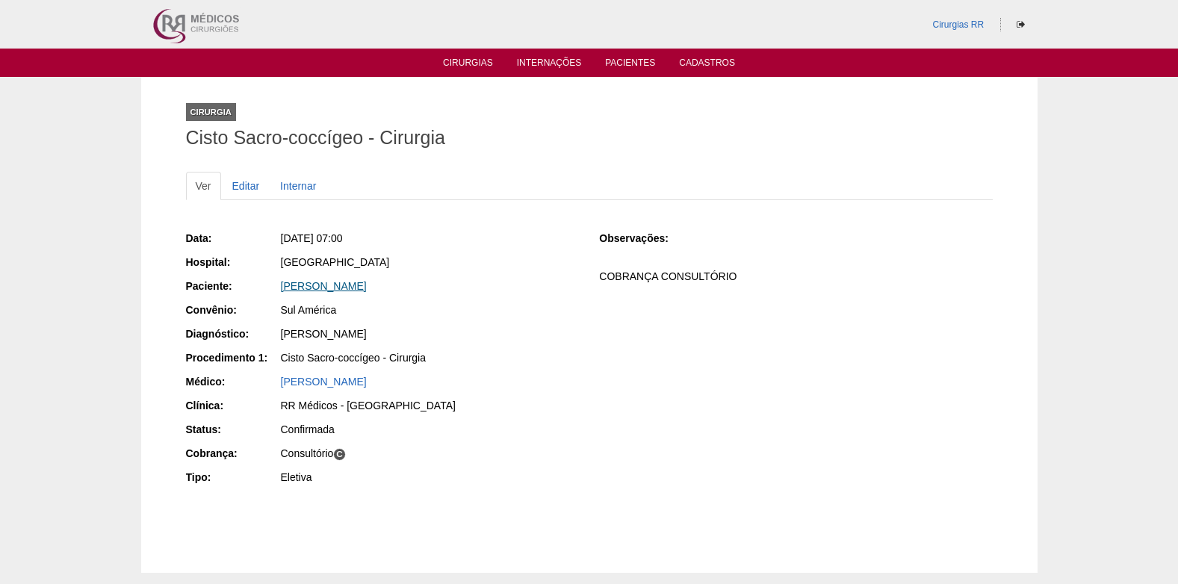
drag, startPoint x: 449, startPoint y: 288, endPoint x: 282, endPoint y: 290, distance: 166.5
click at [282, 290] on div "[PERSON_NAME]" at bounding box center [430, 286] width 298 height 15
copy link "[PERSON_NAME]"
click at [243, 185] on link "Editar" at bounding box center [246, 186] width 47 height 28
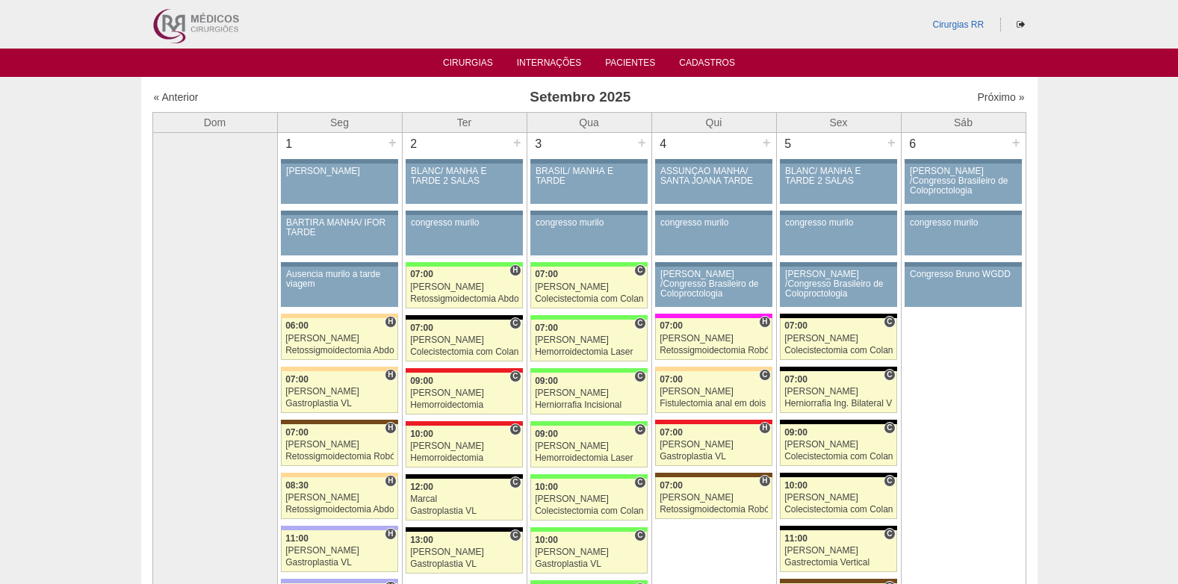
scroll to position [1568, 0]
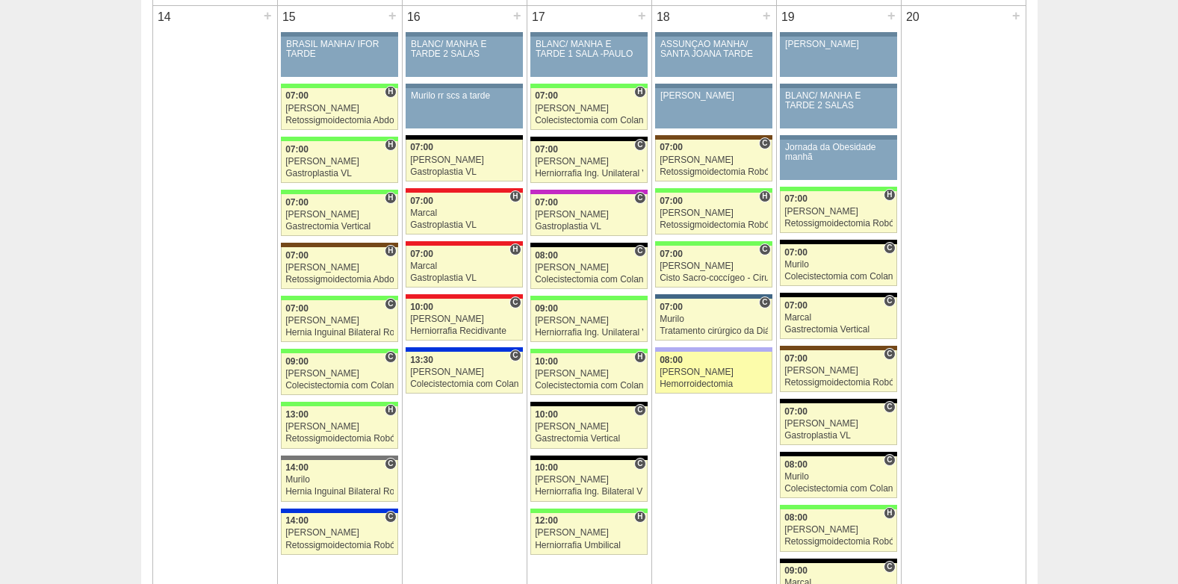
click at [690, 371] on div "[PERSON_NAME]" at bounding box center [713, 372] width 108 height 10
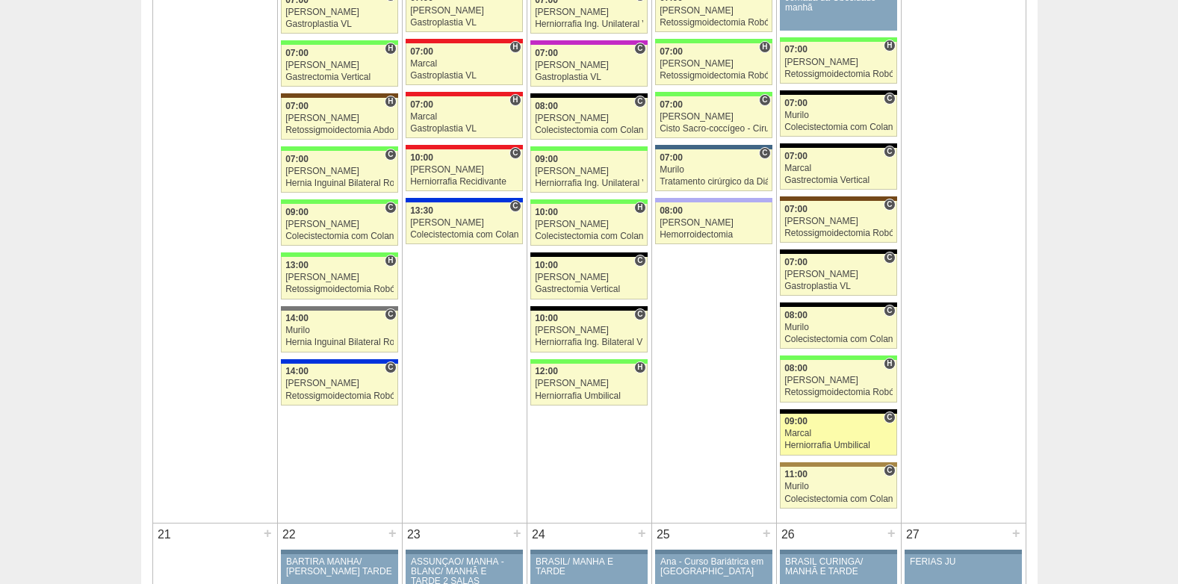
scroll to position [1643, 0]
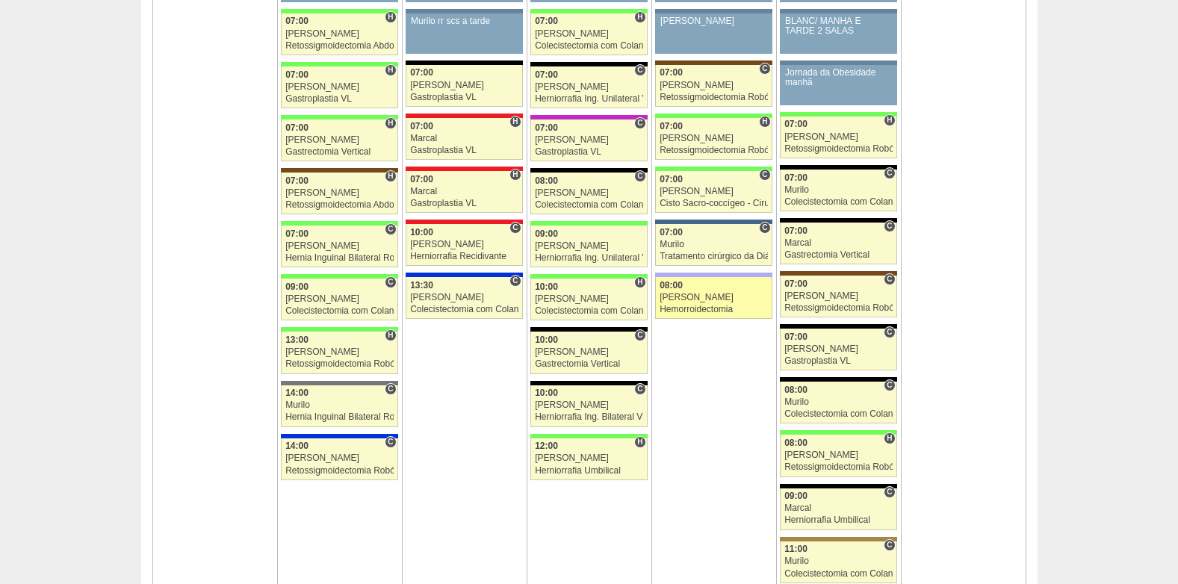
click at [676, 316] on link "88396 Juliana 08:00 Juliana Hemorroidectomia Hospital Christóvão da Gama RR Méd…" at bounding box center [713, 298] width 116 height 42
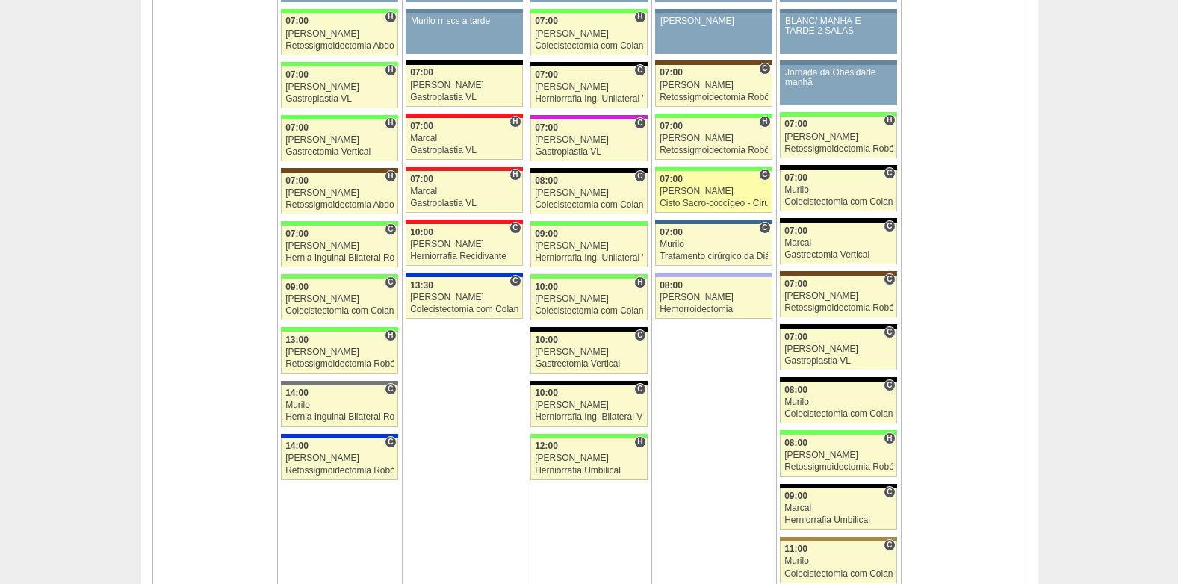
click at [702, 183] on div "07:00" at bounding box center [713, 180] width 108 height 10
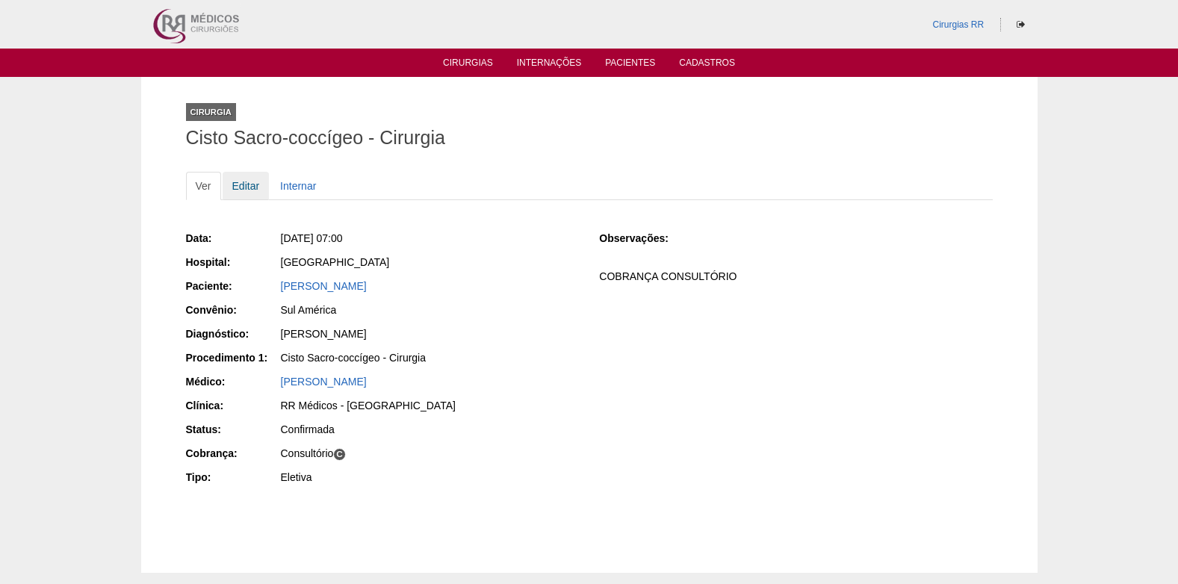
click at [239, 187] on link "Editar" at bounding box center [246, 186] width 47 height 28
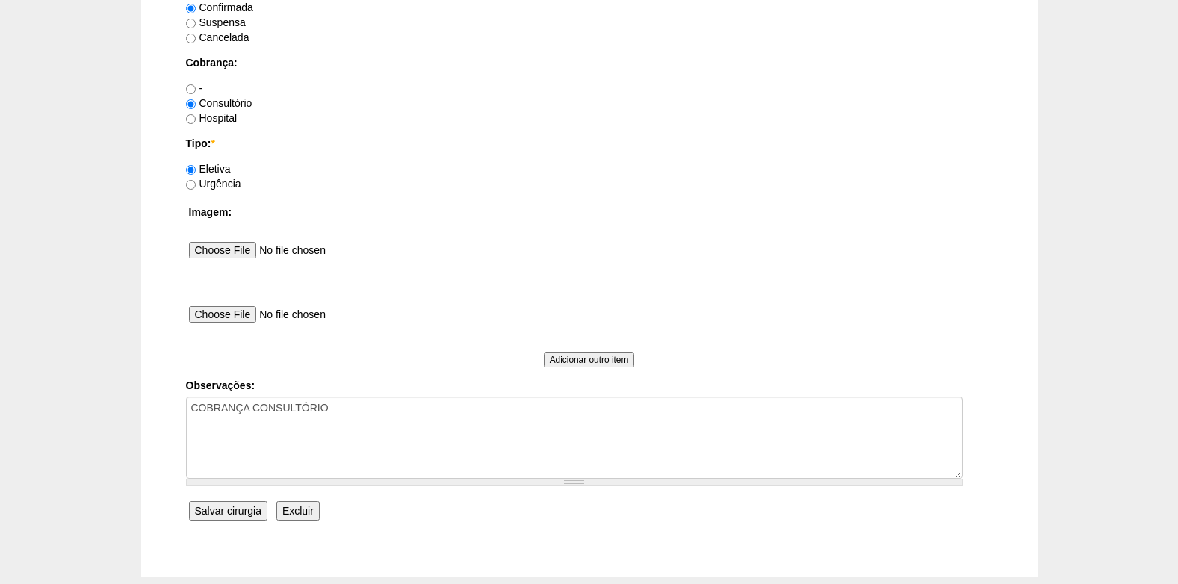
scroll to position [1269, 0]
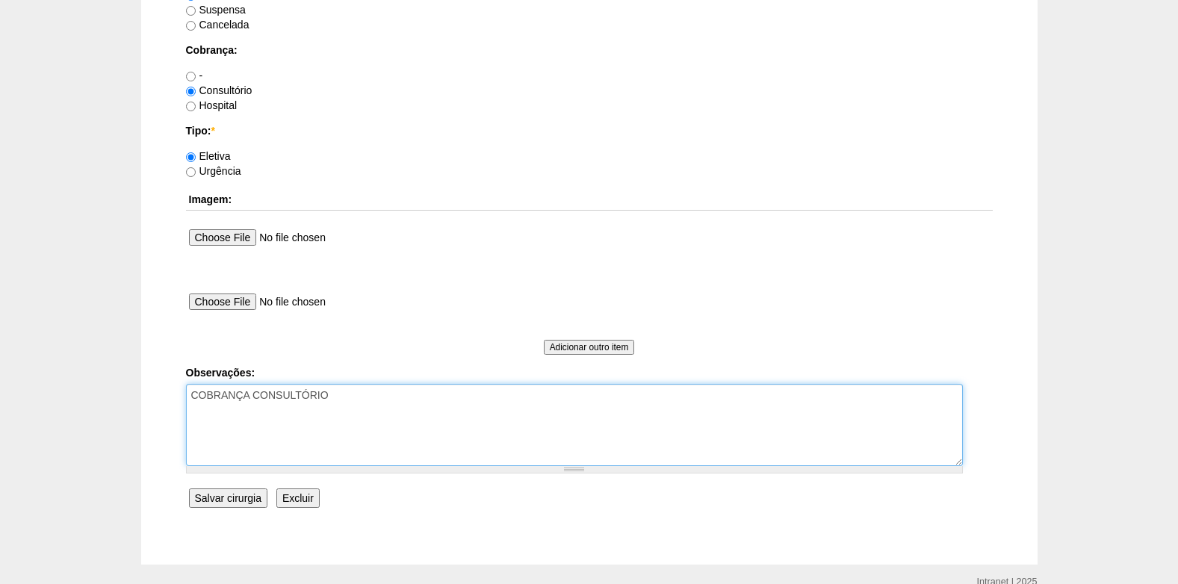
click at [382, 405] on textarea "COBRANÇA CONSULTÓRIO" at bounding box center [574, 425] width 777 height 82
click at [293, 413] on textarea "COBRANÇA CONSULTÓRIO" at bounding box center [574, 425] width 777 height 82
drag, startPoint x: 297, startPoint y: 408, endPoint x: 226, endPoint y: 408, distance: 70.9
click at [226, 408] on textarea "COBRANÇA CONSULTÓRIO" at bounding box center [574, 425] width 777 height 82
click at [376, 415] on textarea "COBRANÇA CONSULTÓRIO" at bounding box center [574, 425] width 777 height 82
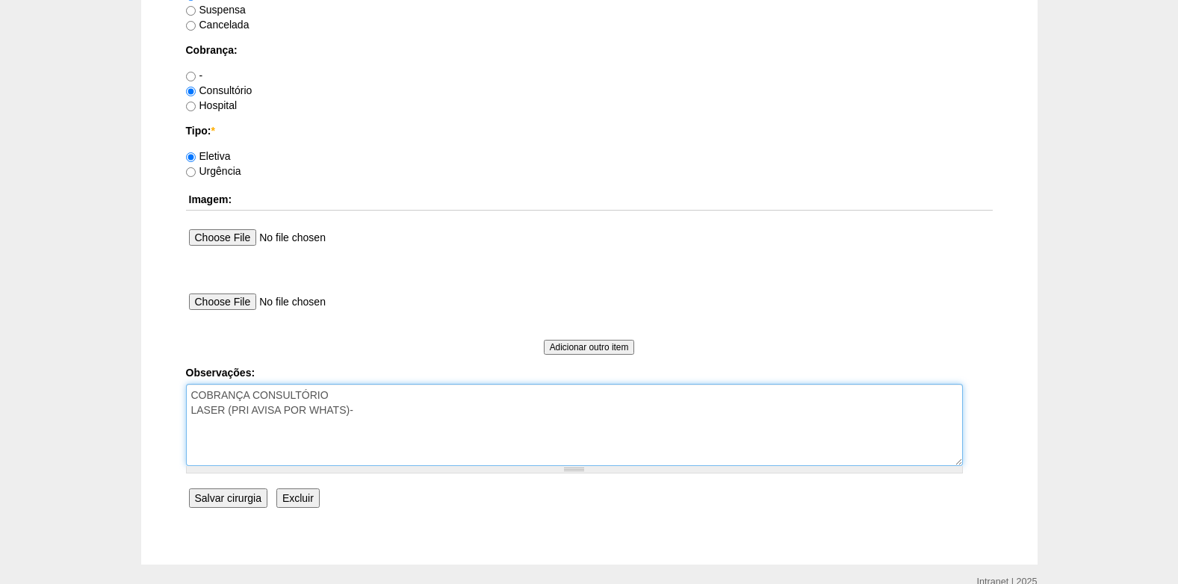
paste textarea "AGENDADO- ("
type textarea "COBRANÇA CONSULTÓRIO LASER (PRI AVISA POR WHATS)- AGENDADO"
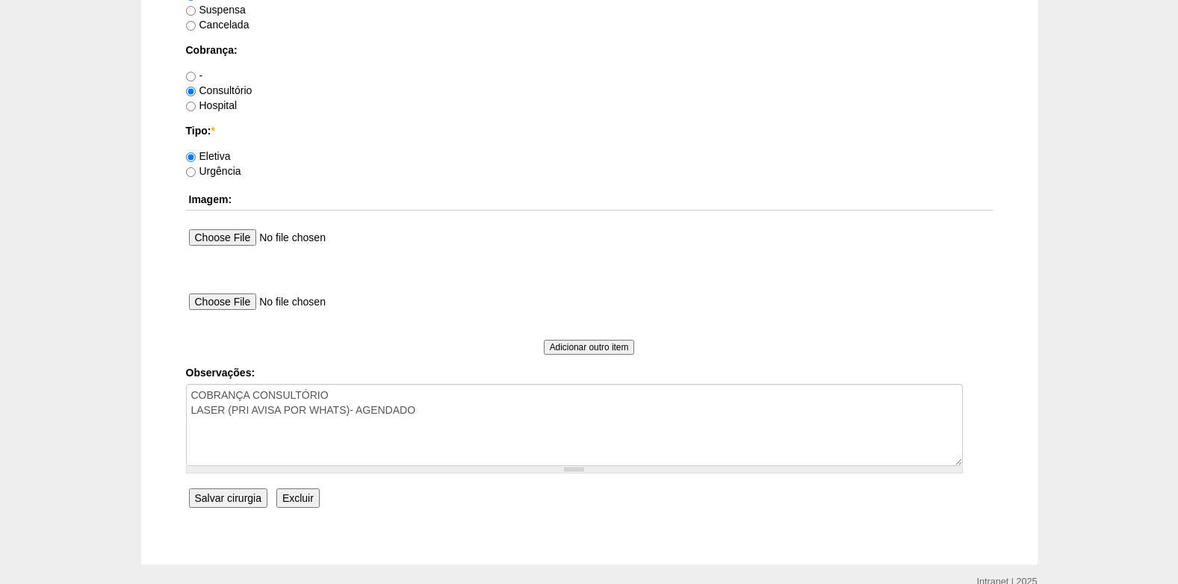
click at [238, 497] on input "Salvar cirurgia" at bounding box center [228, 497] width 78 height 19
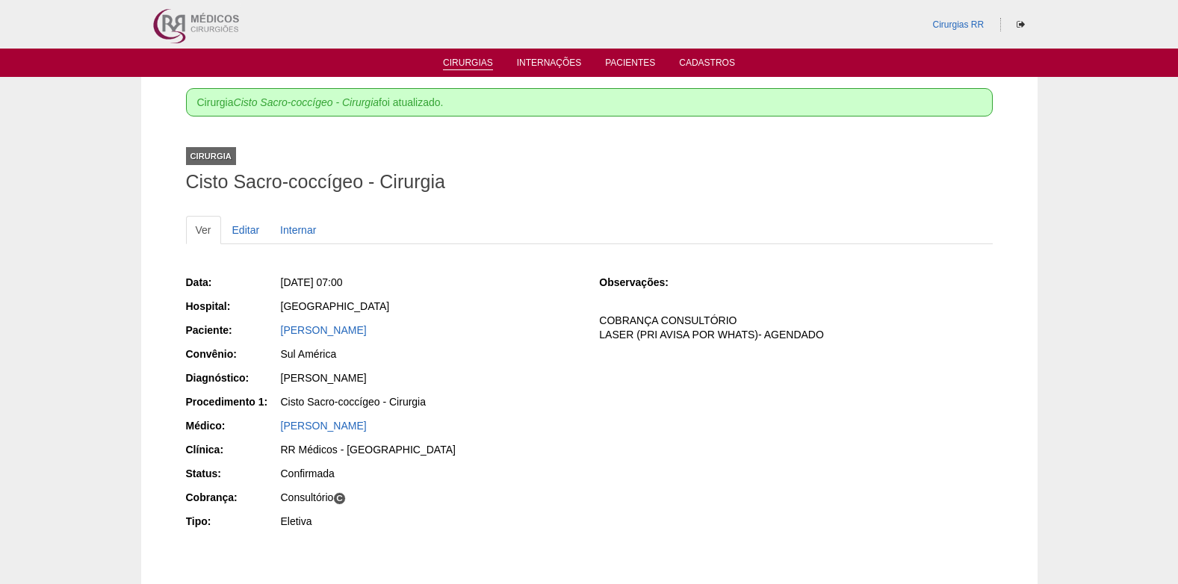
click at [472, 65] on link "Cirurgias" at bounding box center [468, 63] width 50 height 13
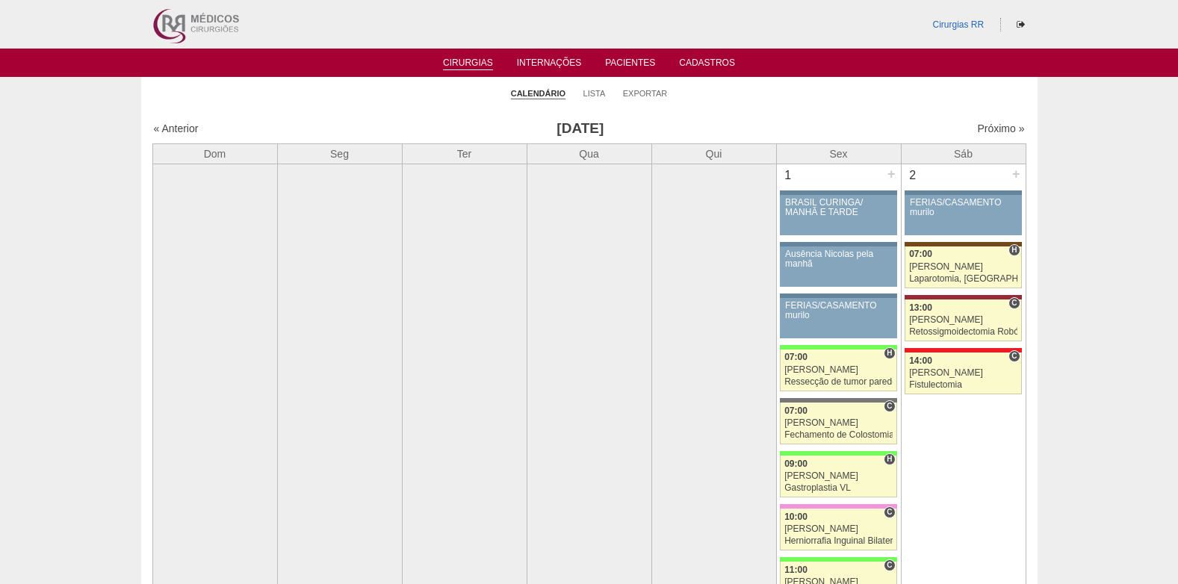
click at [640, 73] on ul "Cirurgias Internações Pacientes Cadastros" at bounding box center [589, 63] width 1178 height 28
click at [632, 60] on link "Pacientes" at bounding box center [630, 63] width 50 height 13
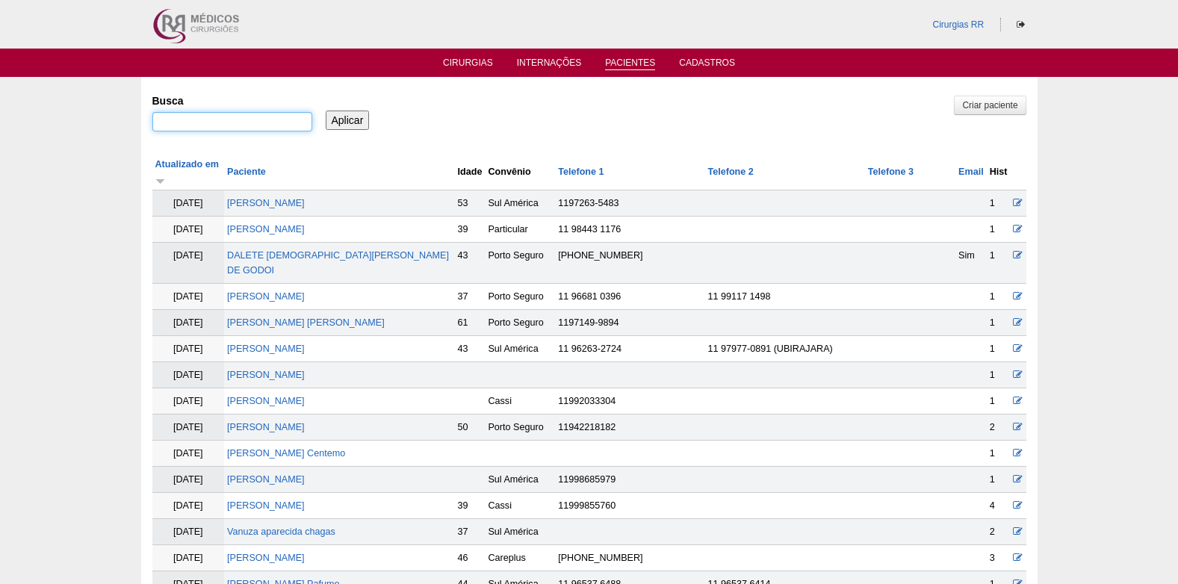
click at [202, 118] on input "Busca" at bounding box center [232, 121] width 160 height 19
paste input "AGENDADO- ("
drag, startPoint x: 285, startPoint y: 127, endPoint x: 127, endPoint y: 122, distance: 158.4
type input "GRAZIELA PIRES"
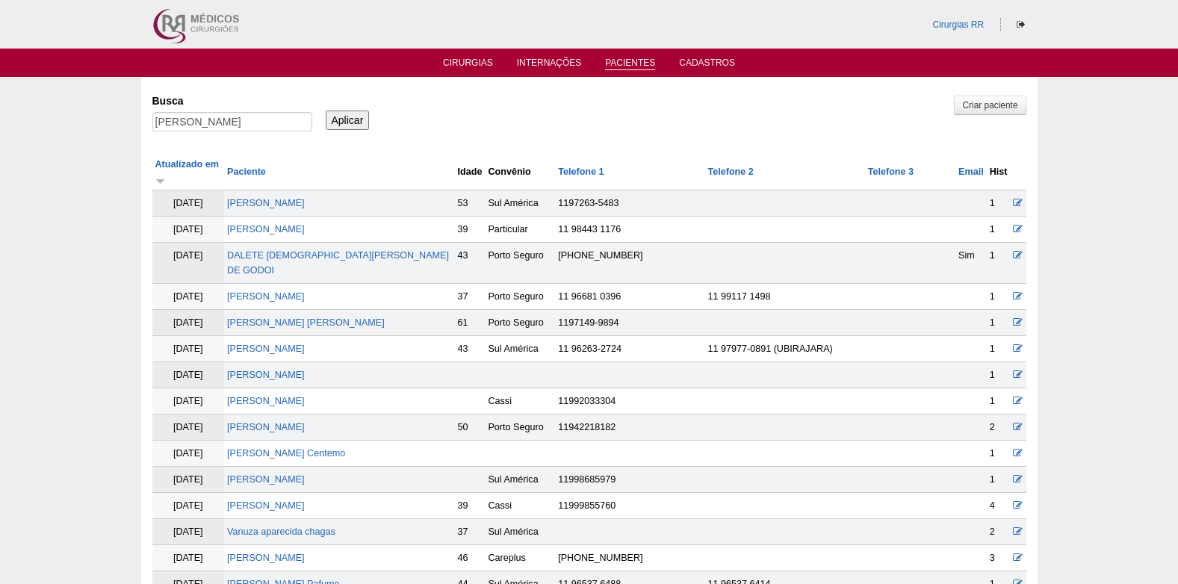
click at [345, 122] on input "Aplicar" at bounding box center [348, 120] width 44 height 19
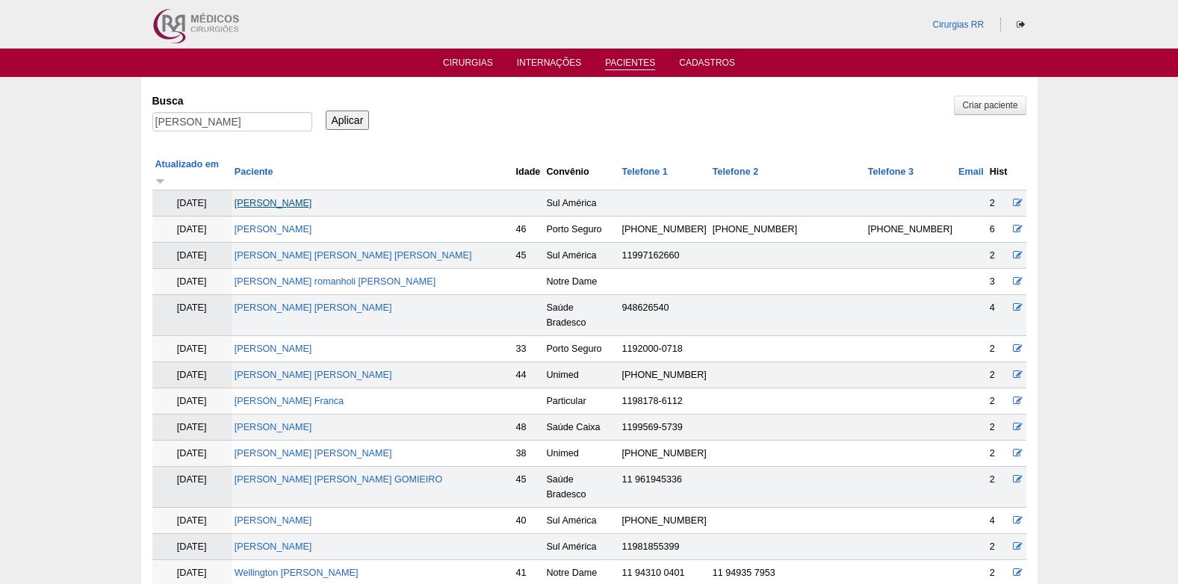
click at [312, 198] on link "[PERSON_NAME]" at bounding box center [273, 203] width 78 height 10
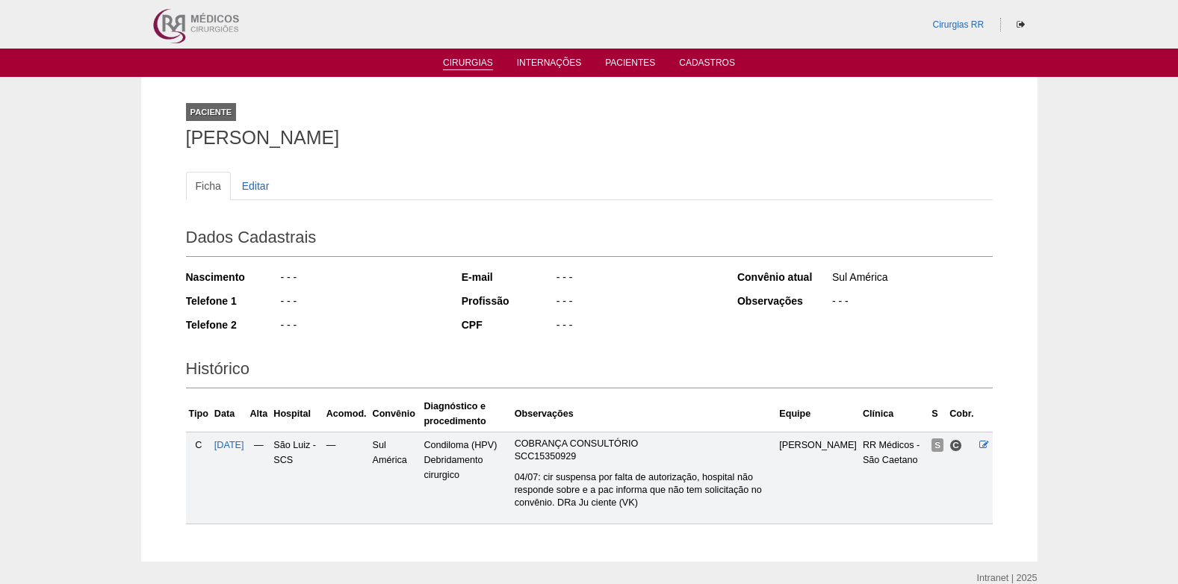
click at [466, 57] on li "Cirurgias" at bounding box center [467, 62] width 71 height 12
click at [473, 60] on link "Cirurgias" at bounding box center [468, 63] width 50 height 13
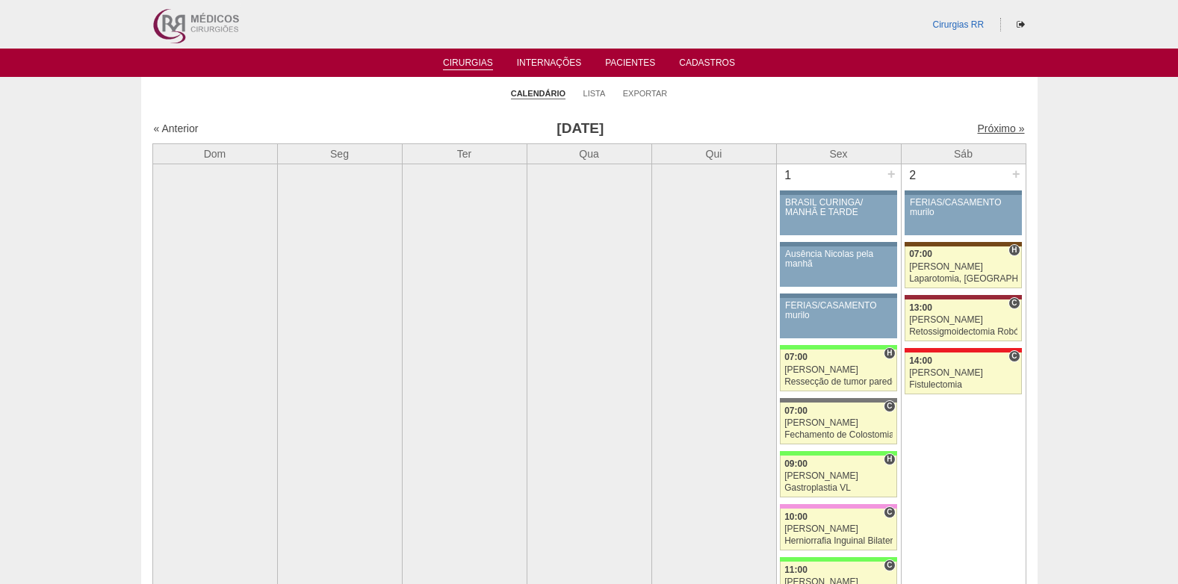
click at [986, 131] on link "Próximo »" at bounding box center [1000, 128] width 47 height 12
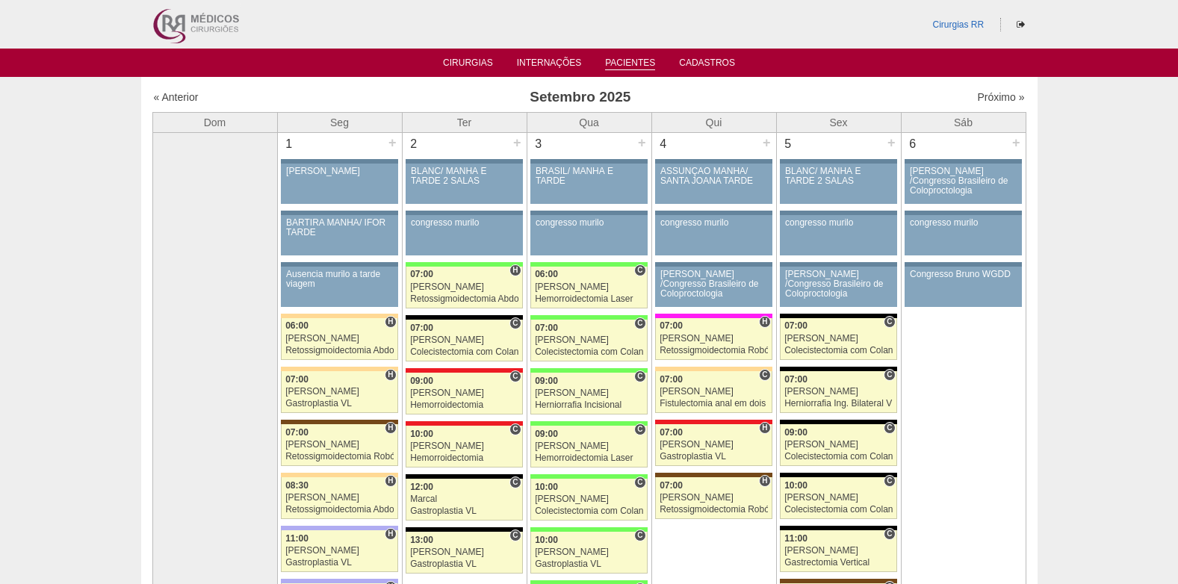
click at [640, 57] on link "Pacientes" at bounding box center [630, 63] width 50 height 13
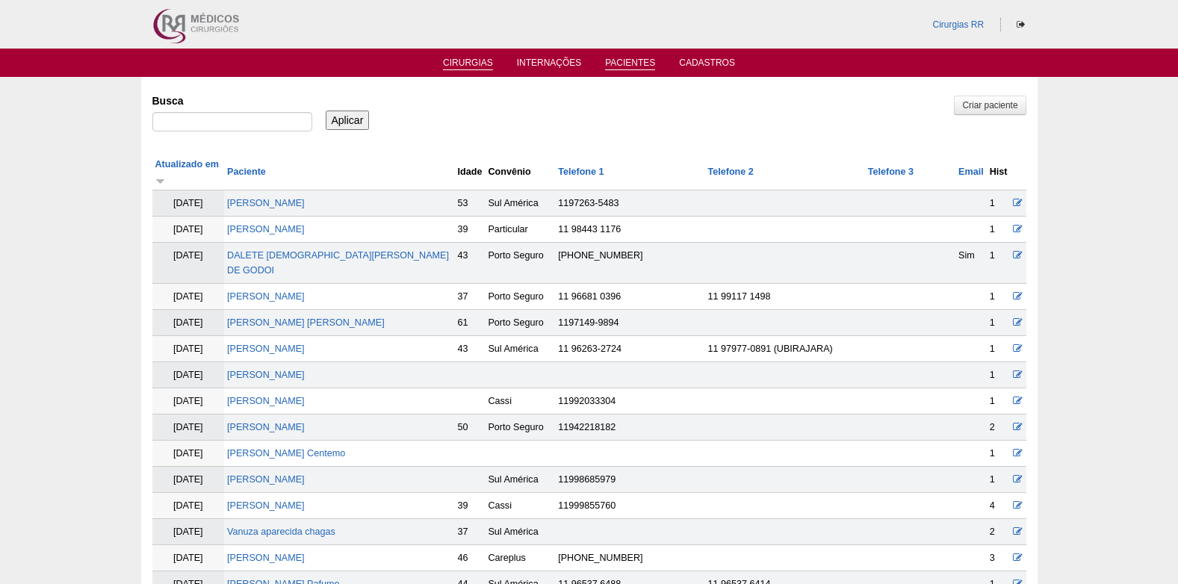
click at [446, 61] on link "Cirurgias" at bounding box center [468, 63] width 50 height 13
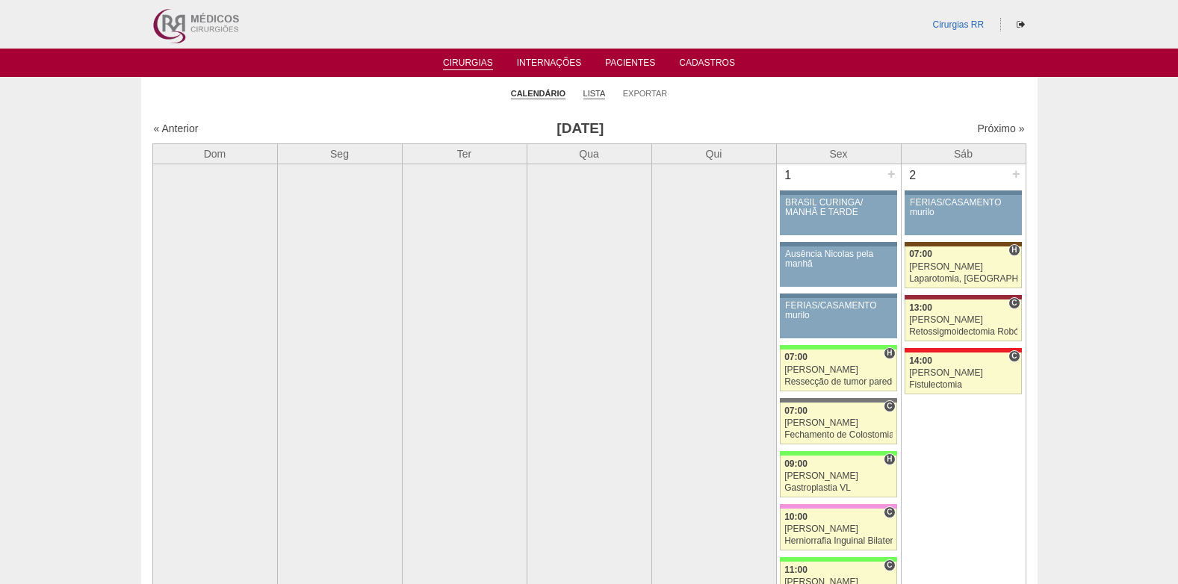
click at [599, 93] on link "Lista" at bounding box center [594, 93] width 22 height 11
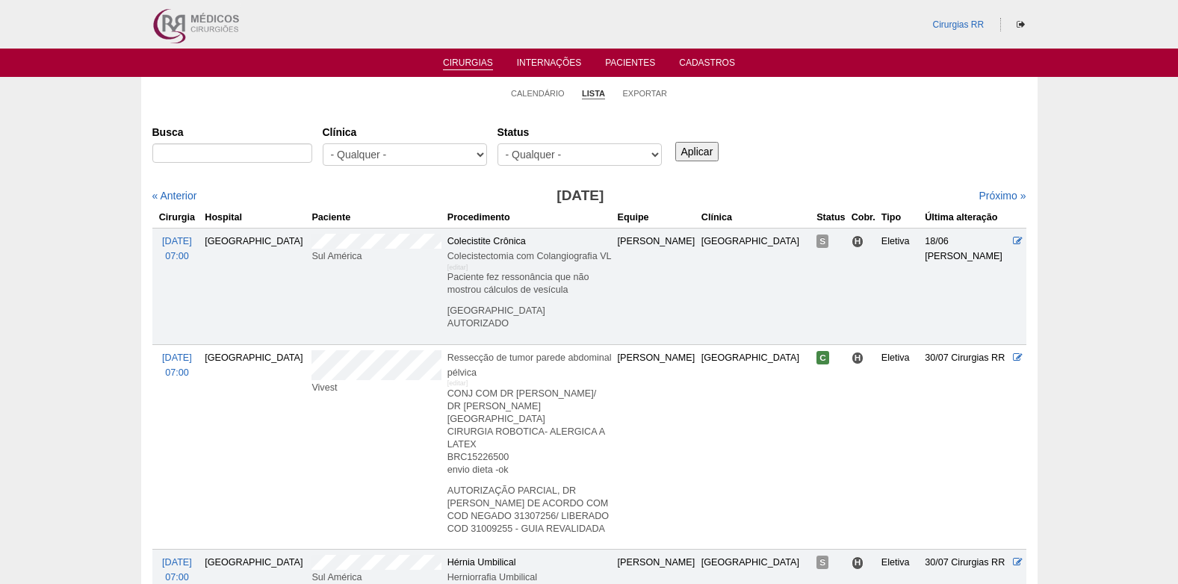
select select "resr"
click at [497, 143] on select "- Qualquer - Reservada Confirmada Suspensa Cancelada" at bounding box center [579, 154] width 164 height 22
click at [706, 147] on input "Aplicar" at bounding box center [697, 151] width 44 height 19
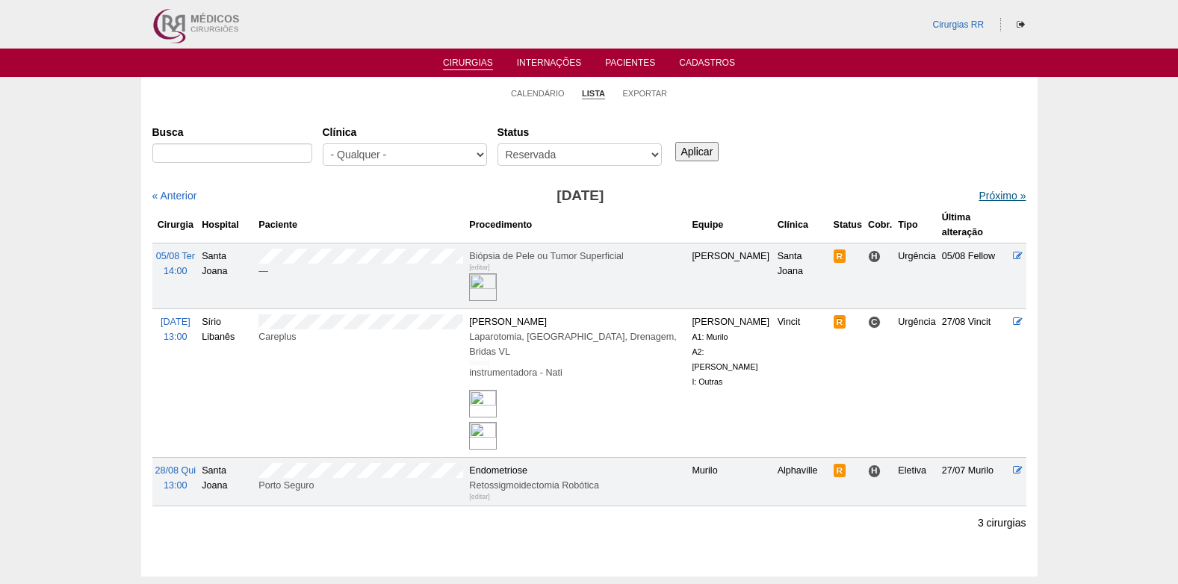
click at [990, 193] on link "Próximo »" at bounding box center [1001, 196] width 47 height 12
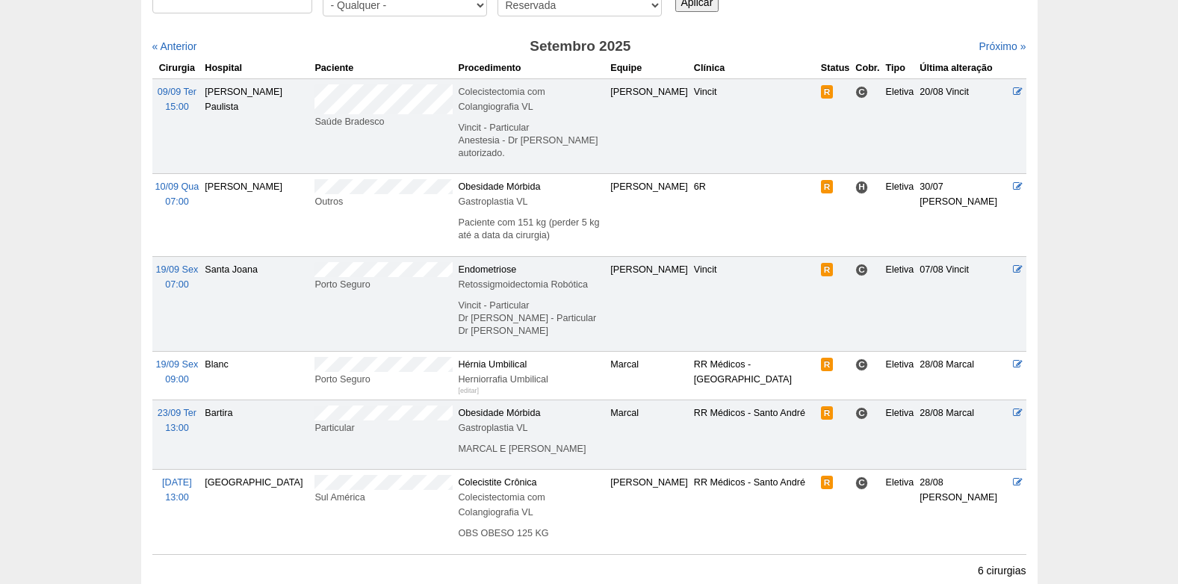
scroll to position [224, 0]
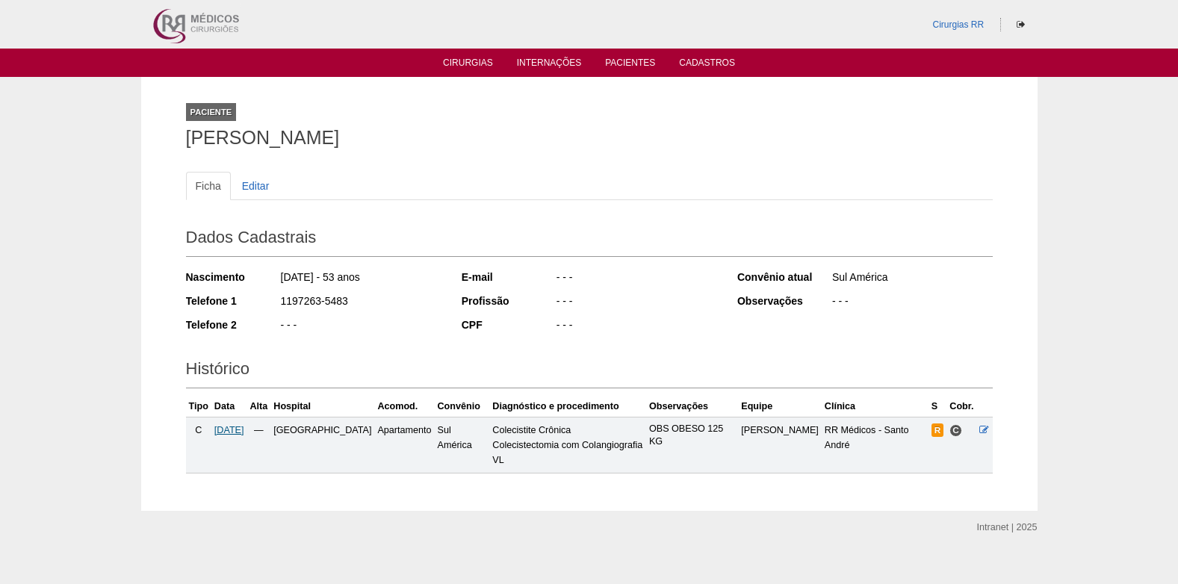
click at [229, 430] on span "[DATE]" at bounding box center [229, 430] width 30 height 10
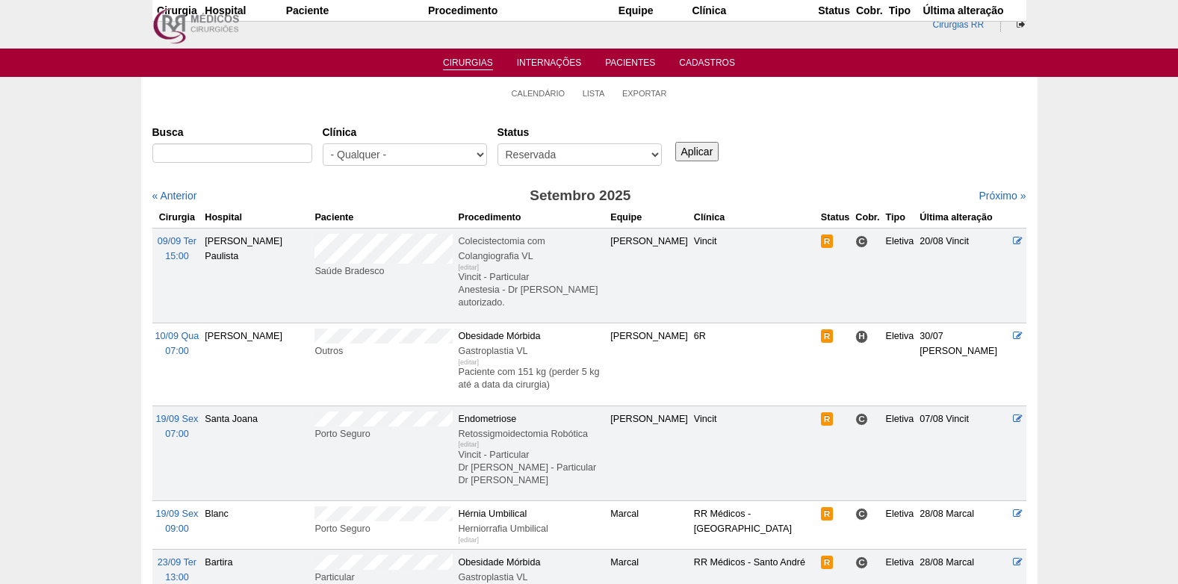
scroll to position [224, 0]
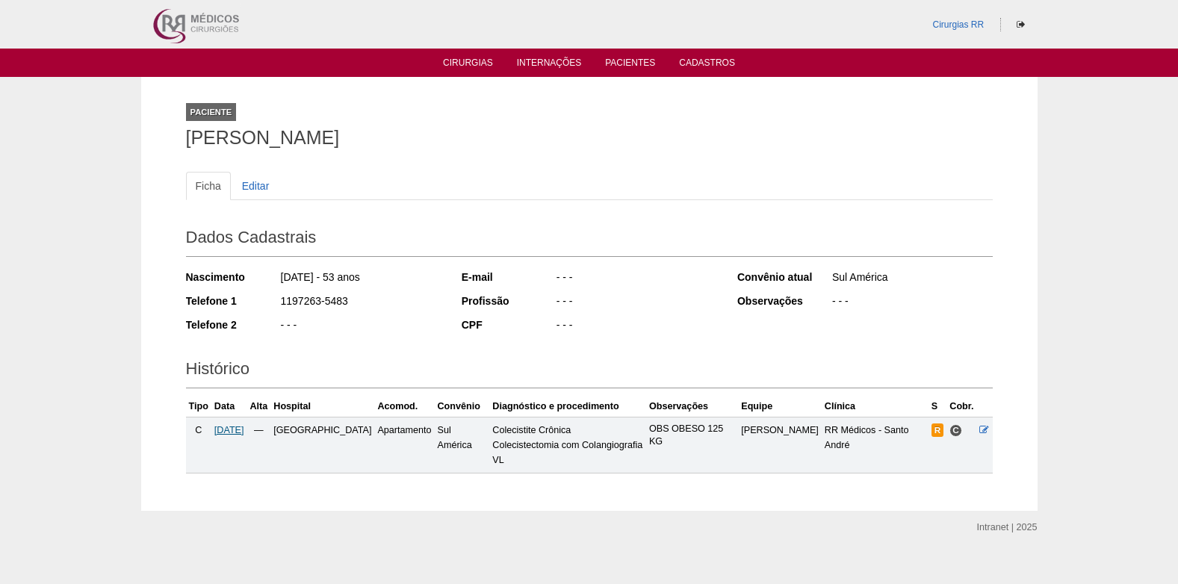
click at [228, 430] on span "[DATE]" at bounding box center [229, 430] width 30 height 10
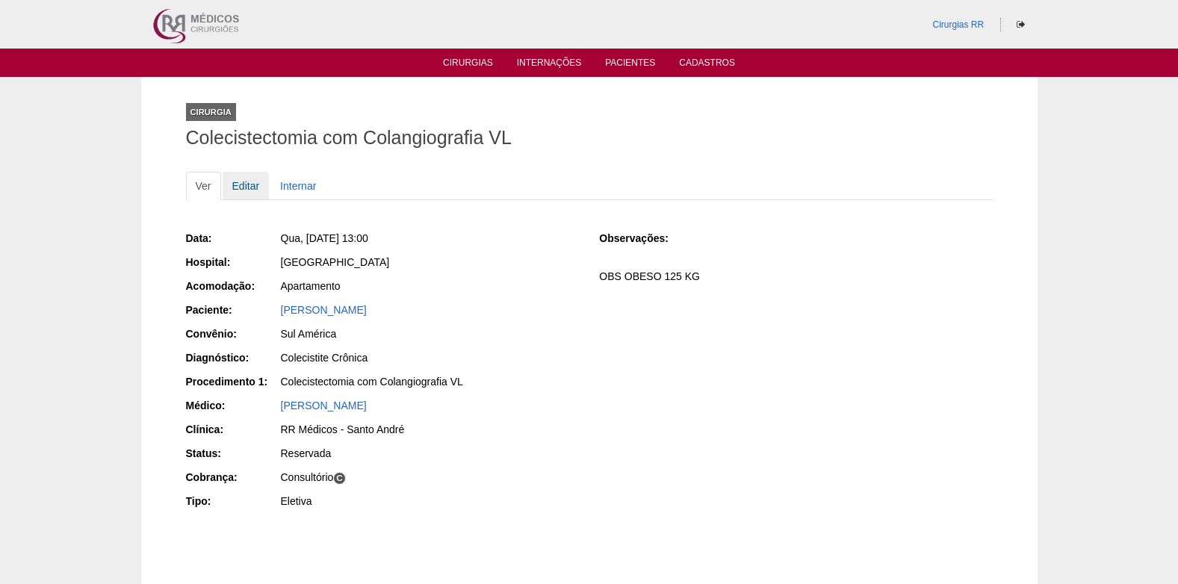
click at [241, 185] on link "Editar" at bounding box center [246, 186] width 47 height 28
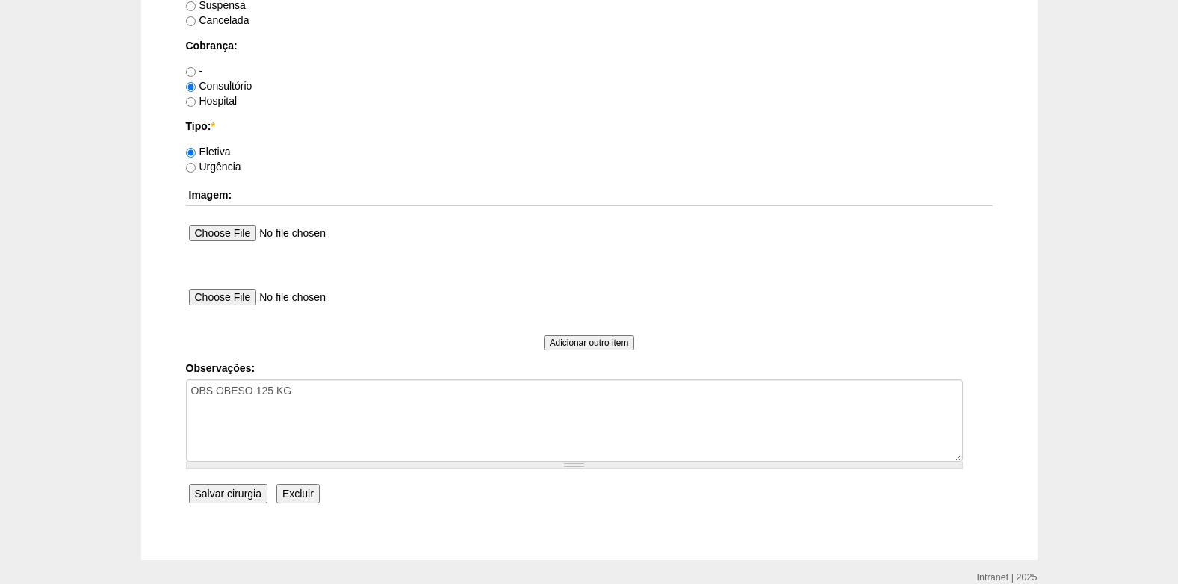
scroll to position [1340, 0]
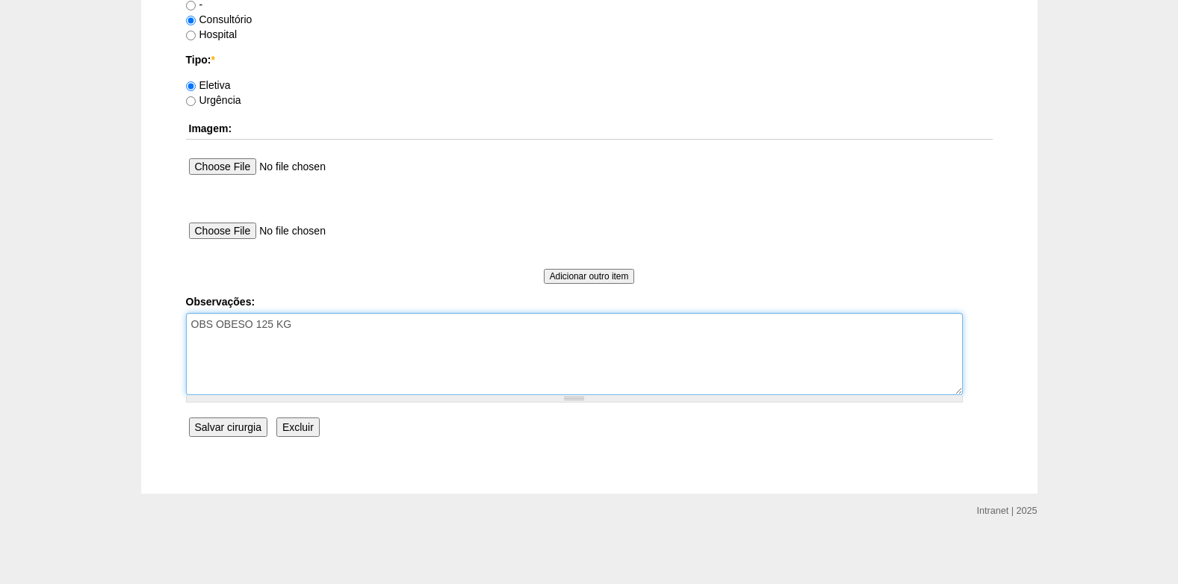
click at [303, 330] on textarea "OBS OBESO 125 KG" at bounding box center [574, 354] width 777 height 82
click at [200, 341] on textarea "OBS OBESO 125 KG" at bounding box center [574, 354] width 777 height 82
click at [313, 324] on textarea "OBS OBESO 125 KG" at bounding box center [574, 354] width 777 height 82
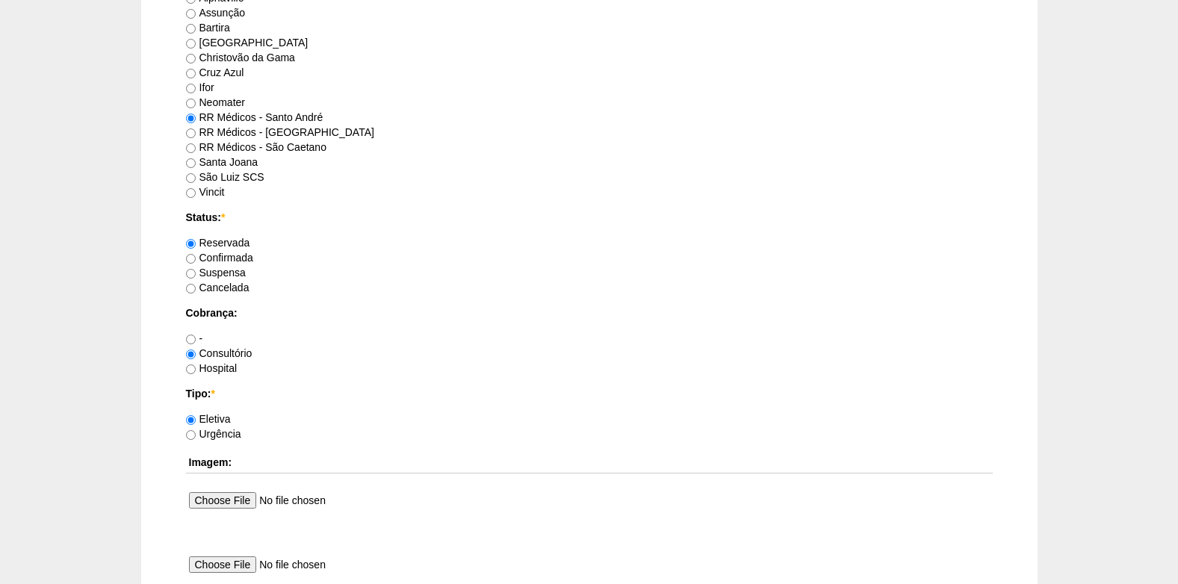
scroll to position [967, 0]
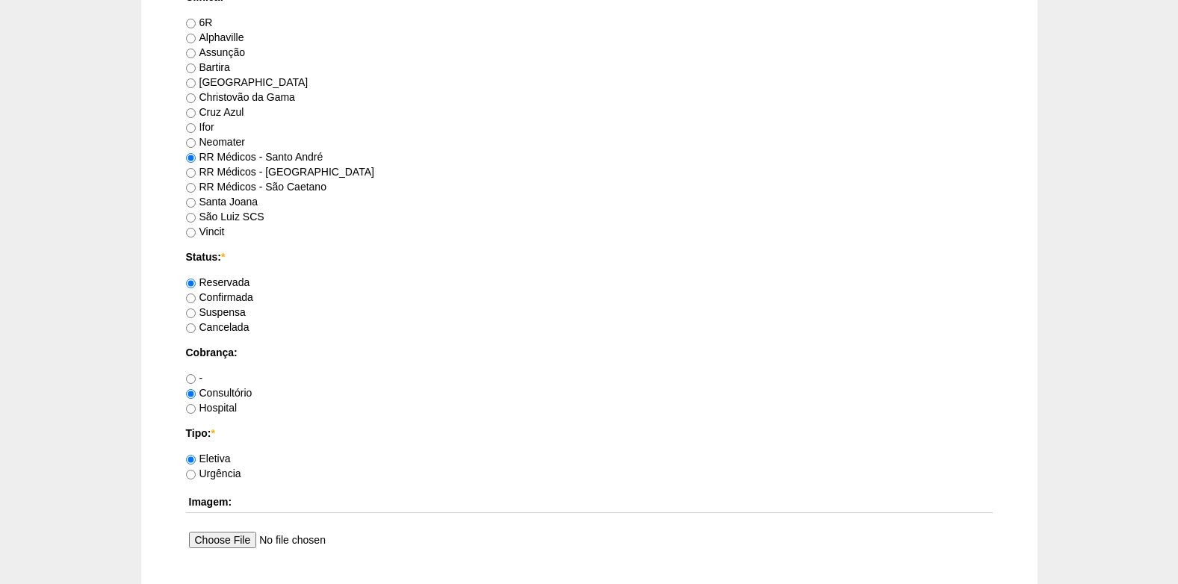
type textarea "OBS OBESO 125 KG COBRANÇA CONSULTÓRIO AUTORIZADO VENCE 14/09"
click at [196, 296] on label "Confirmada" at bounding box center [219, 297] width 67 height 12
click at [196, 296] on input "Confirmada" at bounding box center [191, 298] width 10 height 10
radio input "true"
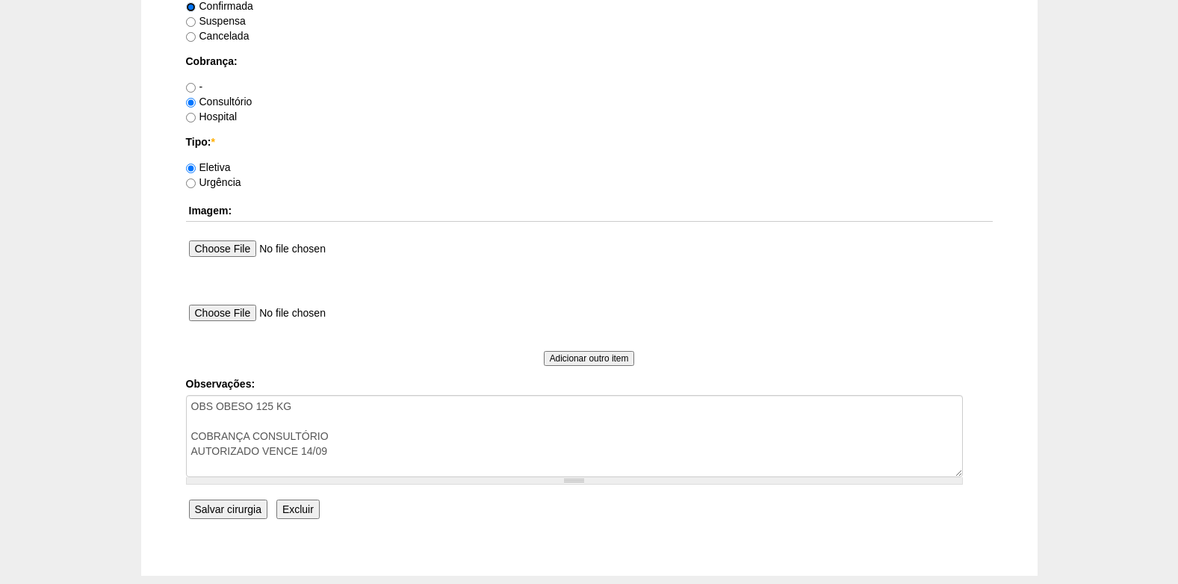
scroll to position [1340, 0]
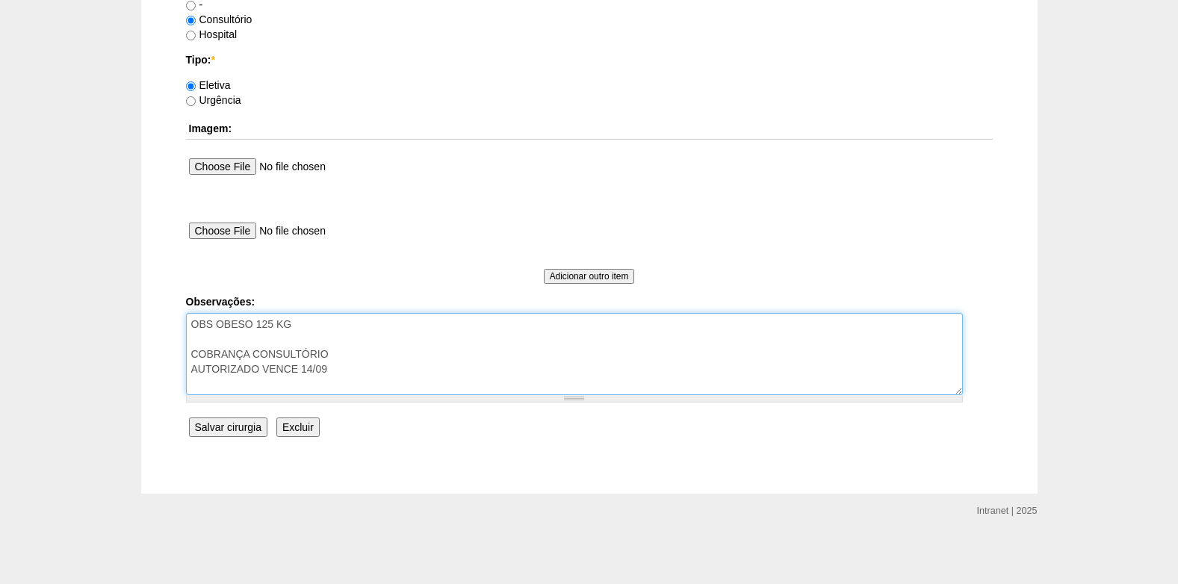
click at [352, 375] on textarea "OBS OBESO 125 KG" at bounding box center [574, 354] width 777 height 82
type textarea "OBS OBESO 125 KG COBRANÇA CONSULTÓRIO AUTORIZADO VENCE 14/09 REVALIDAR"
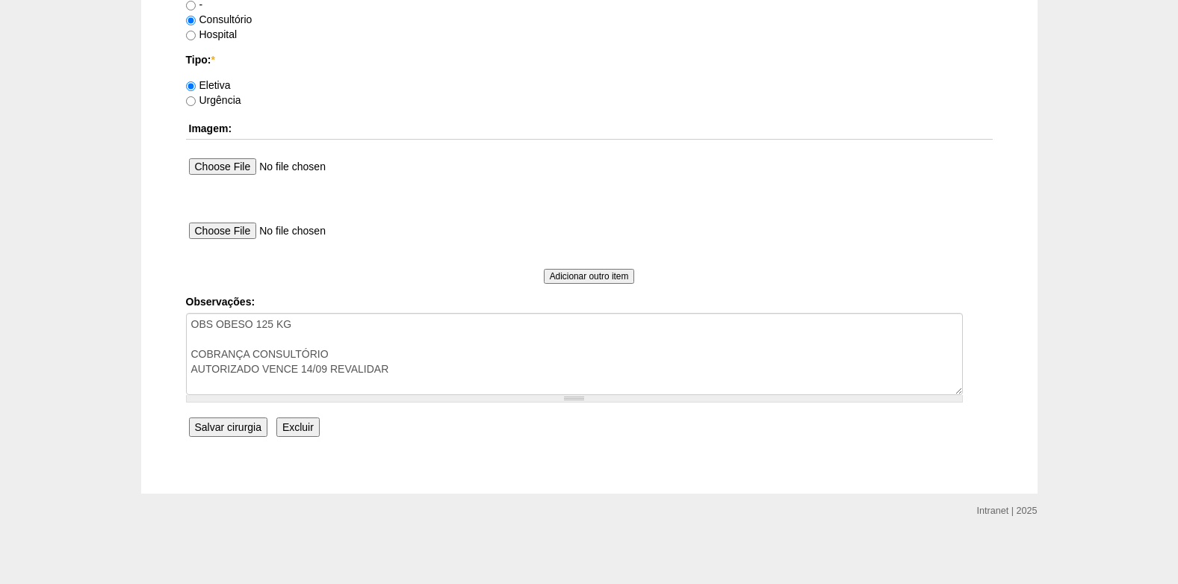
click at [224, 429] on input "Salvar cirurgia" at bounding box center [228, 426] width 78 height 19
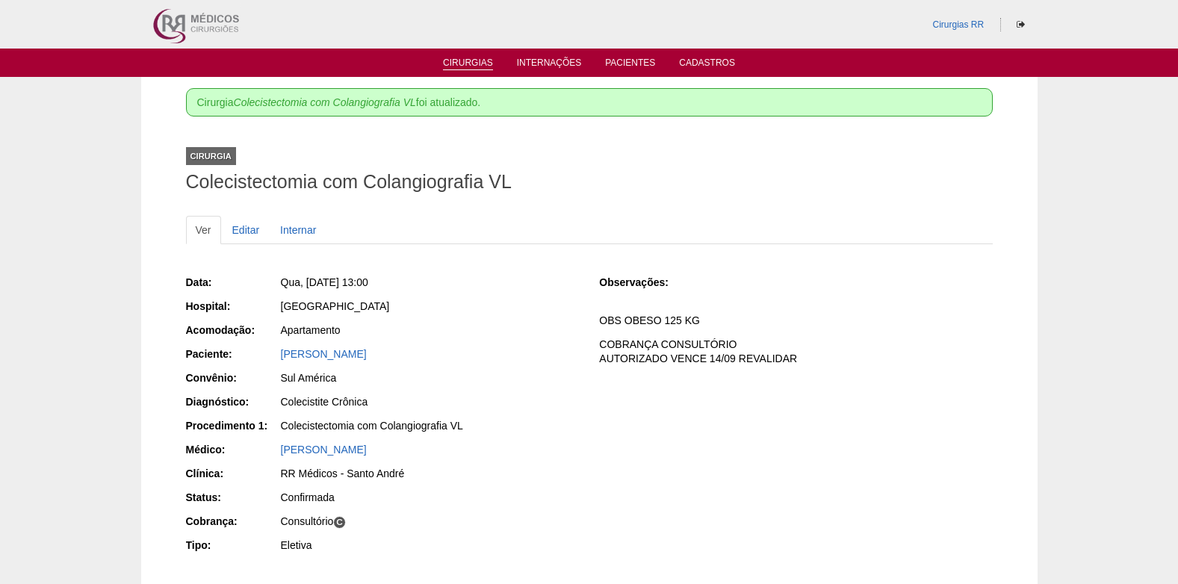
click at [472, 65] on link "Cirurgias" at bounding box center [468, 63] width 50 height 13
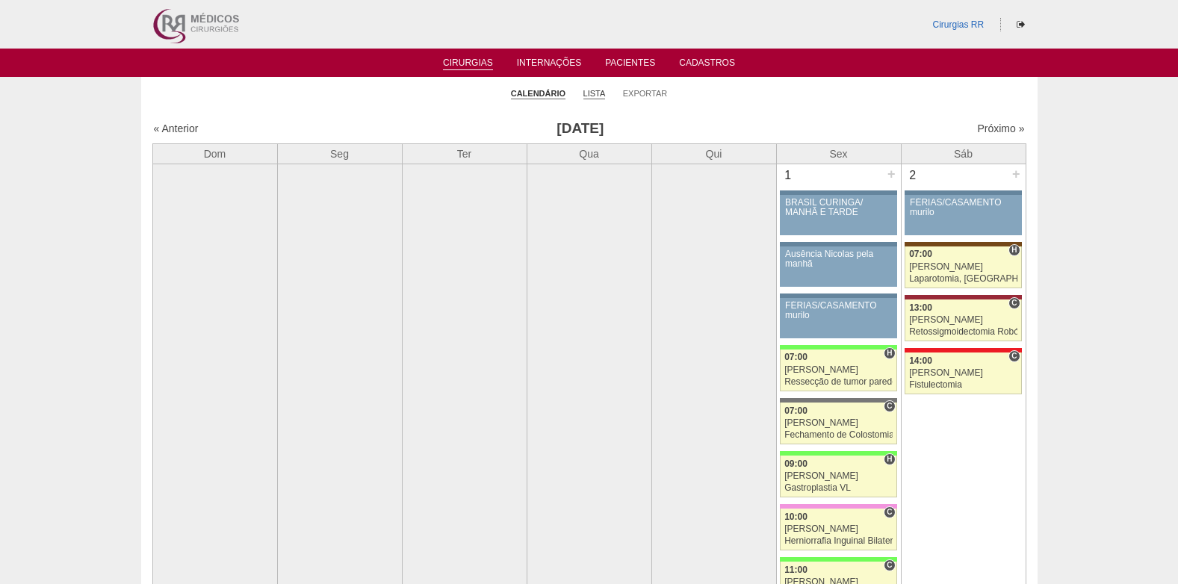
click at [596, 93] on link "Lista" at bounding box center [594, 93] width 22 height 11
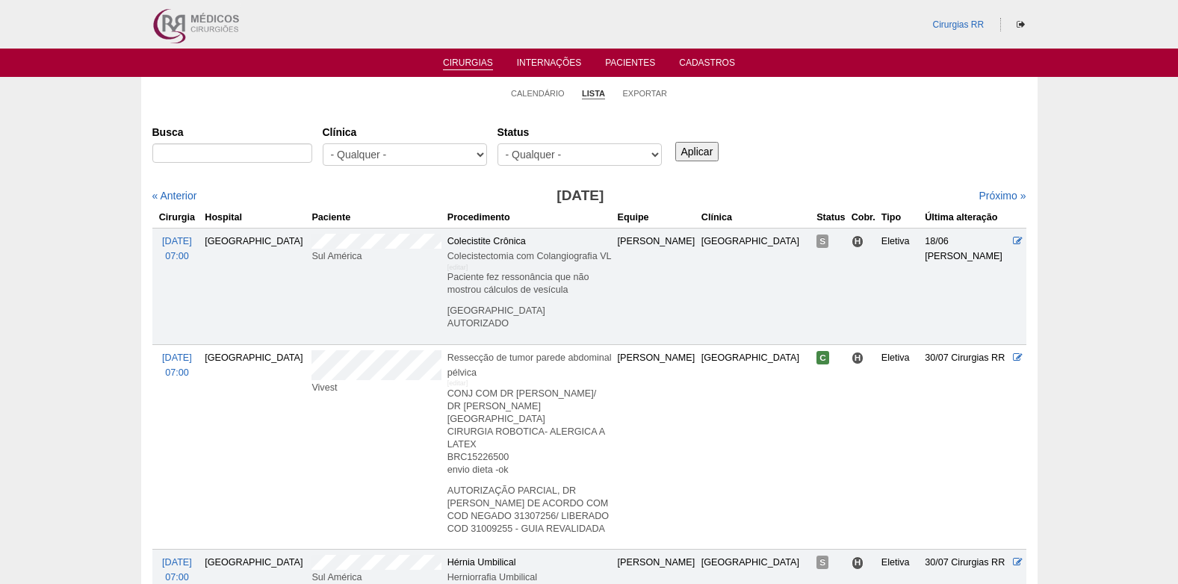
select select "resr"
click at [497, 143] on select "- Qualquer - Reservada Confirmada Suspensa Cancelada" at bounding box center [579, 154] width 164 height 22
click at [697, 155] on input "Aplicar" at bounding box center [697, 151] width 44 height 19
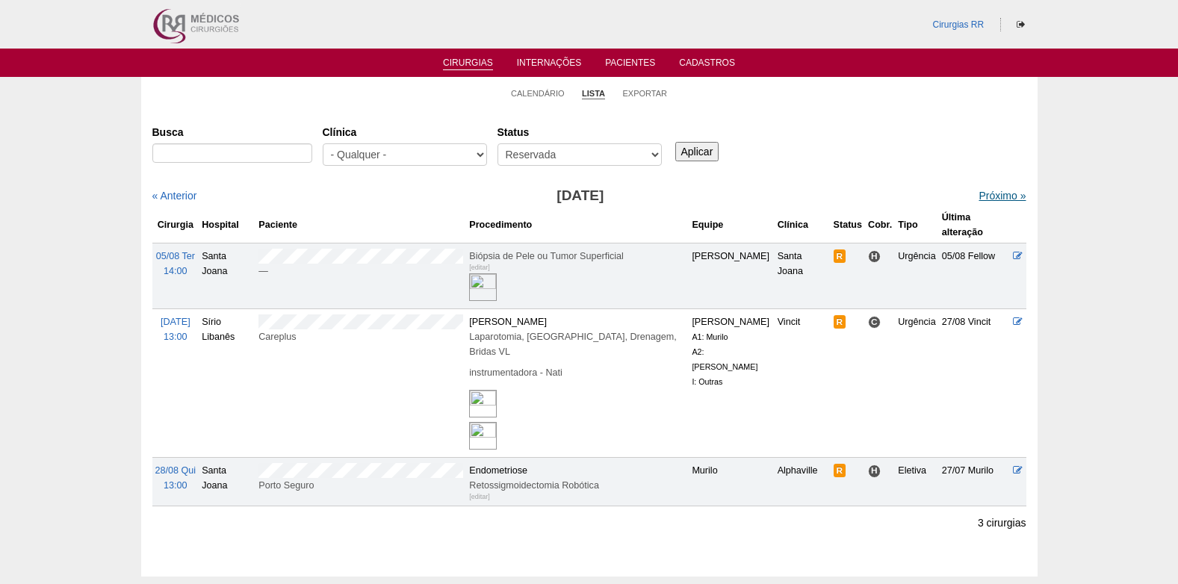
click at [989, 193] on link "Próximo »" at bounding box center [1001, 196] width 47 height 12
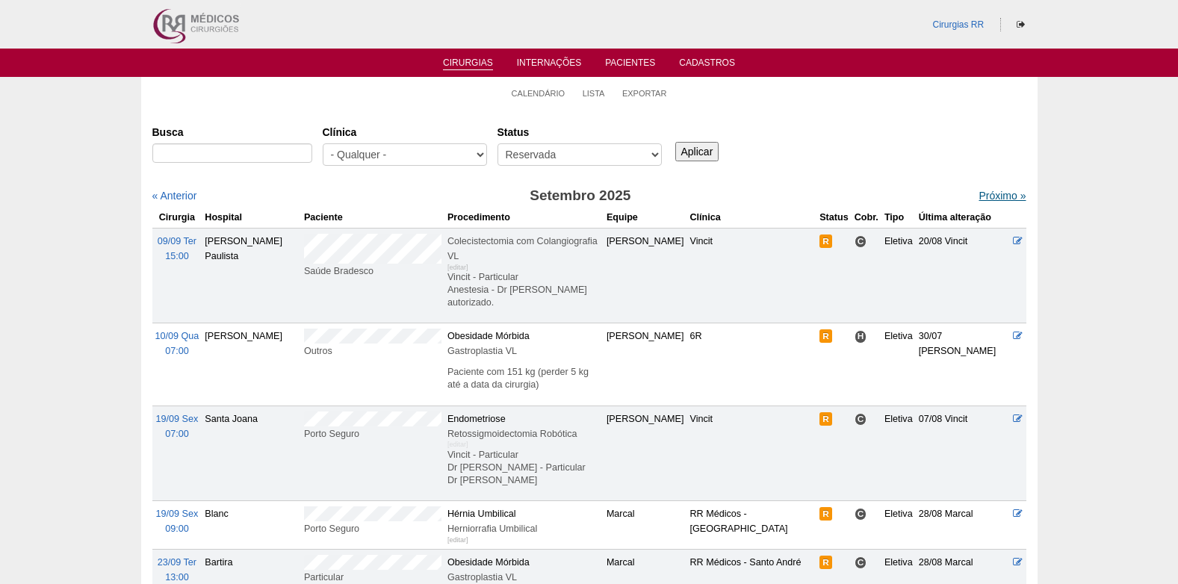
click at [990, 194] on link "Próximo »" at bounding box center [1001, 196] width 47 height 12
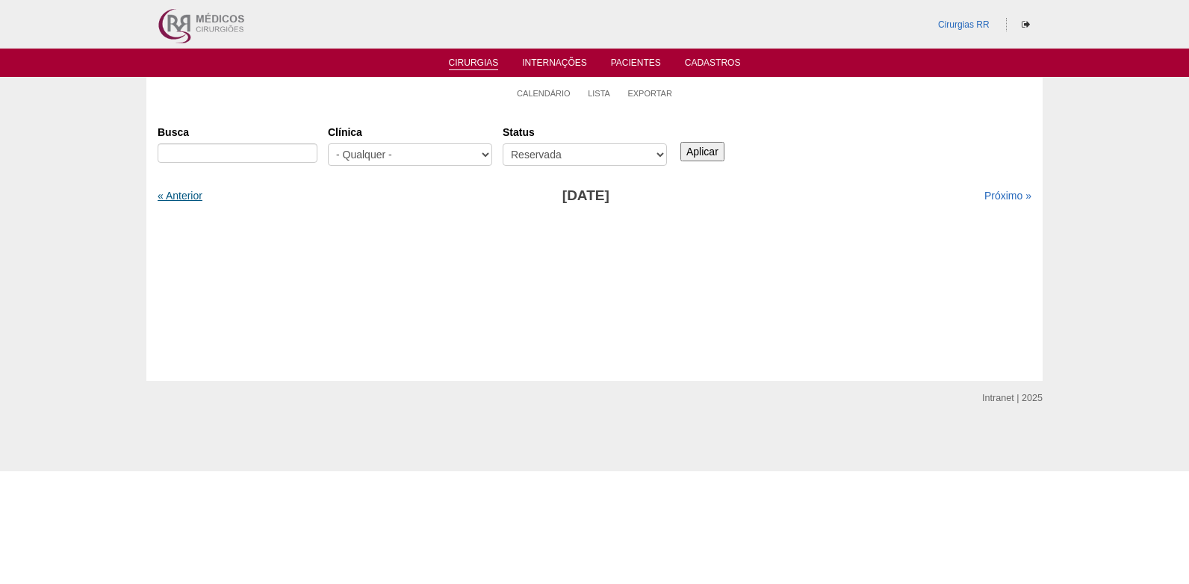
click at [181, 199] on link "« Anterior" at bounding box center [180, 196] width 45 height 12
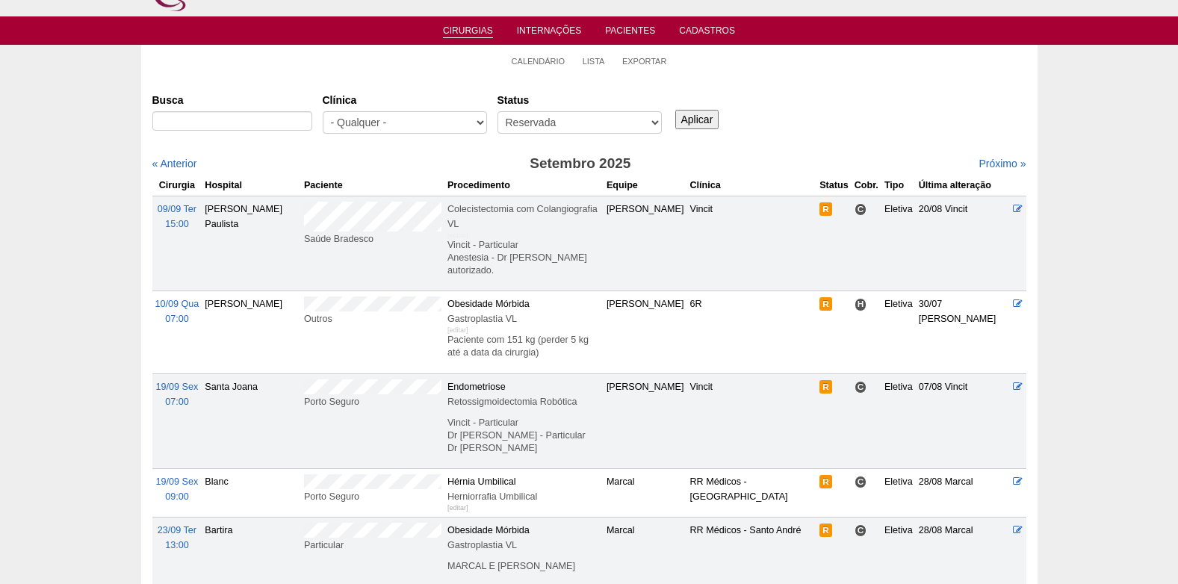
scroll to position [31, 0]
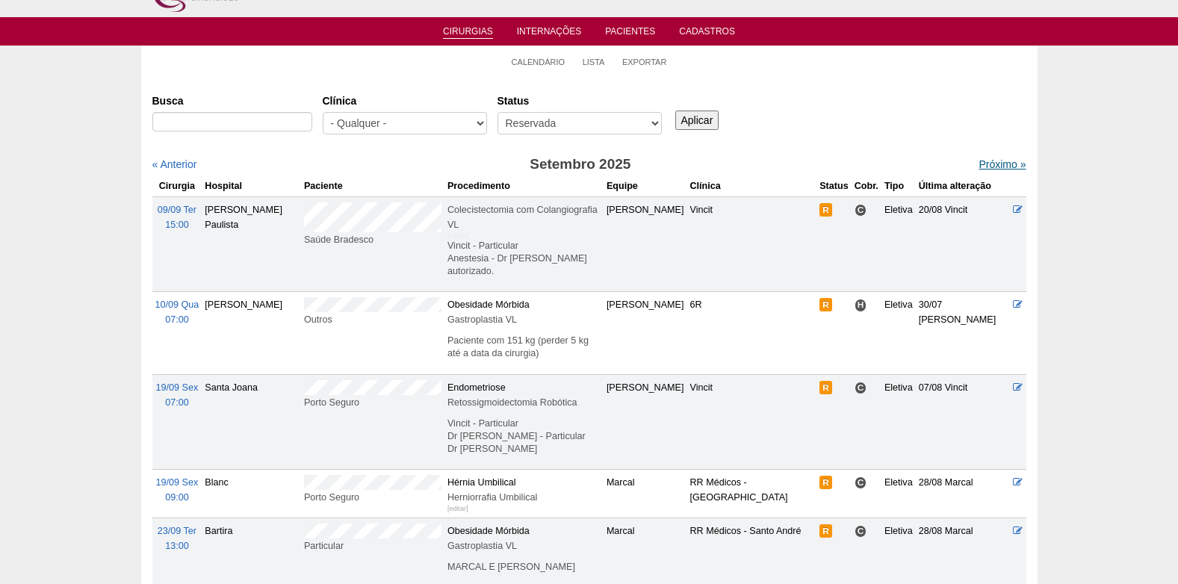
click at [978, 167] on link "Próximo »" at bounding box center [1001, 164] width 47 height 12
